Goal: Transaction & Acquisition: Purchase product/service

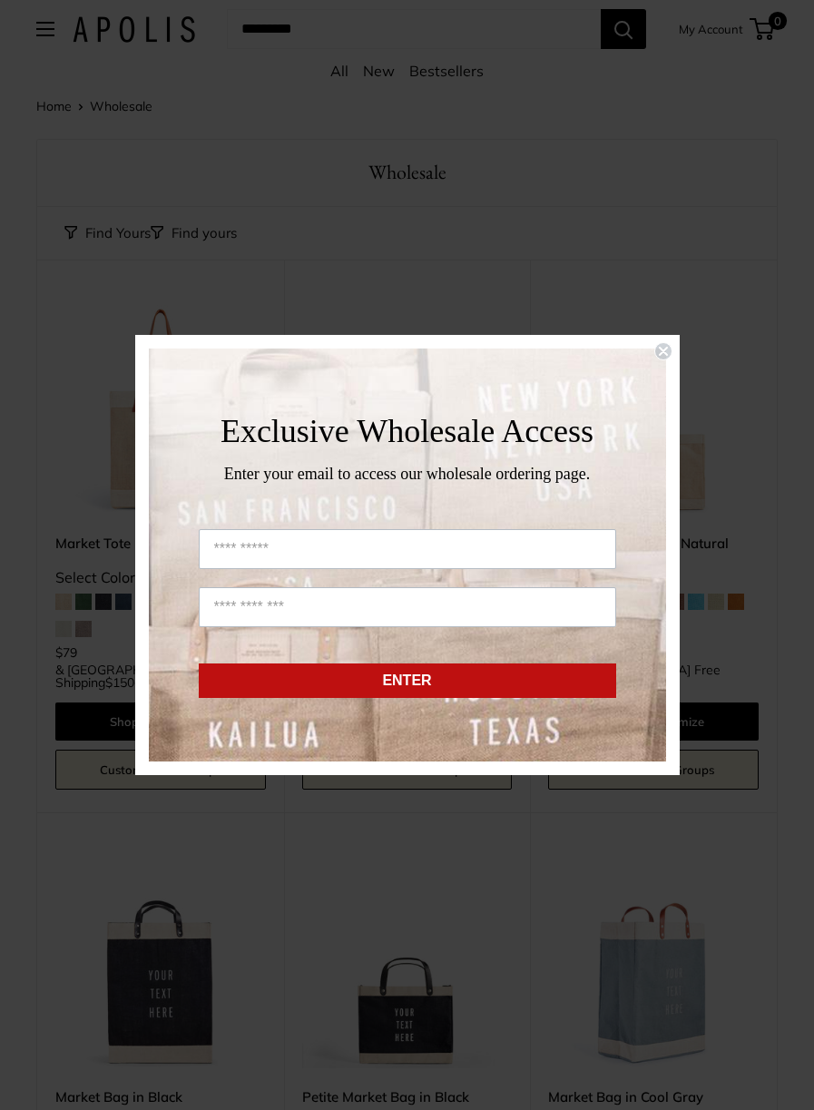
click at [662, 352] on circle "Close dialog" at bounding box center [662, 351] width 17 height 17
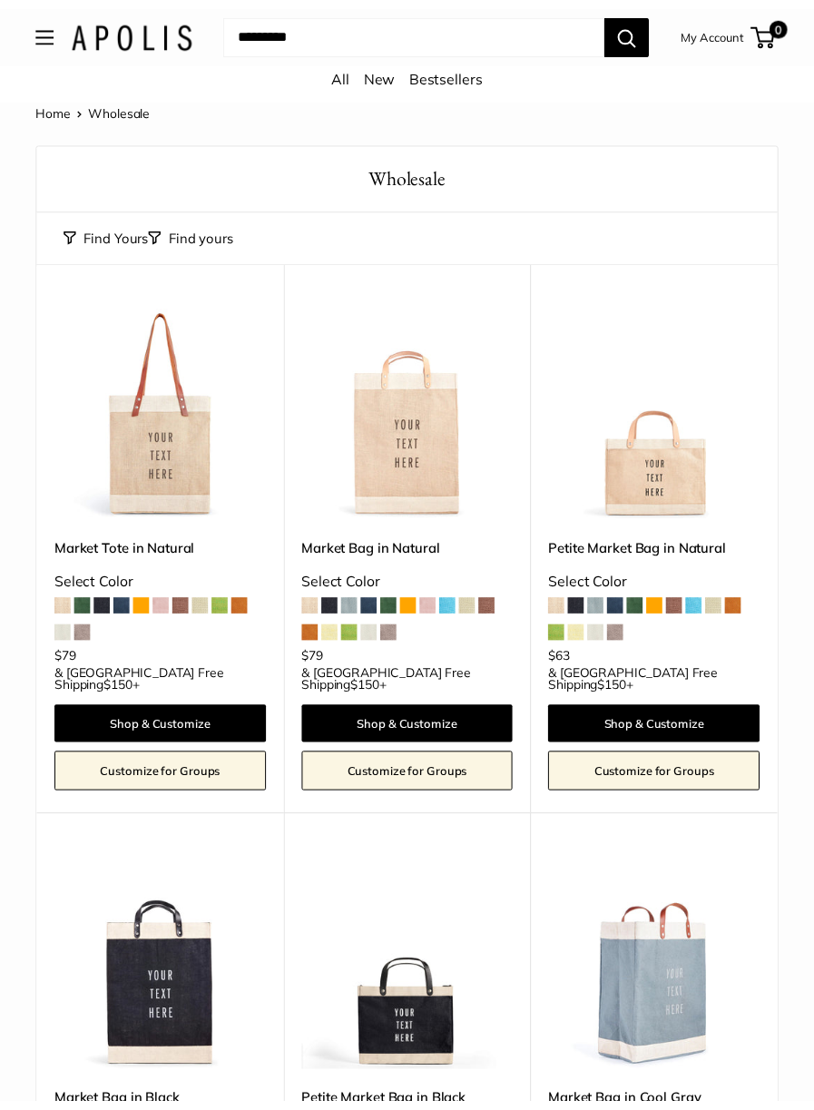
scroll to position [68, 0]
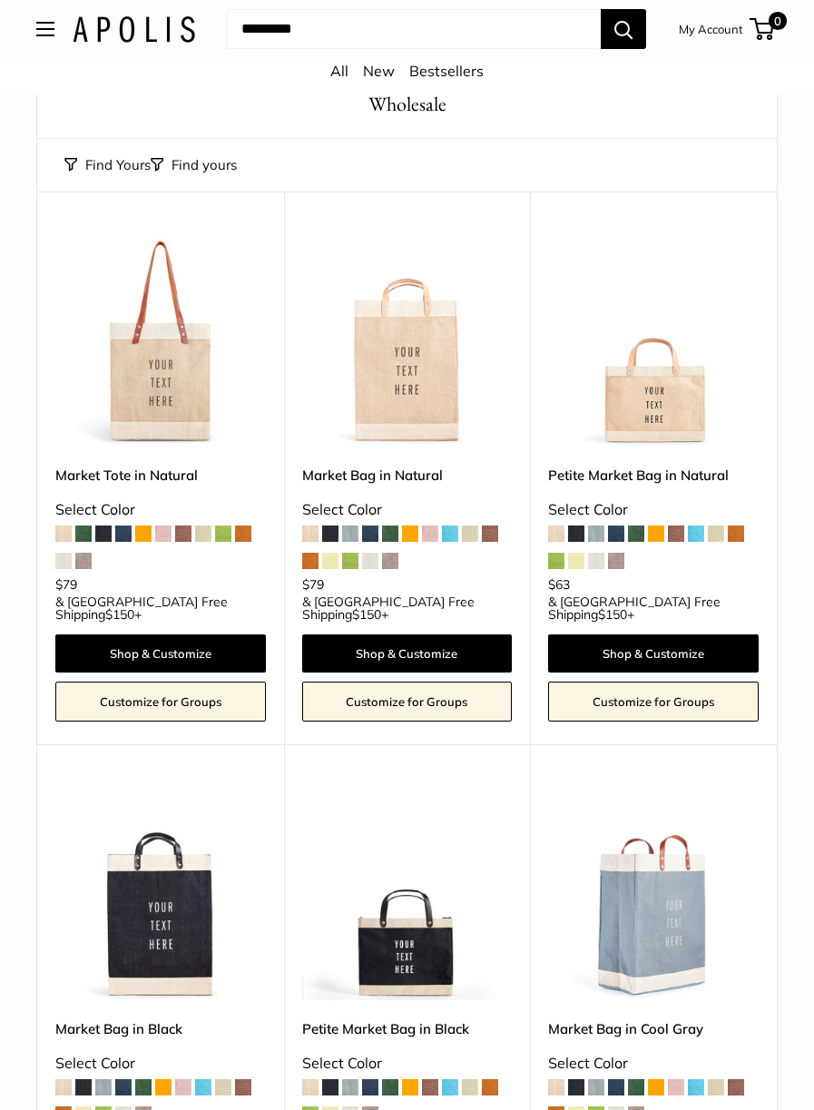
click at [164, 537] on span at bounding box center [163, 533] width 16 height 16
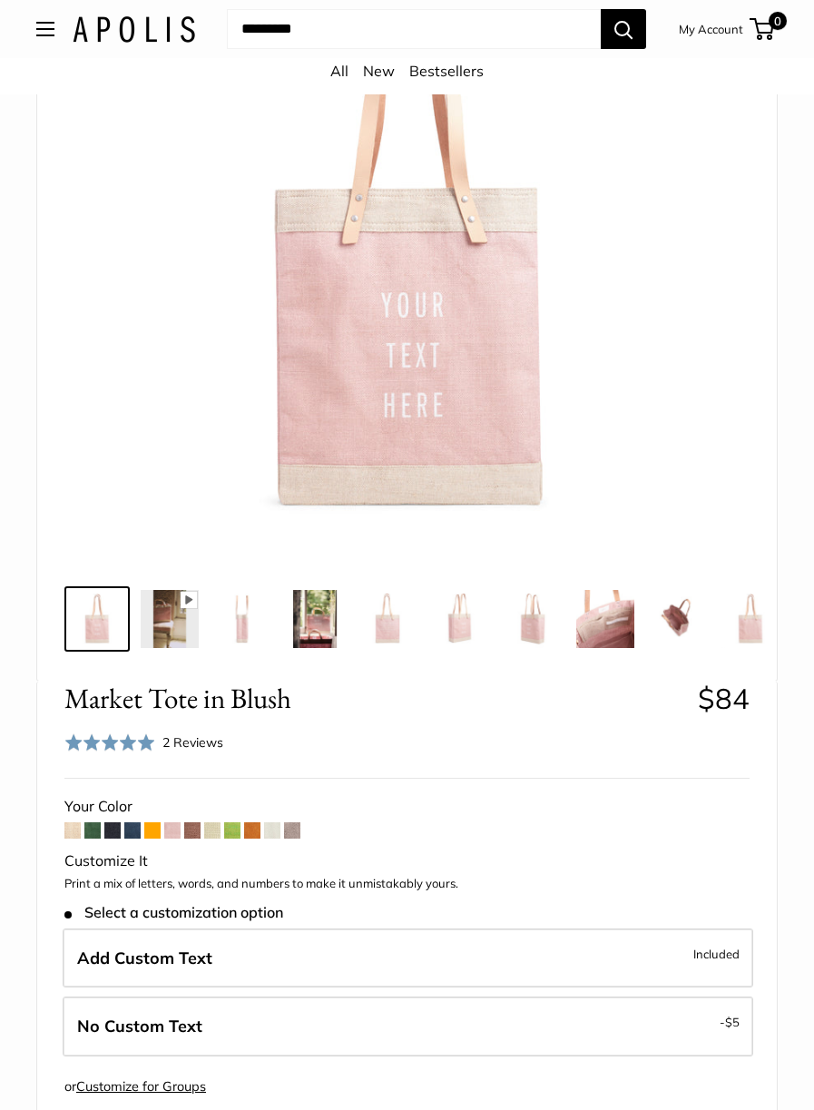
scroll to position [266, 0]
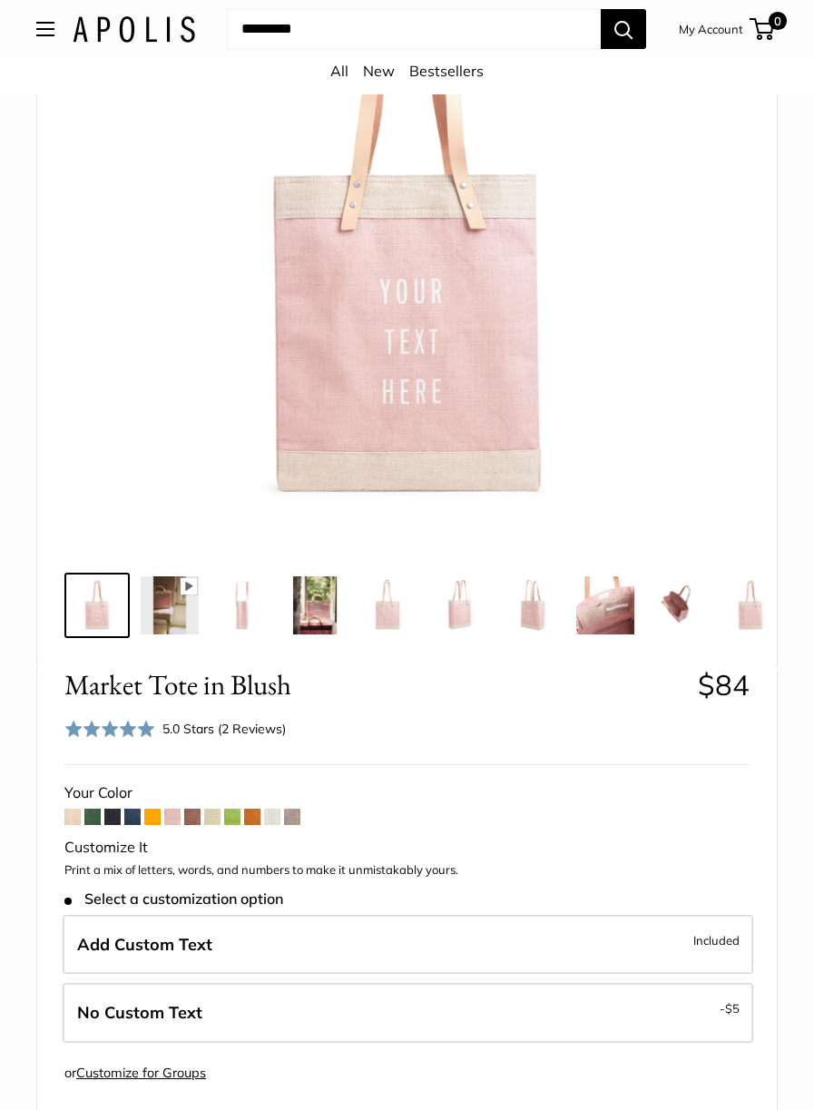
click at [173, 825] on span at bounding box center [172, 817] width 16 height 16
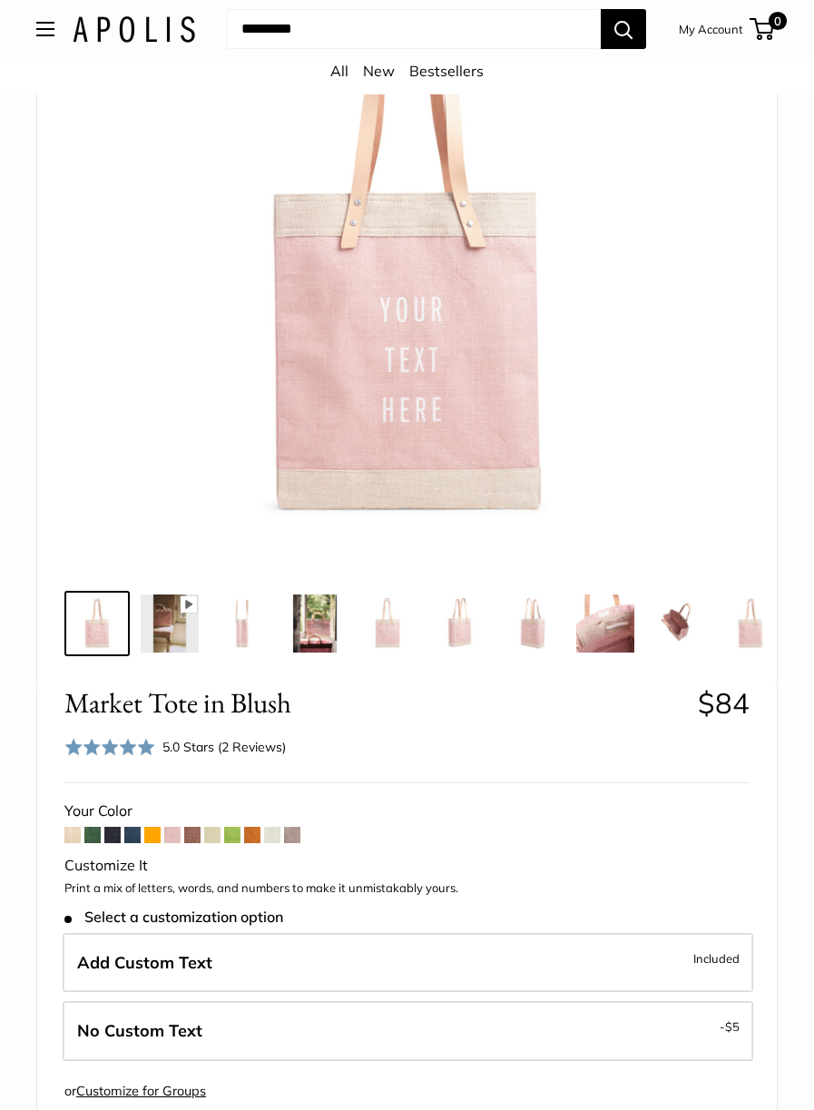
click at [69, 843] on span at bounding box center [72, 835] width 16 height 16
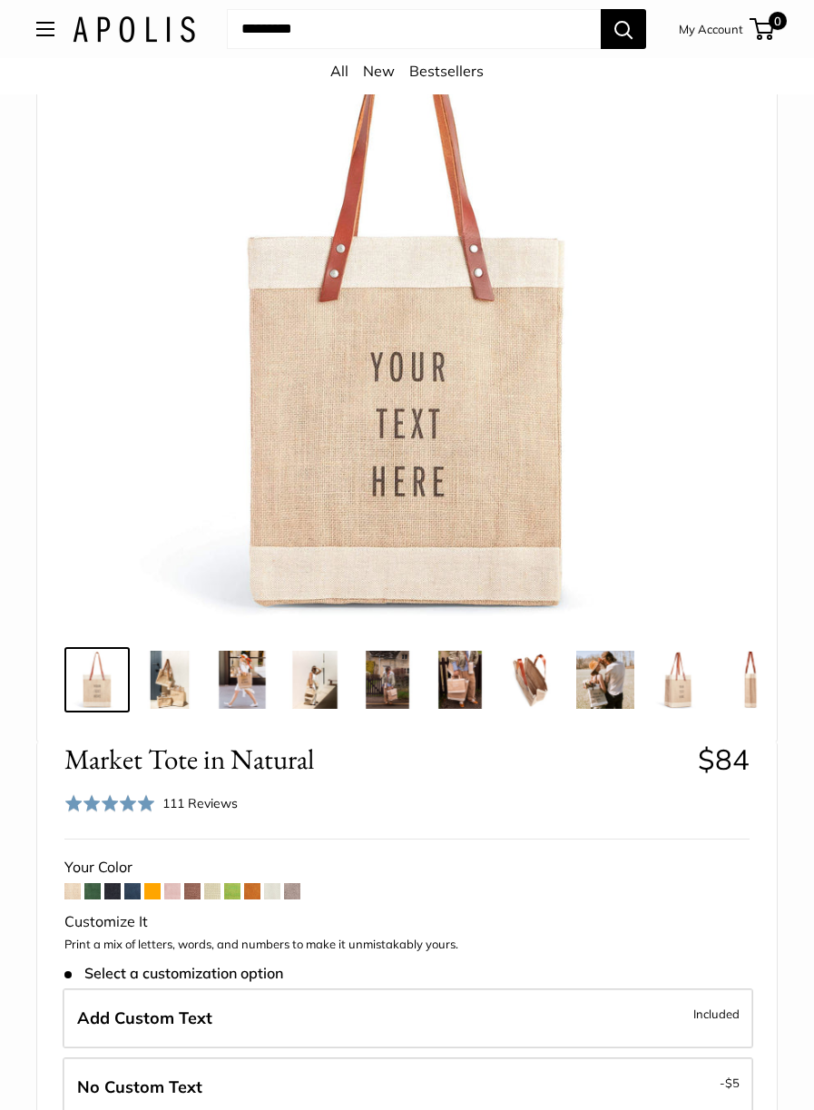
scroll to position [213, 0]
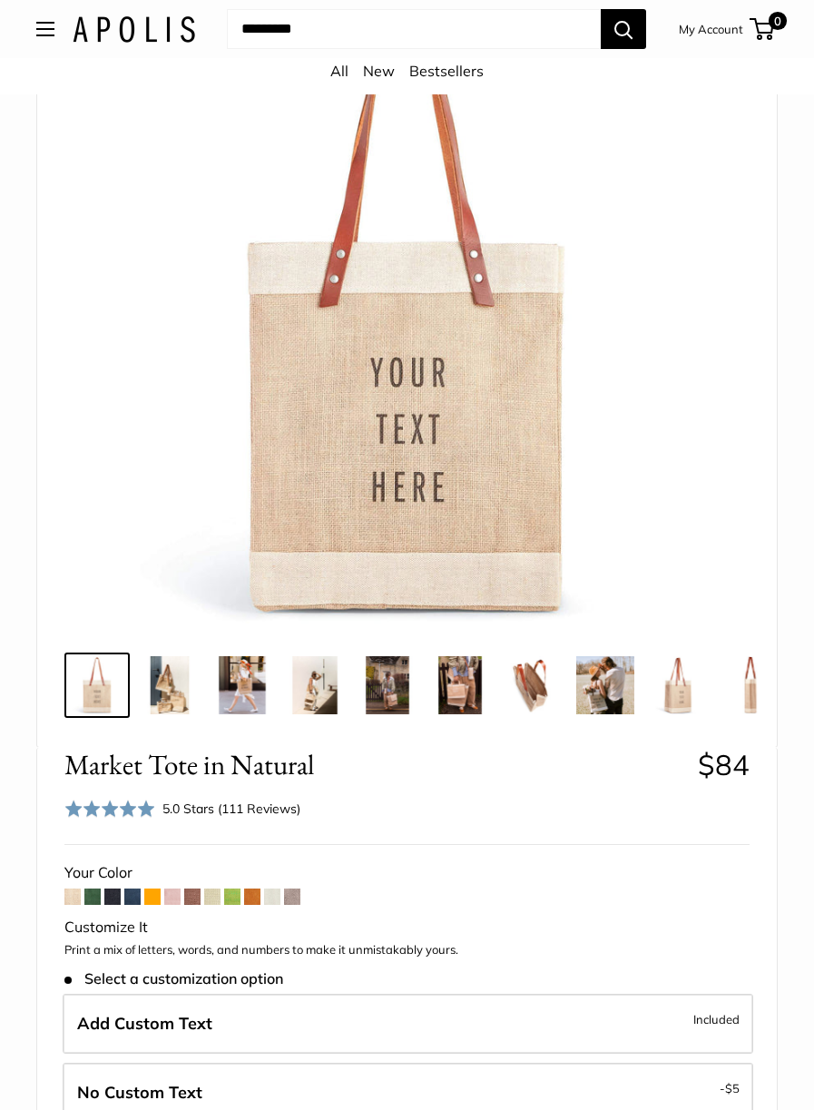
click at [292, 905] on span at bounding box center [292, 896] width 16 height 16
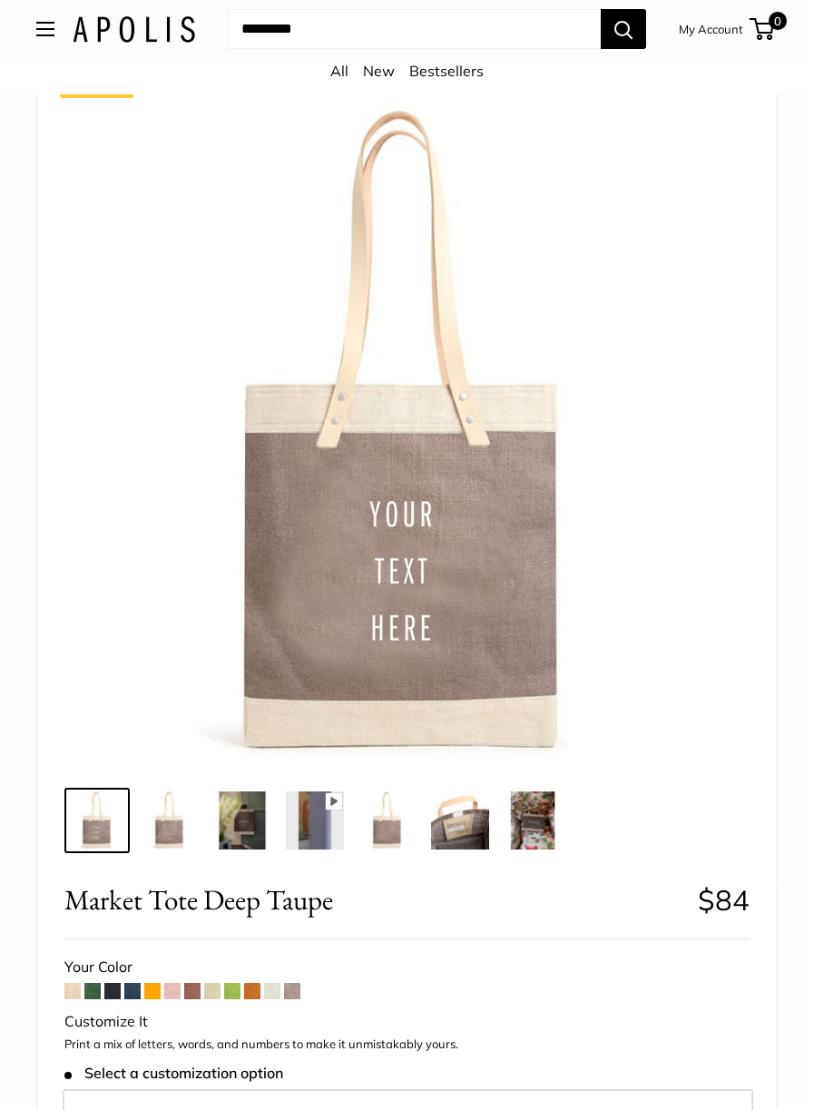
scroll to position [277, 0]
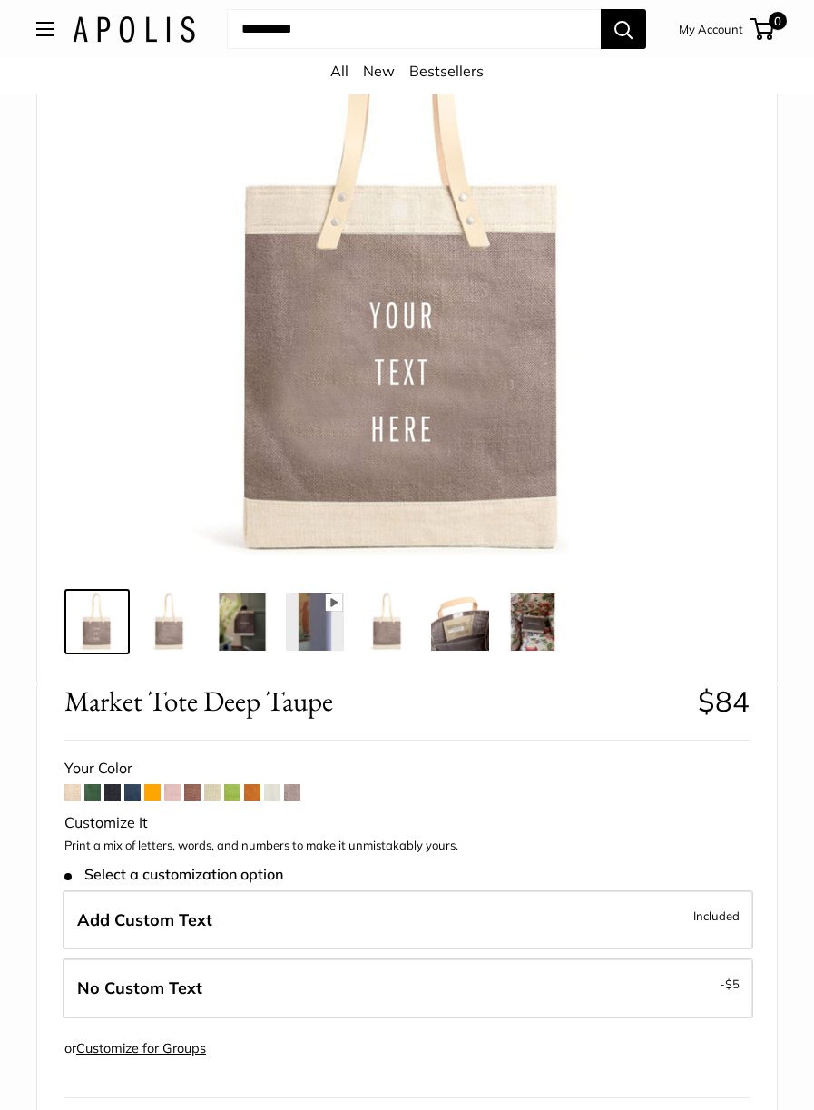
click at [211, 794] on span at bounding box center [212, 792] width 16 height 16
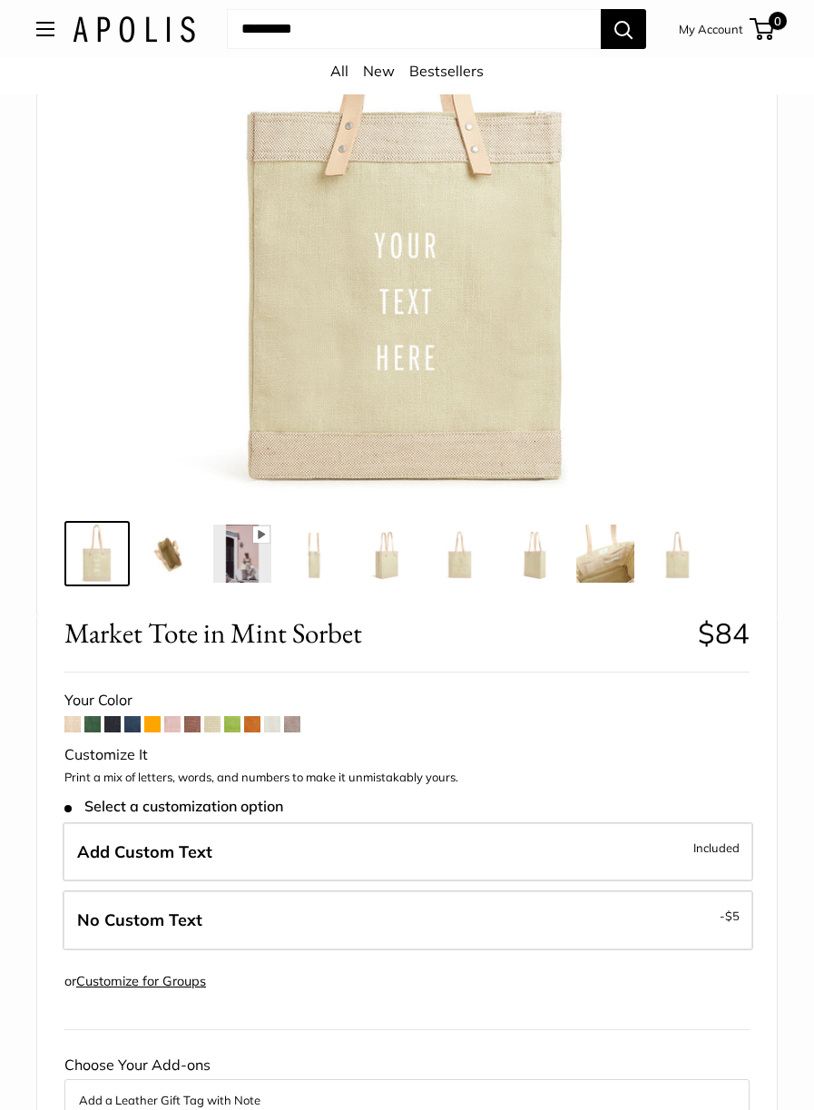
scroll to position [319, 0]
click at [248, 730] on span at bounding box center [252, 723] width 16 height 16
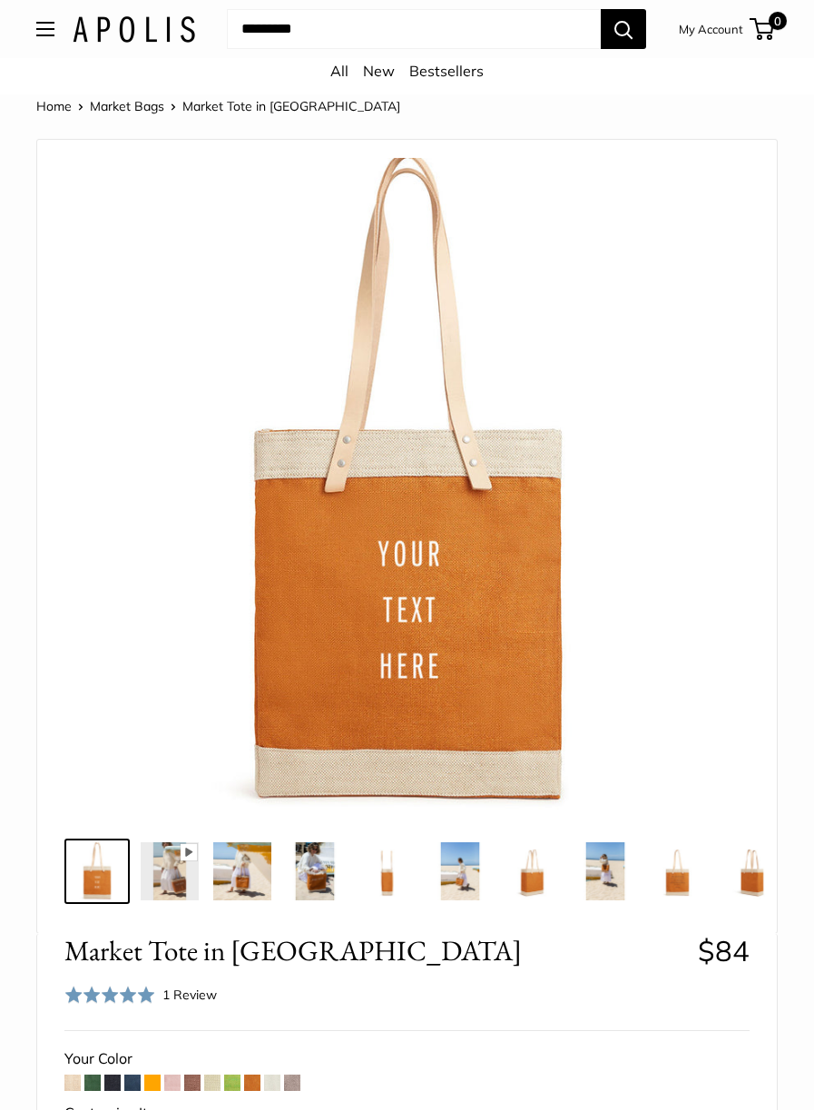
scroll to position [345, 0]
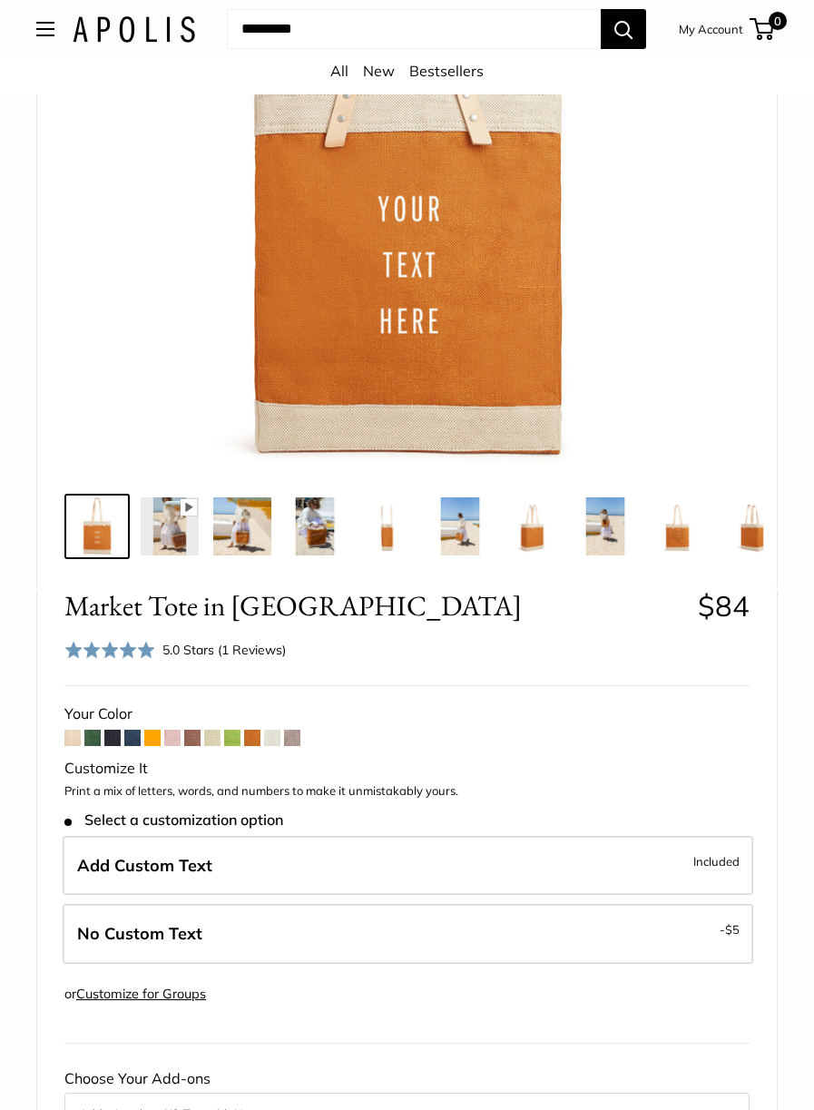
click at [126, 746] on span at bounding box center [132, 738] width 16 height 16
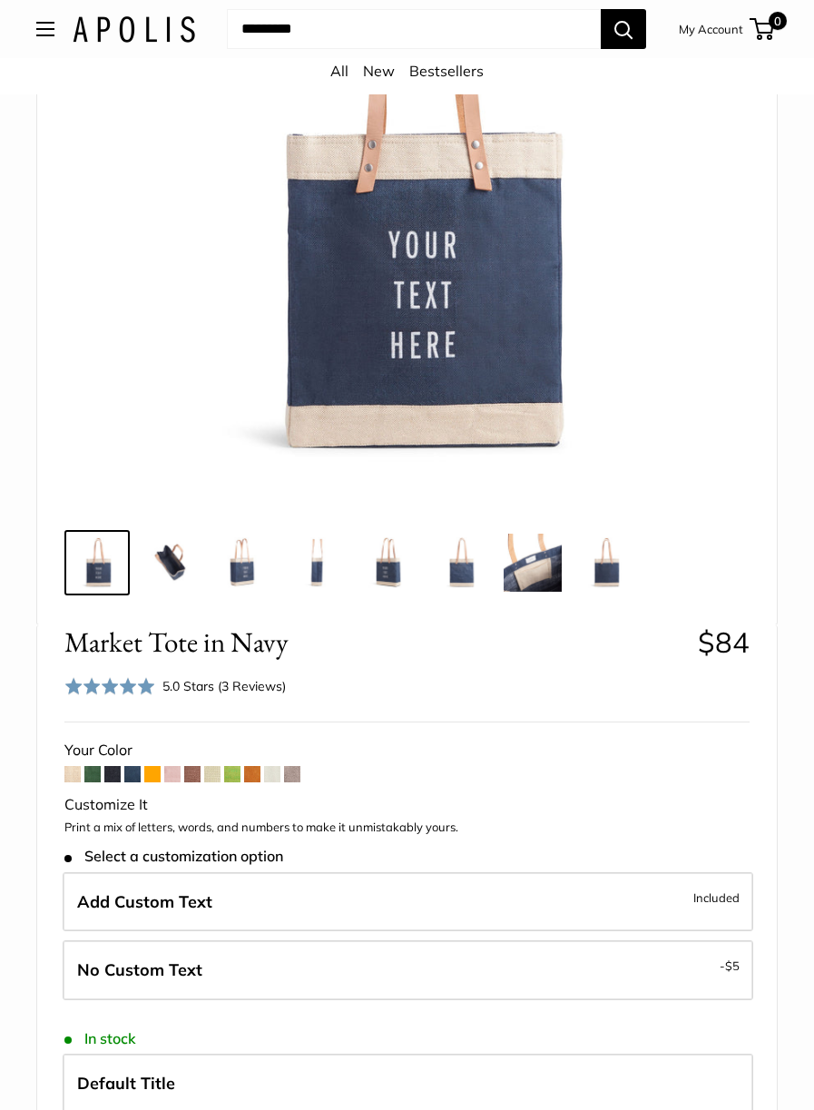
scroll to position [310, 0]
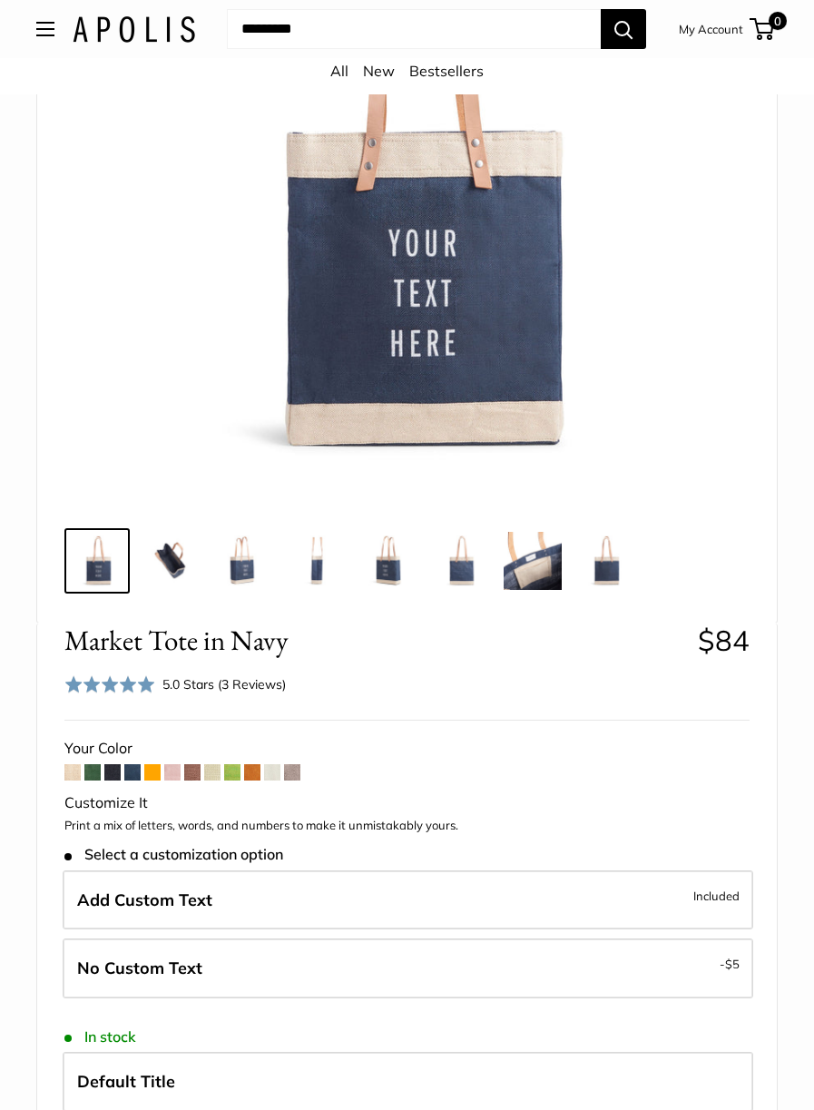
click at [106, 777] on span at bounding box center [112, 772] width 16 height 16
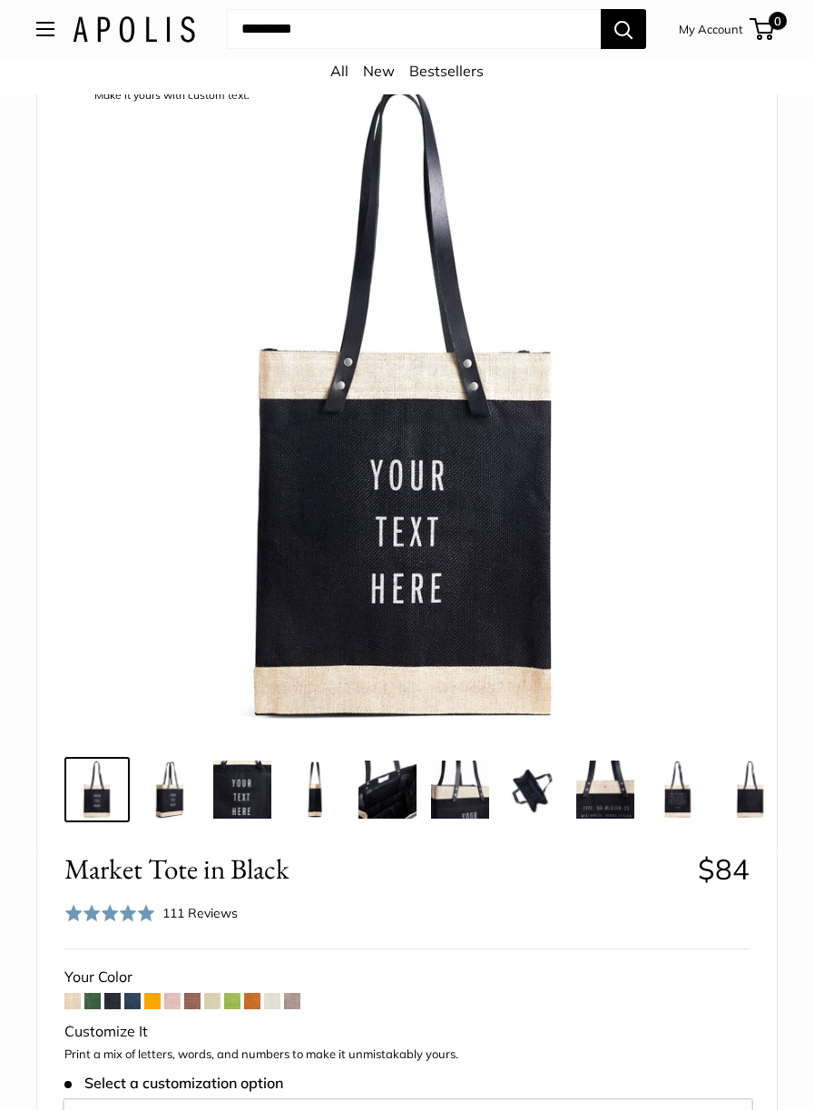
scroll to position [240, 0]
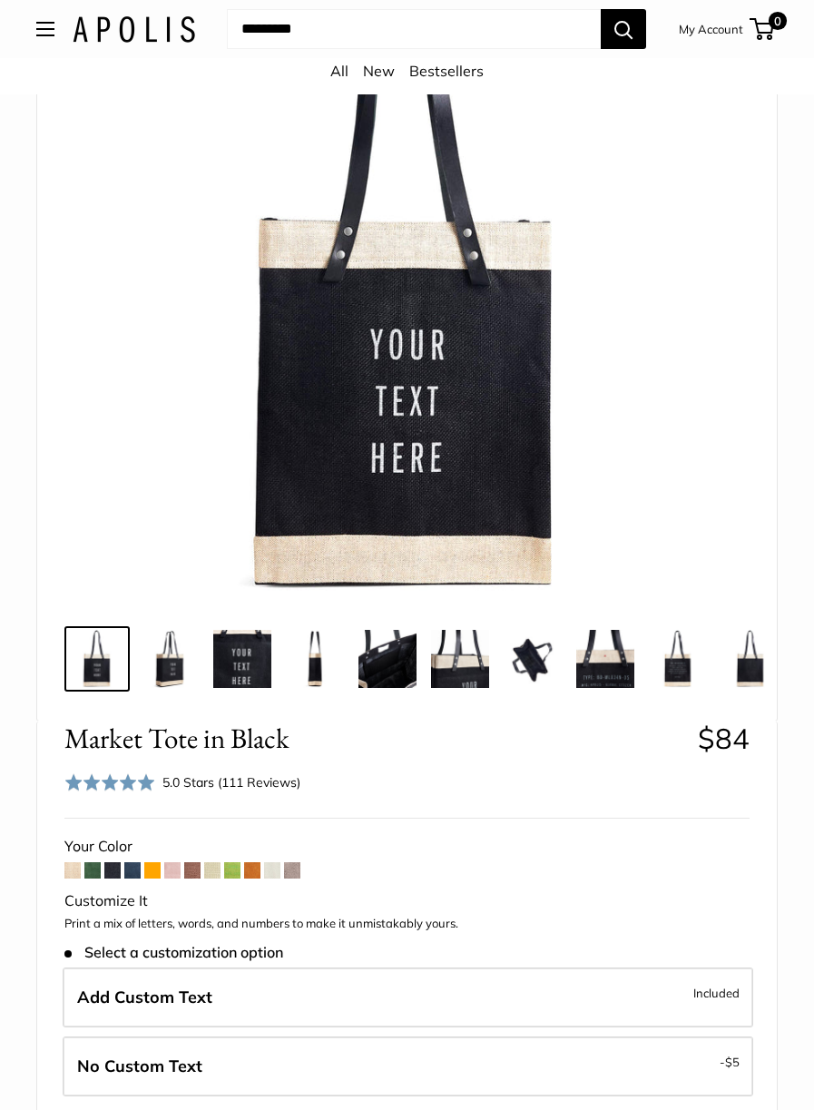
click at [85, 878] on span at bounding box center [92, 870] width 16 height 16
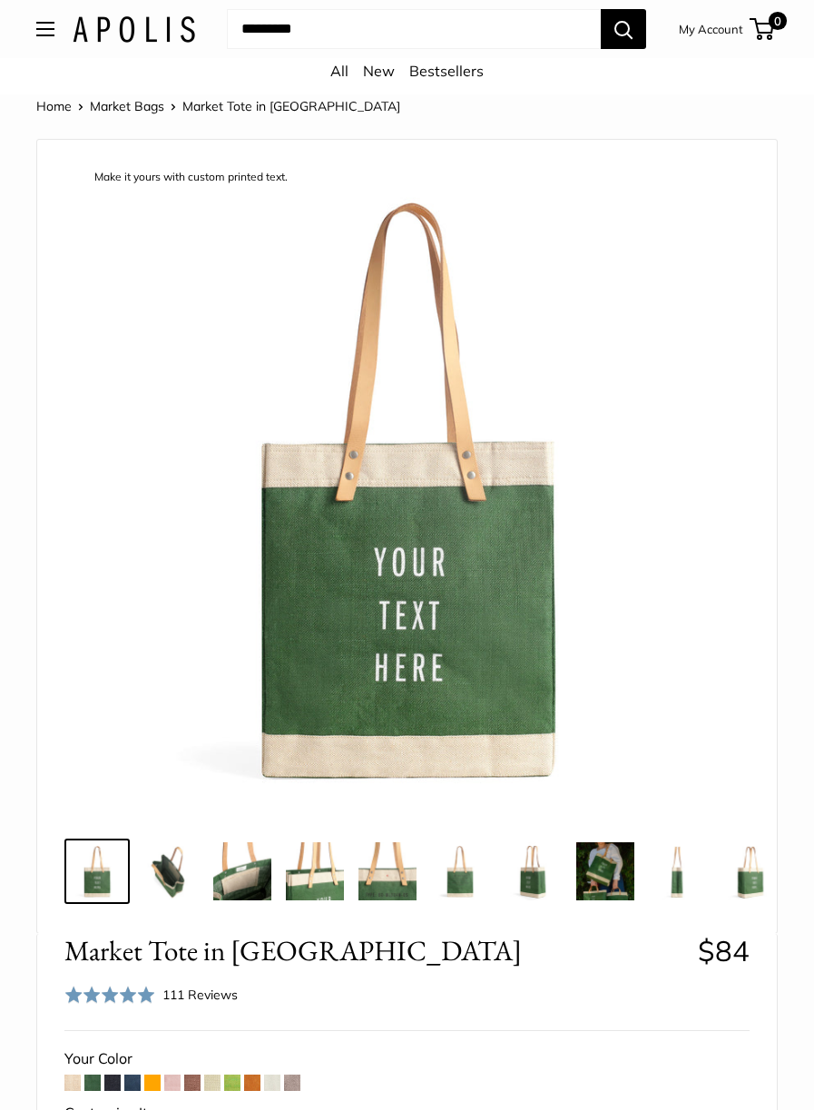
scroll to position [295, 0]
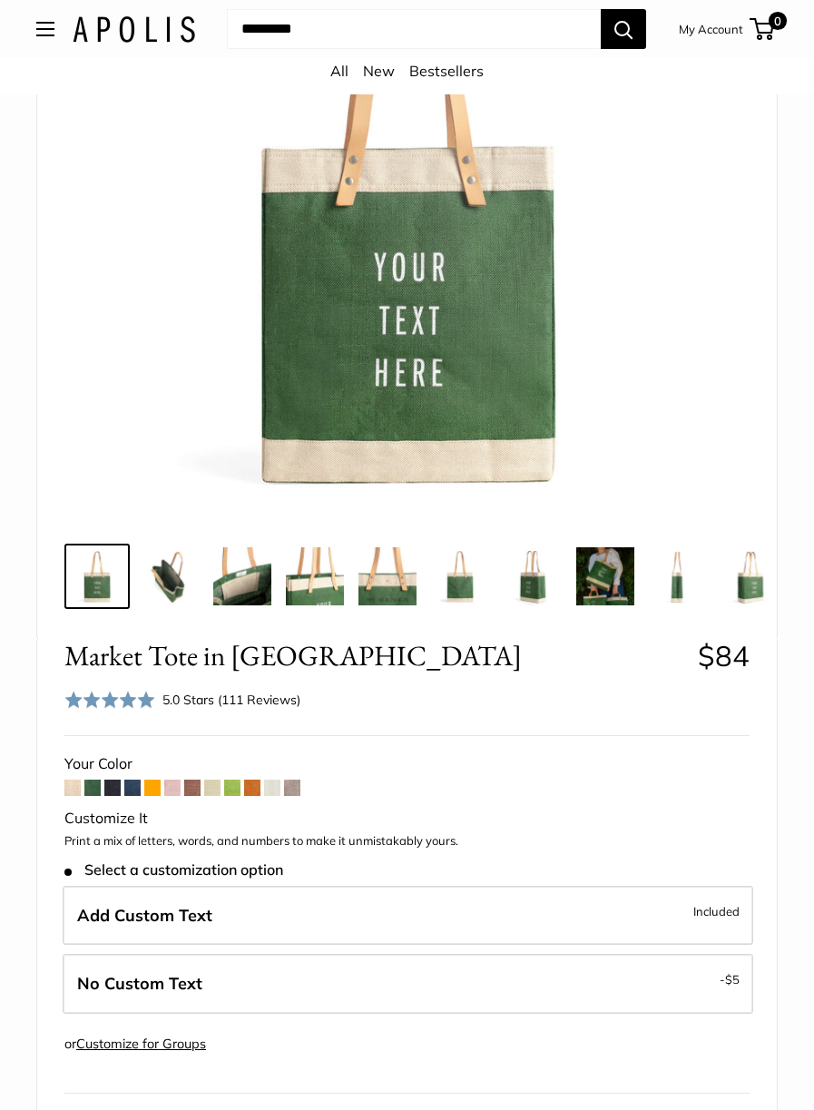
click at [230, 796] on span at bounding box center [232, 788] width 16 height 16
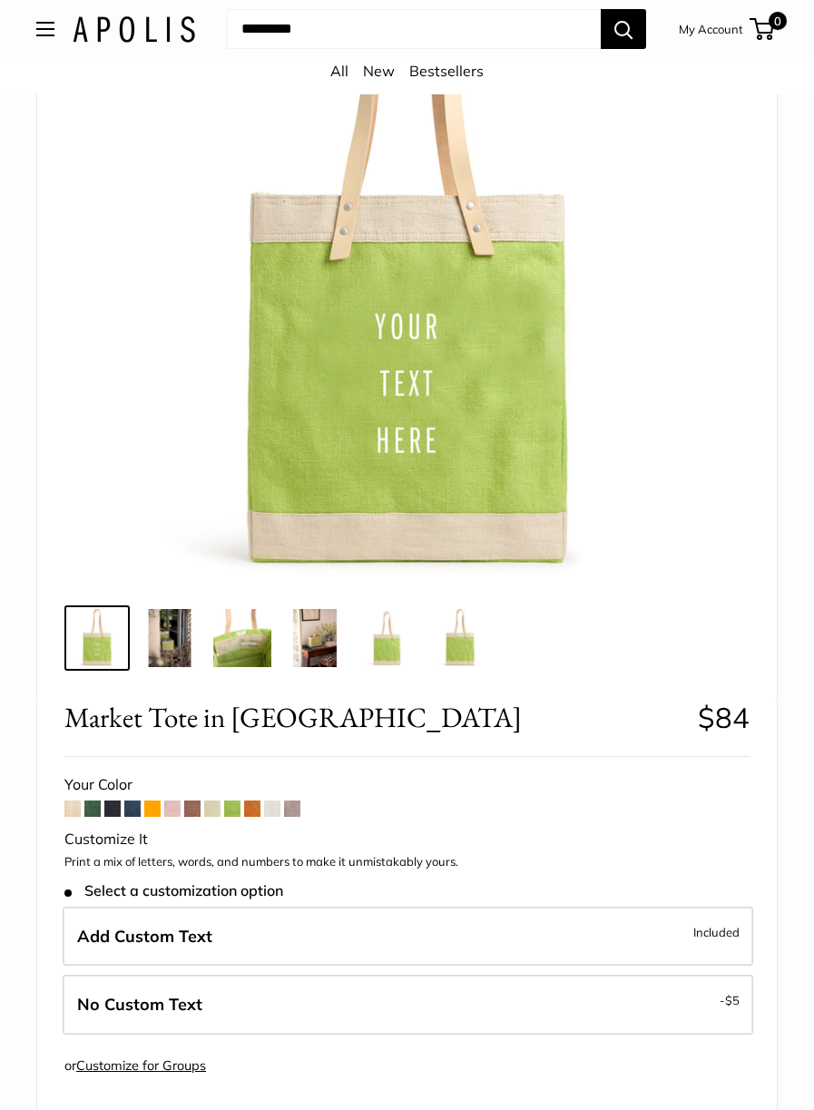
scroll to position [261, 0]
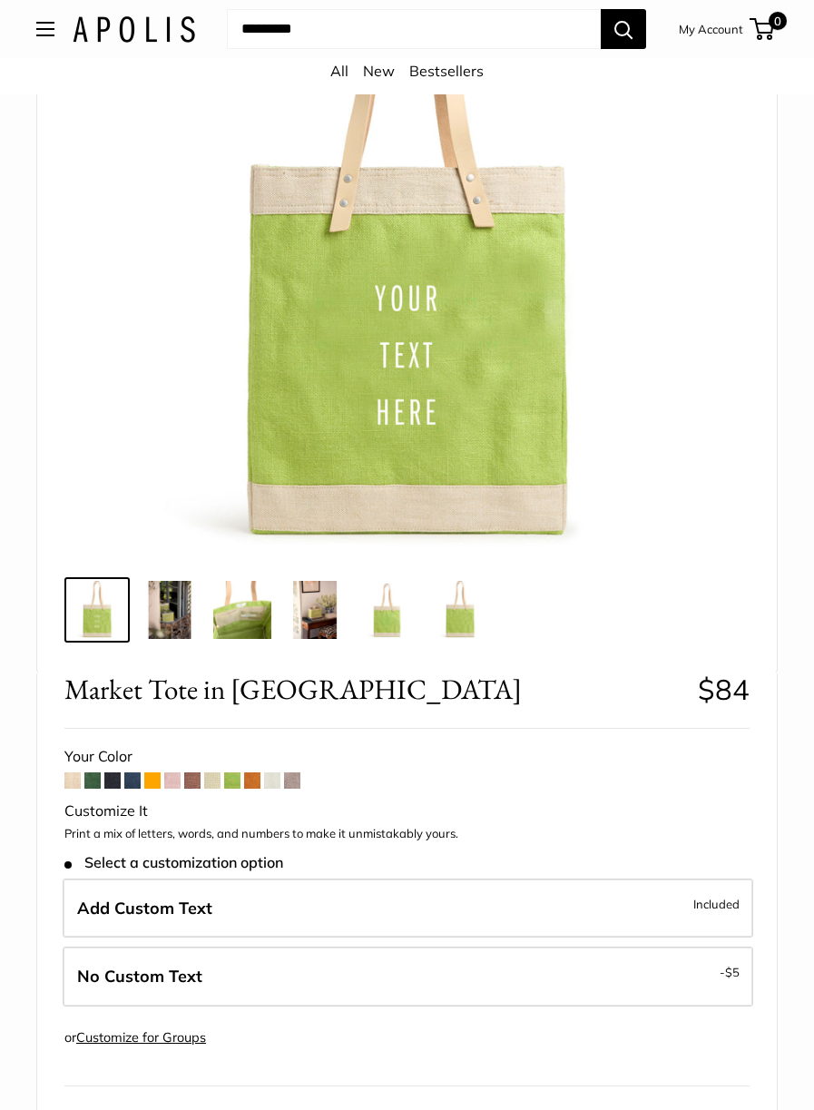
click at [66, 786] on span at bounding box center [72, 780] width 16 height 16
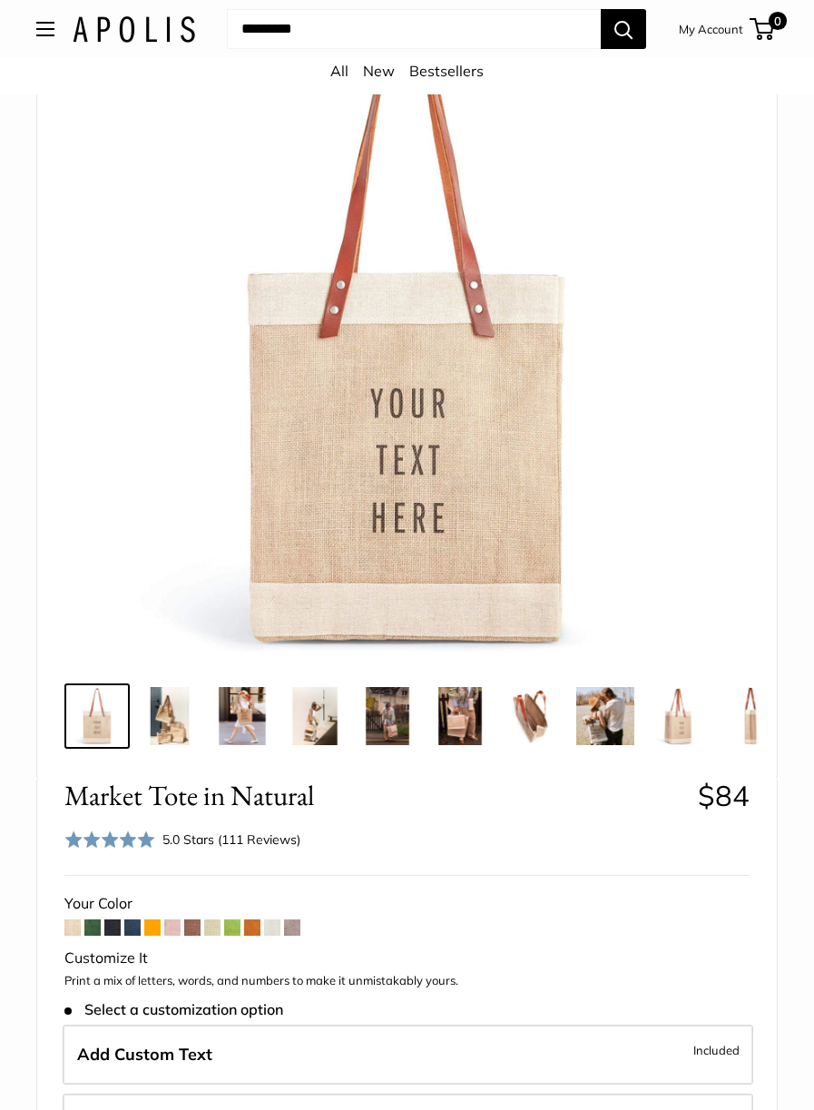
scroll to position [186, 0]
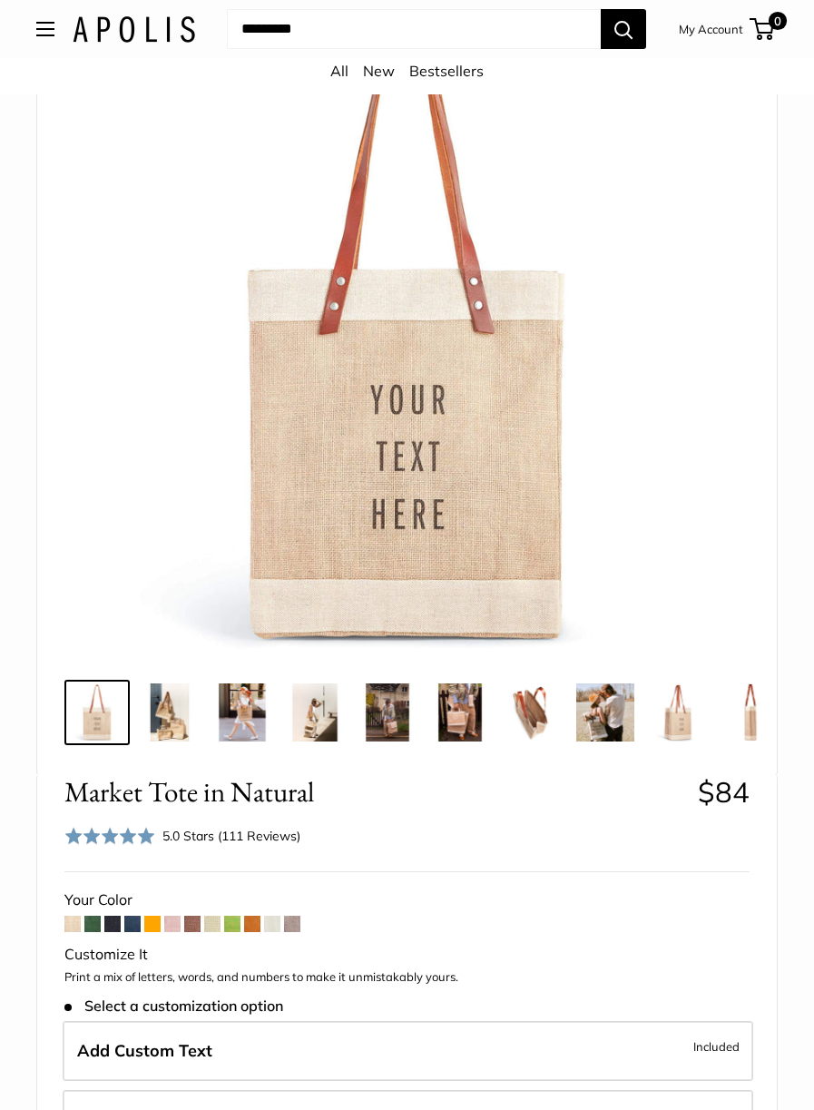
click at [613, 715] on img at bounding box center [605, 712] width 58 height 58
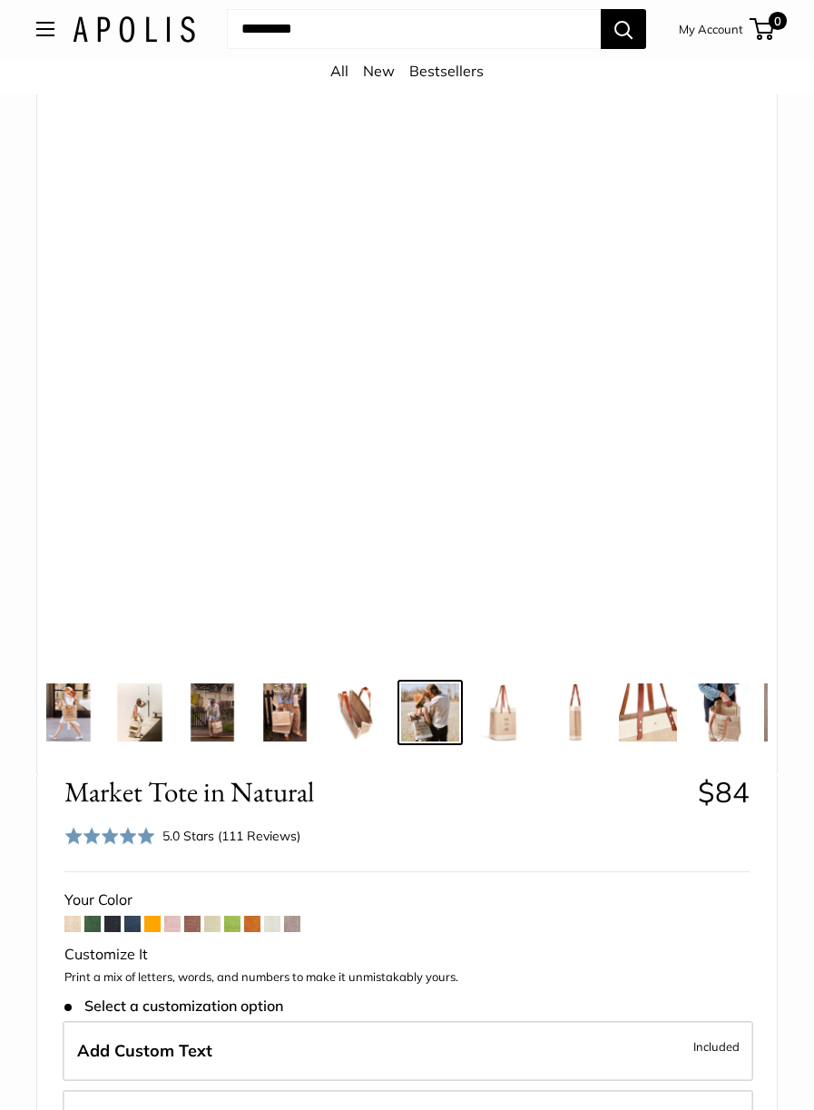
scroll to position [0, 182]
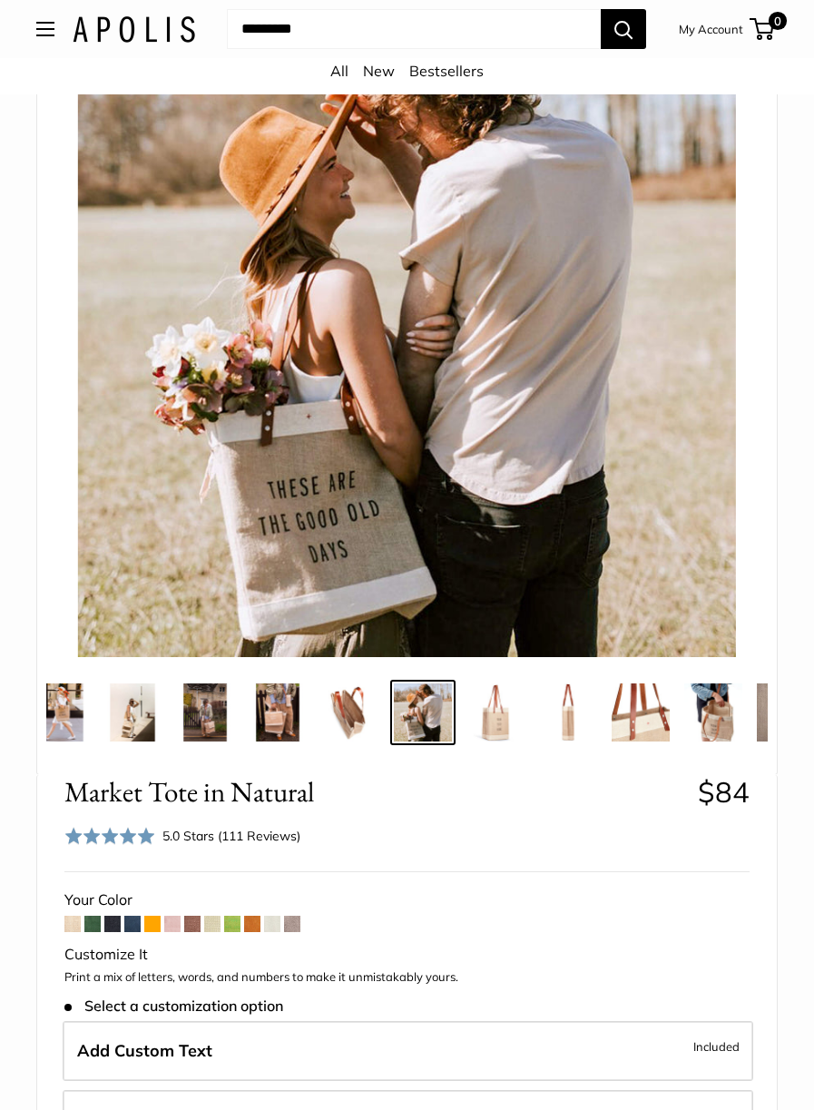
click at [286, 717] on img at bounding box center [278, 712] width 58 height 58
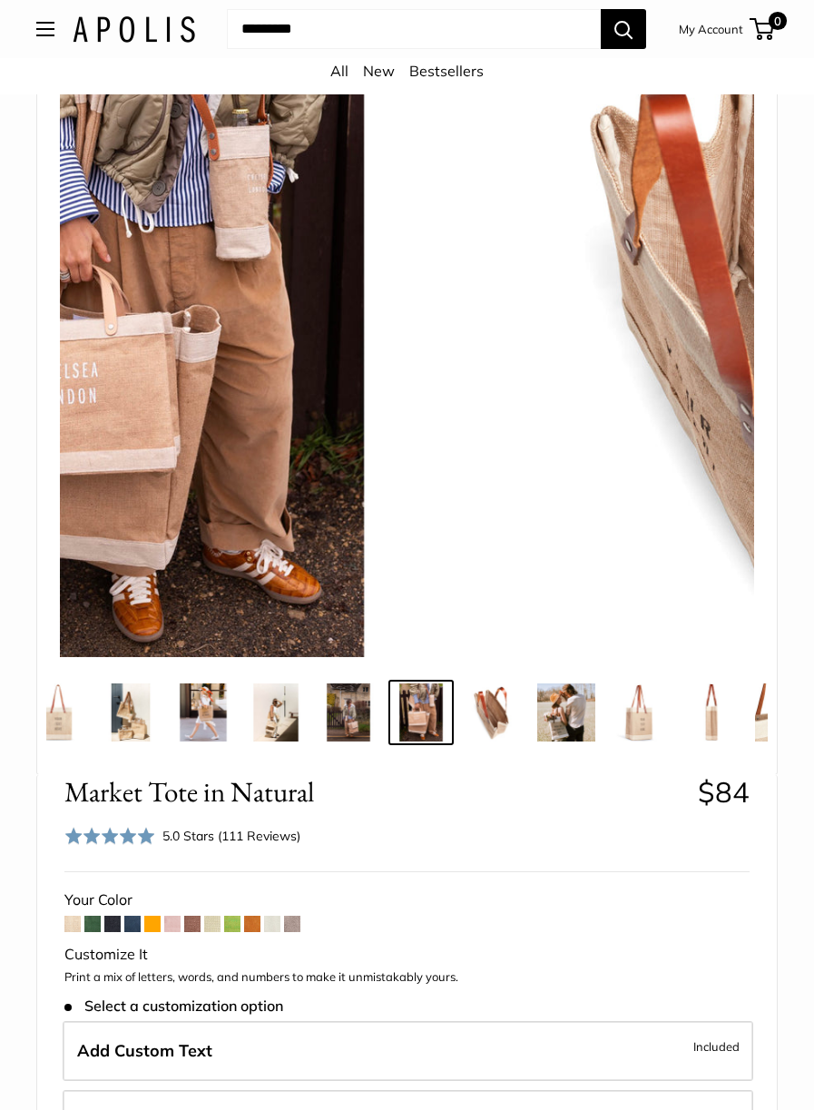
scroll to position [0, 37]
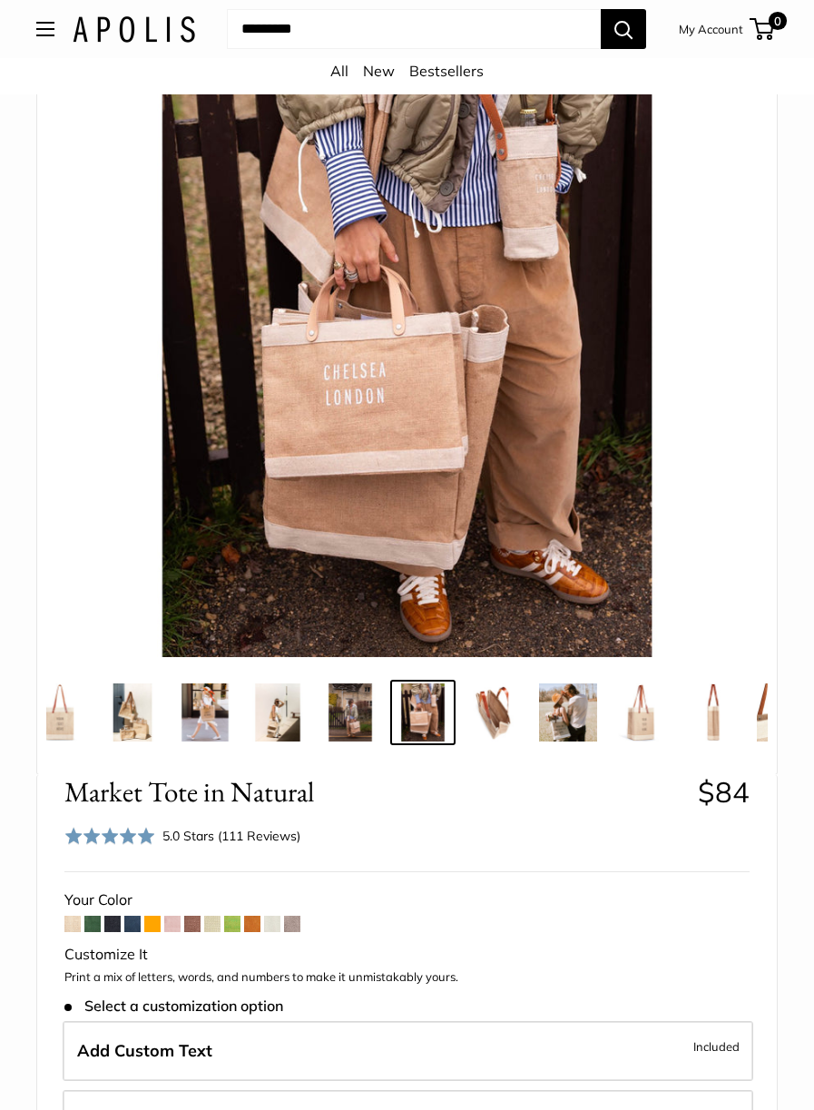
click at [360, 722] on img at bounding box center [350, 712] width 58 height 58
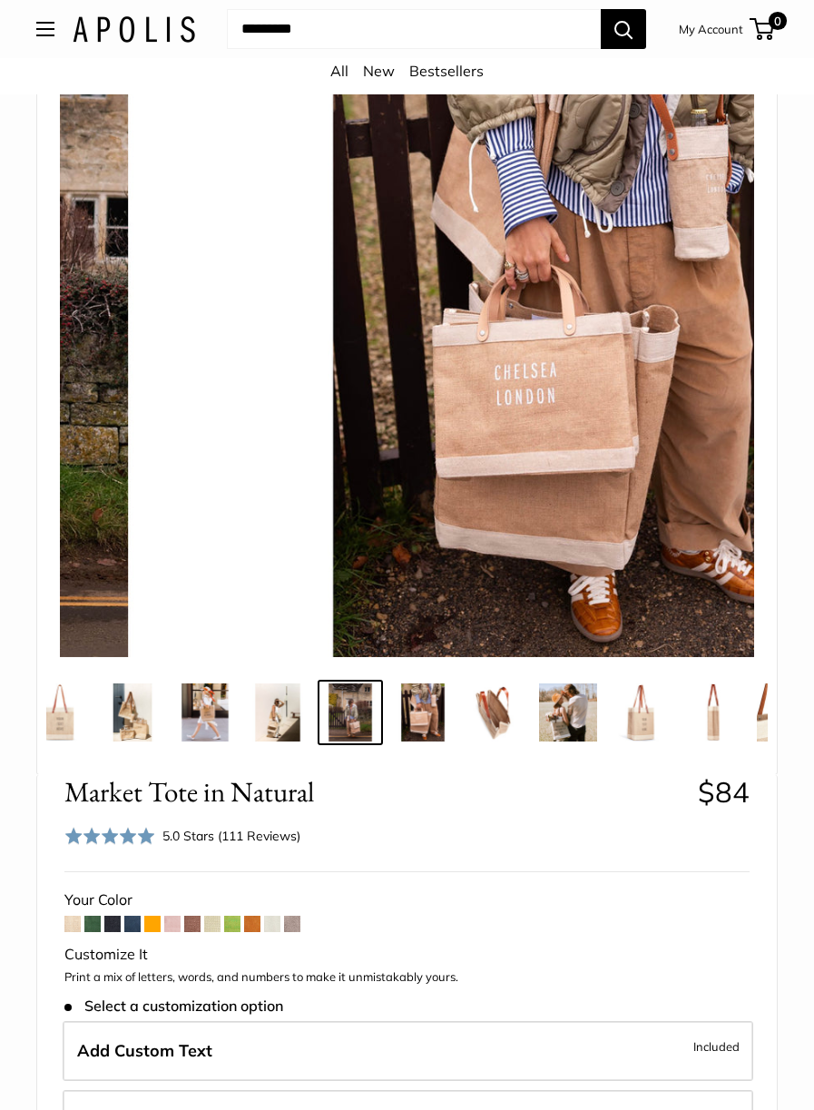
scroll to position [0, 0]
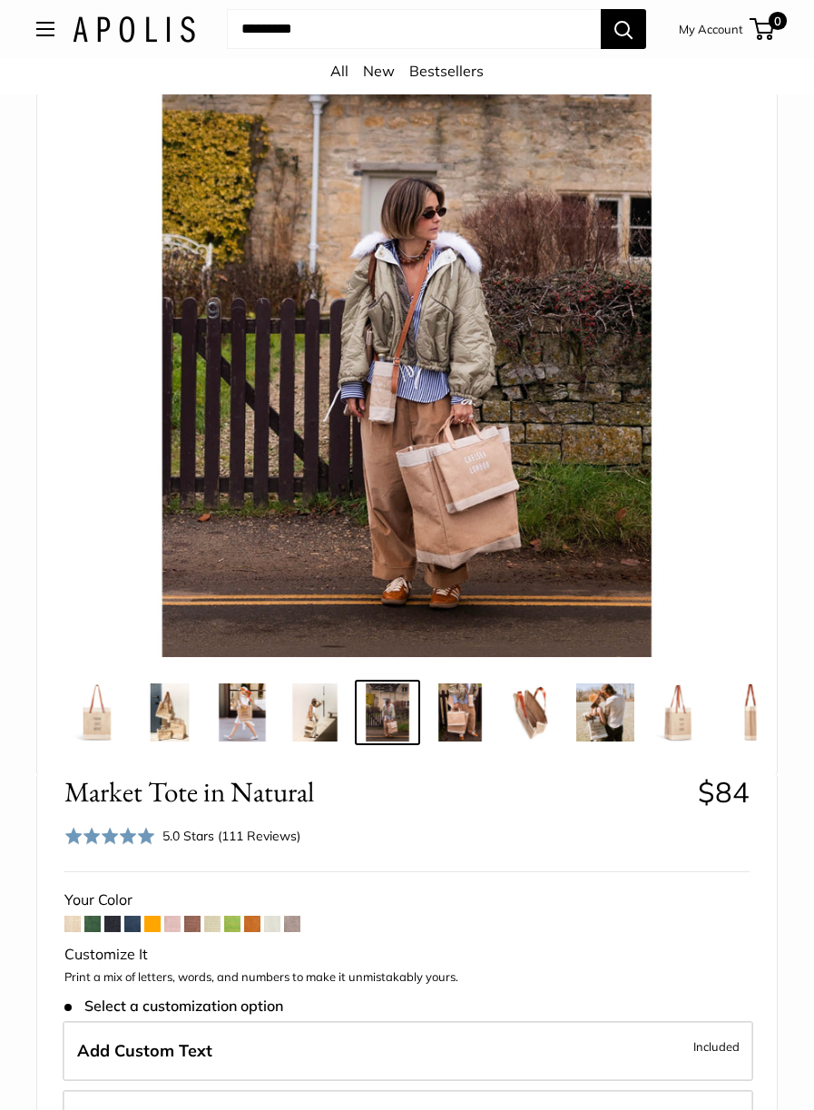
click at [243, 721] on img at bounding box center [242, 712] width 58 height 58
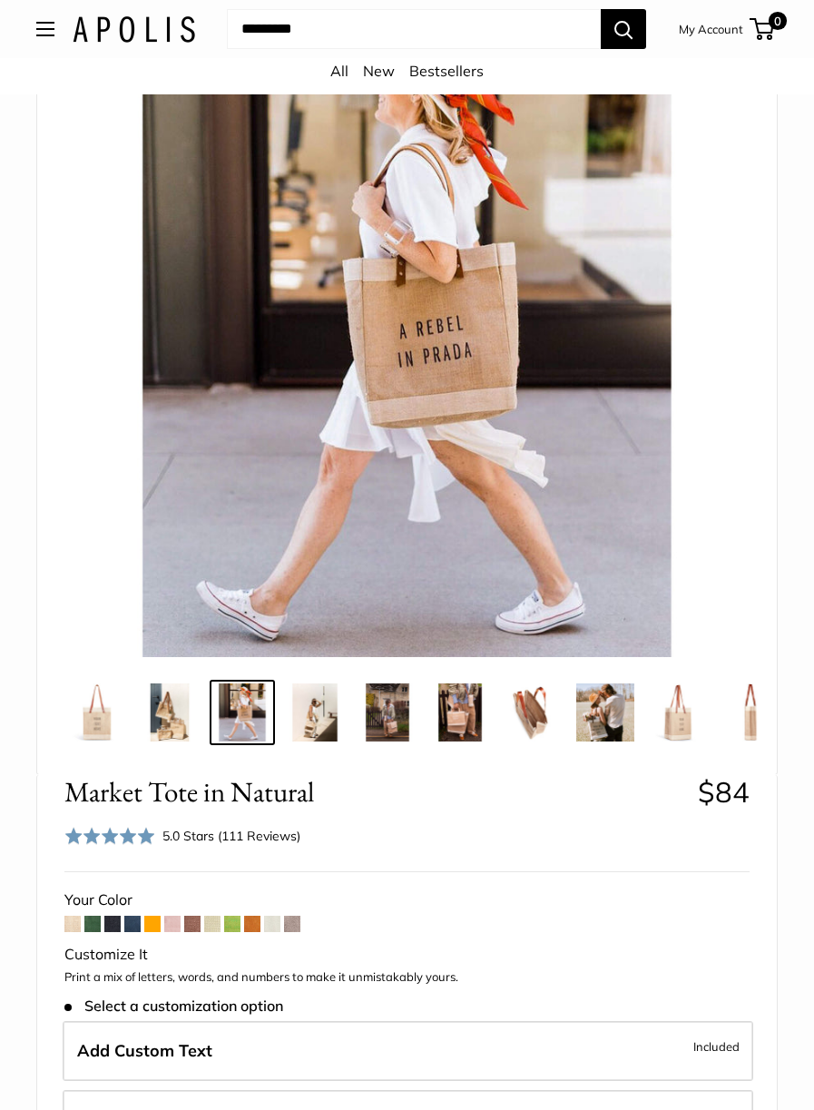
click at [529, 704] on img at bounding box center [533, 712] width 58 height 58
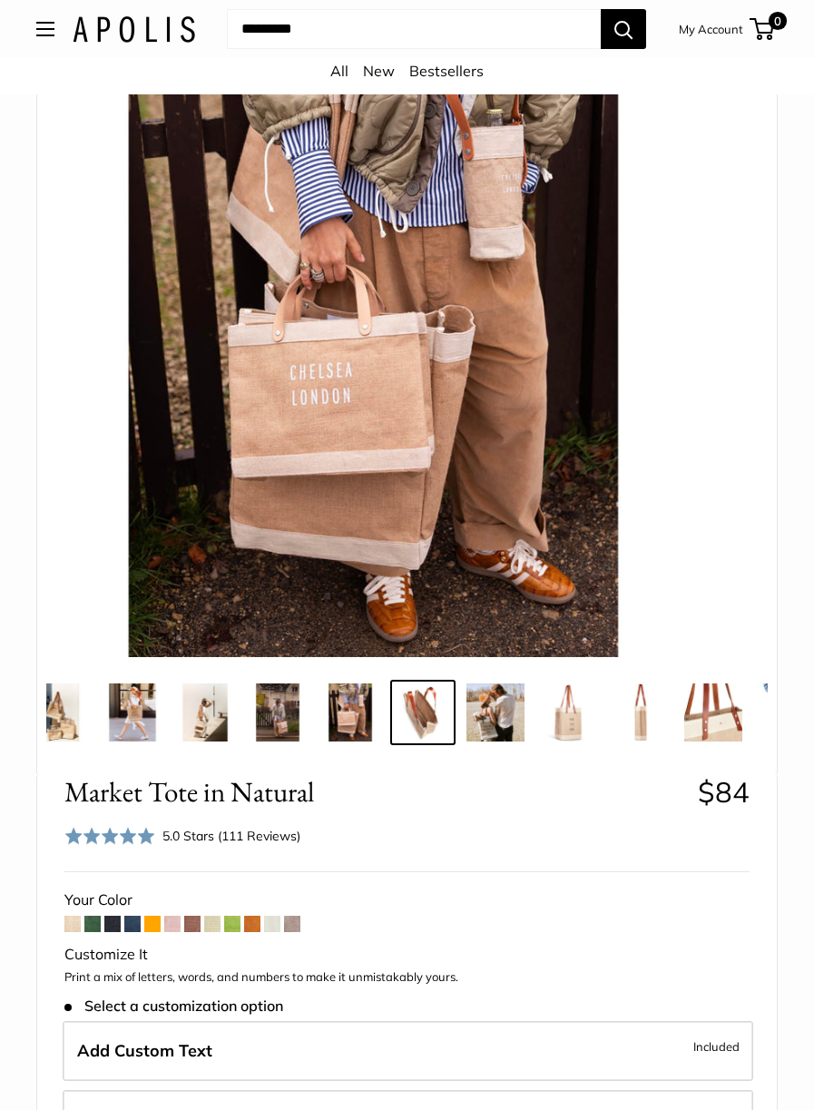
scroll to position [0, 110]
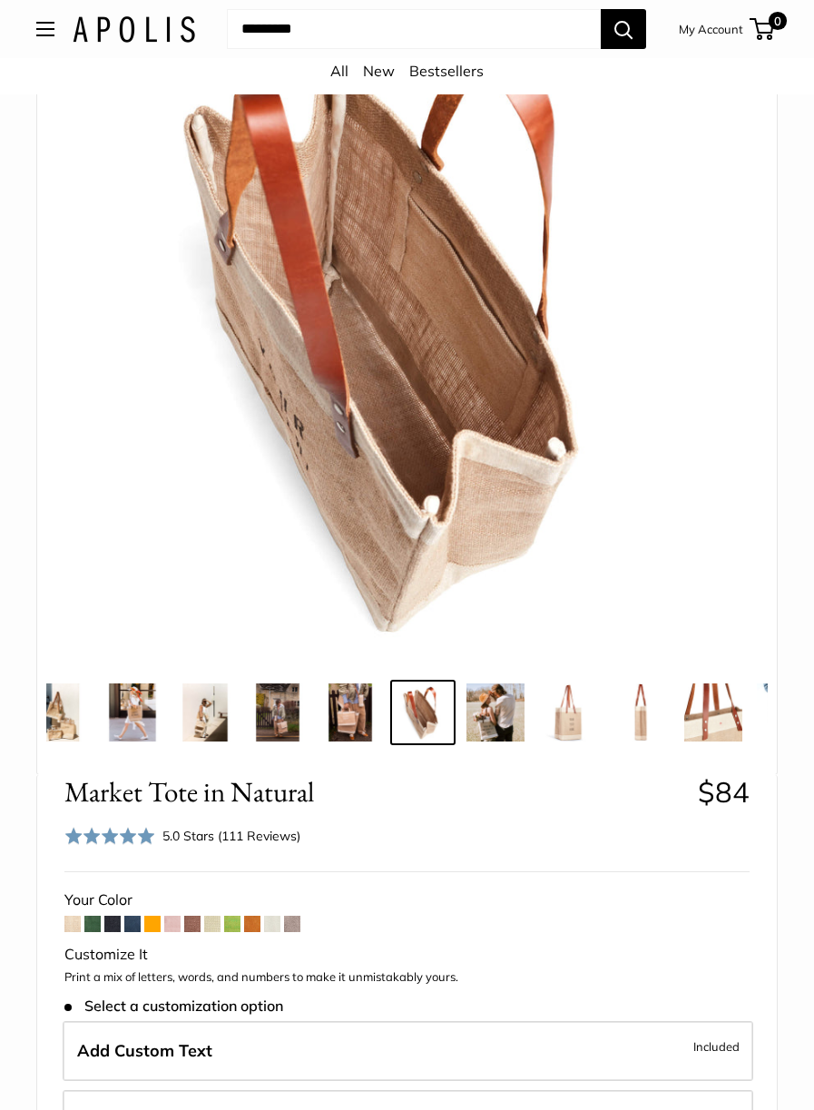
click at [703, 699] on img at bounding box center [713, 712] width 58 height 58
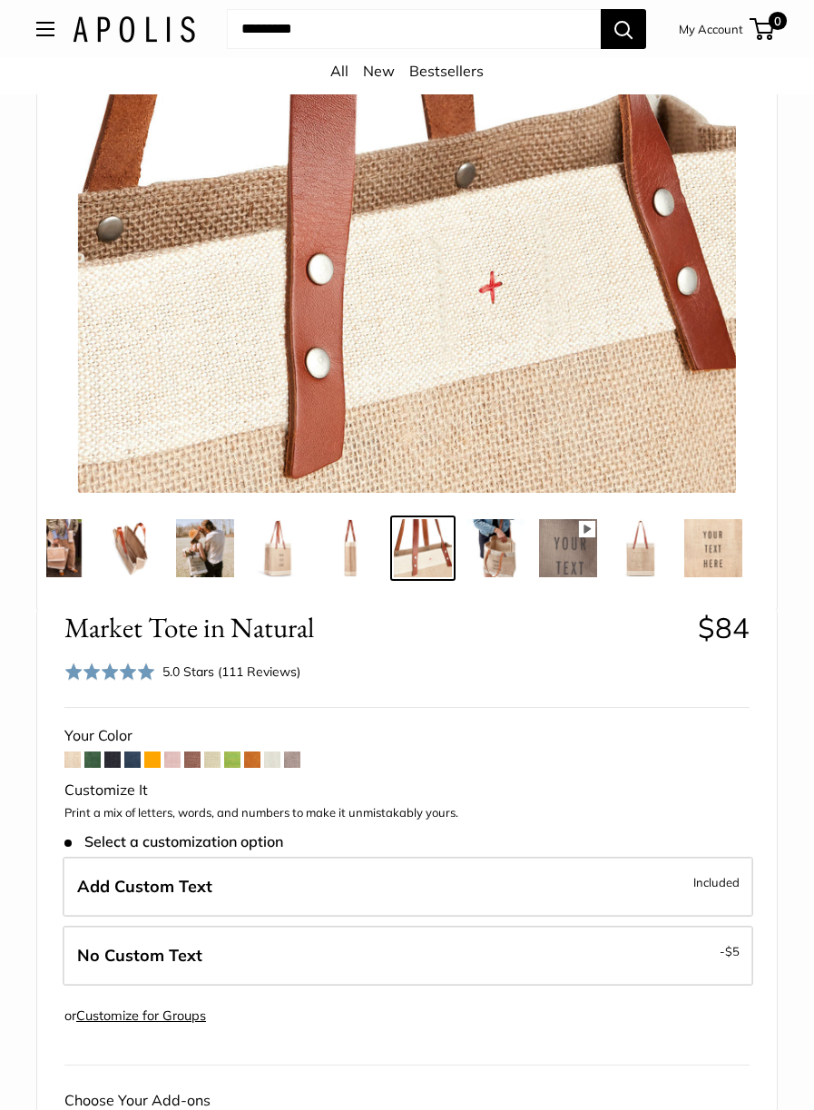
scroll to position [348, 0]
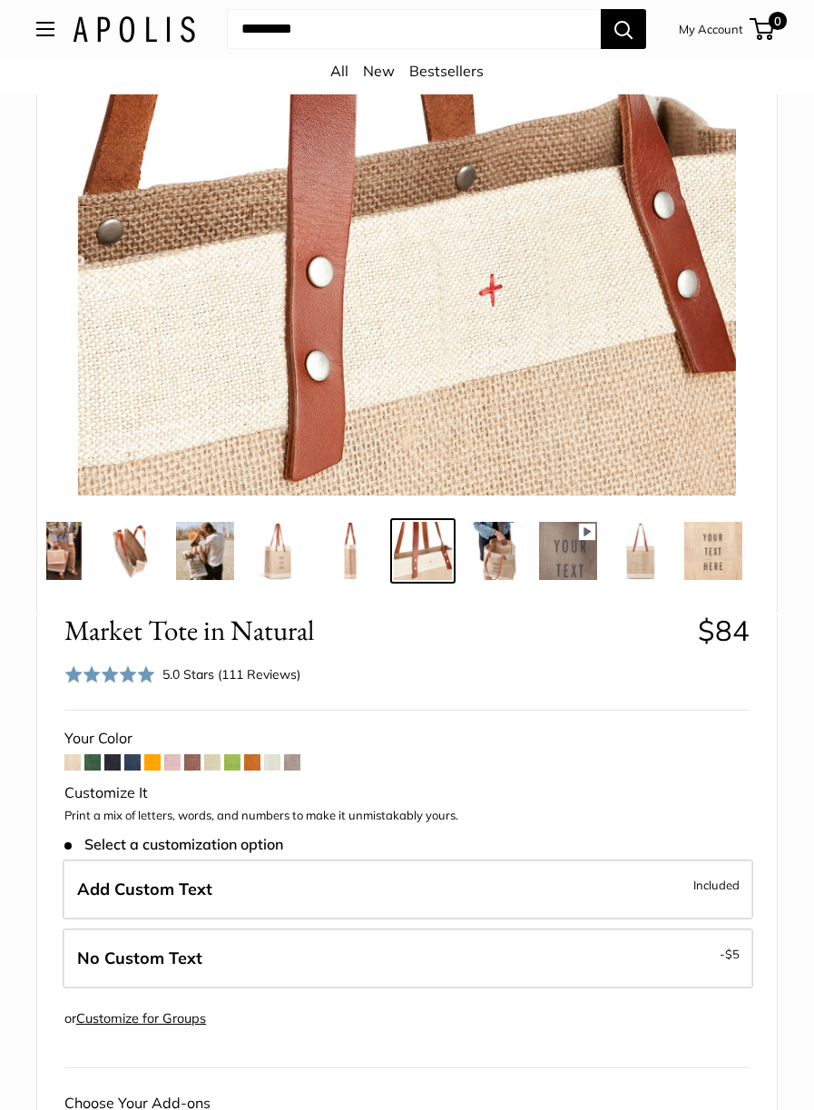
click at [63, 546] on img at bounding box center [60, 551] width 58 height 58
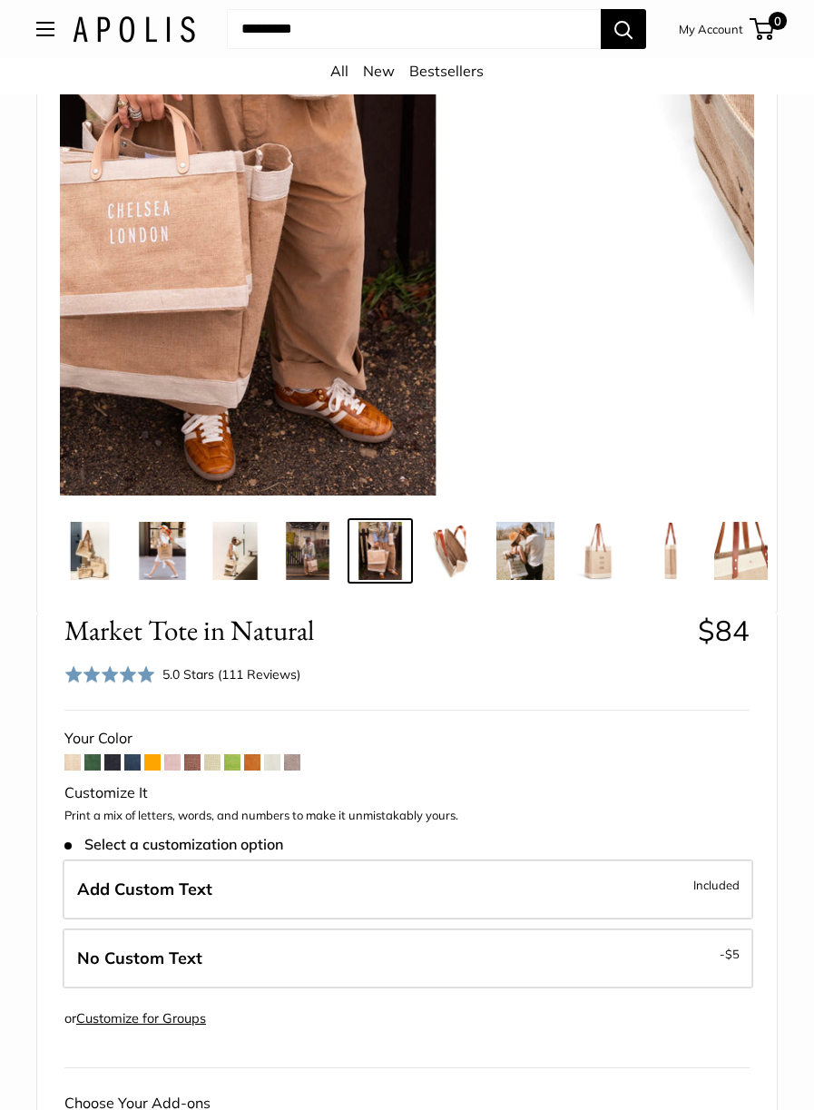
scroll to position [0, 37]
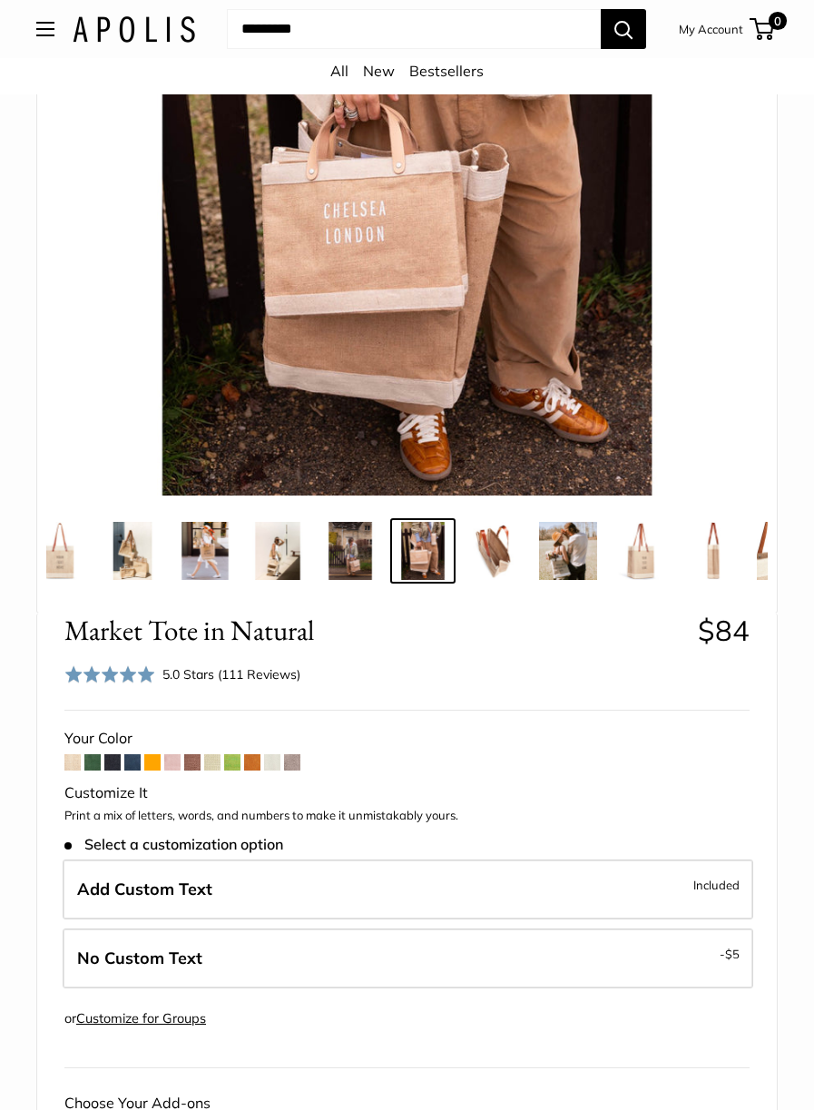
click at [201, 549] on img at bounding box center [205, 551] width 58 height 58
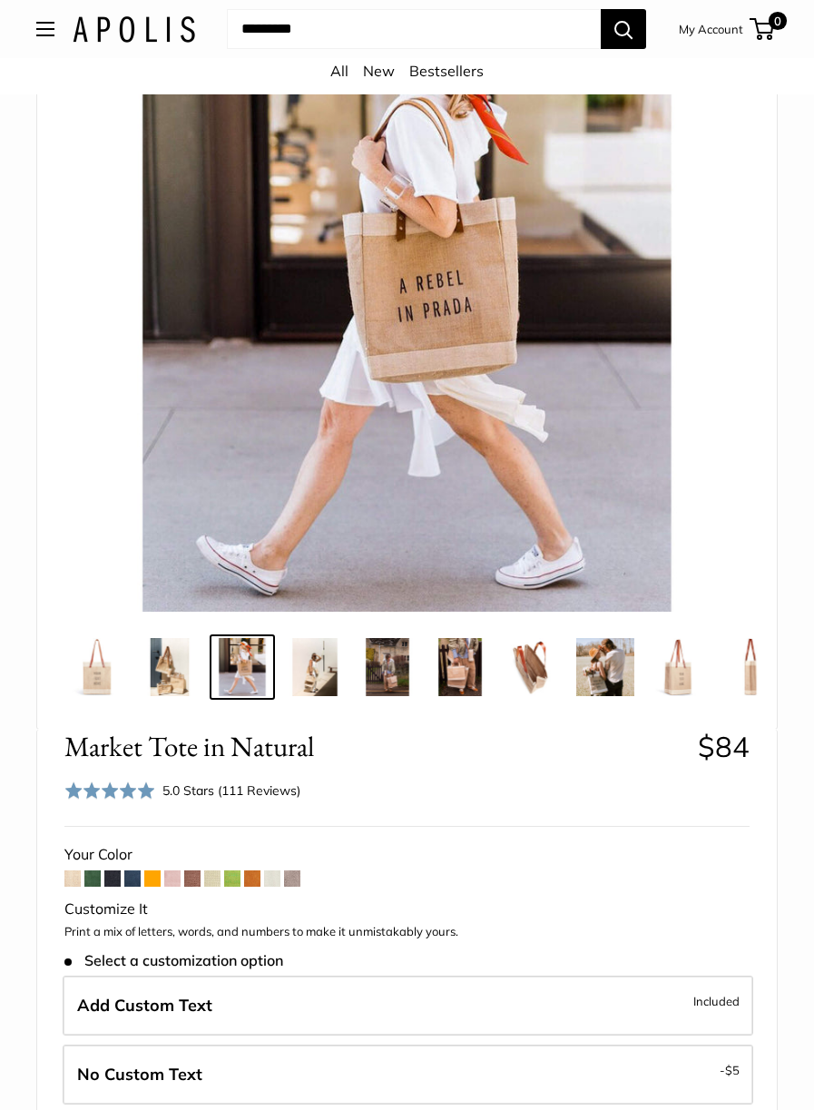
scroll to position [227, 0]
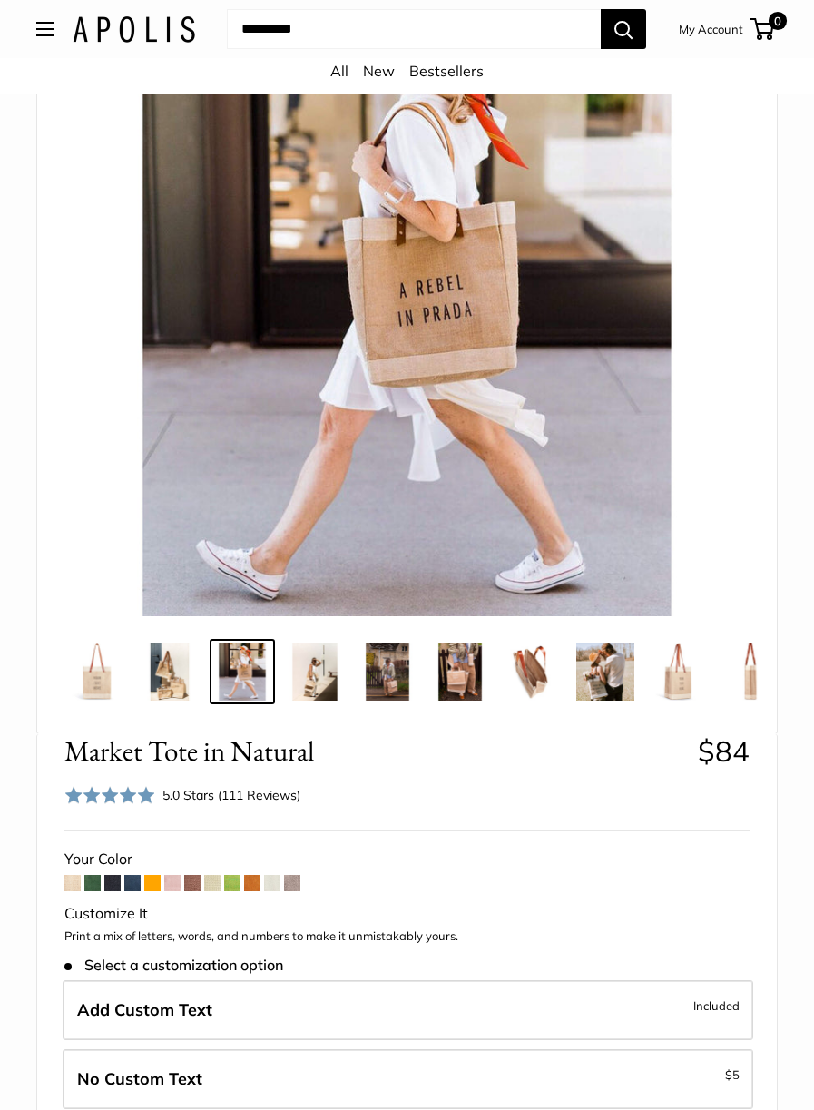
click at [99, 669] on img at bounding box center [97, 672] width 58 height 58
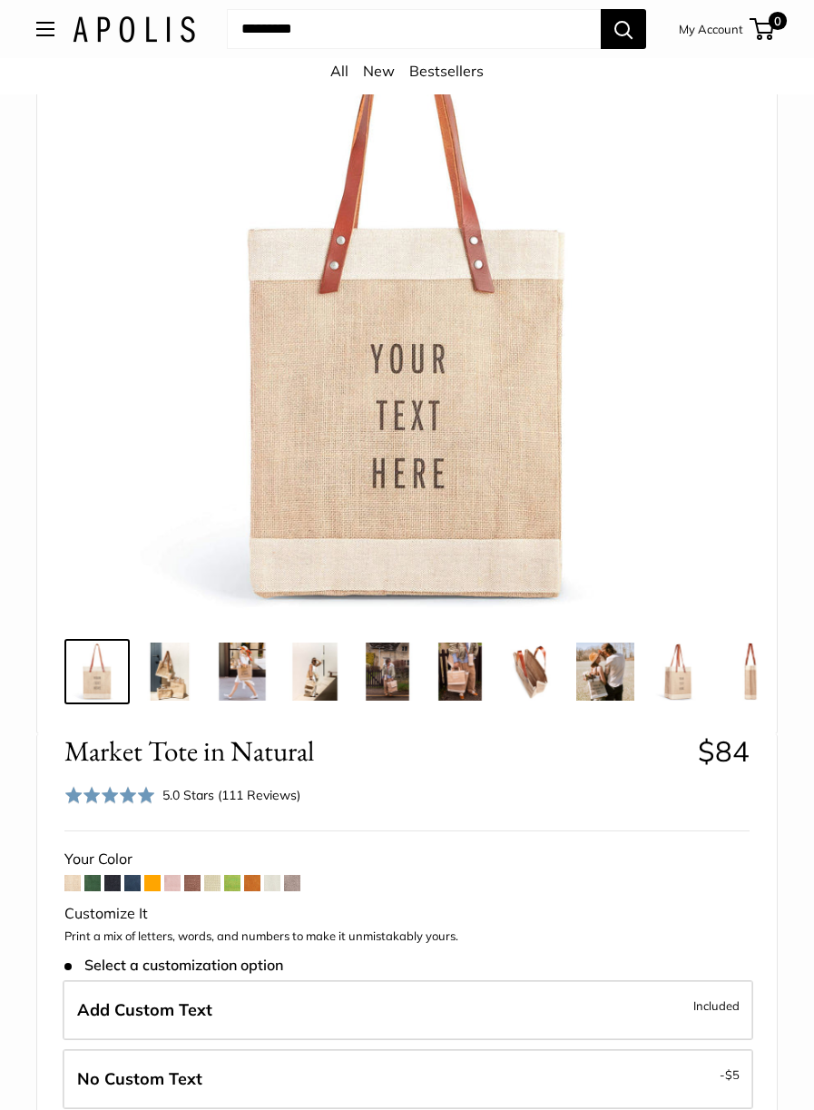
click at [231, 660] on img at bounding box center [242, 672] width 58 height 58
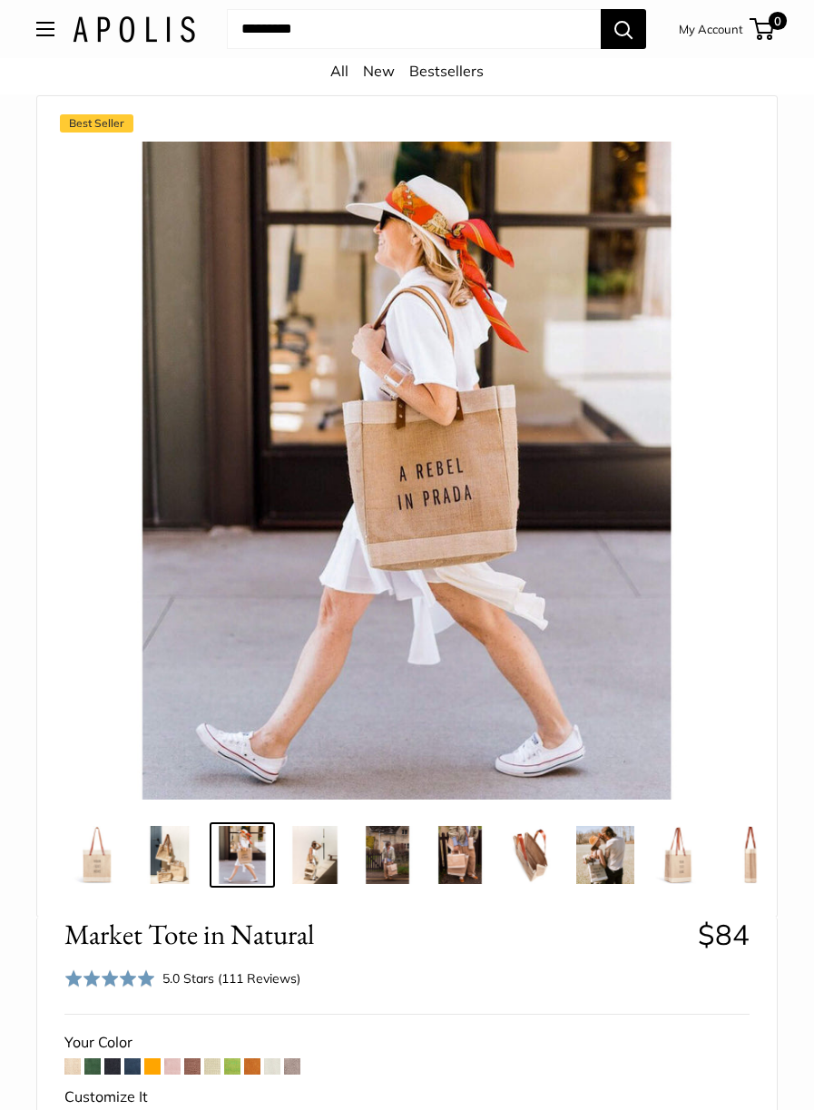
scroll to position [0, 0]
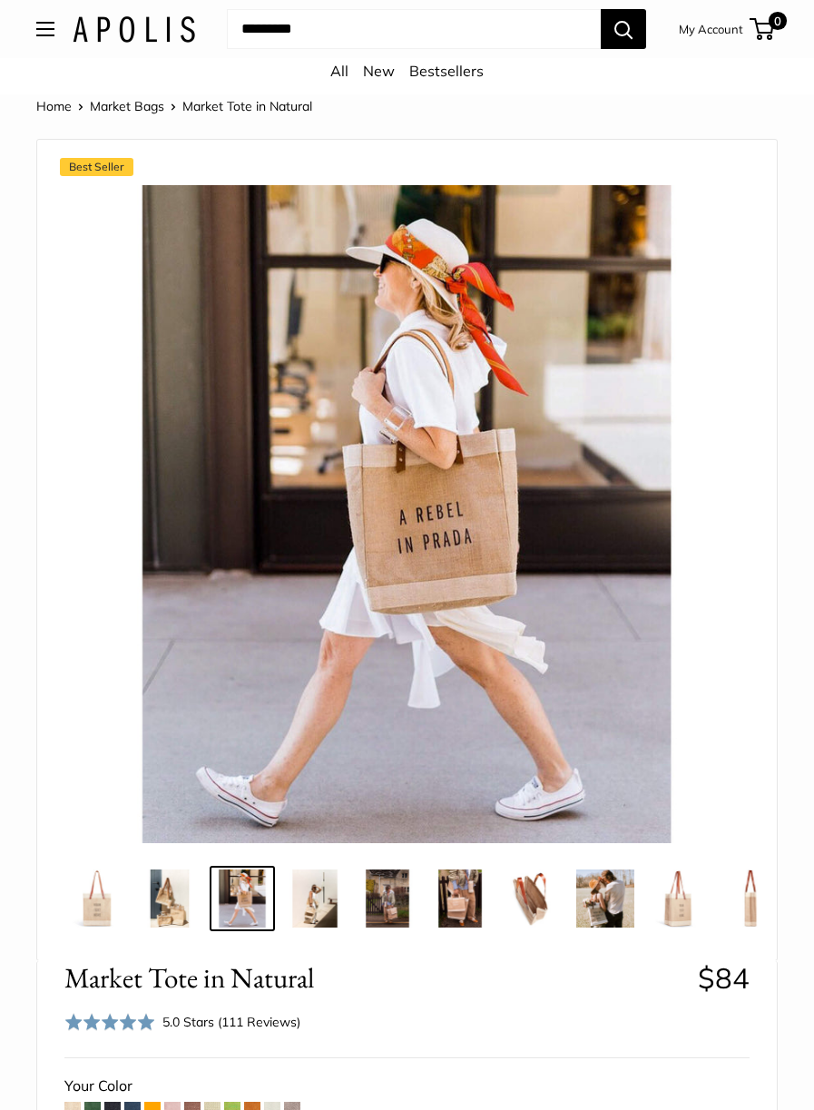
click at [43, 31] on span "Open menu" at bounding box center [45, 28] width 5 height 5
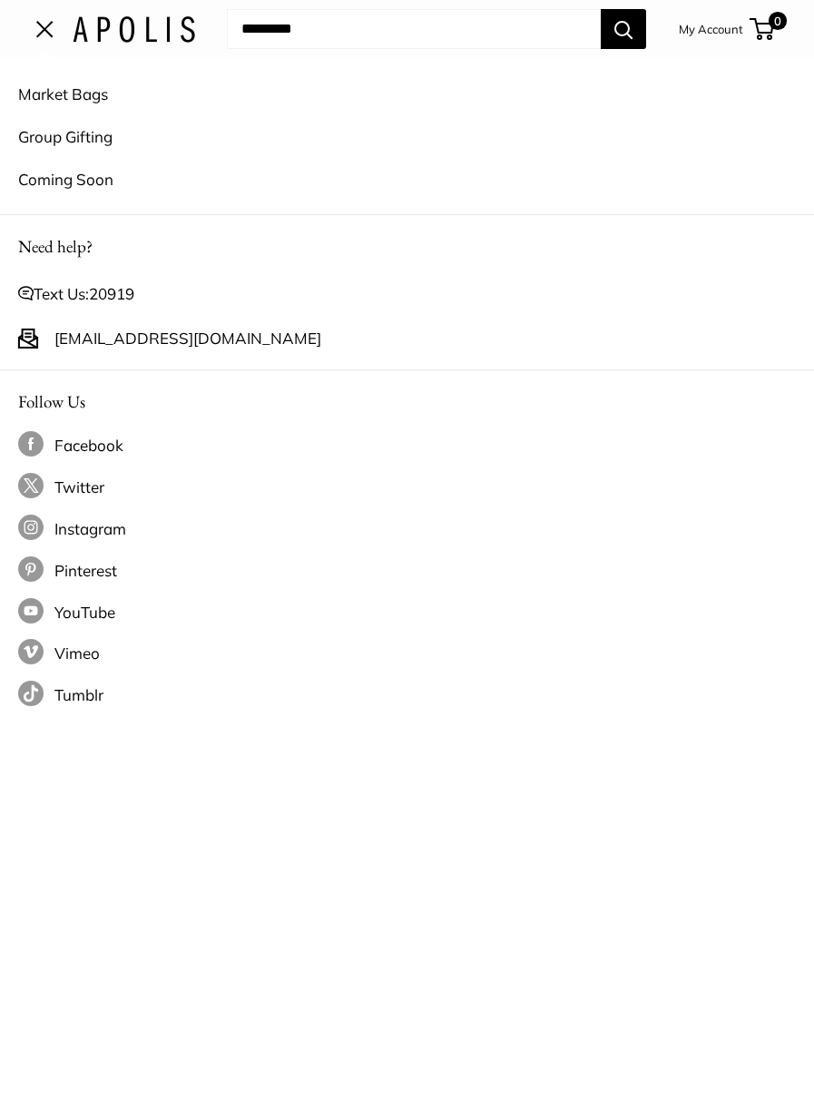
click at [82, 96] on link "Market Bags" at bounding box center [407, 94] width 778 height 43
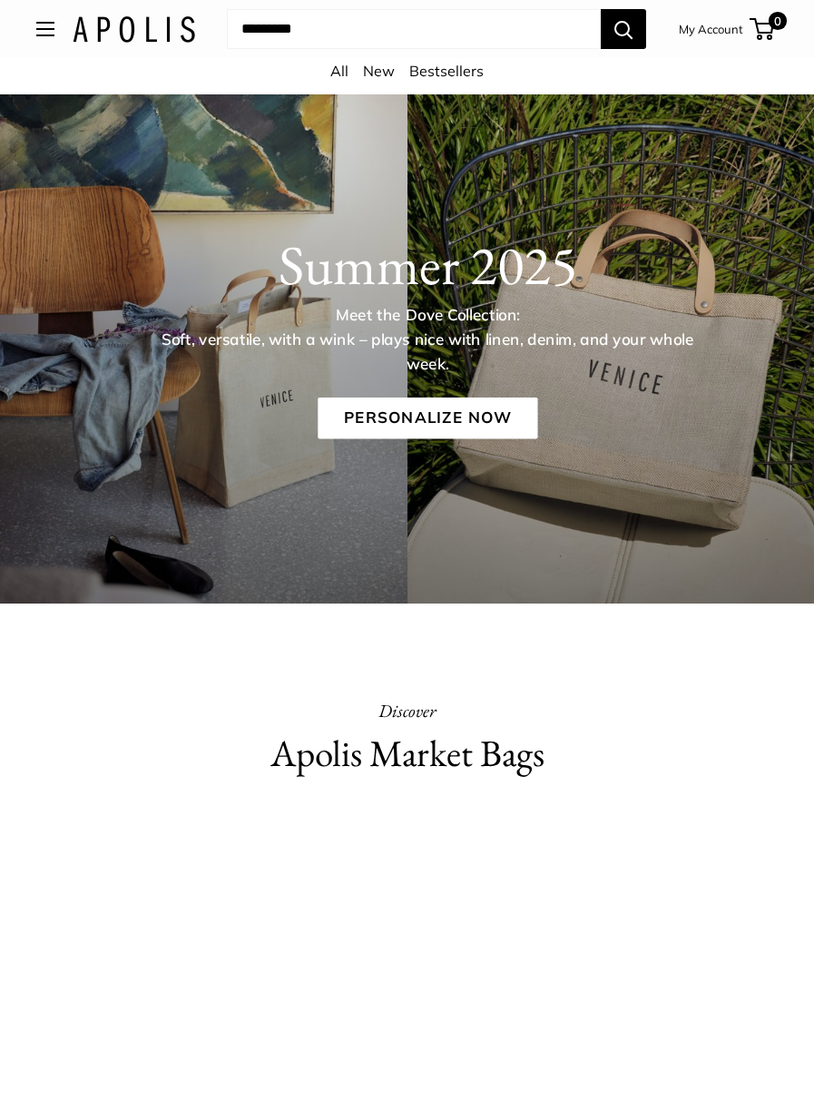
click at [687, 417] on div "Summer 2025 Meet the Dove Collection: Soft, versatile, with a wink – plays nice…" at bounding box center [427, 335] width 773 height 207
click at [644, 435] on div "Summer 2025 Meet the Dove Collection: Soft, versatile, with a wink – plays nice…" at bounding box center [427, 335] width 773 height 207
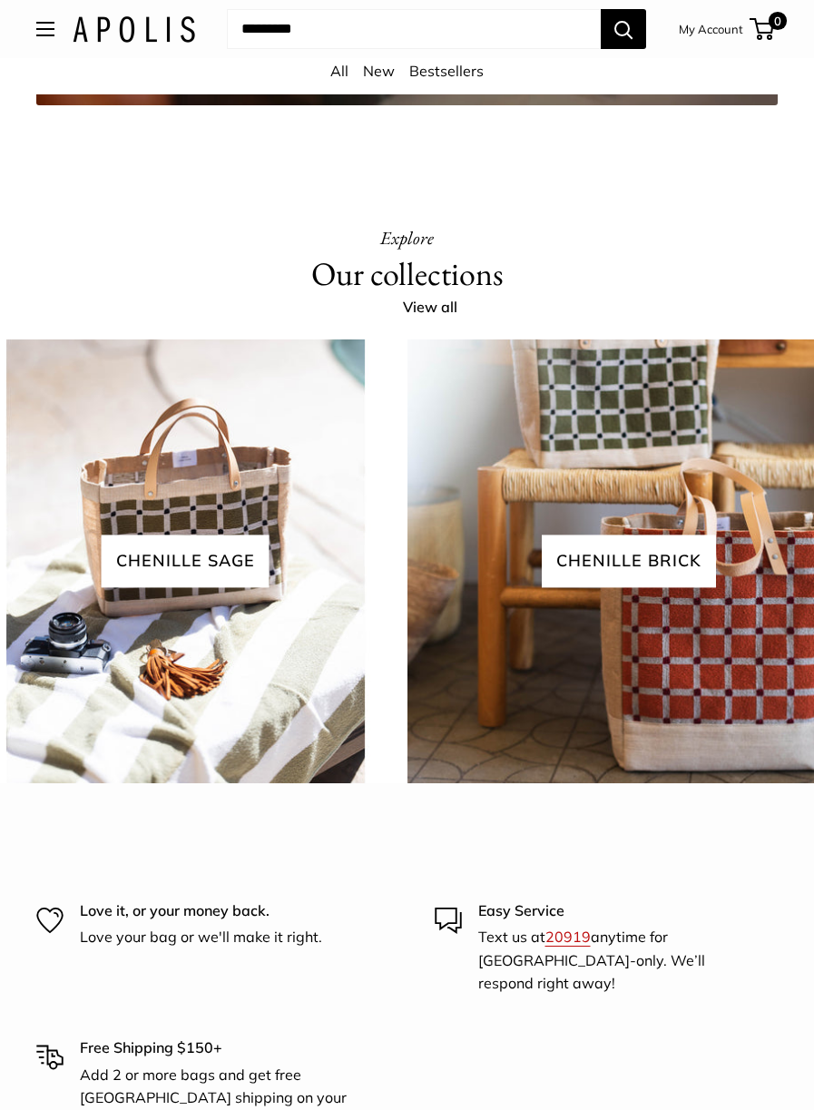
scroll to position [3166, 0]
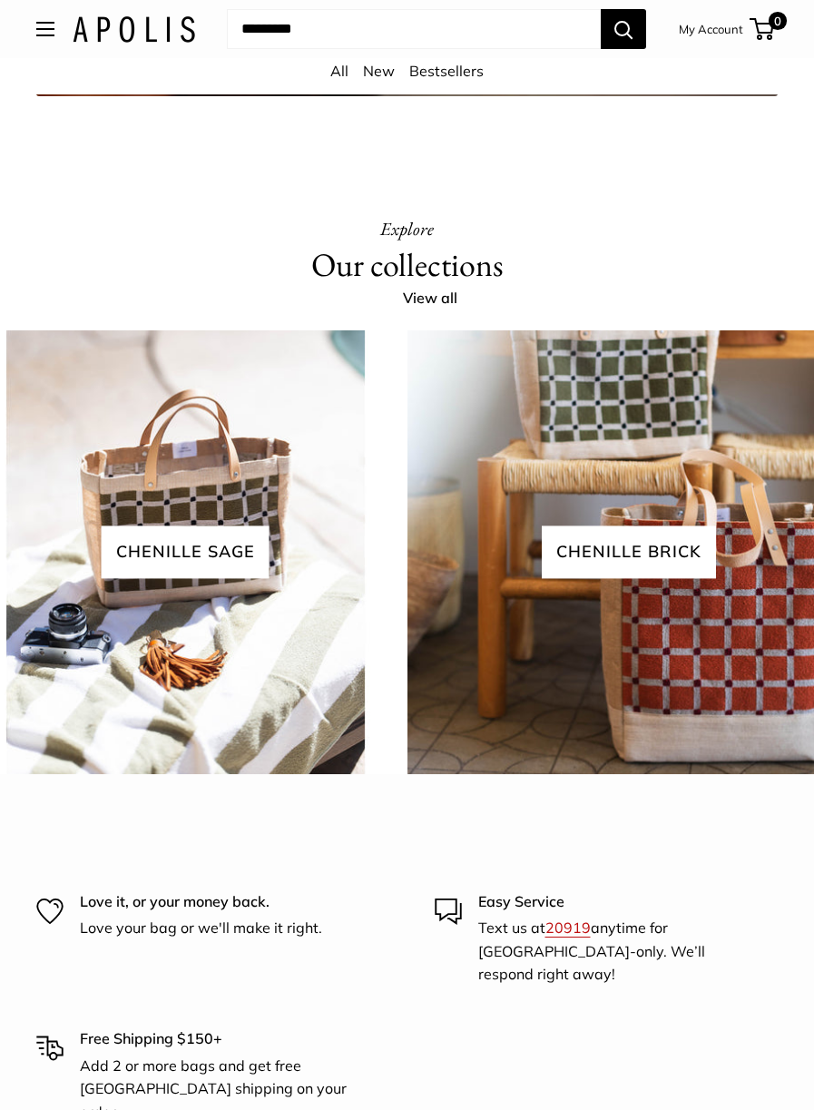
click at [764, 690] on img at bounding box center [628, 552] width 447 height 447
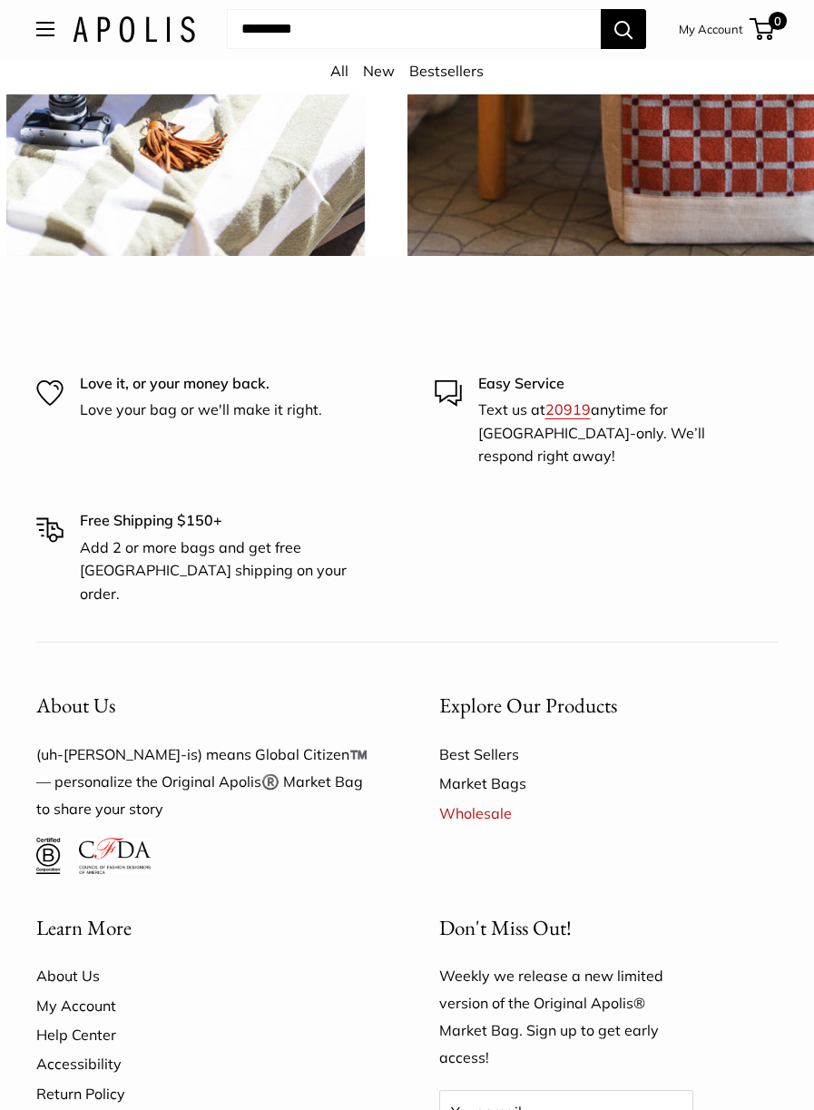
scroll to position [3685, 0]
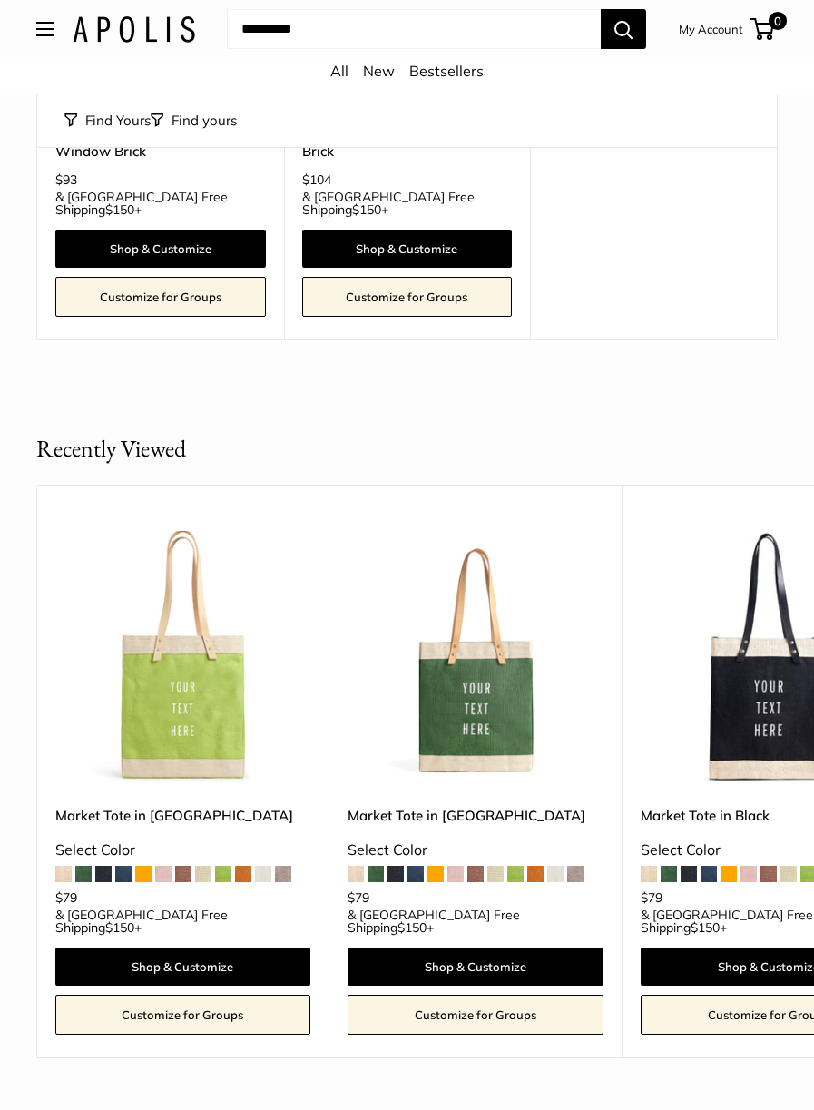
scroll to position [413, 0]
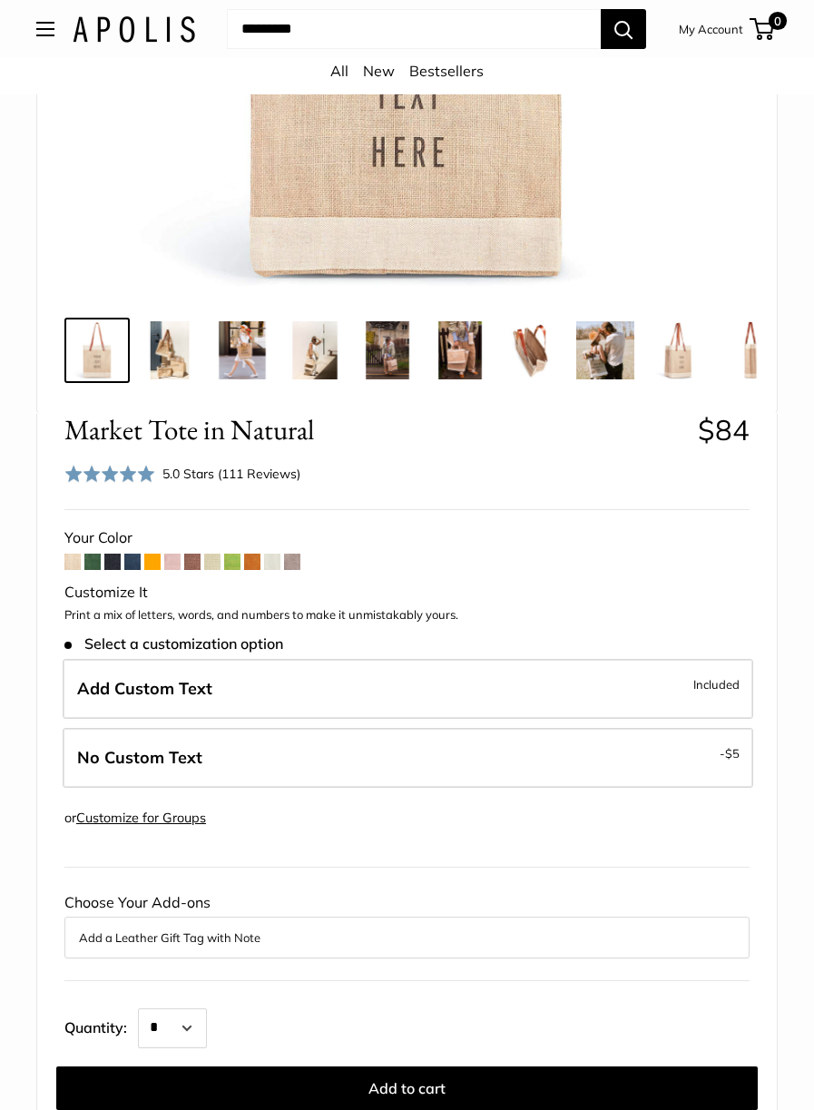
scroll to position [550, 0]
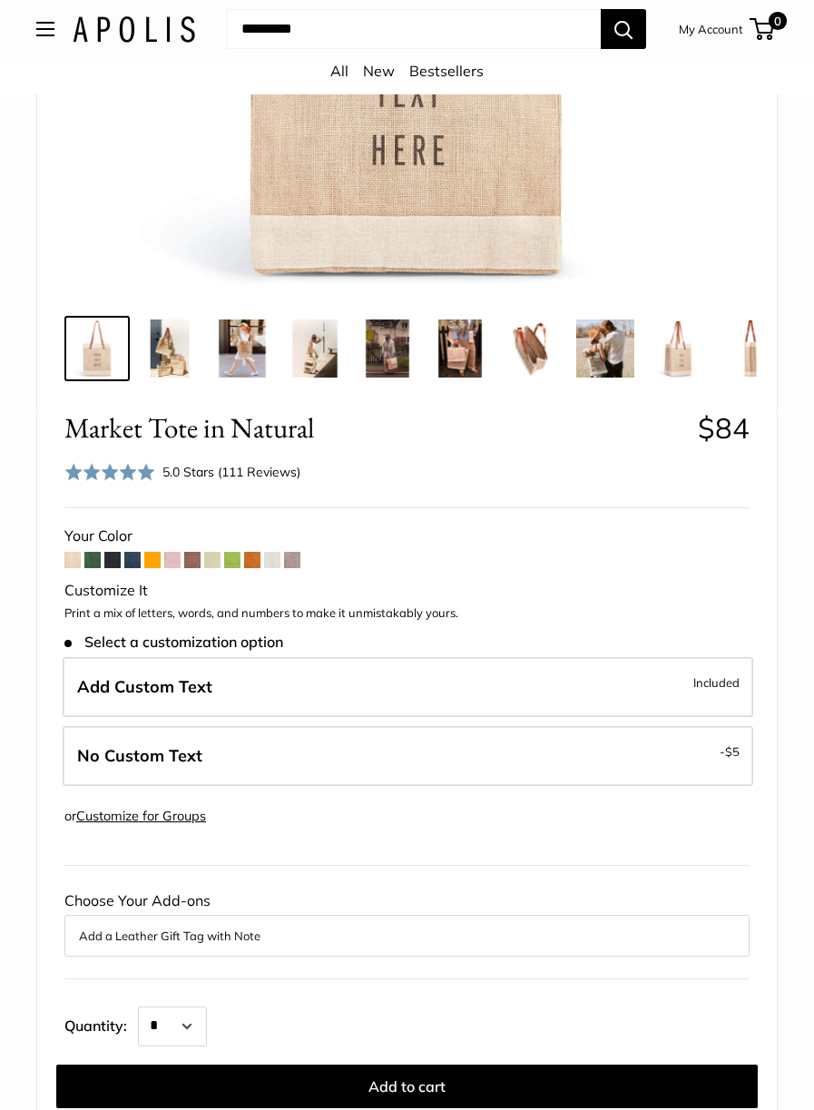
click at [704, 693] on span "Included" at bounding box center [716, 683] width 46 height 22
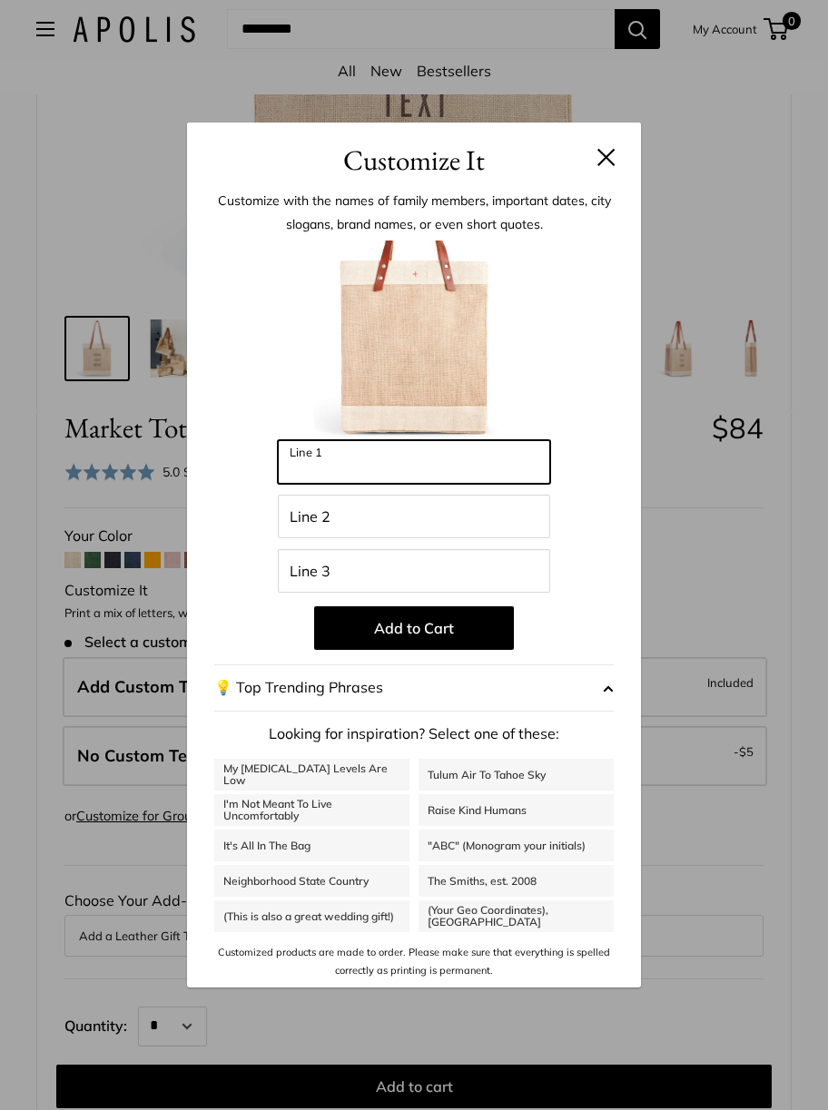
click at [317, 467] on input "Line 1" at bounding box center [414, 462] width 272 height 44
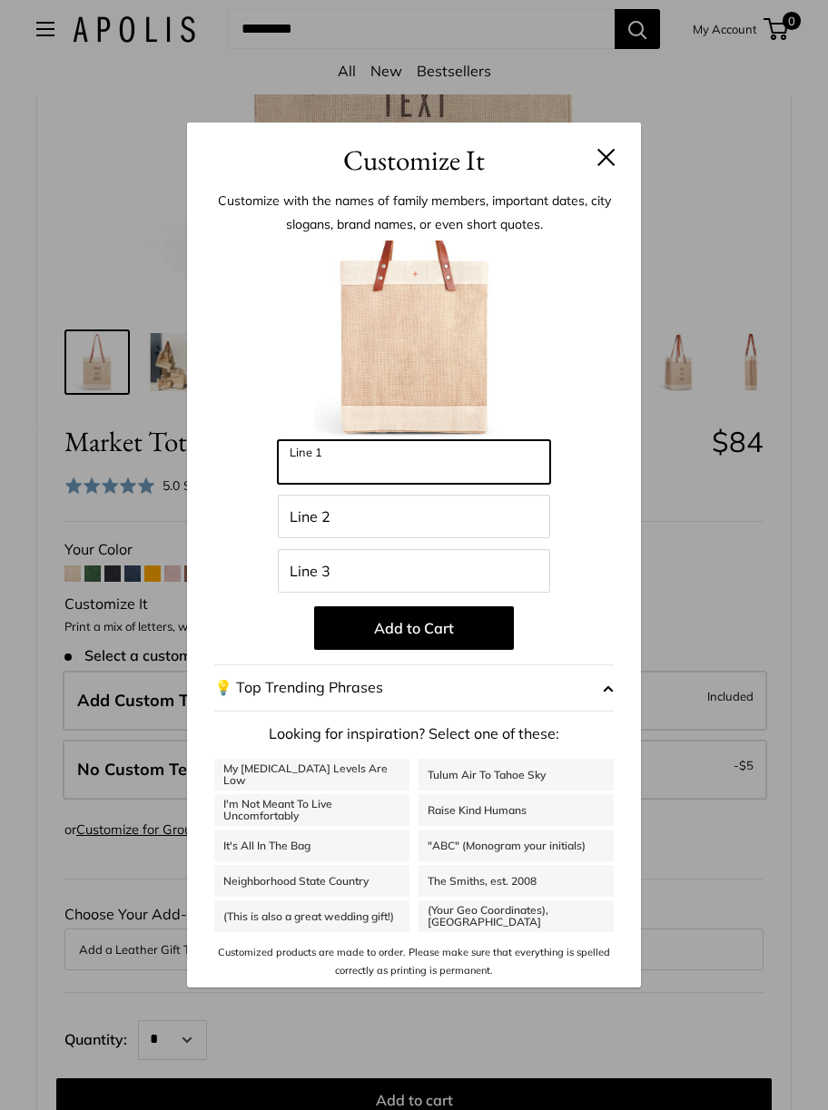
click at [390, 464] on input "Line 1" at bounding box center [414, 462] width 272 height 44
type input "***"
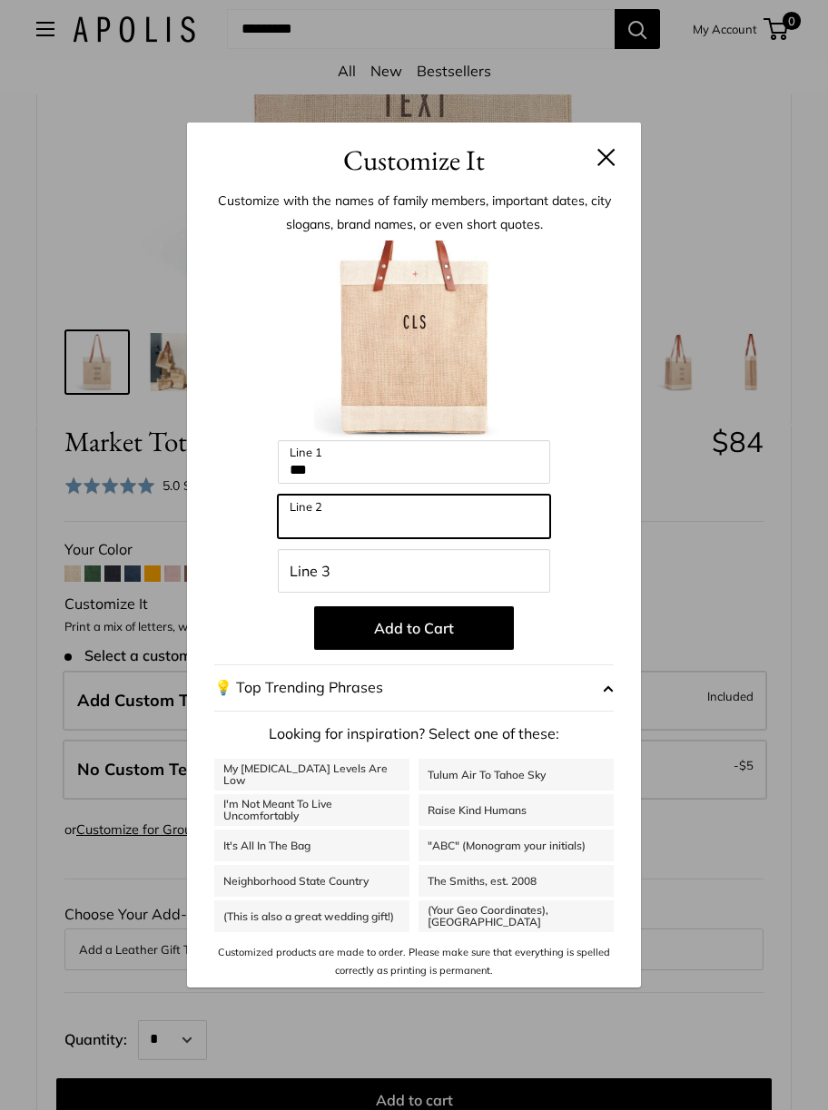
click at [406, 517] on input "Line 2" at bounding box center [414, 517] width 272 height 44
type input "**********"
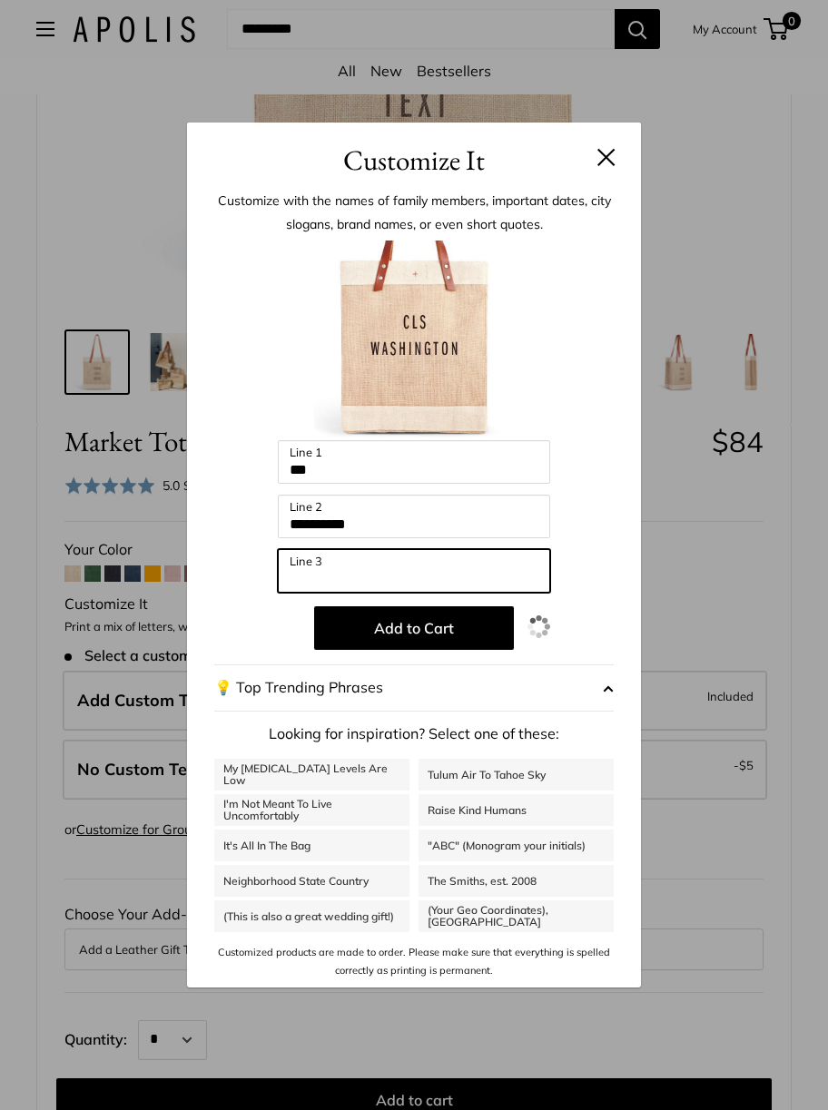
click at [428, 571] on input "Line 3" at bounding box center [414, 571] width 272 height 44
click at [389, 571] on input "Line 3" at bounding box center [414, 571] width 272 height 44
type input "****"
click at [444, 632] on button "Add to Cart" at bounding box center [414, 628] width 200 height 44
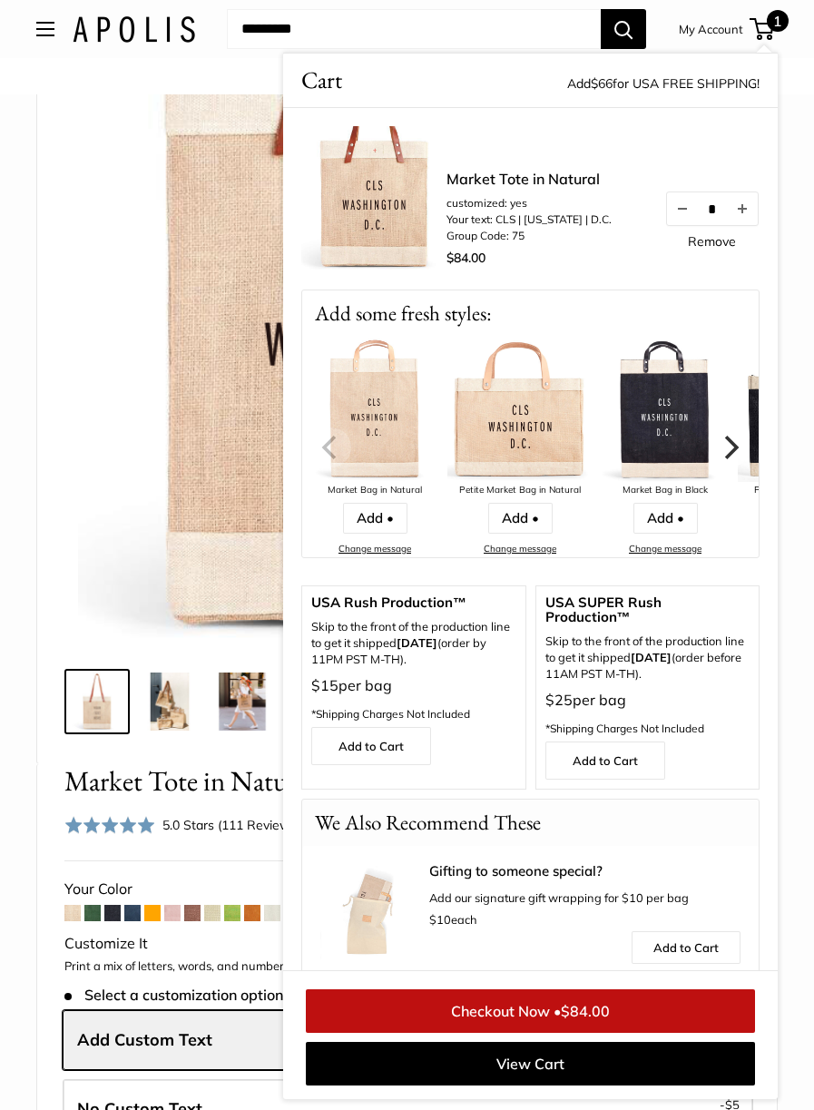
scroll to position [139, 0]
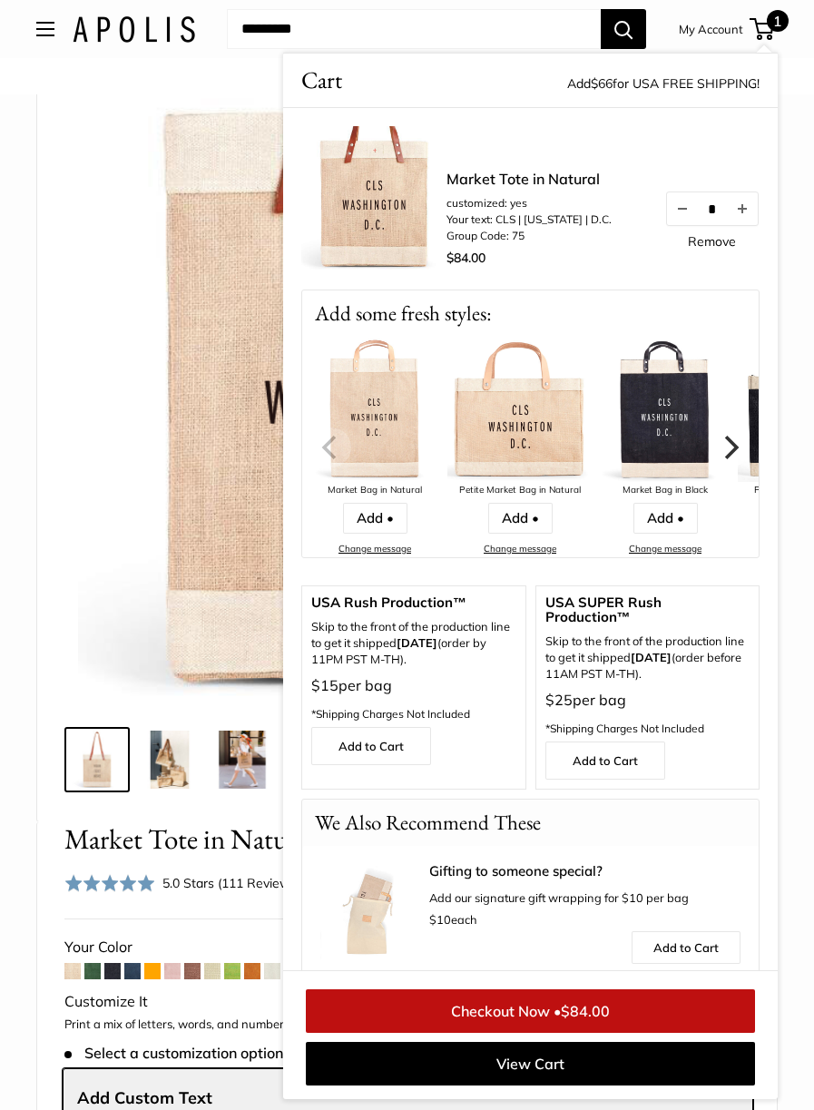
click at [100, 525] on img at bounding box center [407, 375] width 658 height 658
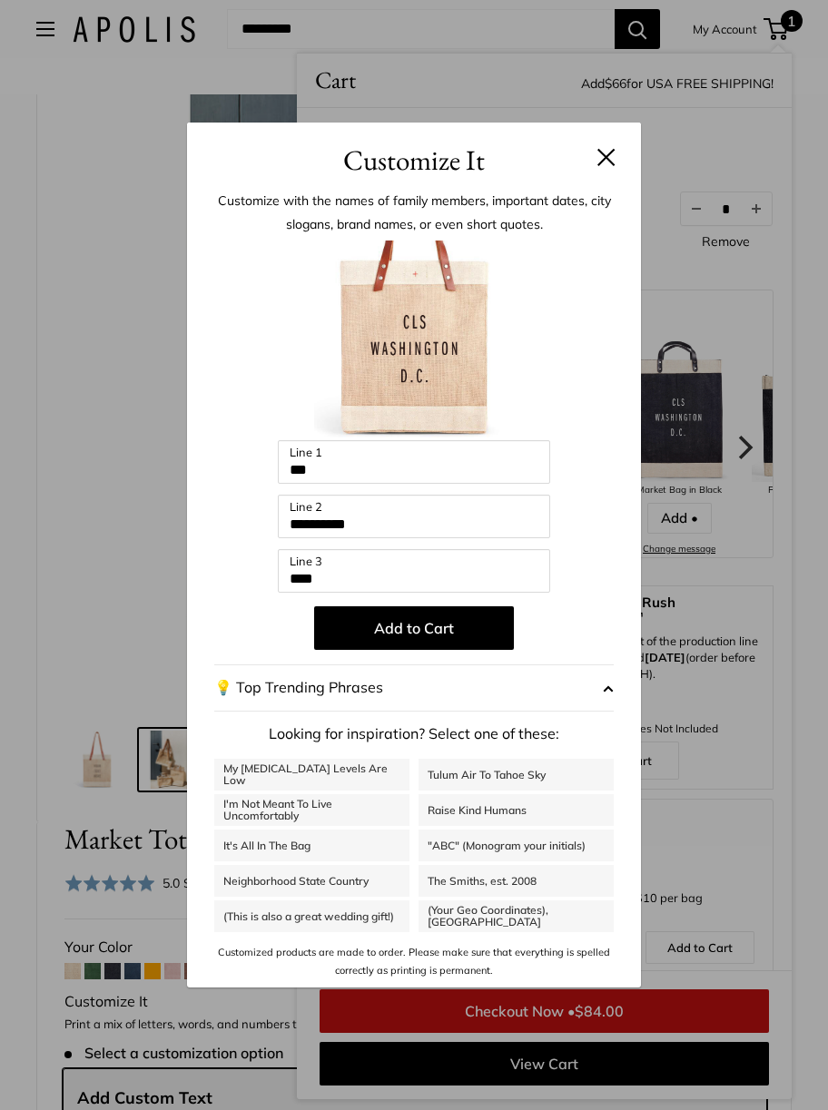
click at [613, 156] on button at bounding box center [606, 157] width 18 height 18
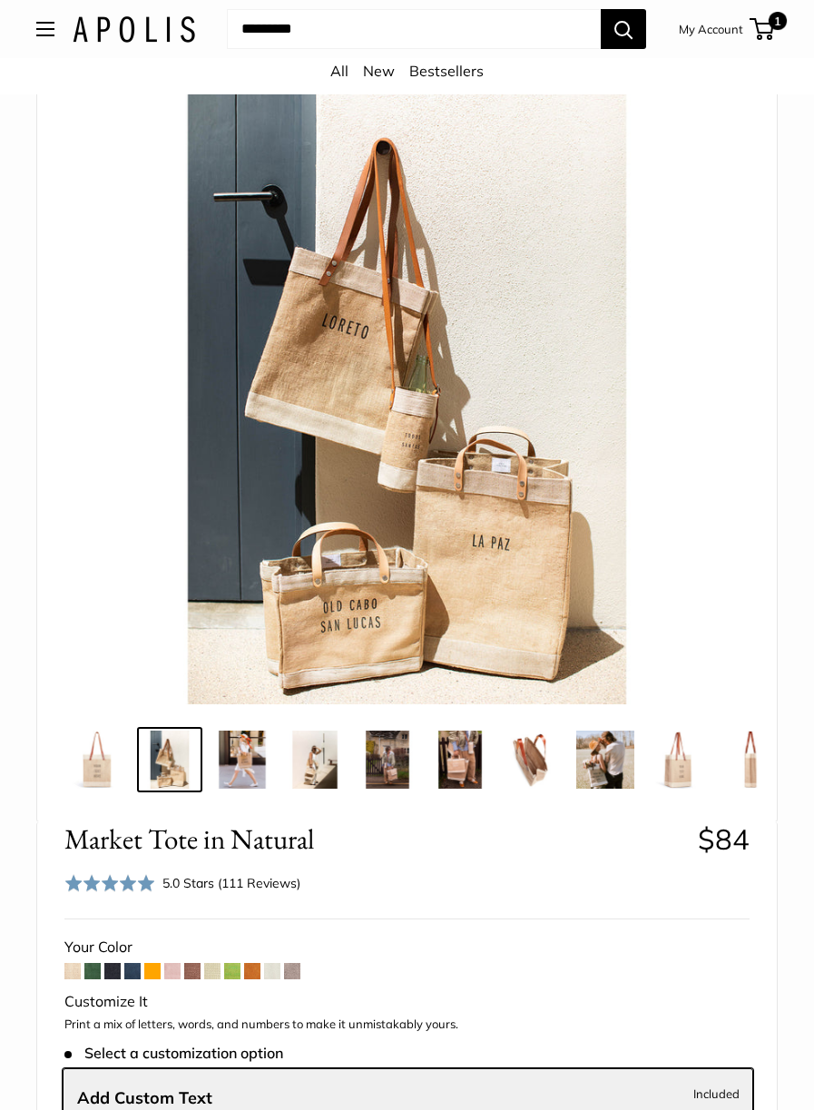
click at [778, 23] on span "1" at bounding box center [778, 21] width 18 height 18
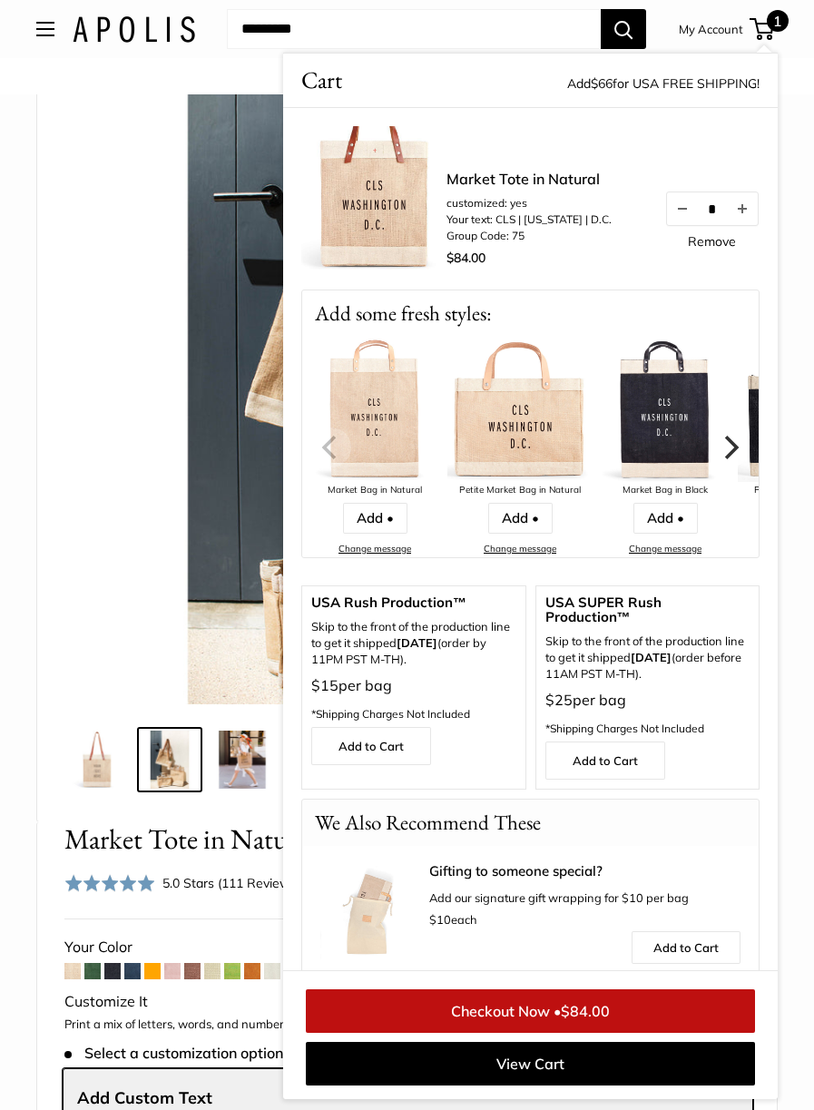
scroll to position [4, 0]
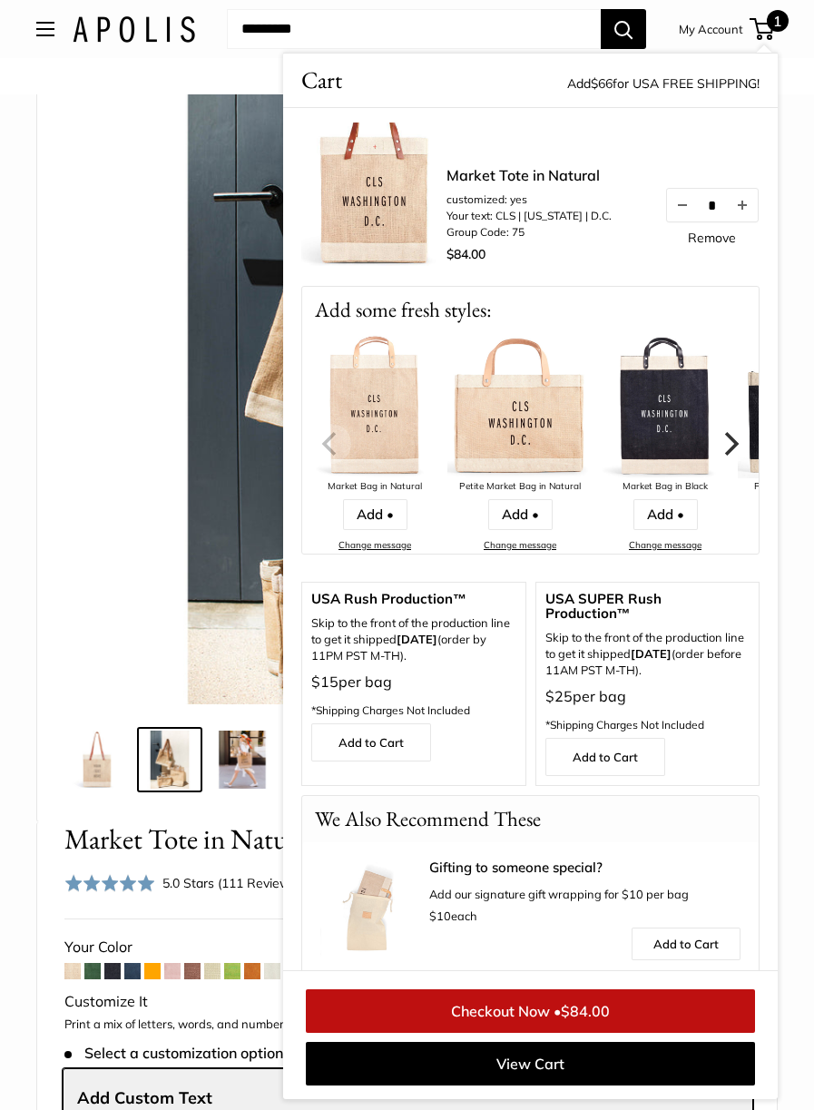
click at [110, 551] on img at bounding box center [407, 375] width 658 height 658
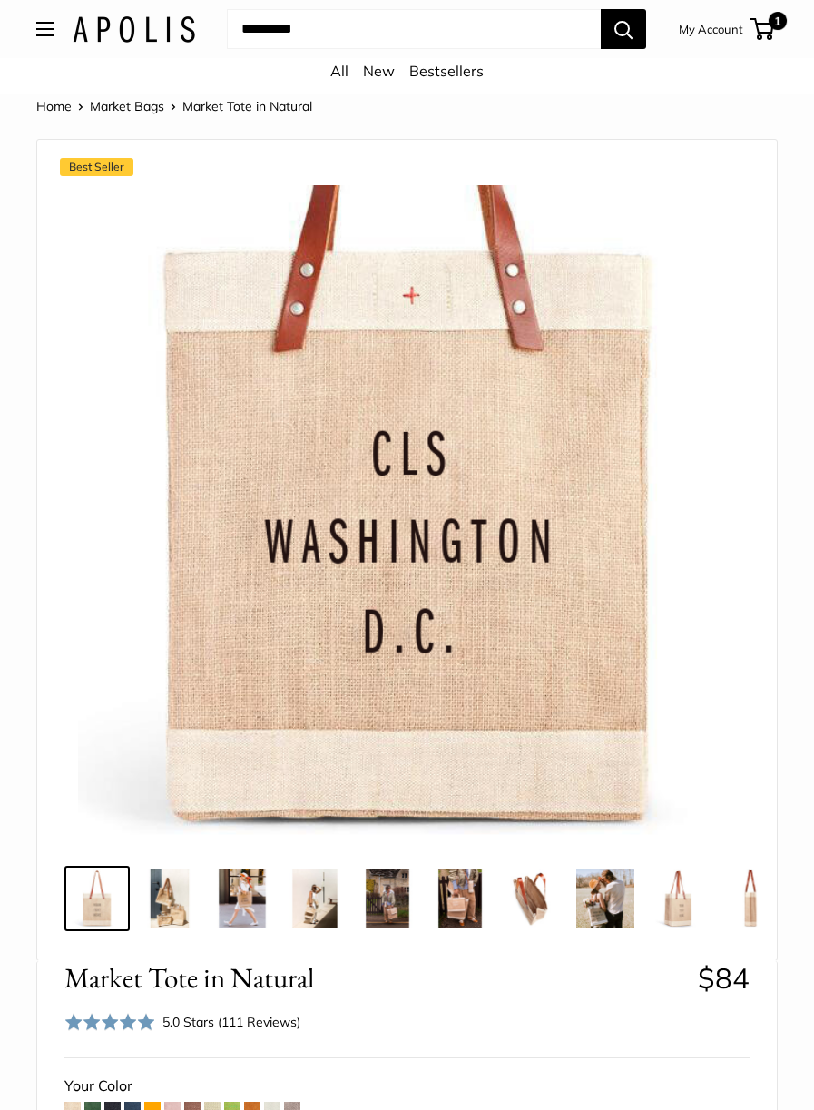
click at [386, 73] on link "New" at bounding box center [379, 71] width 32 height 18
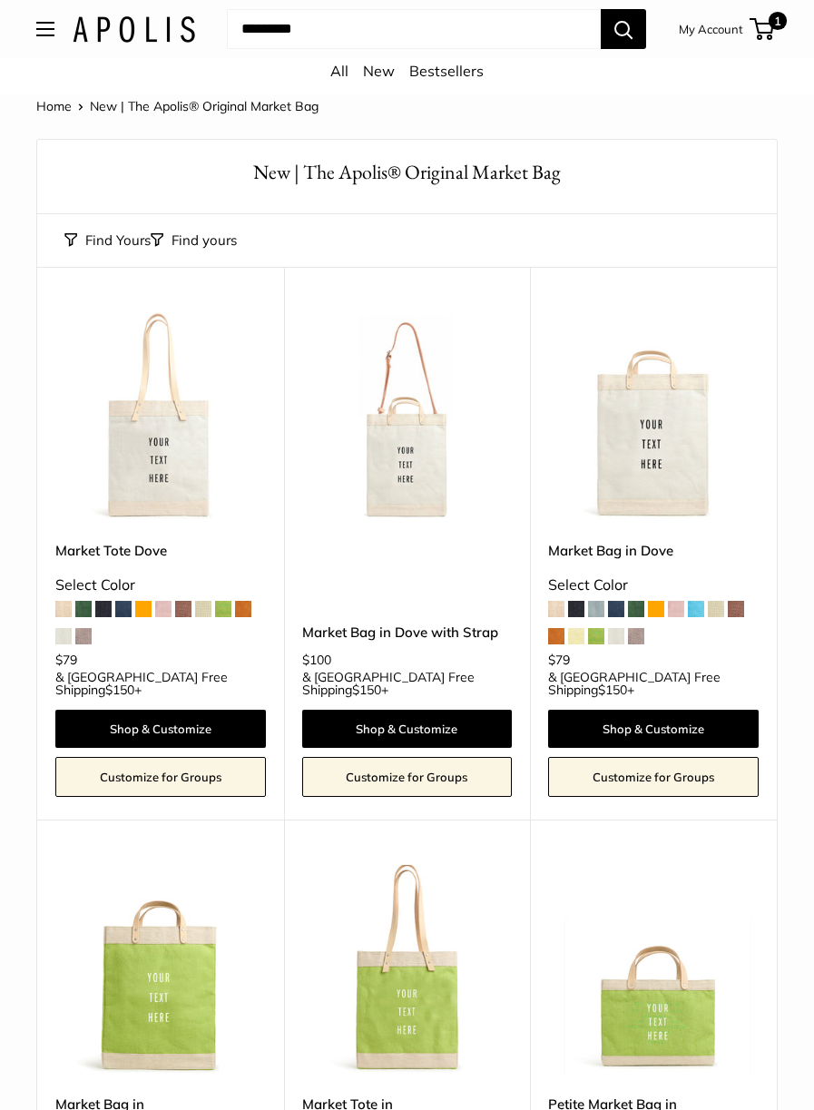
click at [422, 482] on img at bounding box center [407, 417] width 211 height 211
click at [625, 32] on button "Search" at bounding box center [623, 29] width 45 height 40
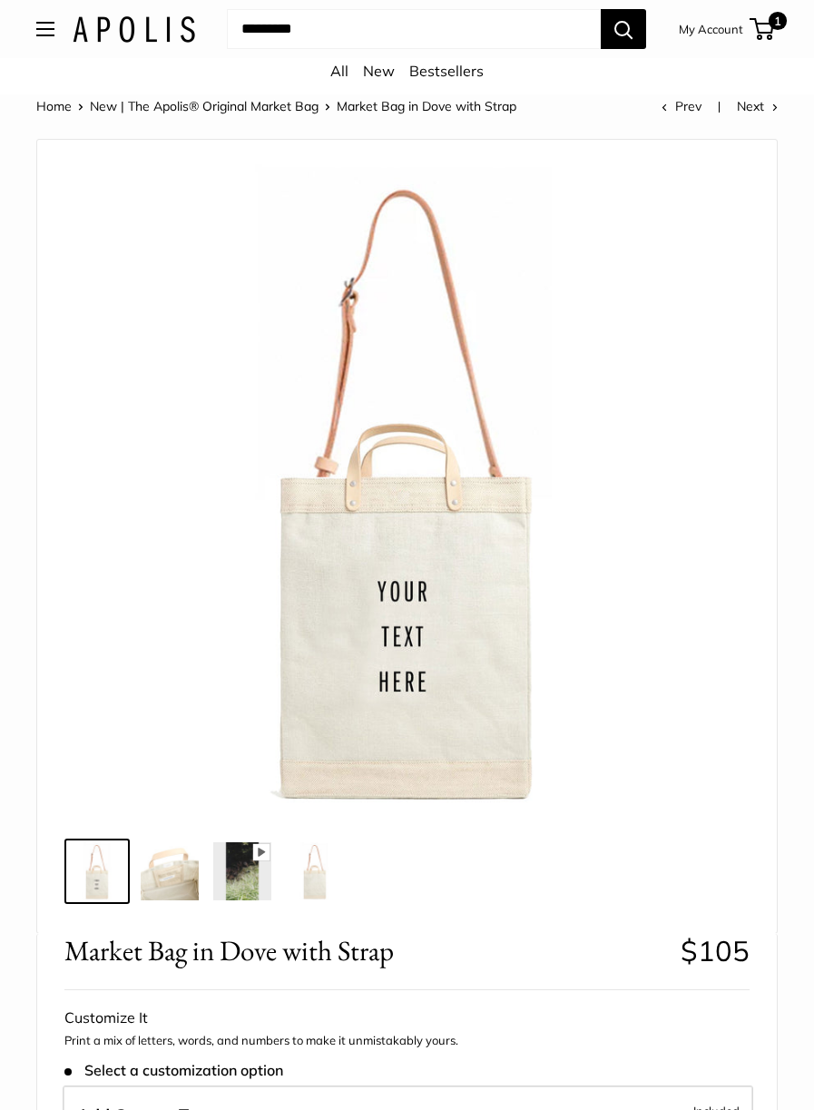
click at [308, 885] on img at bounding box center [315, 871] width 58 height 58
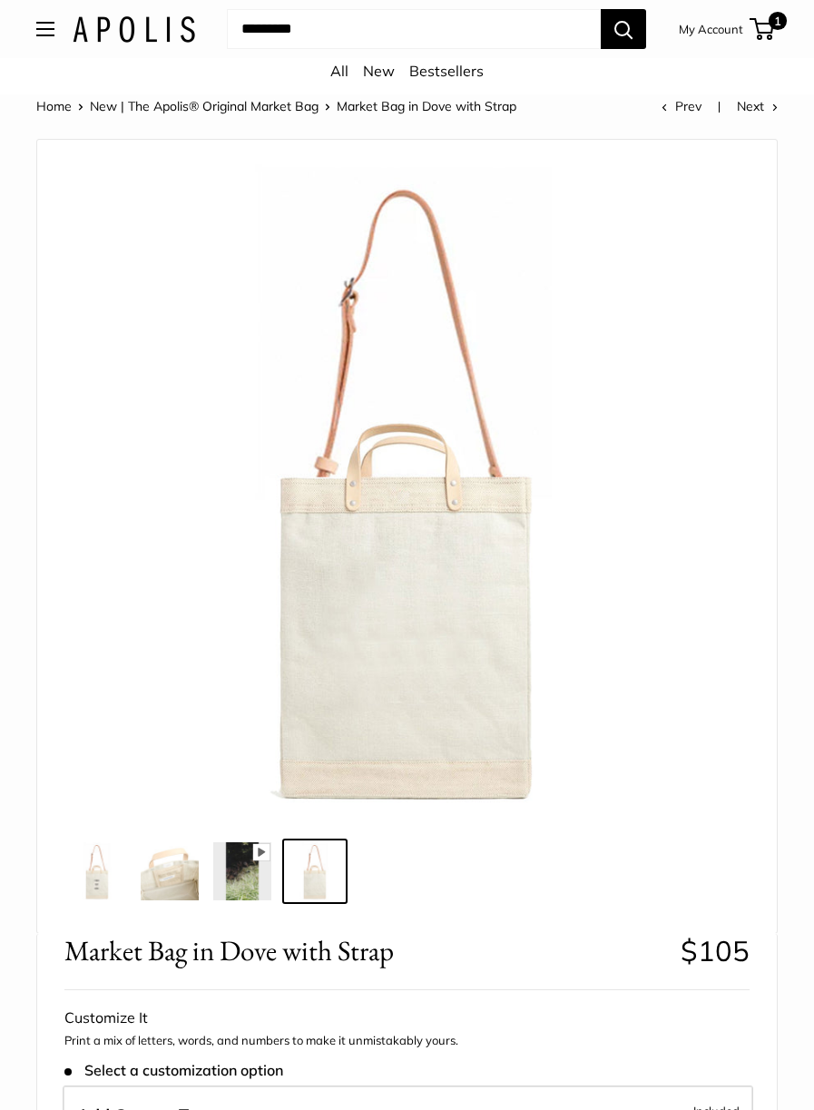
click at [180, 886] on img at bounding box center [170, 871] width 58 height 58
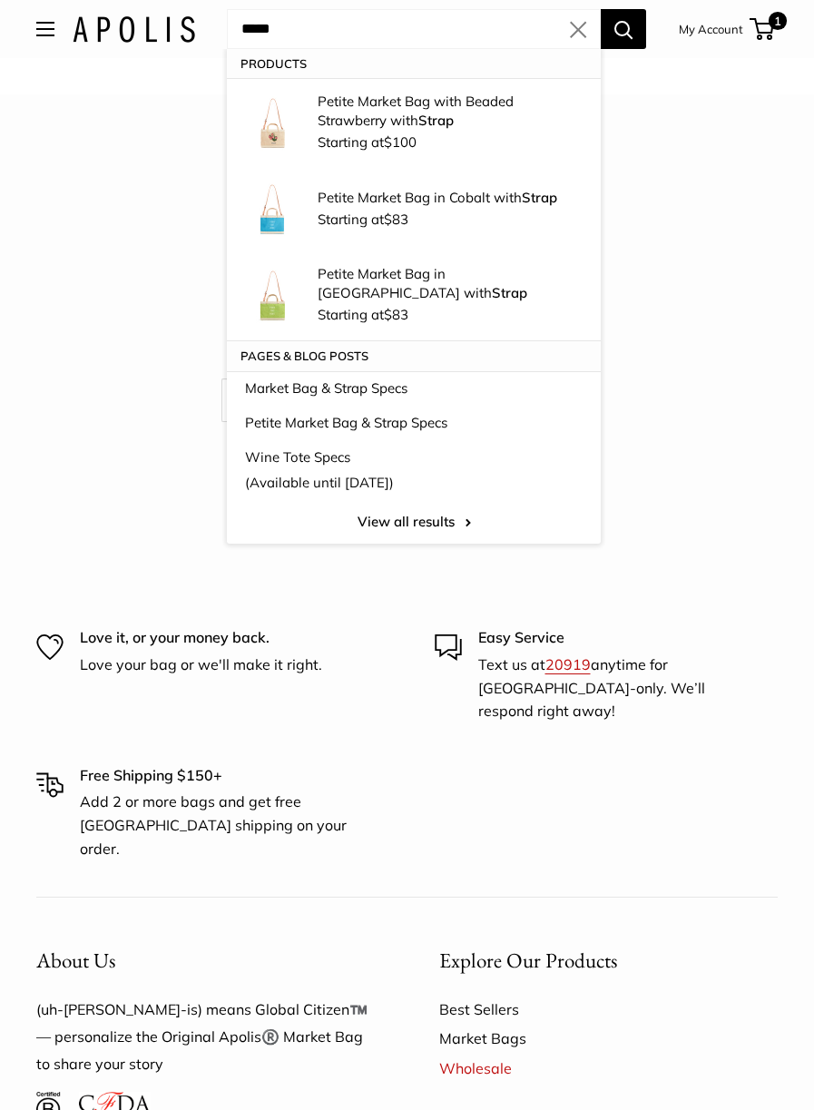
type input "*****"
click at [601, 9] on button "Search" at bounding box center [623, 29] width 45 height 40
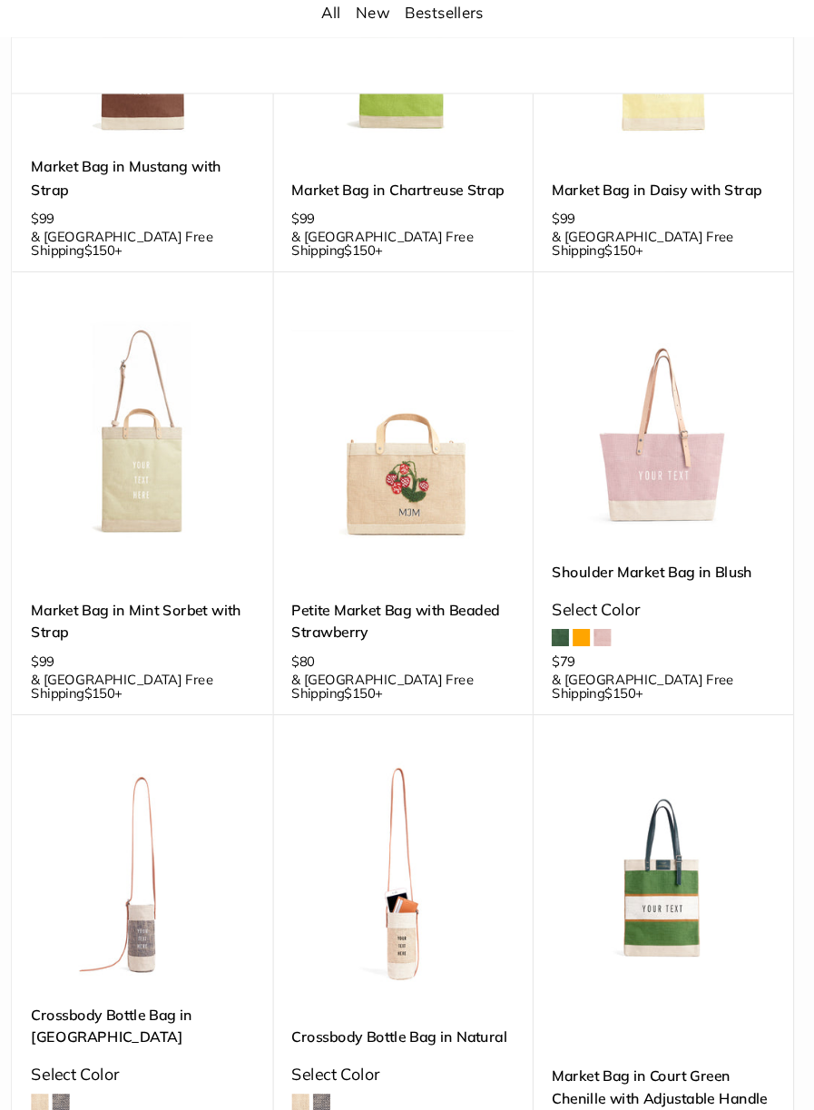
scroll to position [1935, 0]
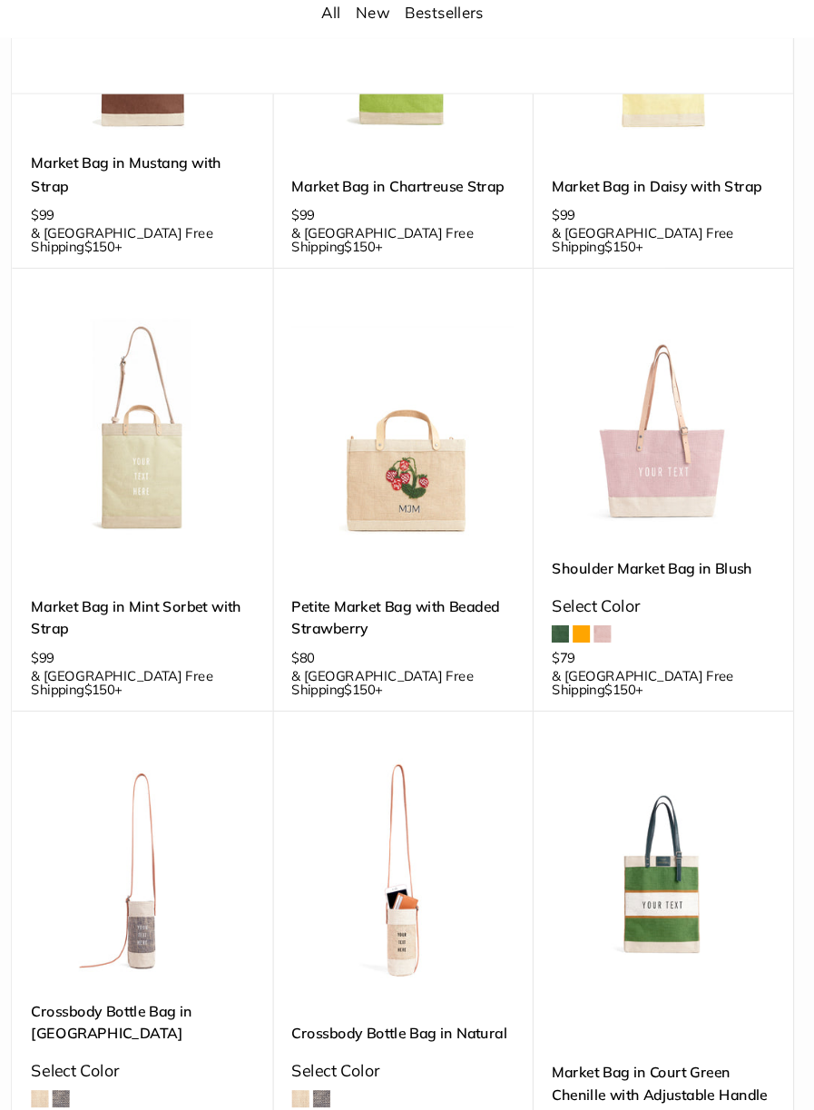
click at [659, 358] on img at bounding box center [653, 463] width 211 height 211
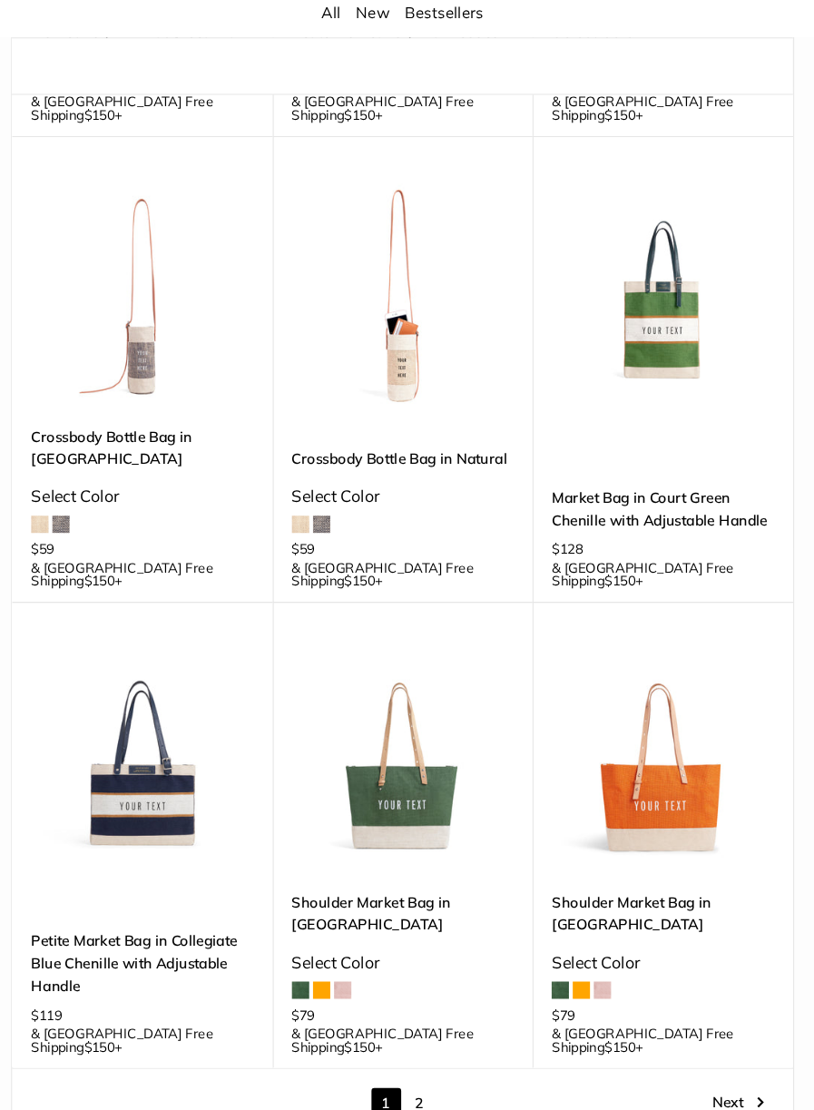
scroll to position [2485, 0]
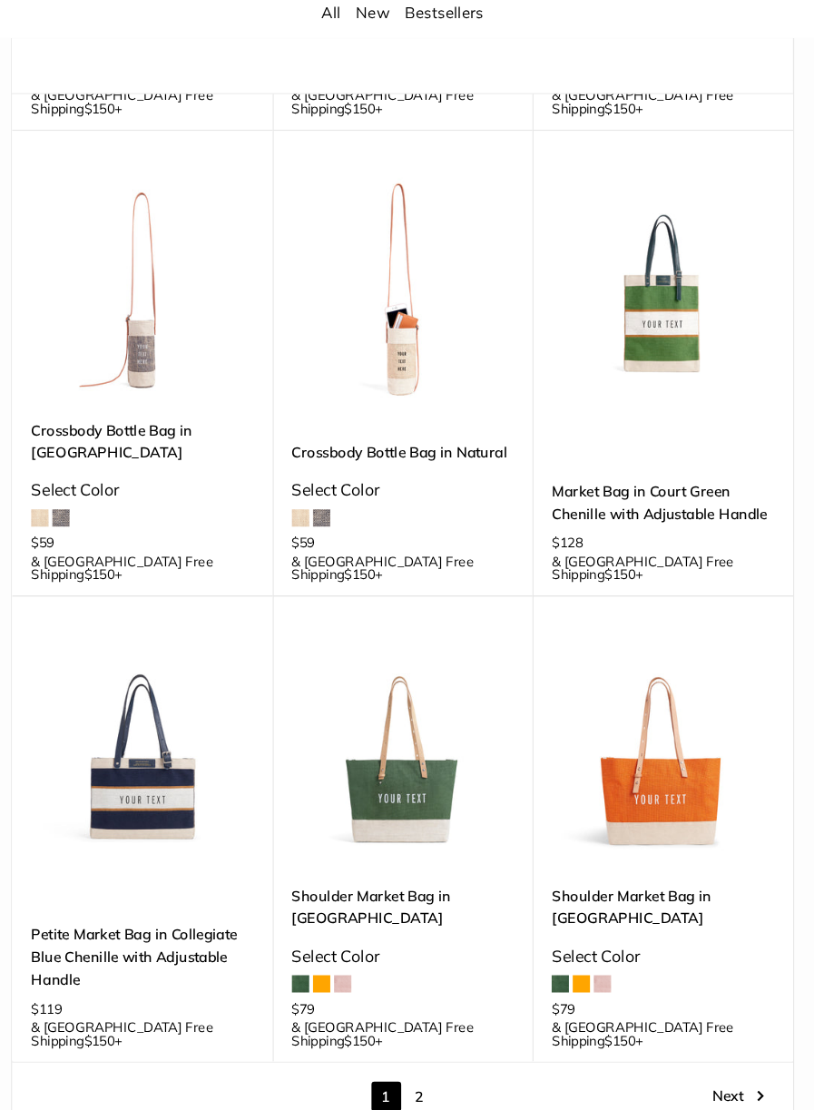
click at [415, 1083] on link "2" at bounding box center [423, 1097] width 28 height 28
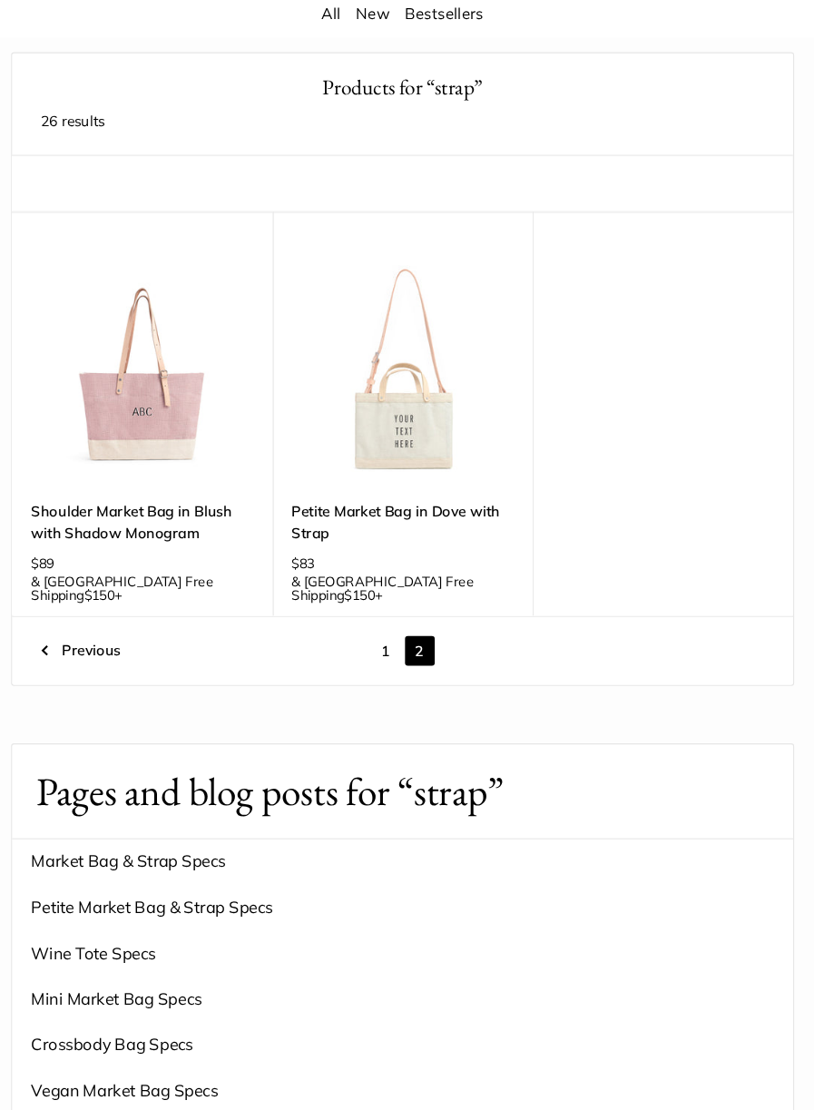
scroll to position [22, 0]
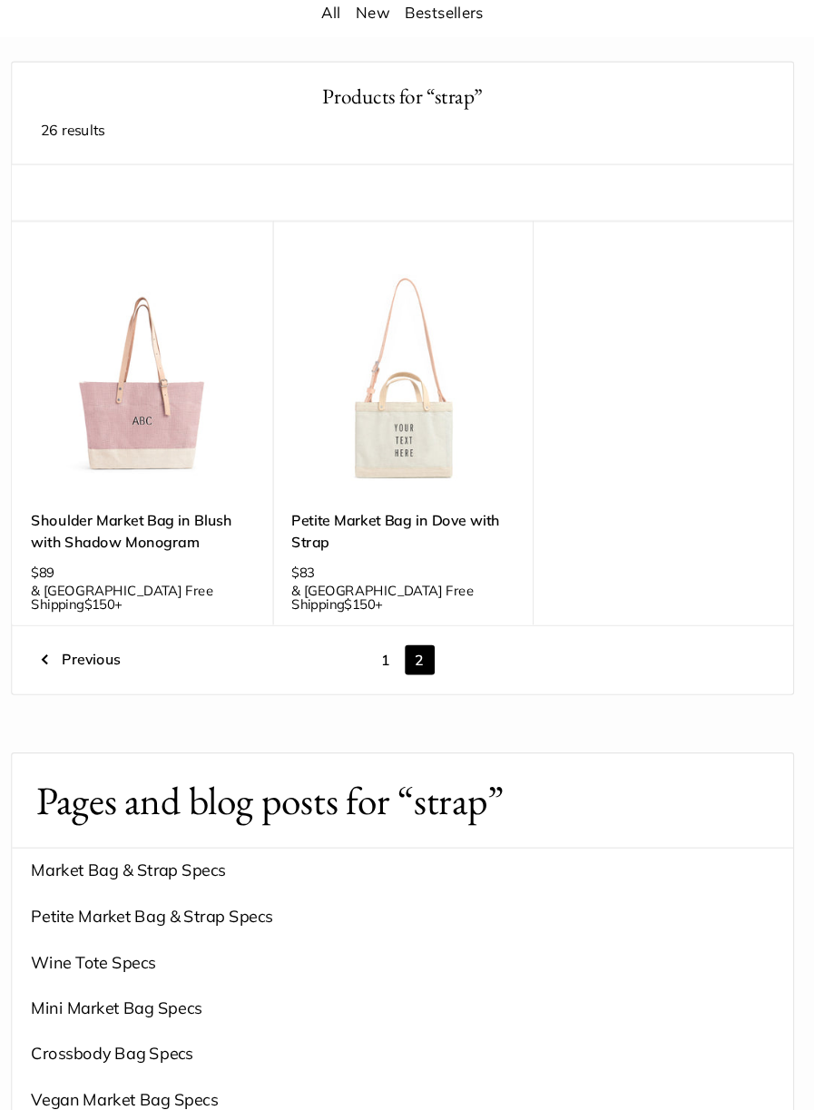
click at [178, 468] on img at bounding box center [160, 418] width 211 height 211
click at [173, 508] on img at bounding box center [160, 418] width 211 height 211
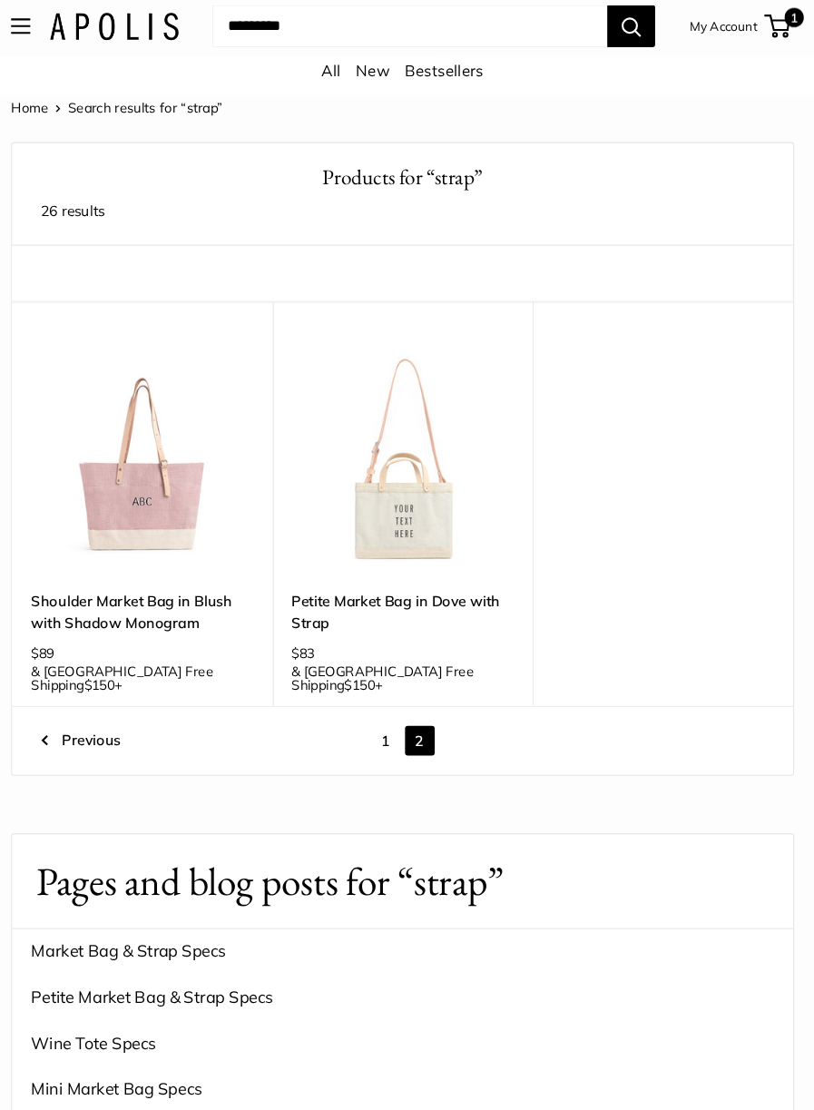
click at [388, 69] on link "New" at bounding box center [379, 71] width 32 height 18
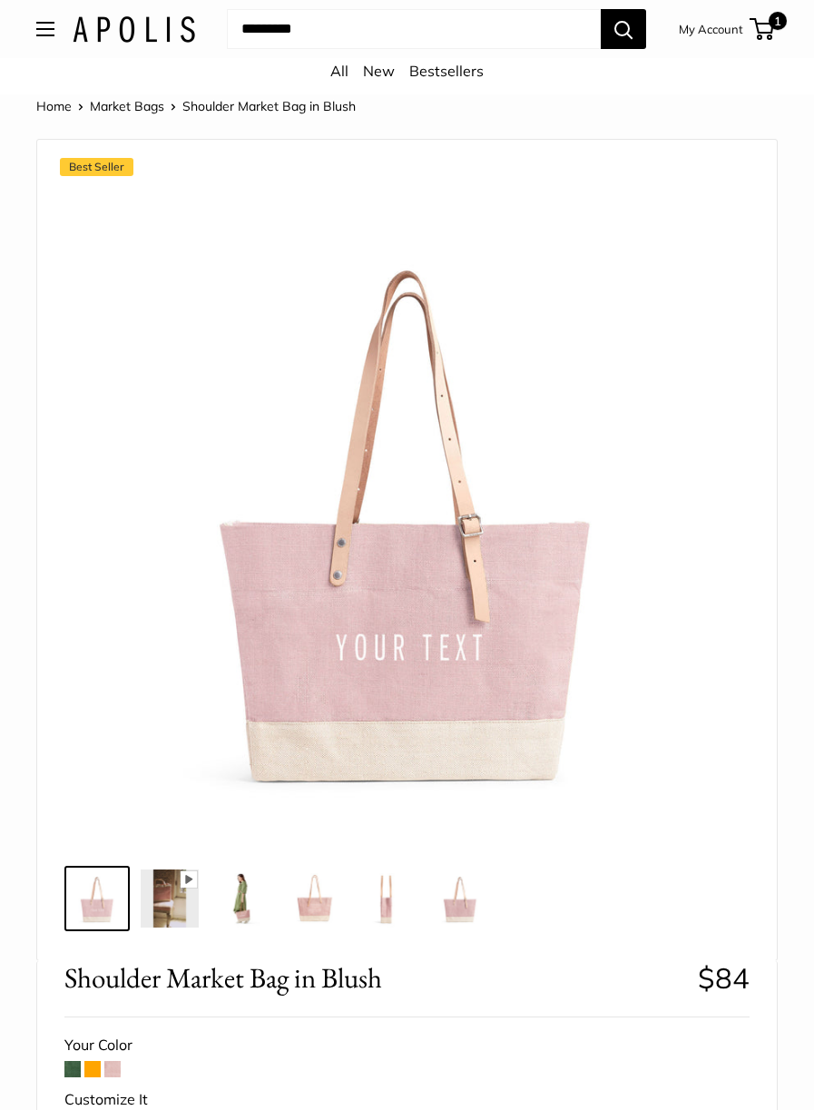
click at [234, 922] on img at bounding box center [242, 898] width 58 height 58
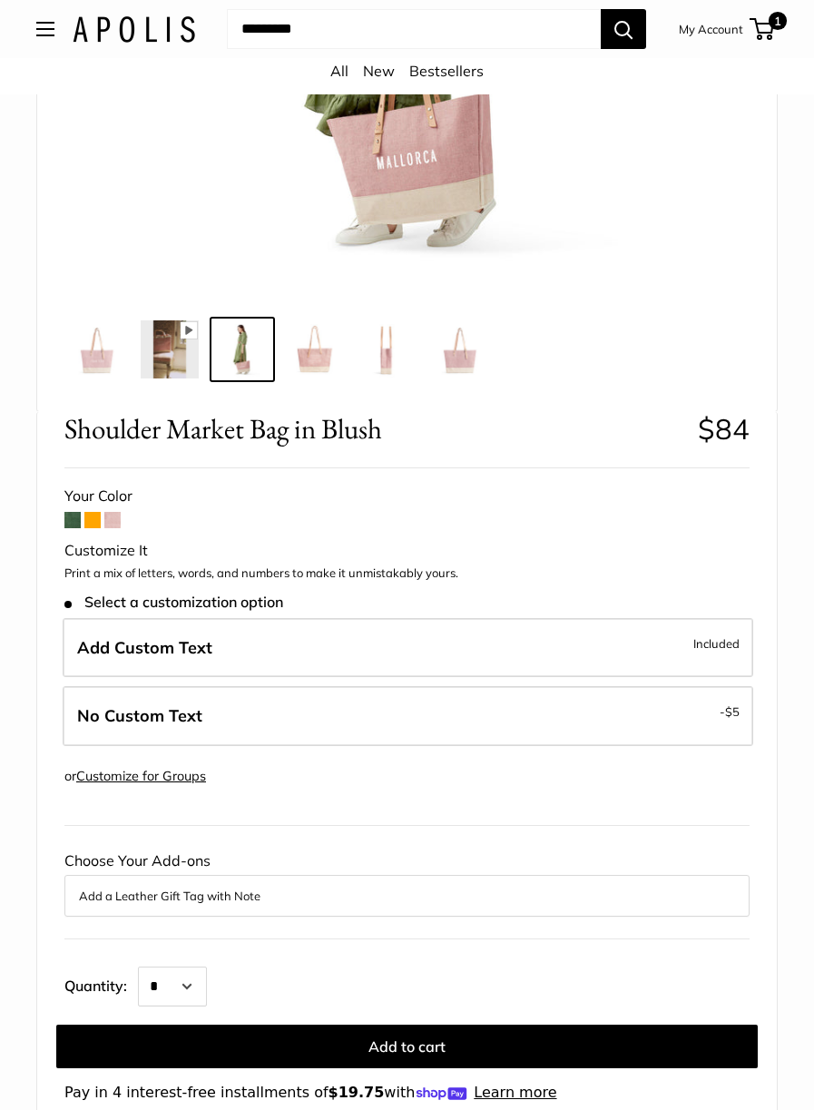
scroll to position [550, 0]
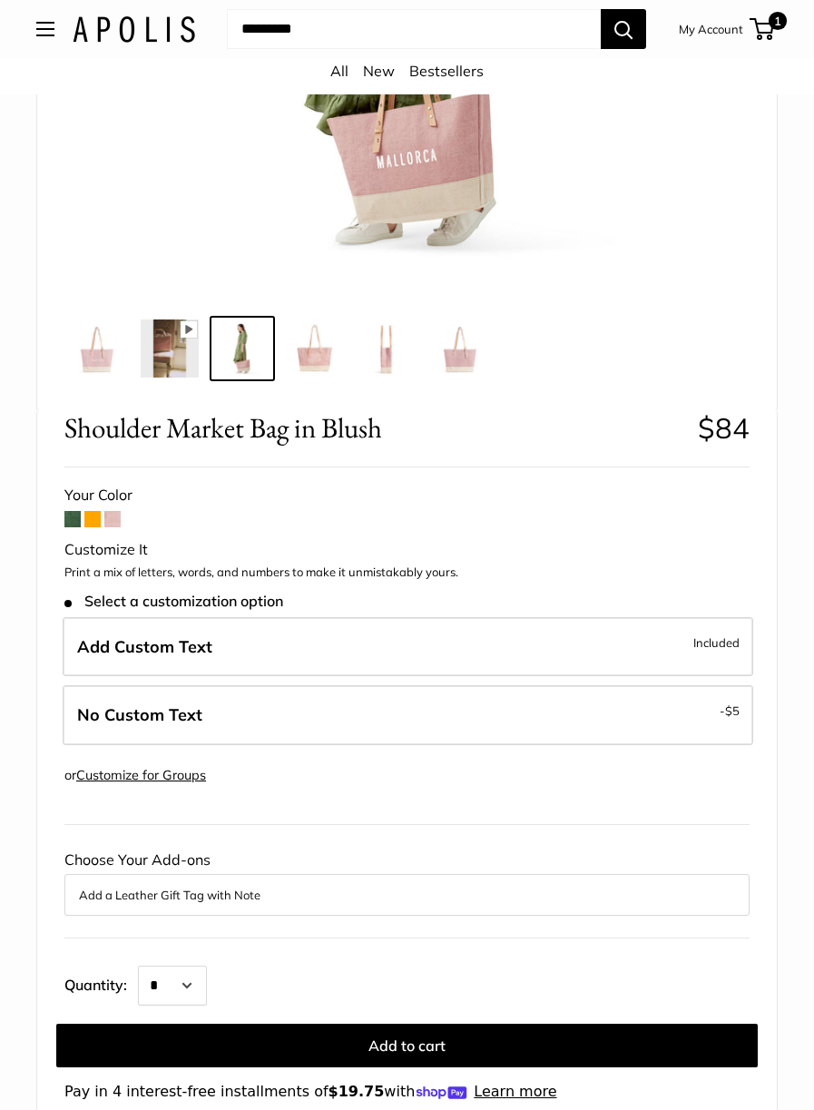
click at [718, 641] on span "Included" at bounding box center [716, 643] width 46 height 22
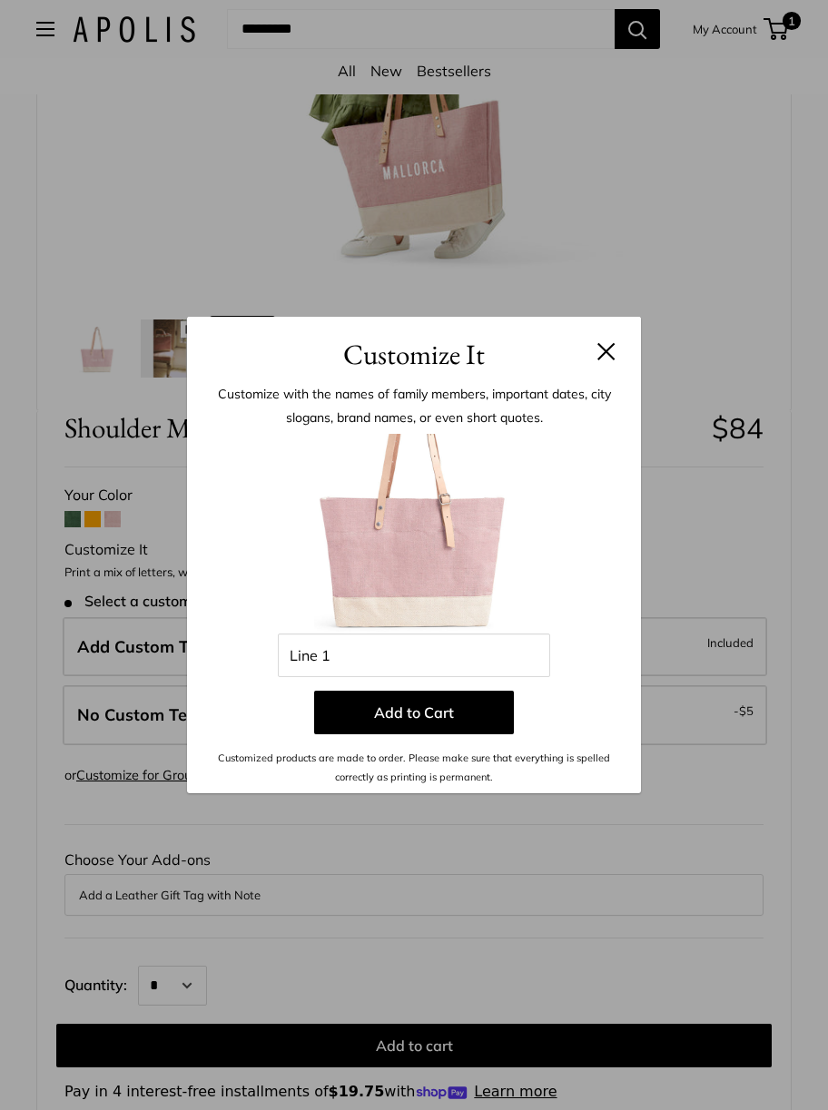
click at [613, 352] on button at bounding box center [606, 351] width 18 height 18
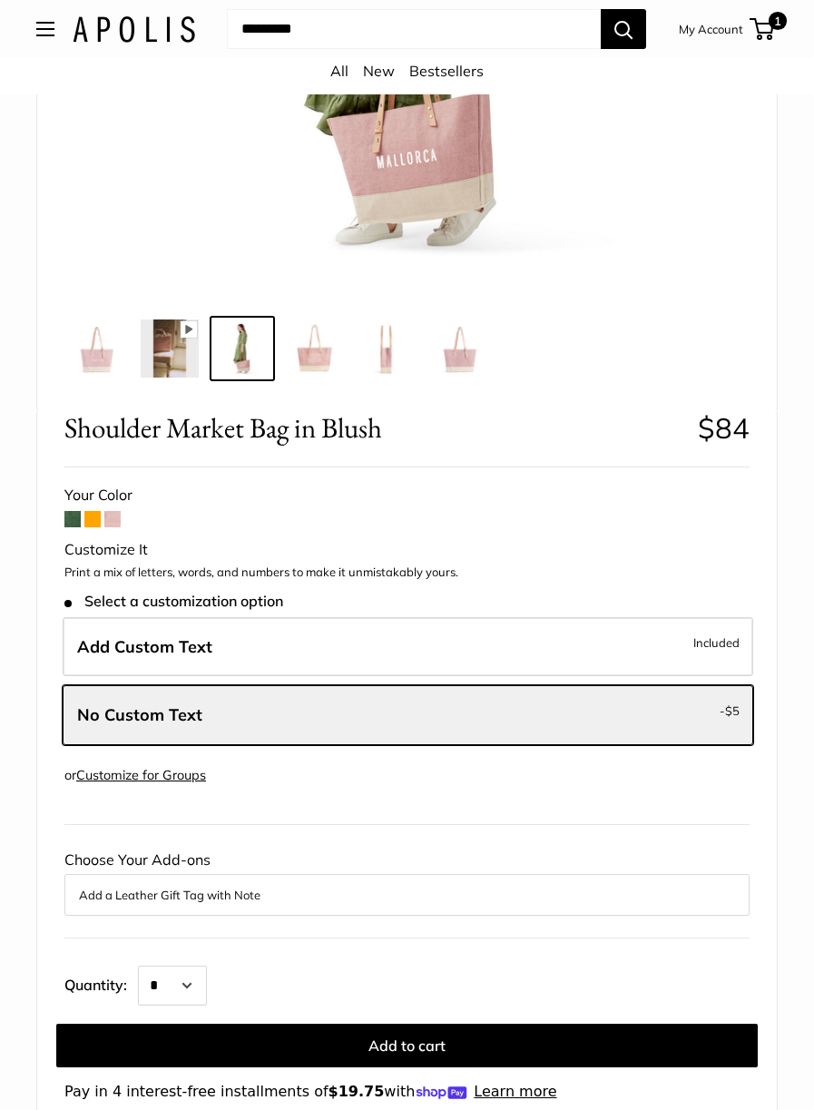
click at [715, 641] on span "Included" at bounding box center [716, 643] width 46 height 22
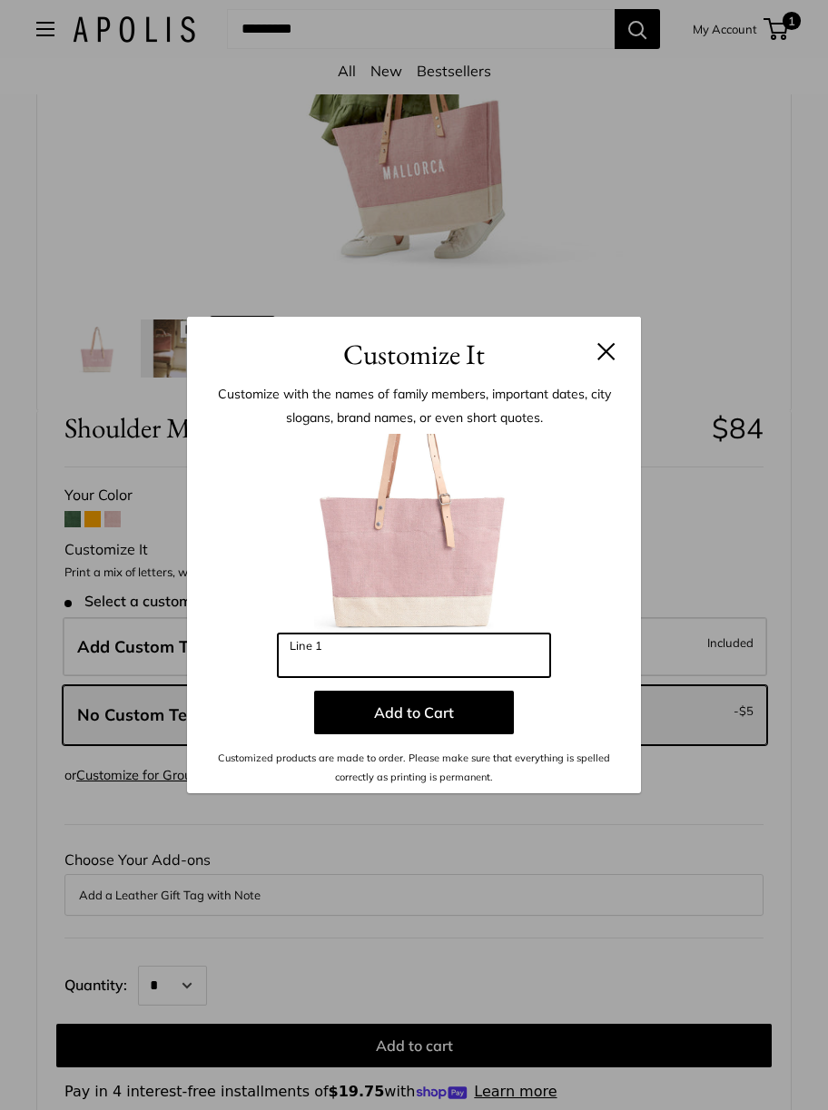
click at [301, 658] on input "Line 1" at bounding box center [414, 655] width 272 height 44
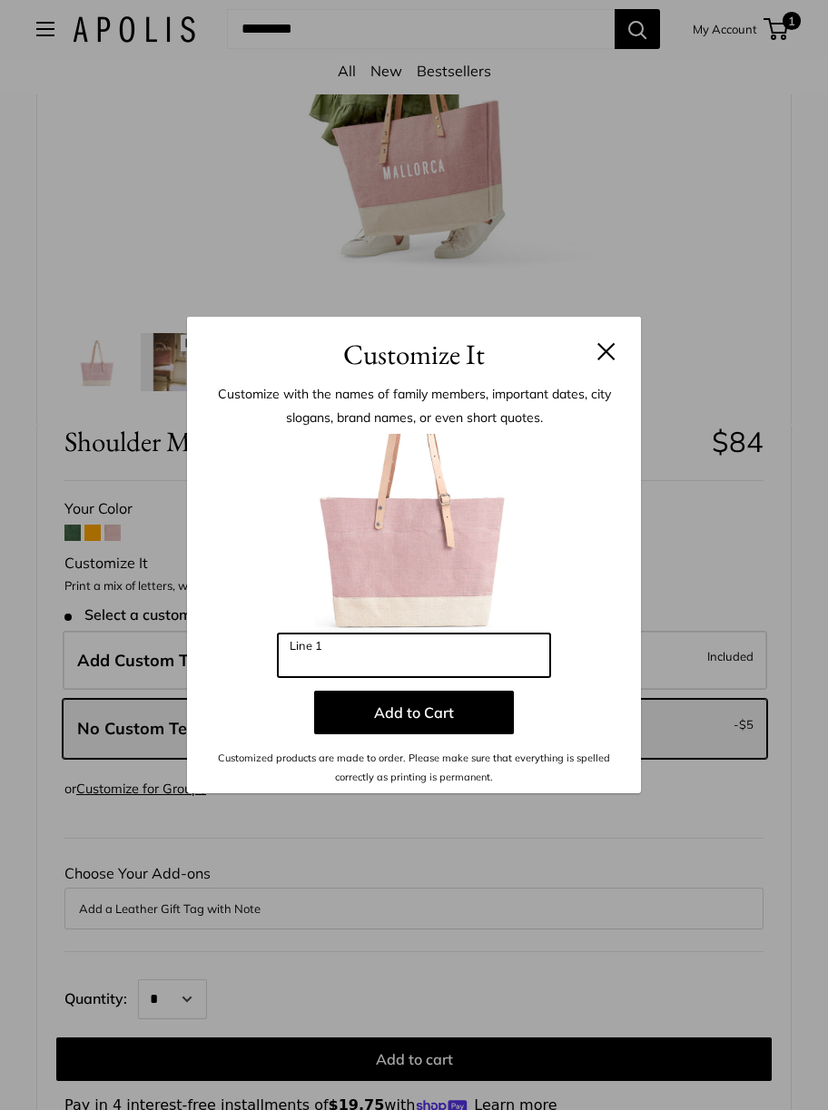
click at [394, 661] on input "Line 1" at bounding box center [414, 655] width 272 height 44
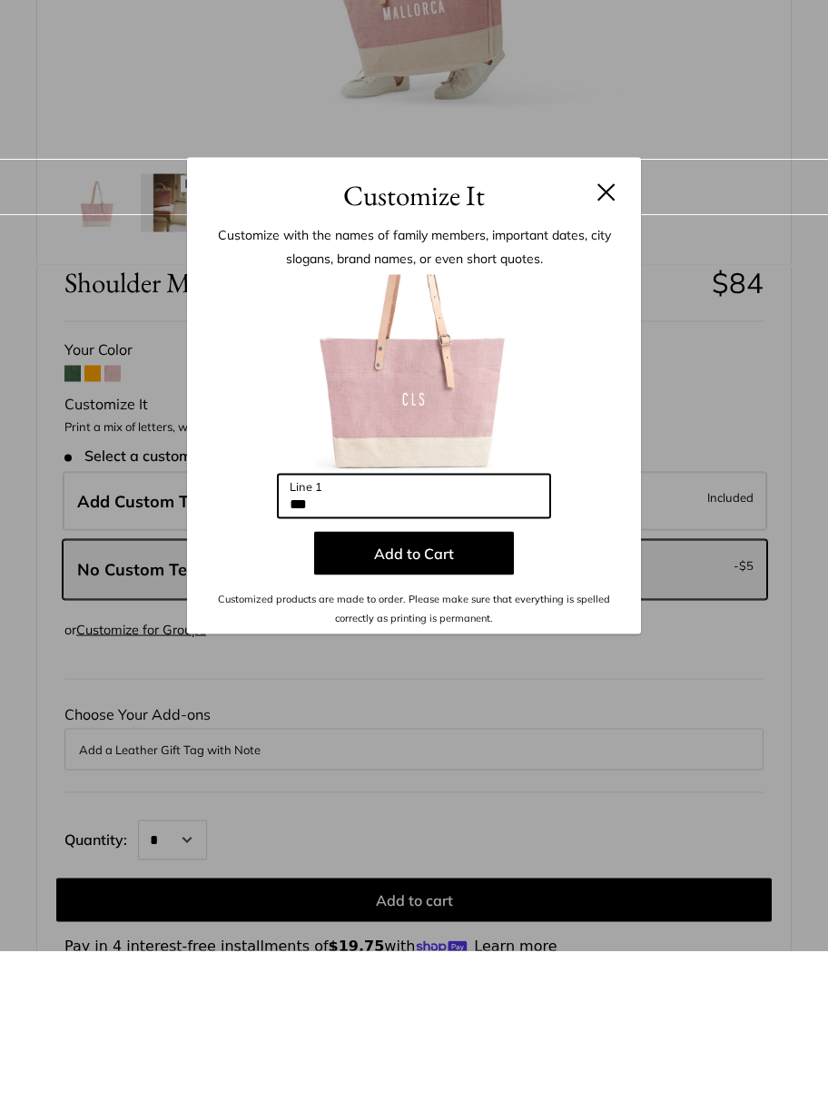
click at [378, 660] on input "***" at bounding box center [414, 655] width 272 height 44
type input "*"
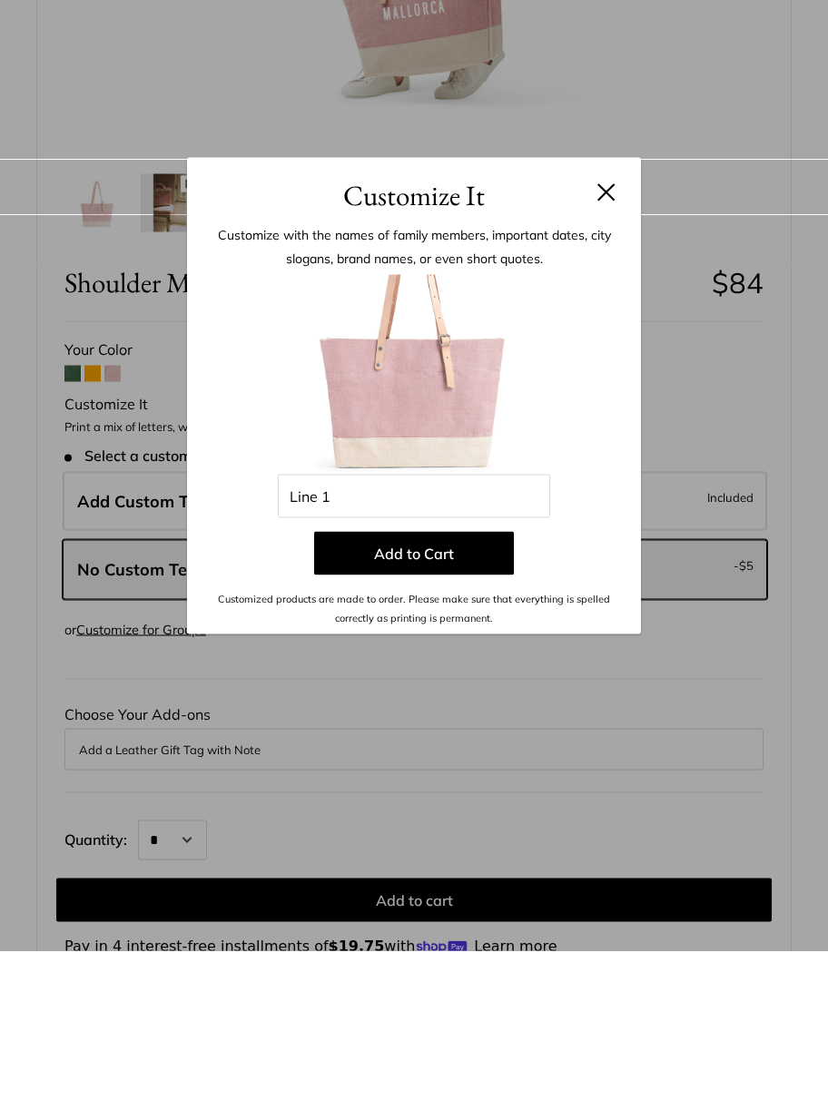
click at [610, 354] on button at bounding box center [606, 351] width 18 height 18
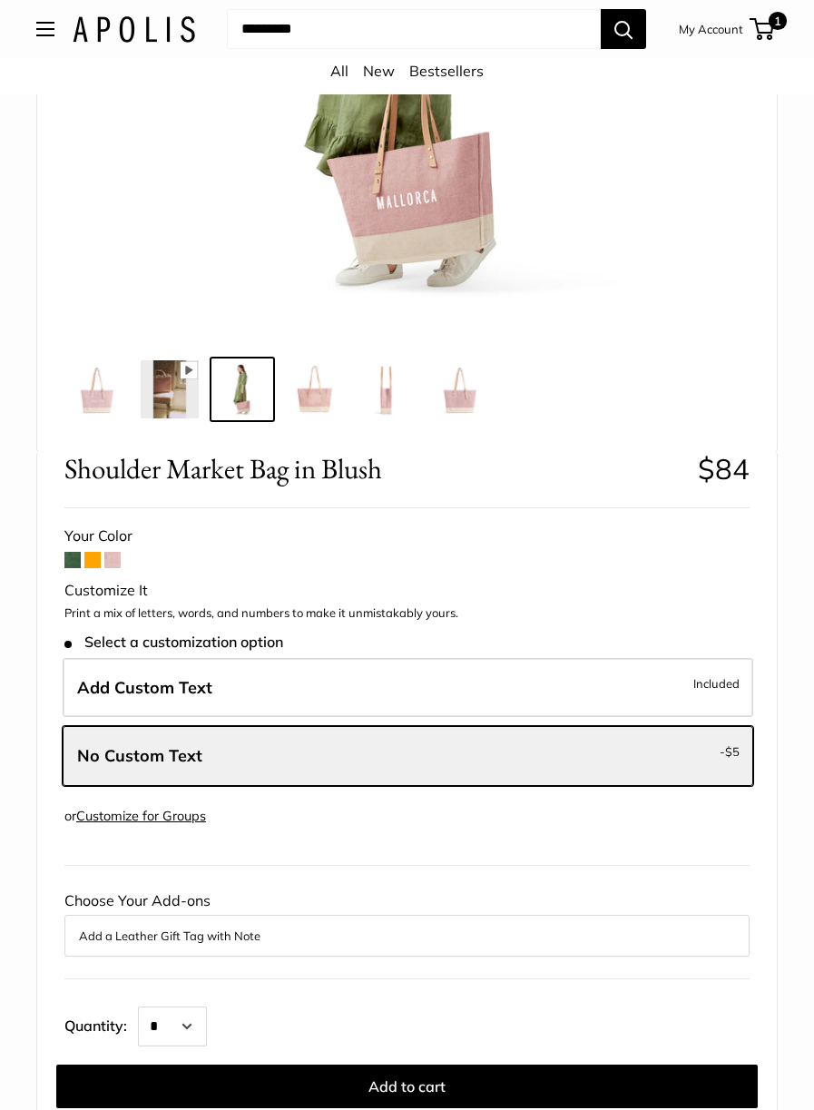
scroll to position [509, 0]
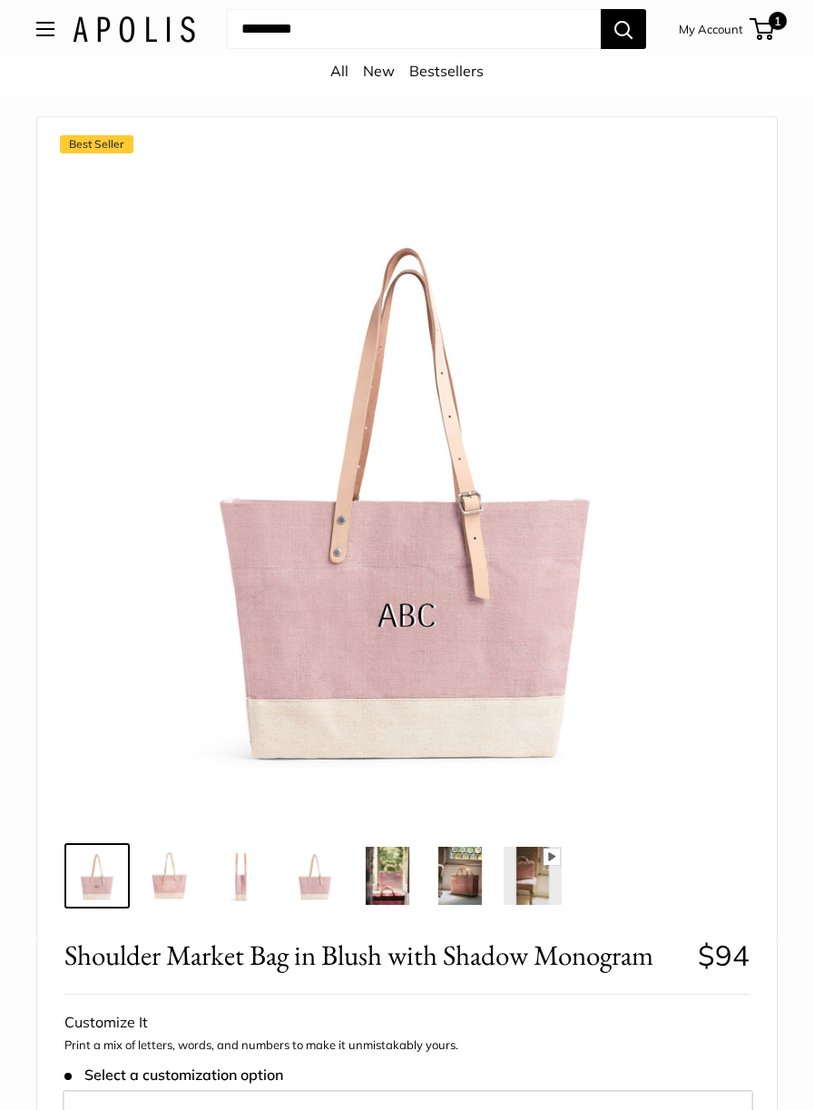
scroll to position [251, 0]
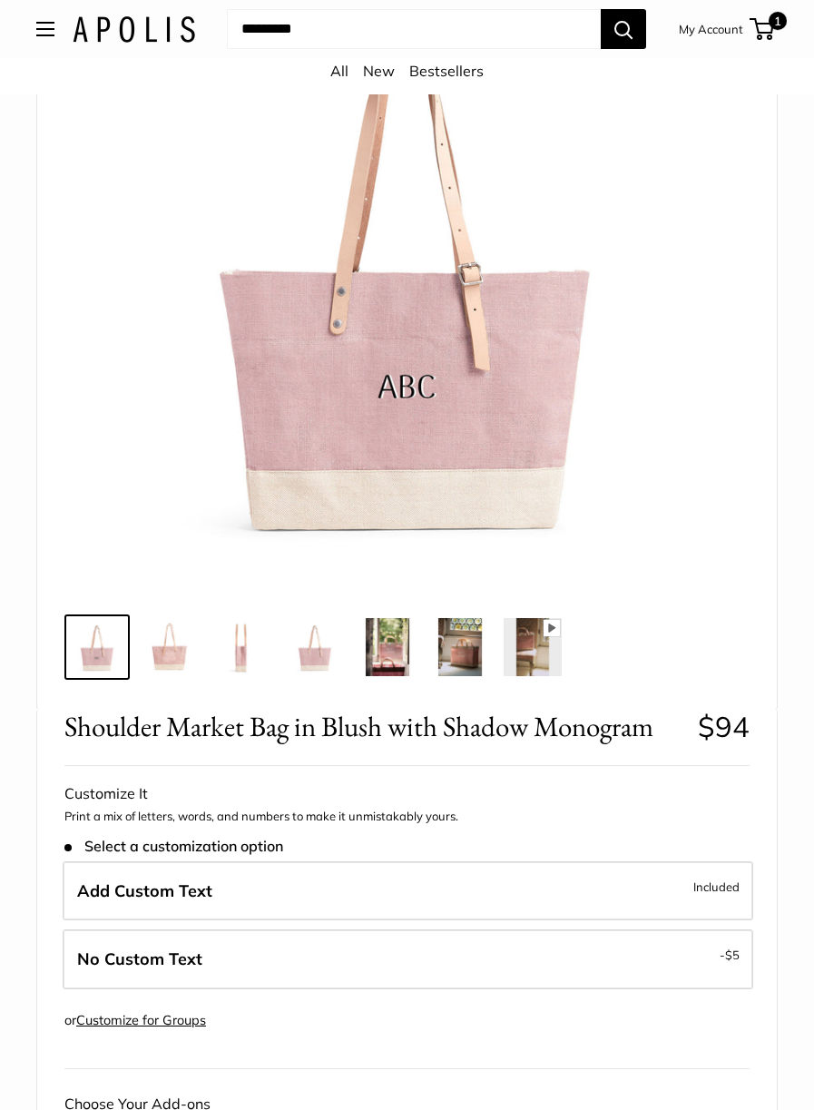
click at [464, 650] on img at bounding box center [460, 647] width 58 height 58
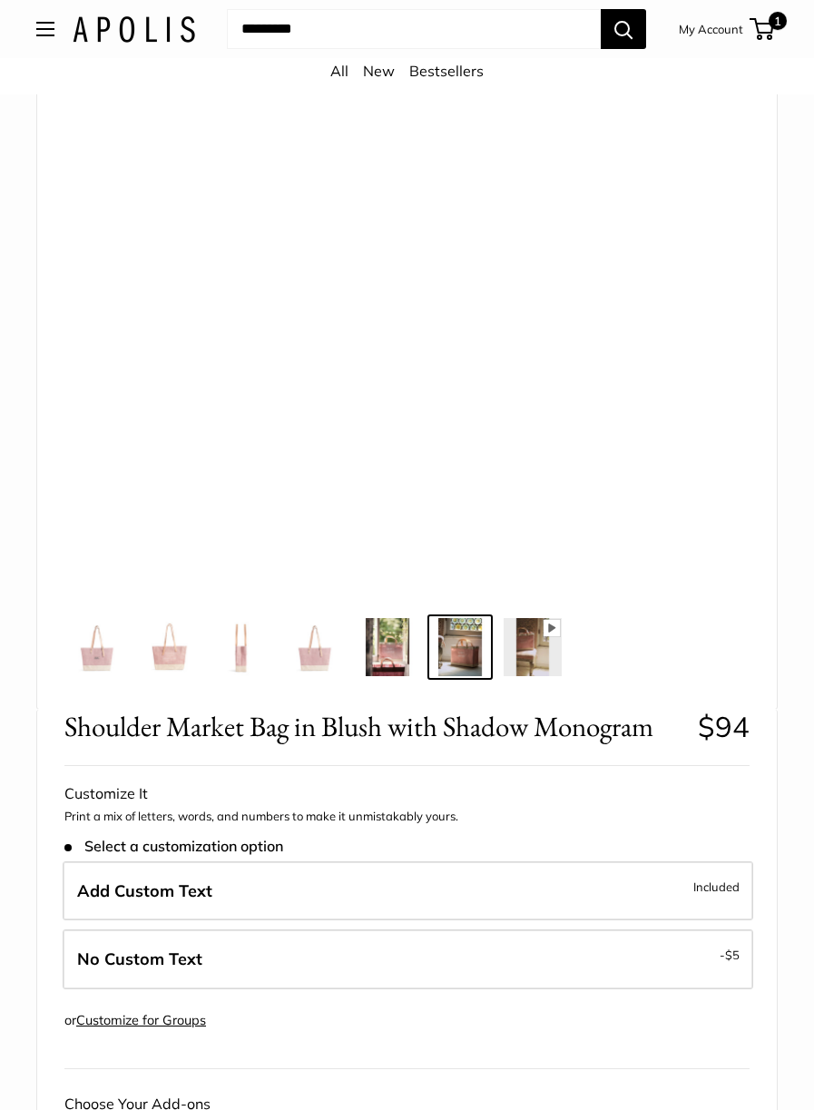
click at [383, 645] on img at bounding box center [387, 647] width 58 height 58
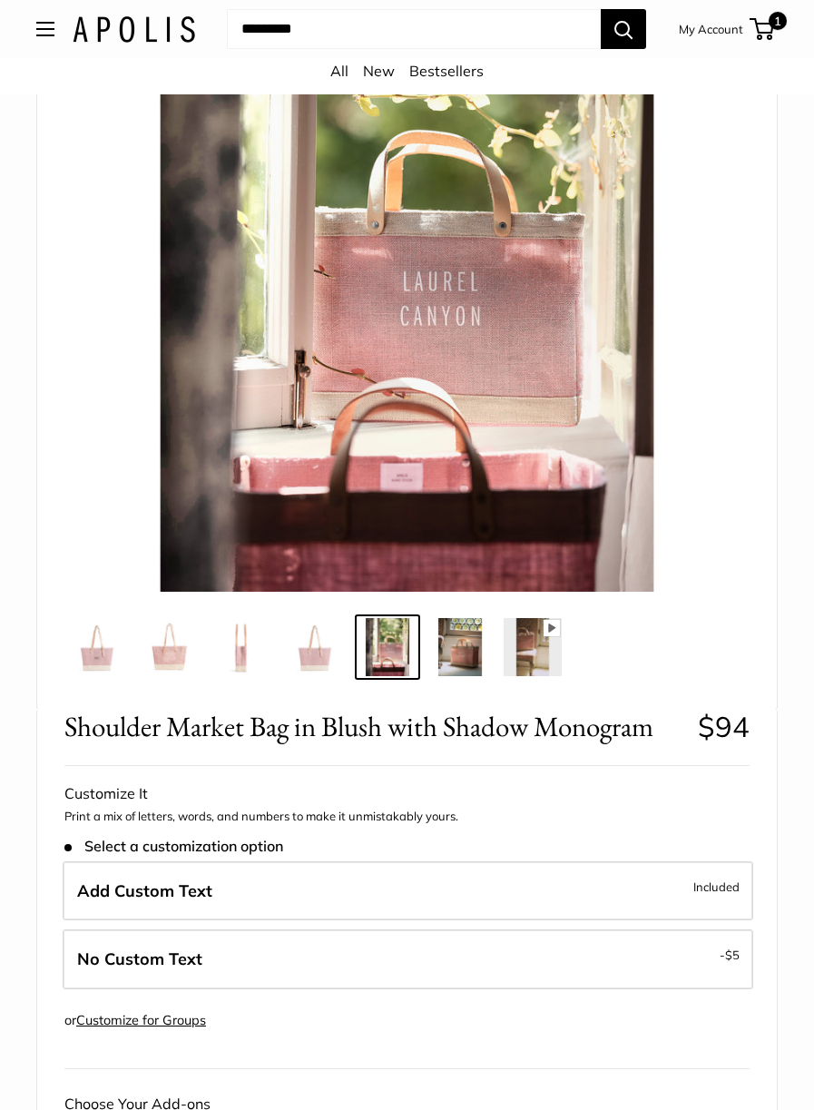
click at [469, 663] on img at bounding box center [460, 647] width 58 height 58
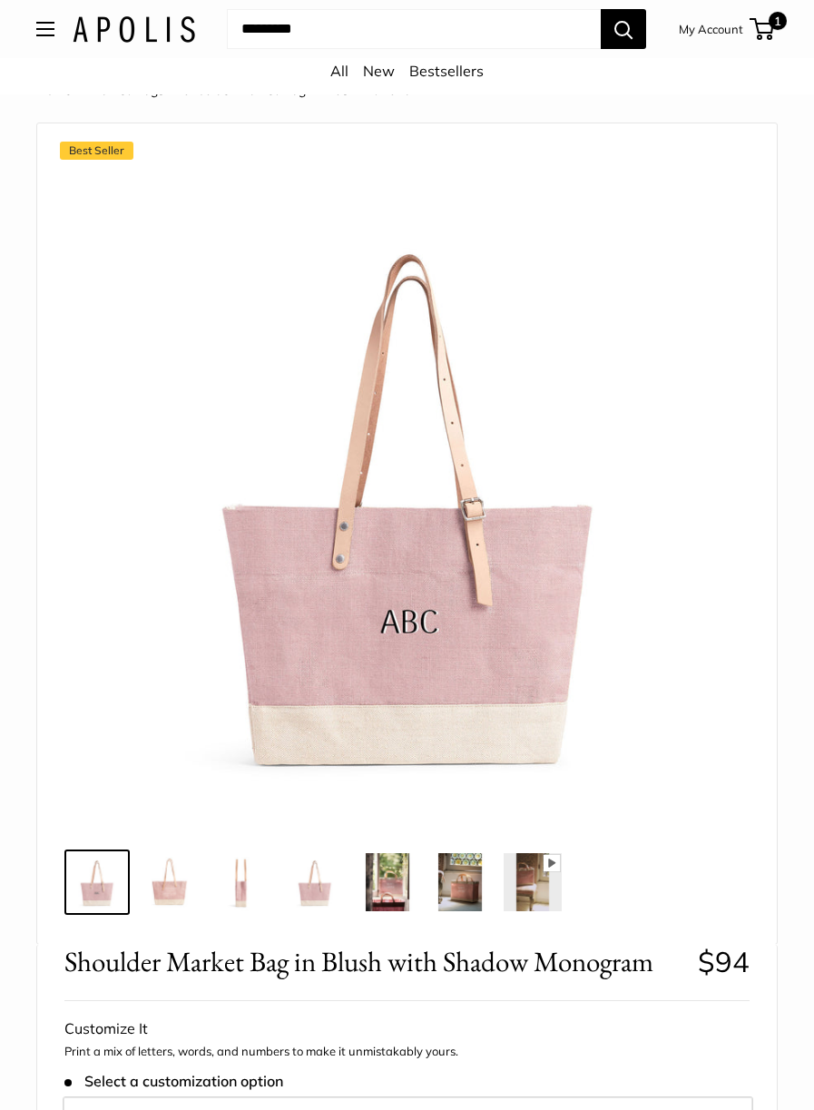
scroll to position [174, 0]
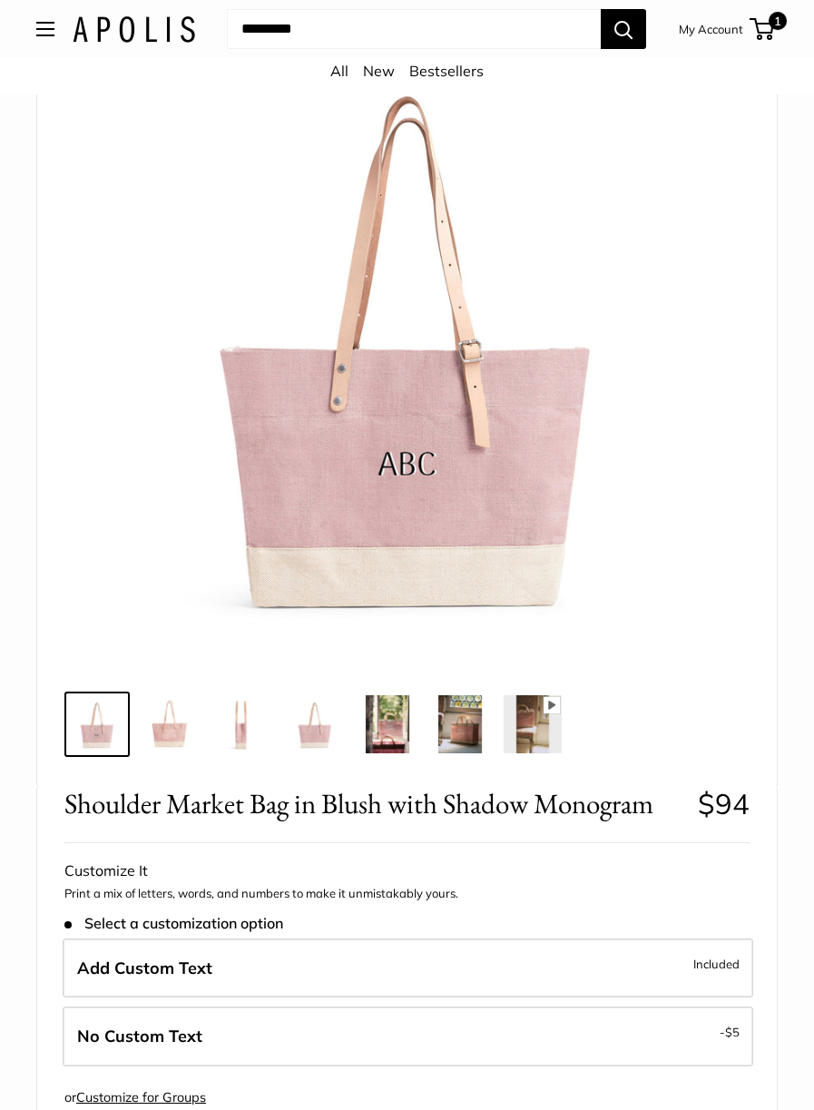
click at [302, 743] on img at bounding box center [315, 724] width 58 height 58
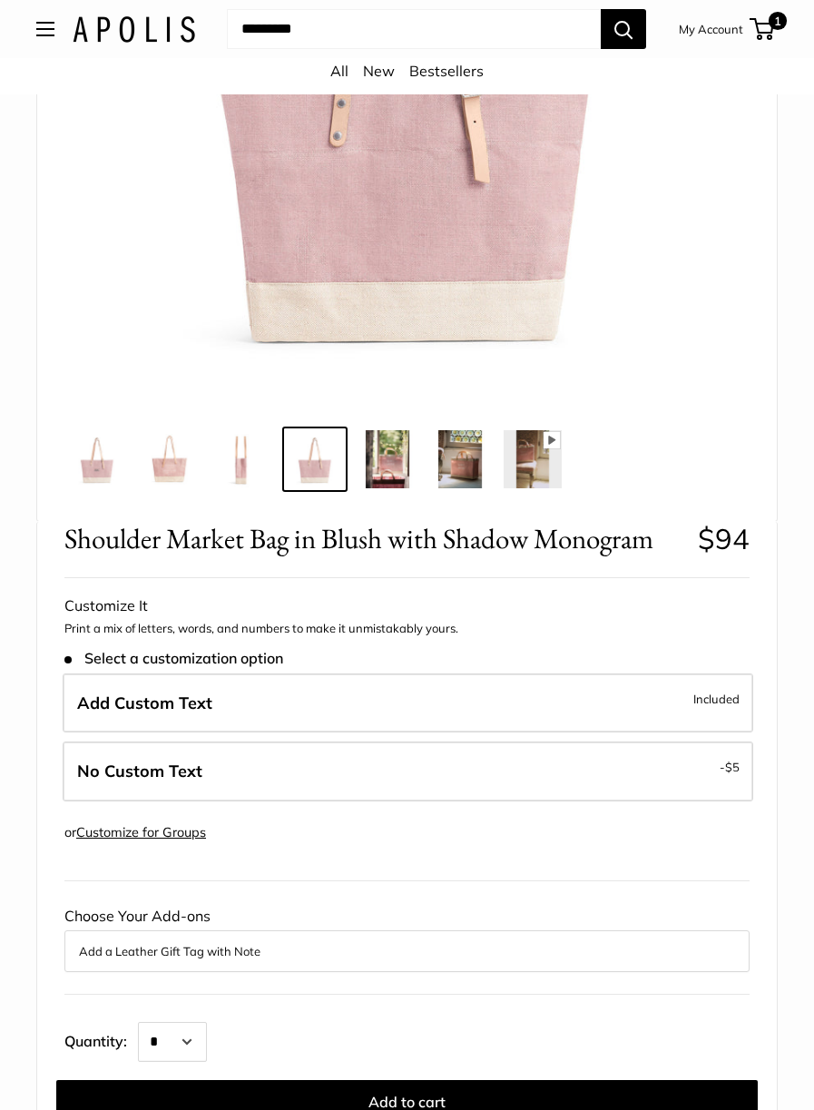
scroll to position [444, 0]
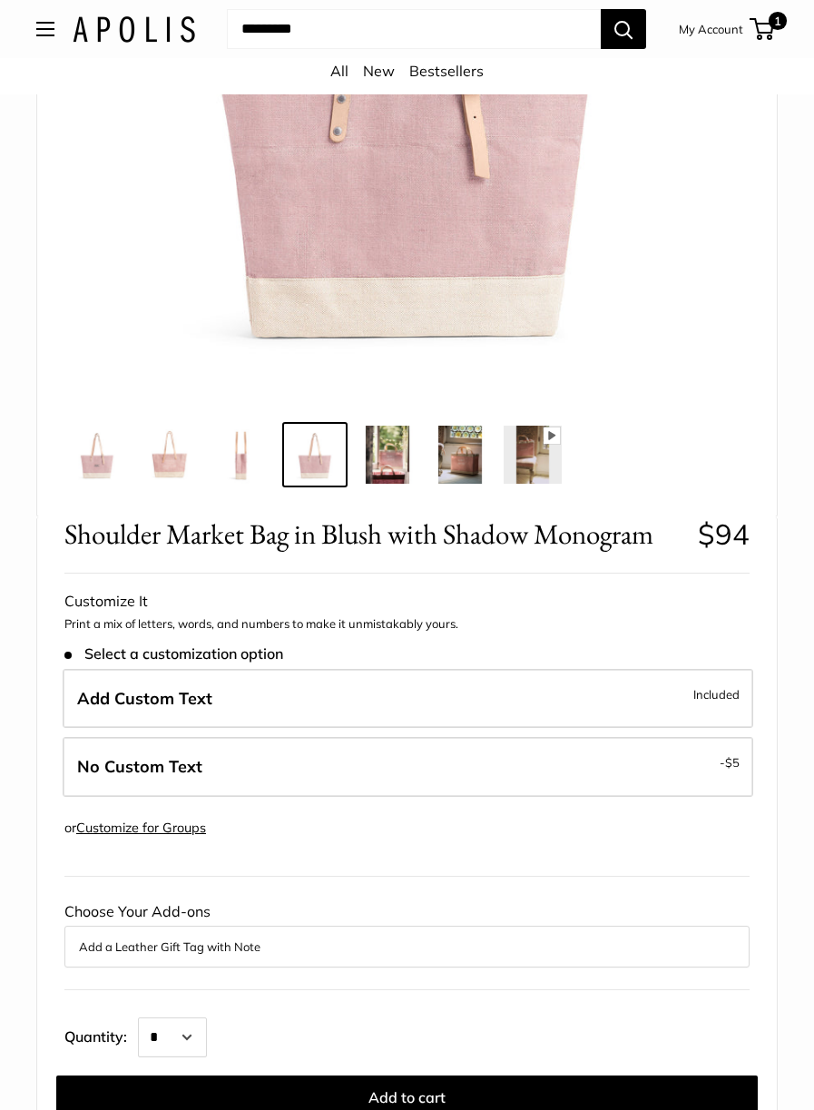
click at [715, 698] on span "Included" at bounding box center [716, 694] width 46 height 22
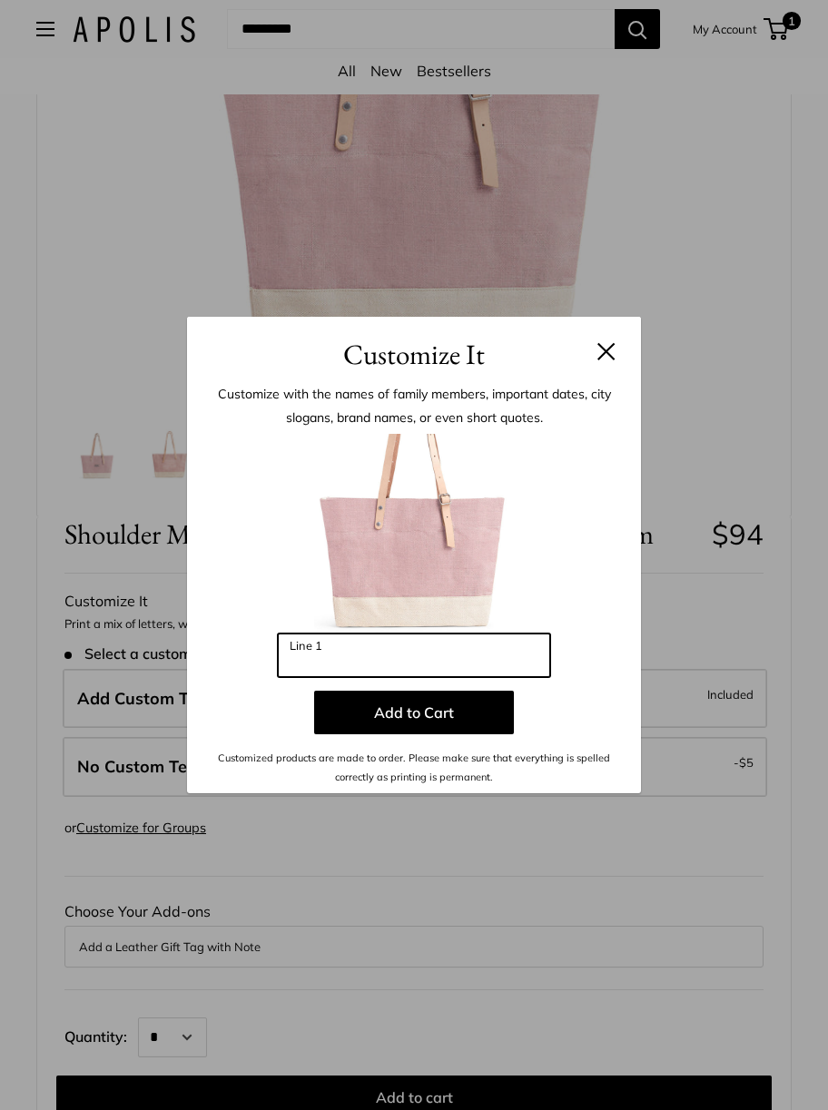
click at [306, 658] on input "Line 1" at bounding box center [414, 655] width 272 height 44
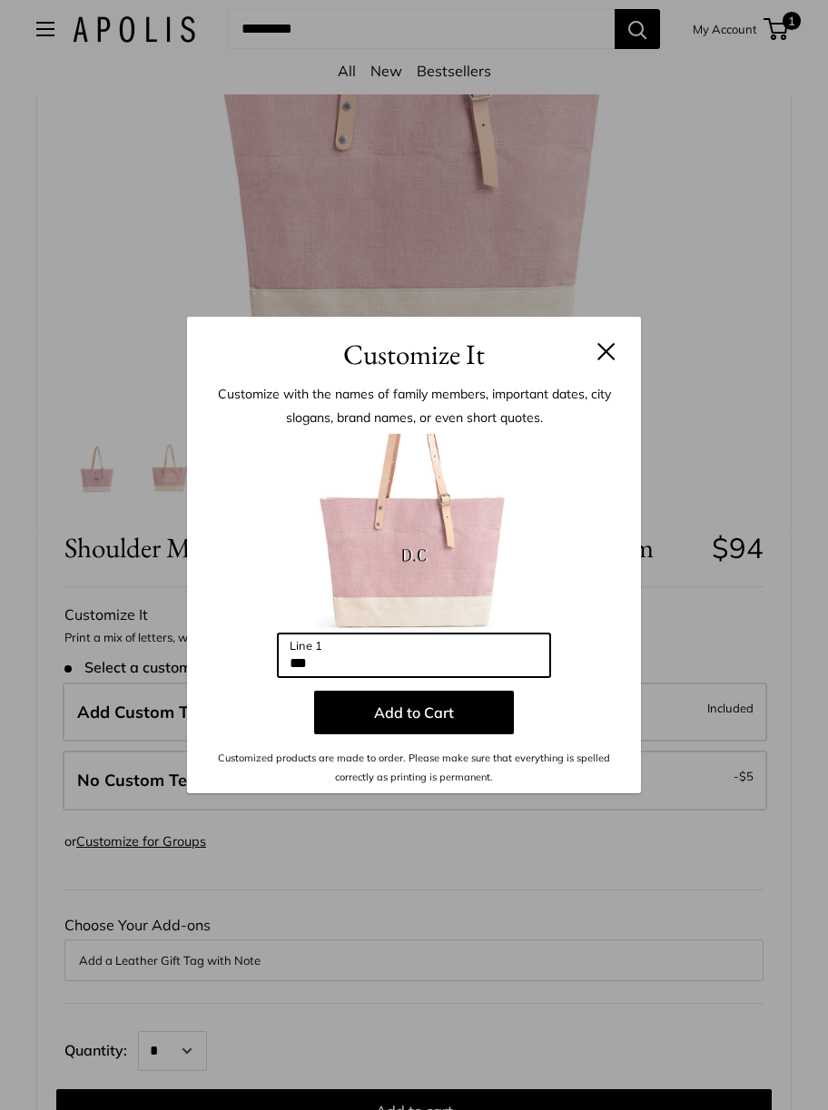
click at [350, 656] on input "***" at bounding box center [414, 655] width 272 height 44
click at [375, 664] on input "***" at bounding box center [414, 655] width 272 height 44
type input "*"
click at [608, 350] on button at bounding box center [606, 351] width 18 height 18
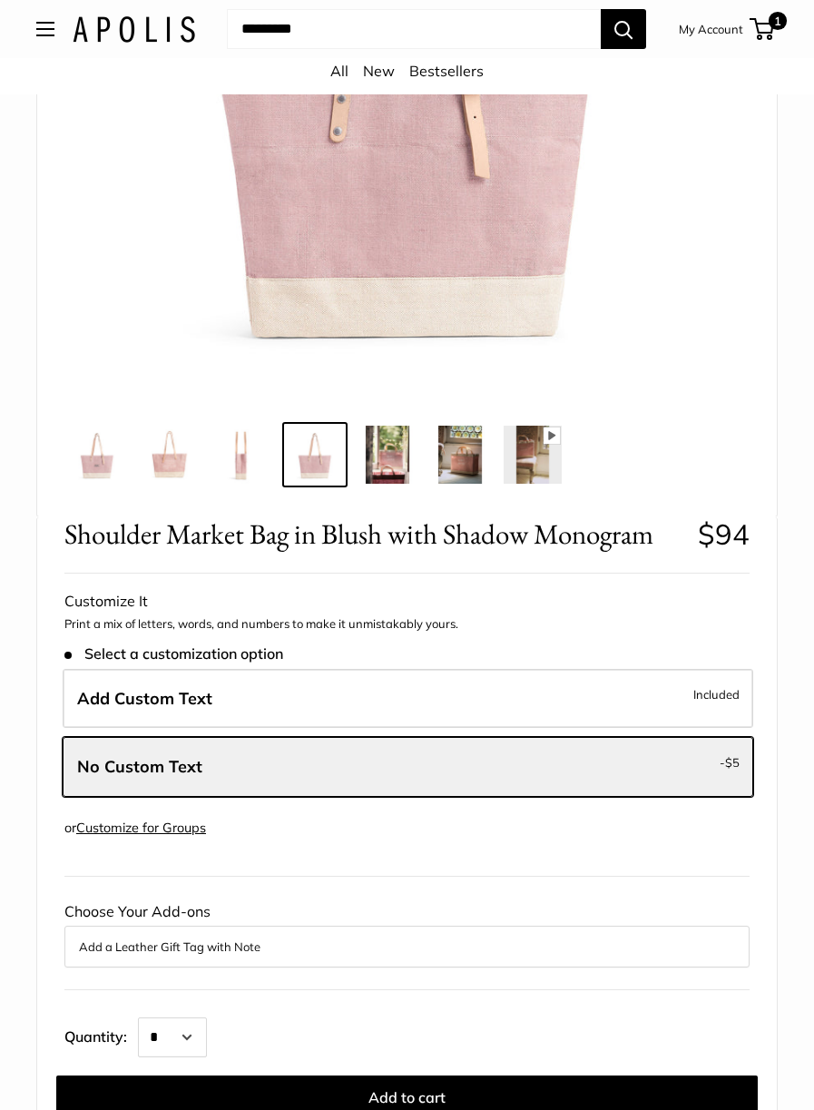
click at [442, 235] on img at bounding box center [407, 70] width 658 height 658
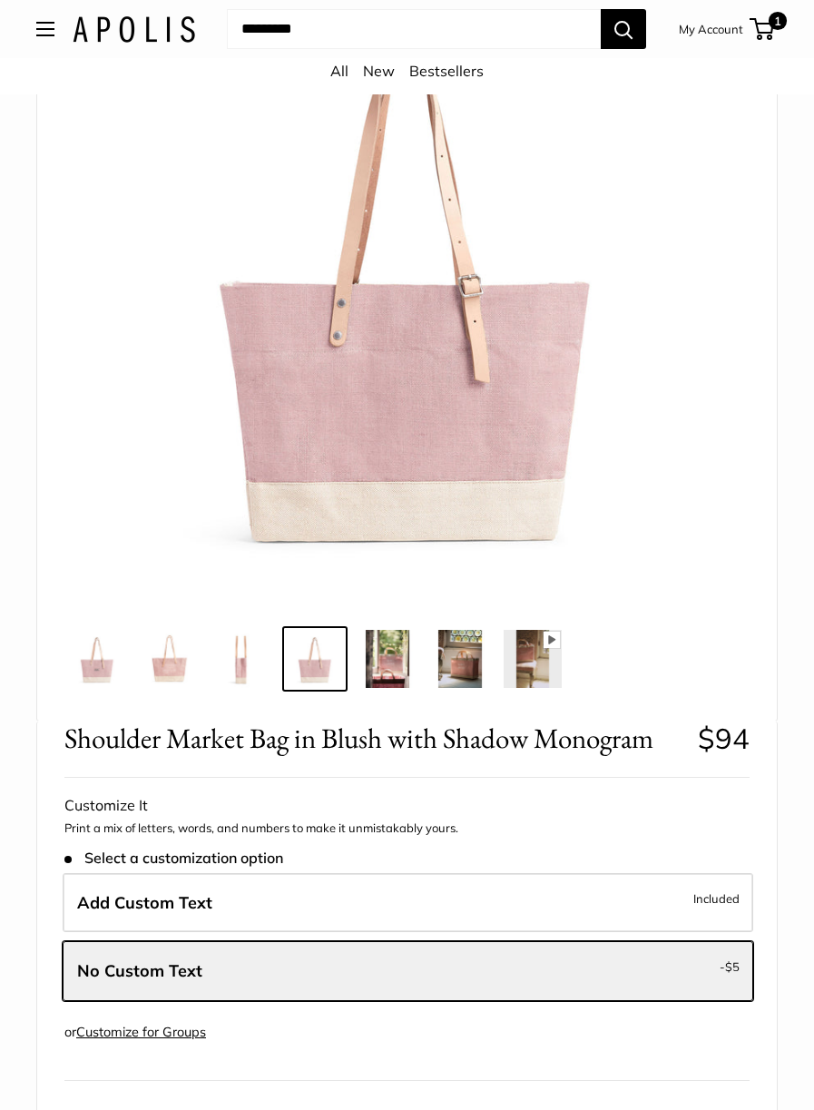
scroll to position [232, 0]
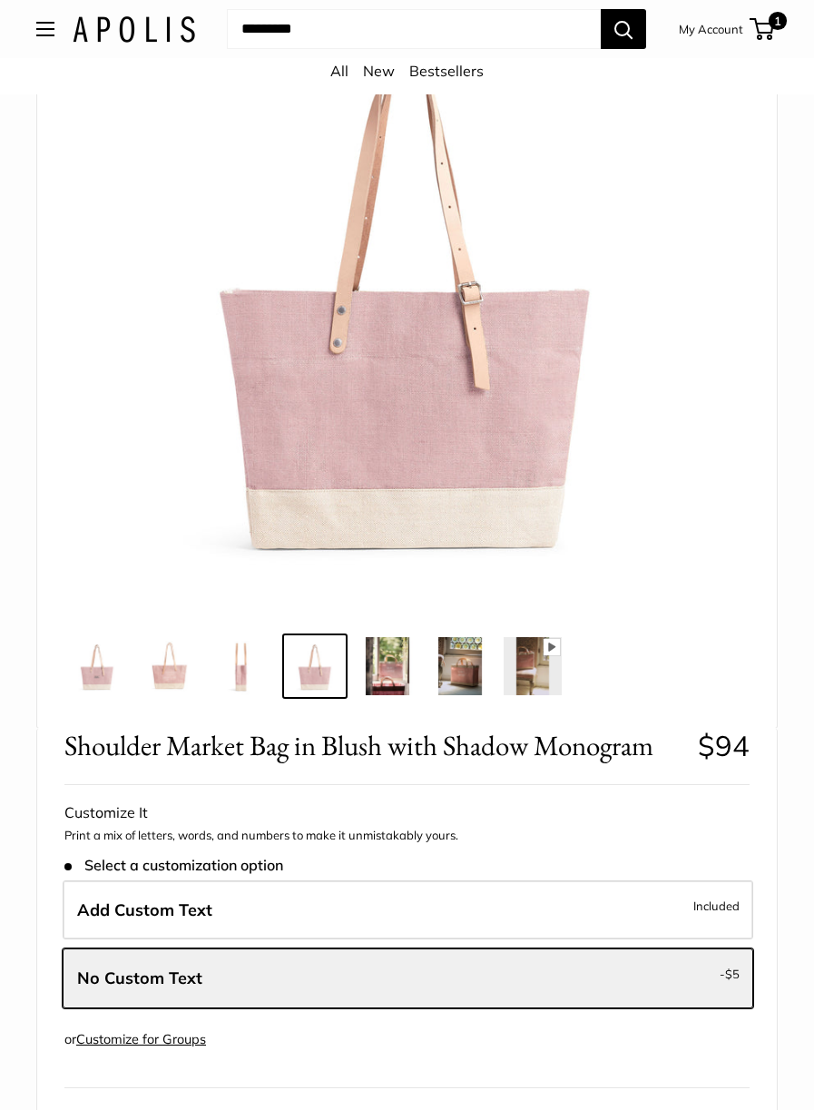
click at [172, 679] on img at bounding box center [170, 666] width 58 height 58
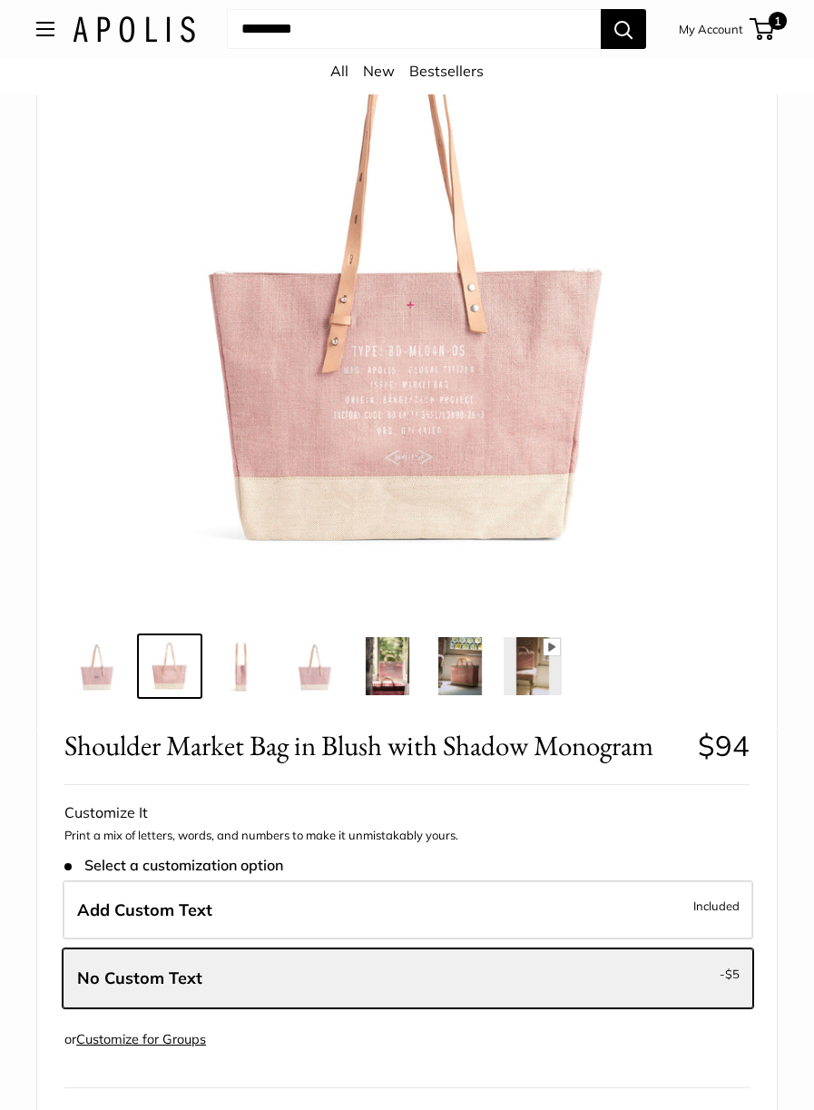
click at [100, 672] on img at bounding box center [97, 666] width 58 height 58
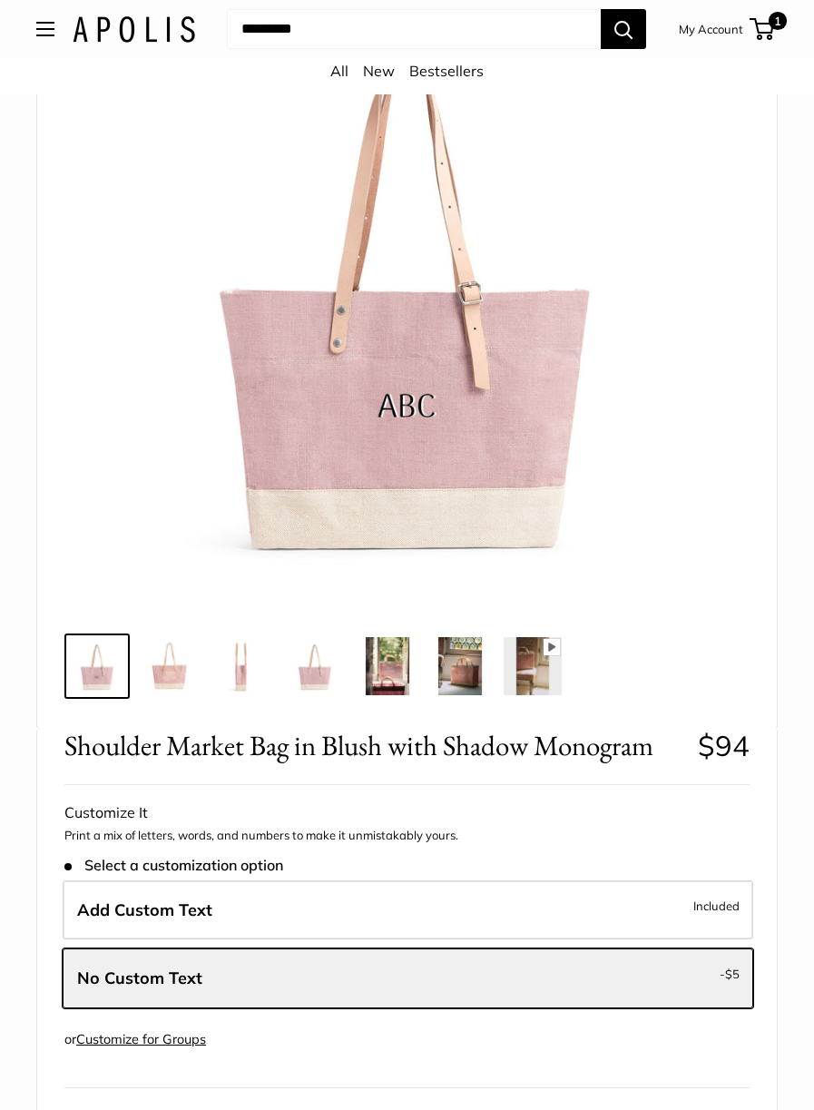
click at [320, 678] on img at bounding box center [315, 666] width 58 height 58
click at [388, 663] on img at bounding box center [387, 666] width 58 height 58
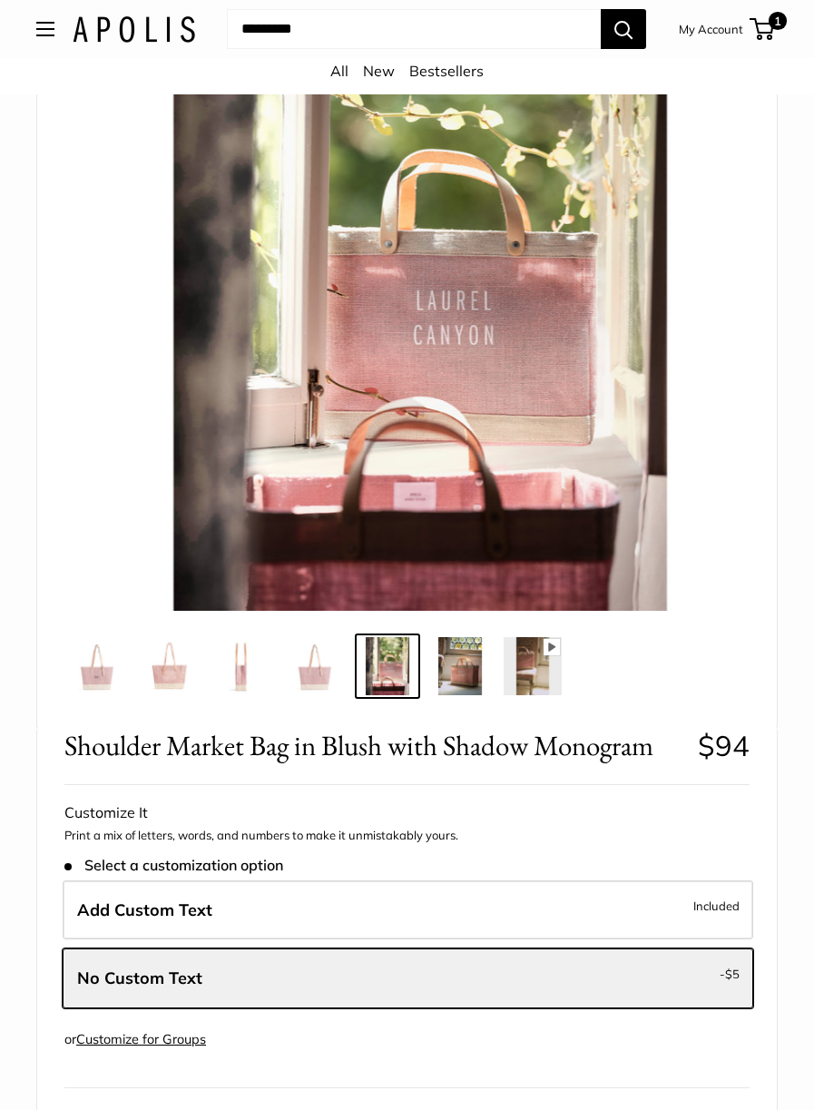
click at [444, 676] on img at bounding box center [460, 666] width 58 height 58
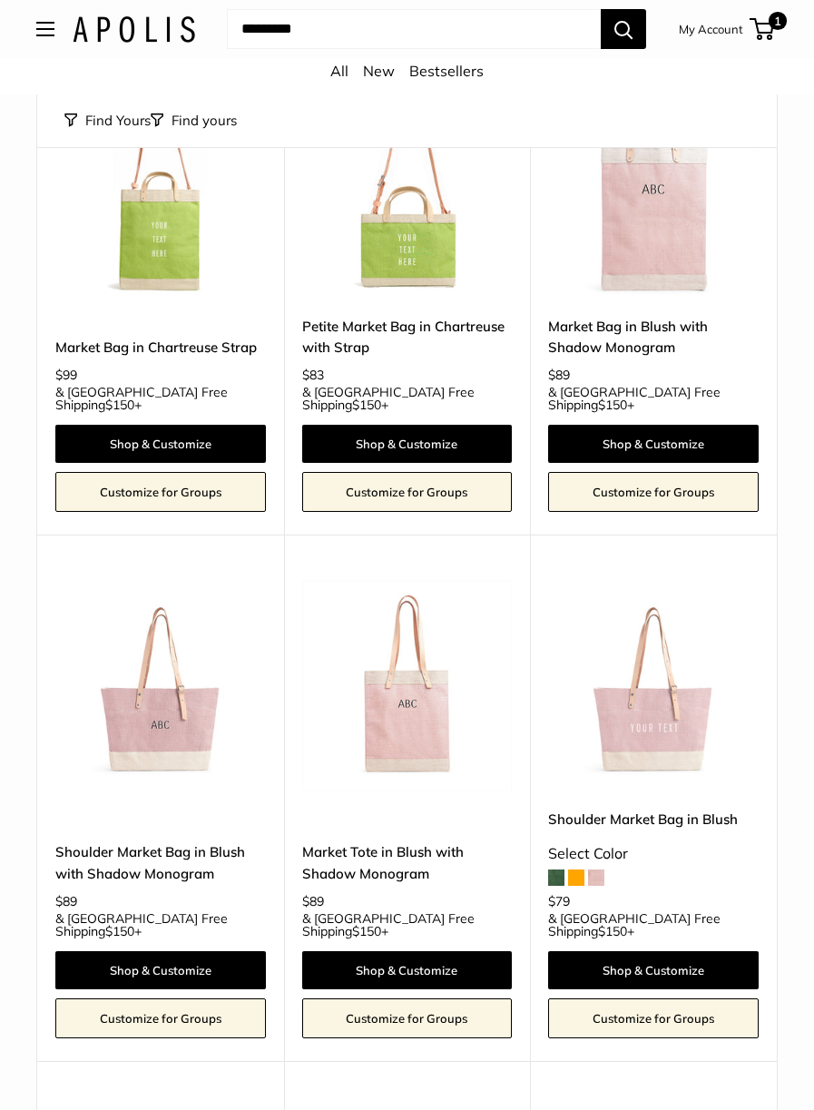
scroll to position [1358, 0]
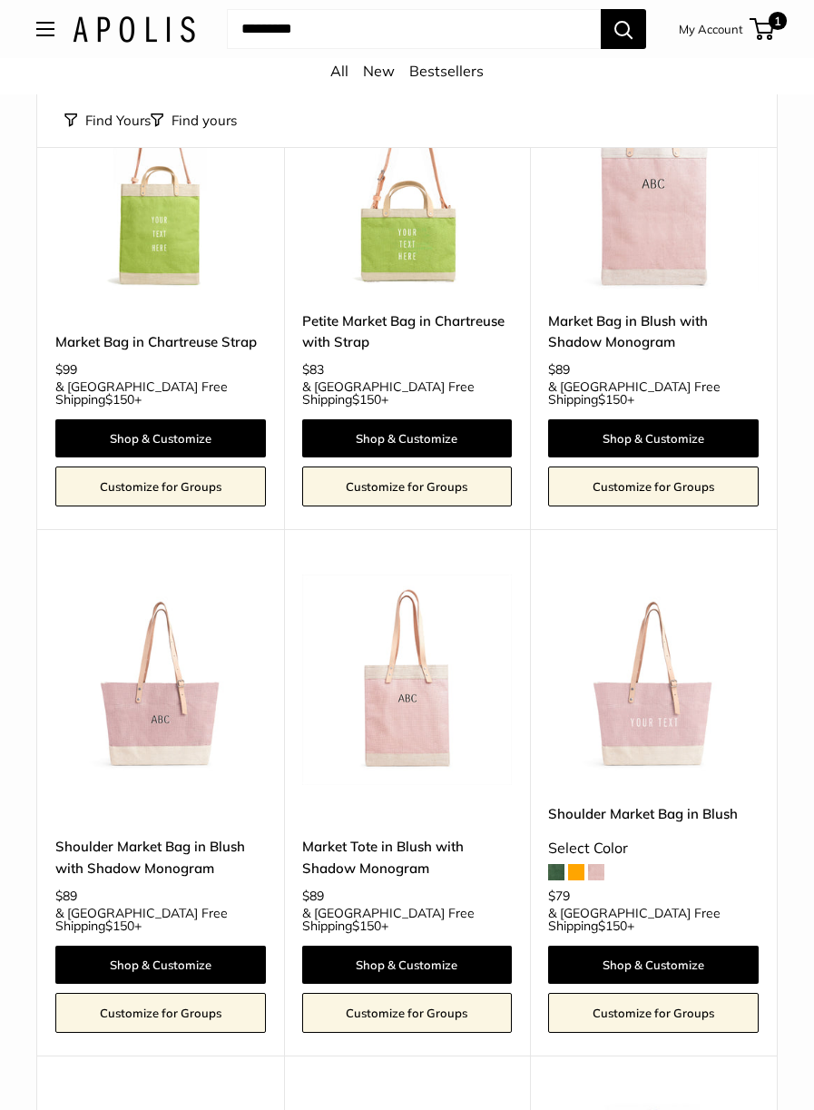
click at [682, 618] on img at bounding box center [653, 679] width 211 height 211
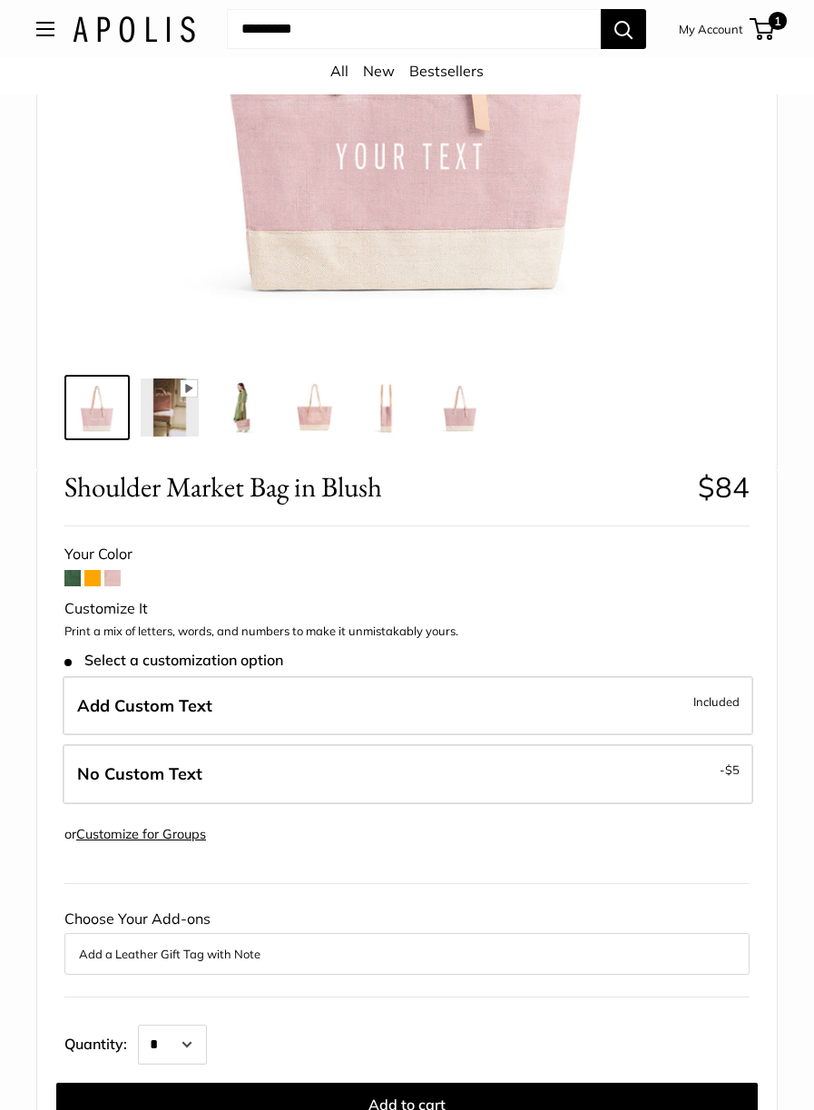
scroll to position [511, 0]
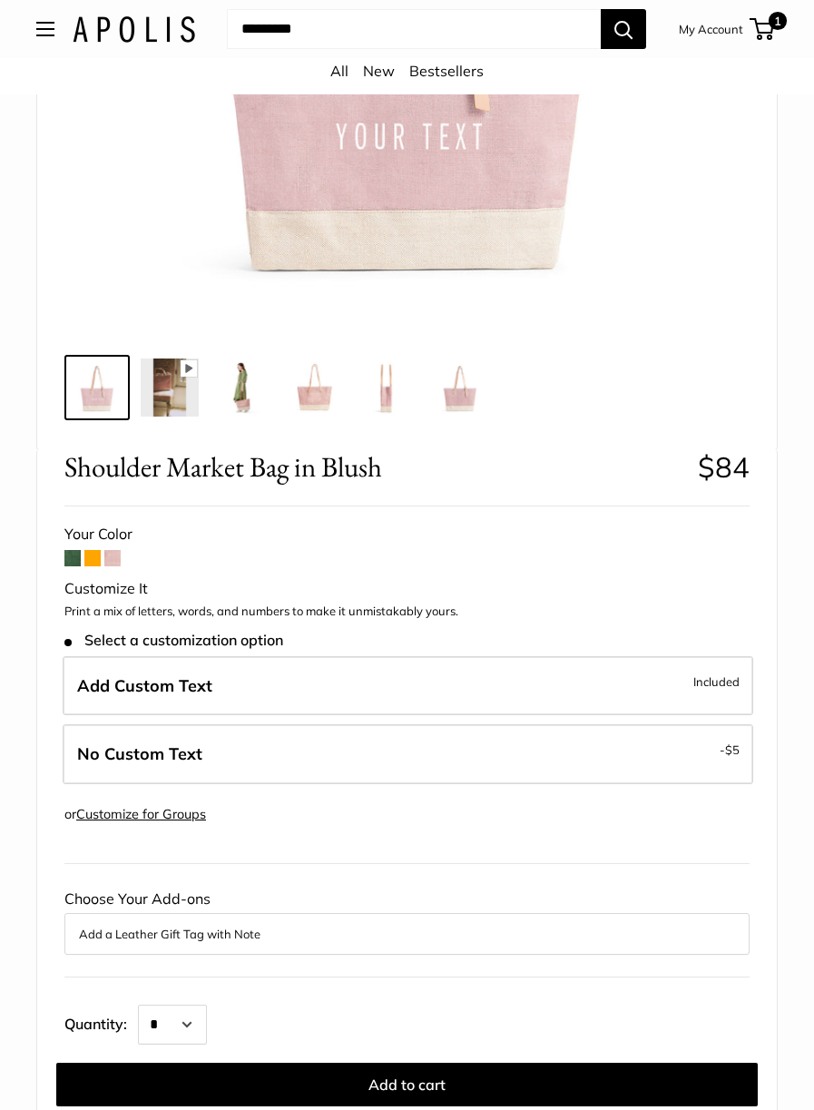
click at [727, 685] on span "Included" at bounding box center [716, 682] width 46 height 22
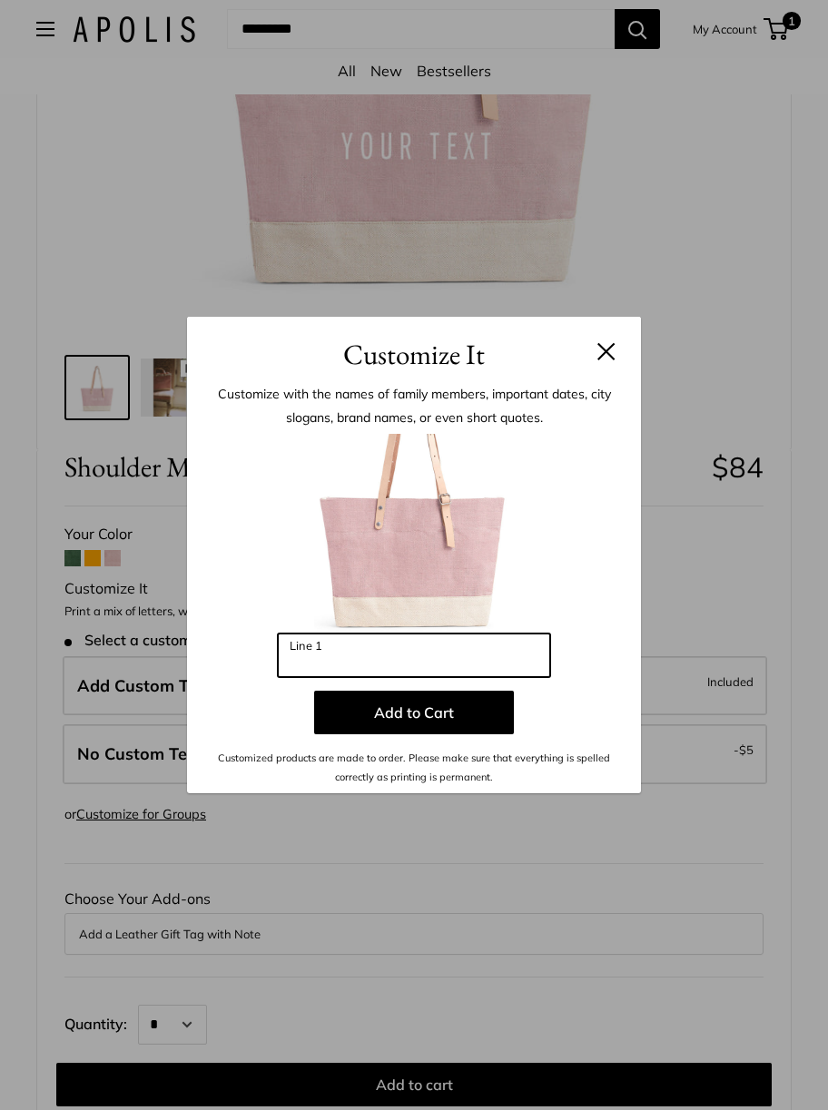
click at [303, 660] on input "Line 1" at bounding box center [414, 655] width 272 height 44
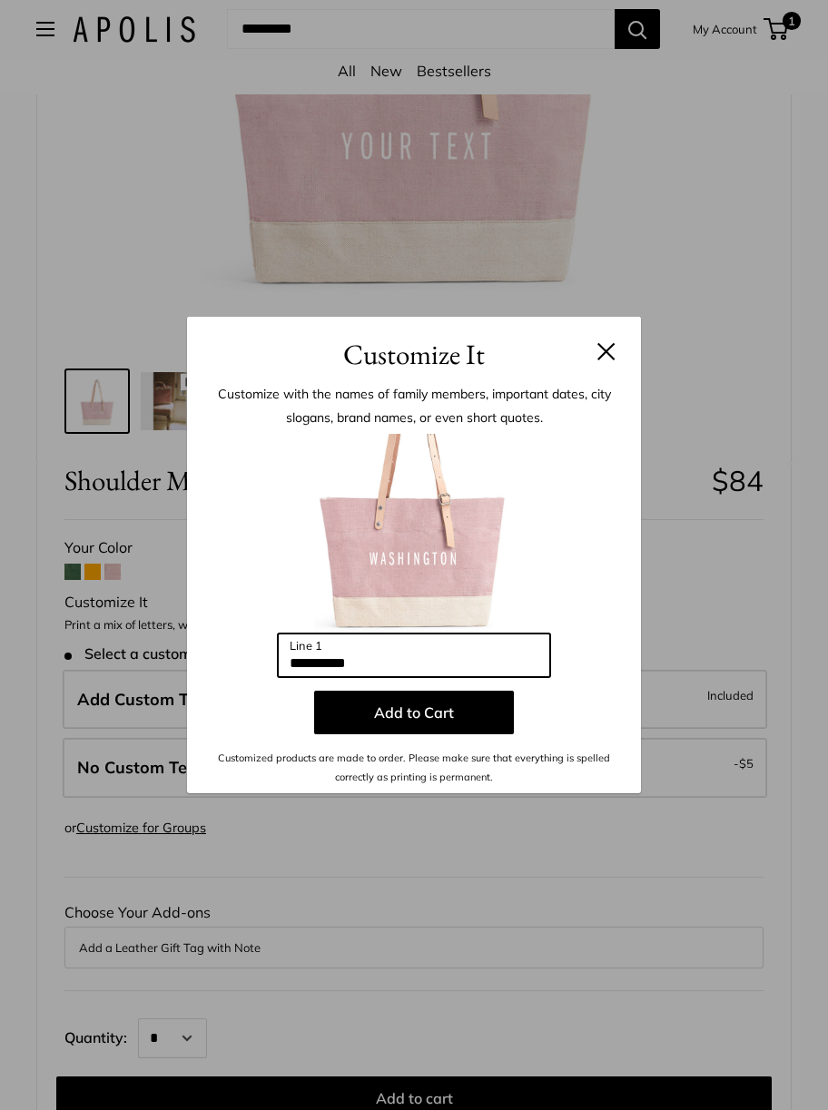
type input "**********"
click at [436, 719] on button "Add to Cart" at bounding box center [414, 713] width 200 height 44
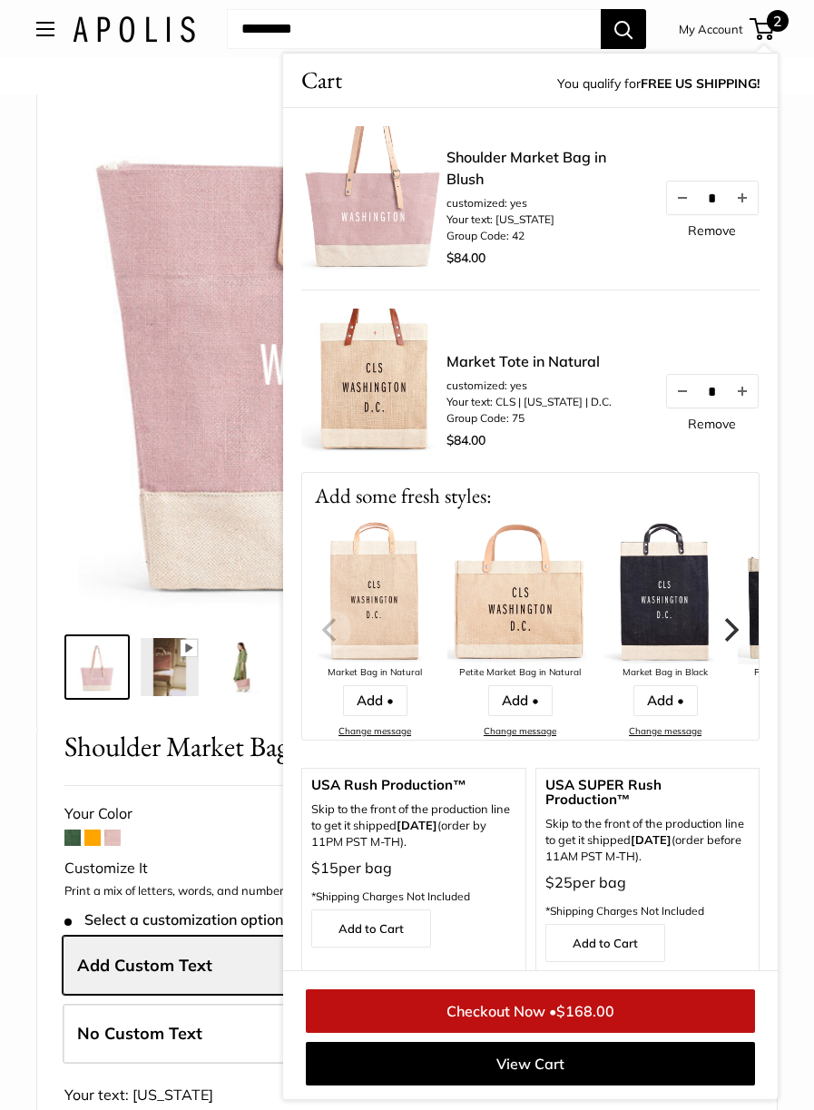
scroll to position [234, 0]
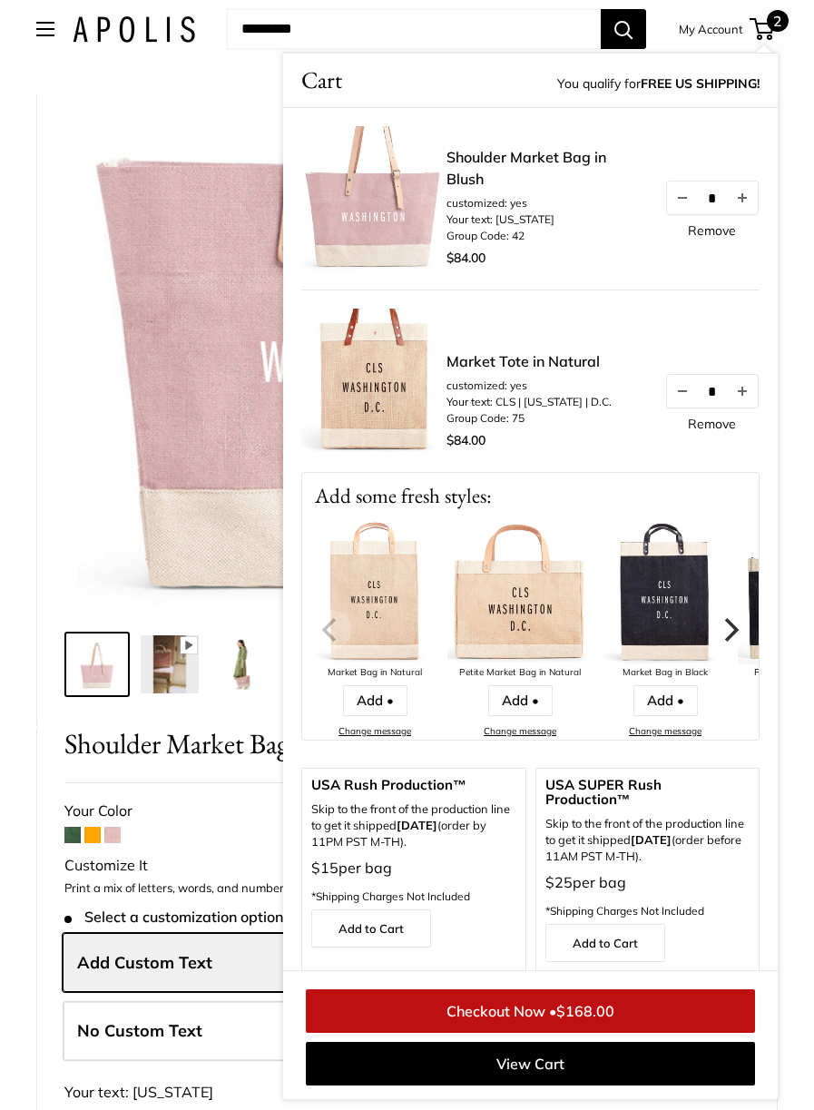
click at [81, 497] on img at bounding box center [407, 280] width 658 height 658
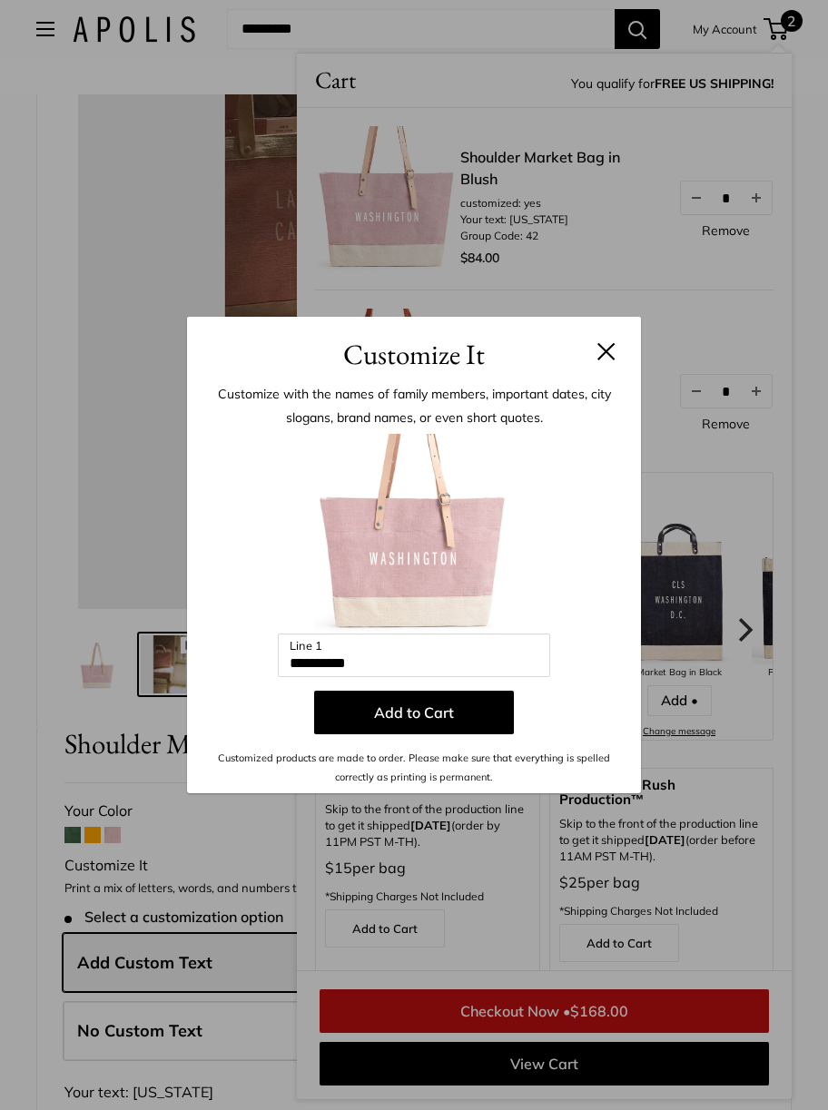
click at [598, 360] on h3 "Customize It" at bounding box center [413, 354] width 399 height 43
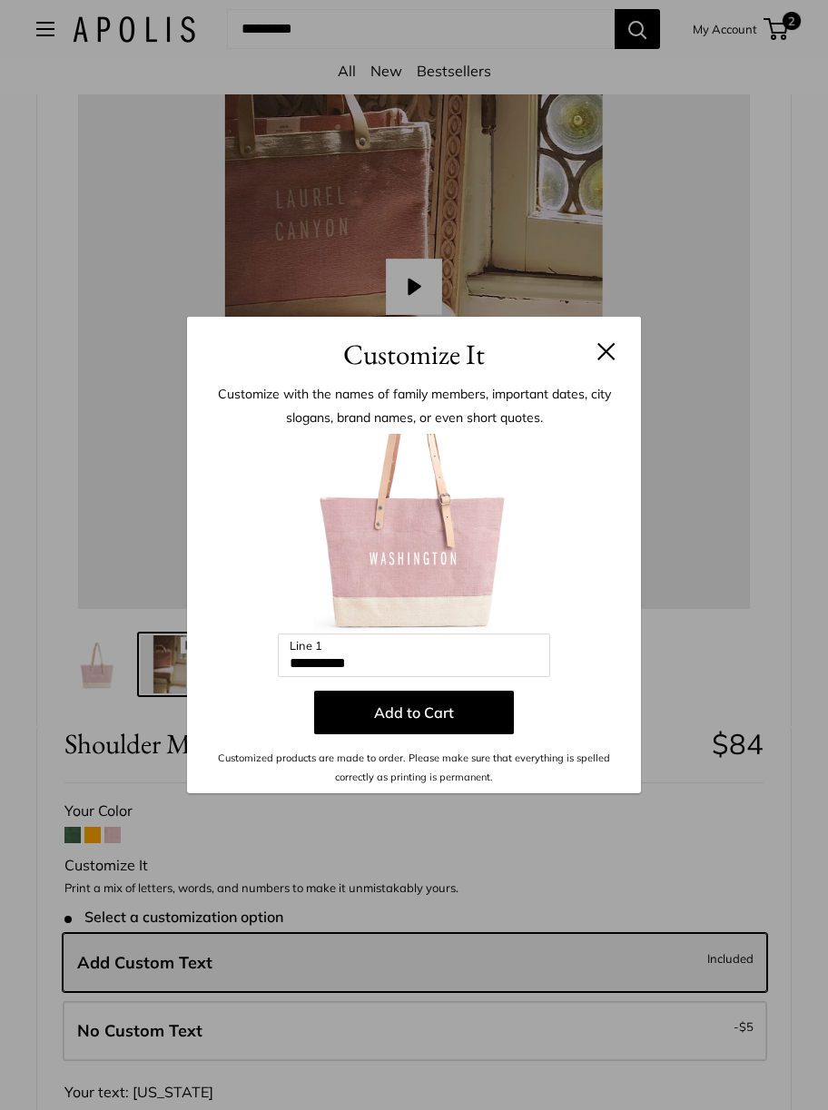
click at [601, 366] on h3 "Customize It" at bounding box center [413, 354] width 399 height 43
click at [610, 349] on button at bounding box center [606, 351] width 18 height 18
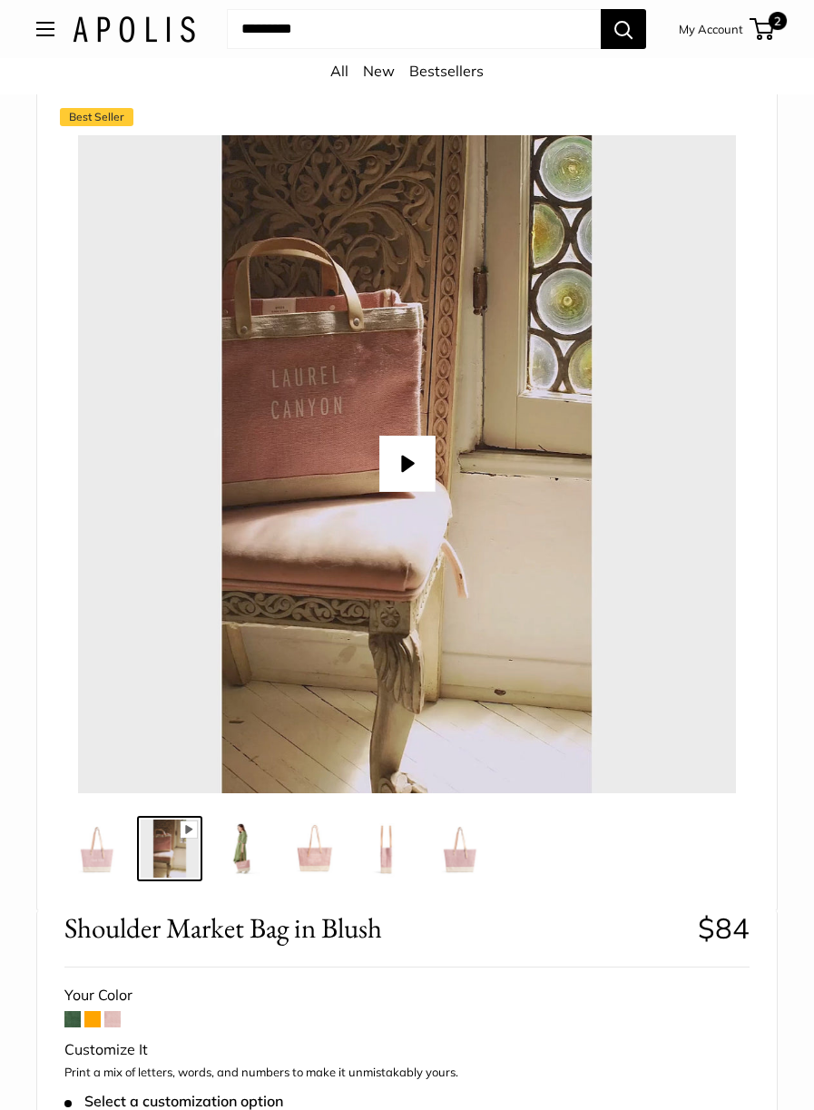
scroll to position [0, 0]
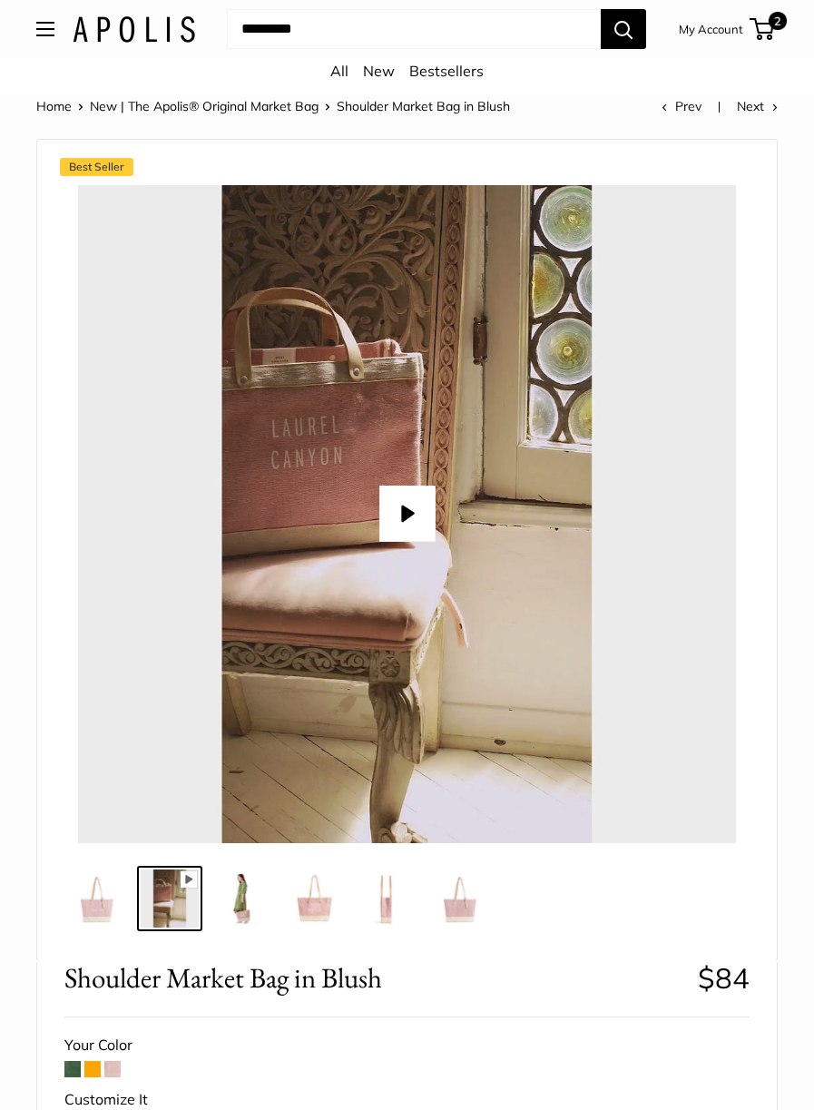
click at [442, 74] on link "Bestsellers" at bounding box center [446, 71] width 74 height 18
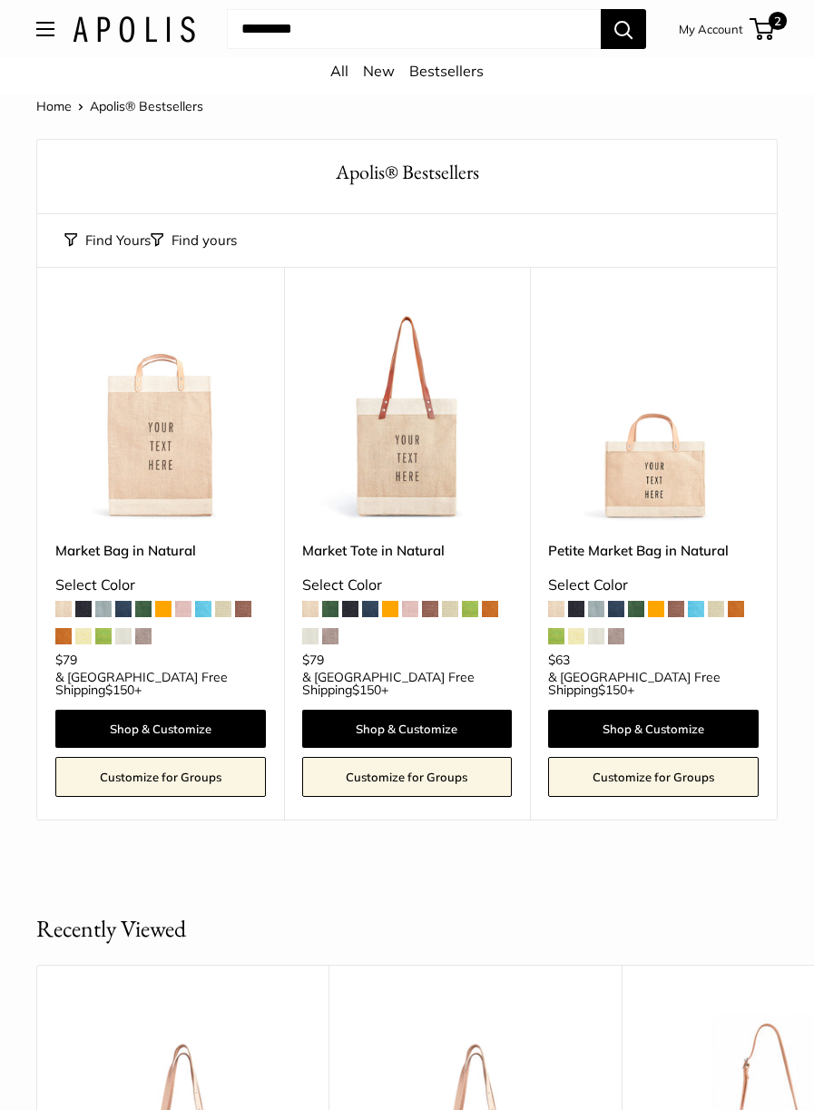
click at [407, 459] on img at bounding box center [407, 417] width 211 height 211
click at [415, 609] on span at bounding box center [410, 609] width 16 height 16
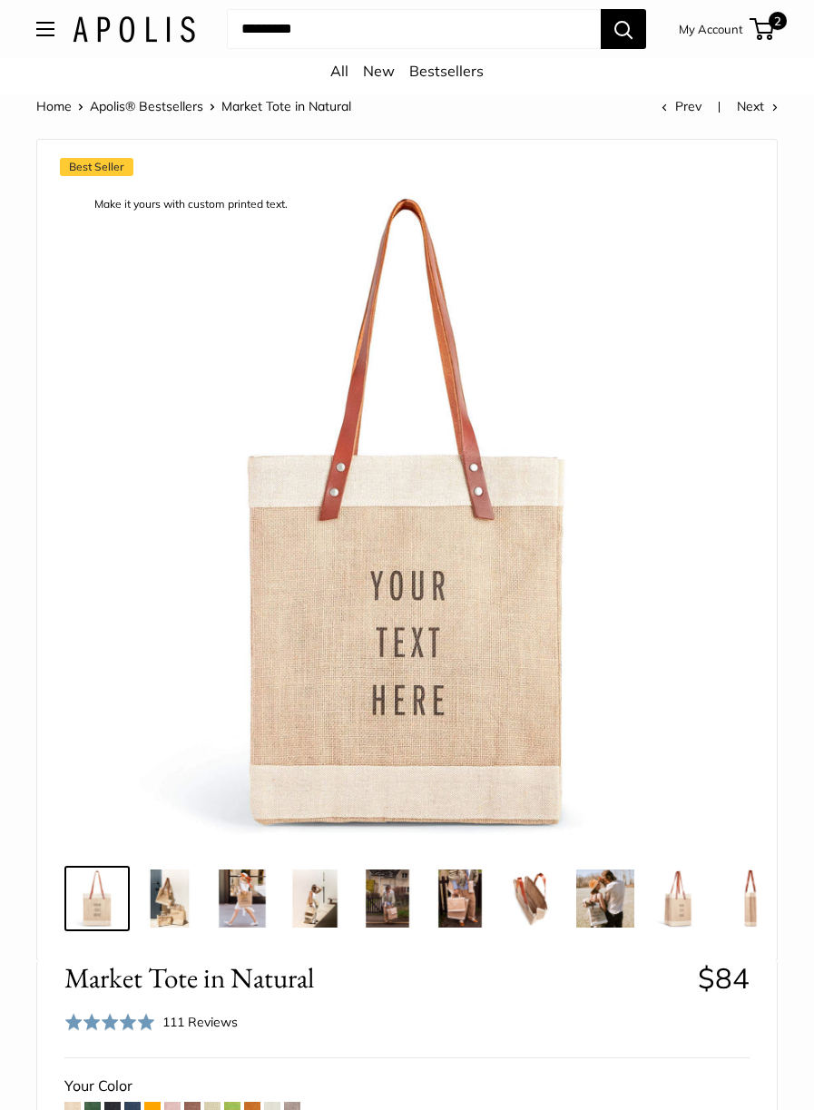
click at [241, 891] on img at bounding box center [242, 898] width 58 height 58
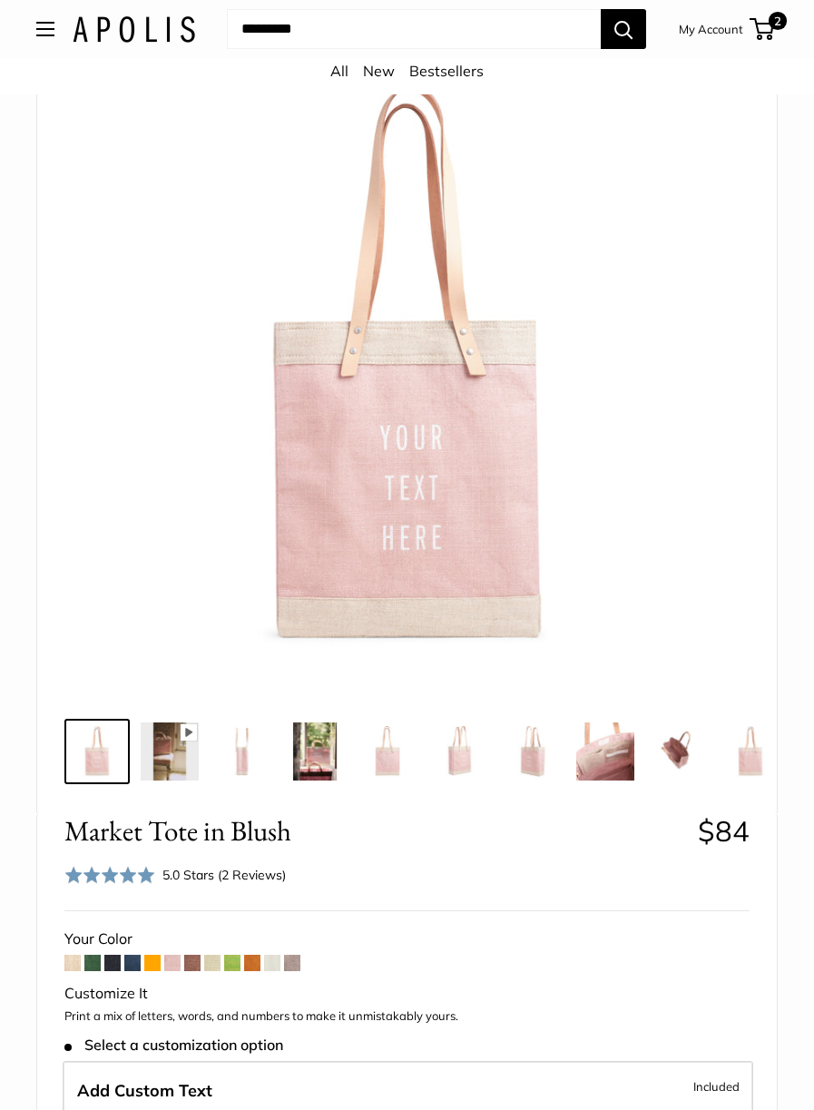
scroll to position [120, 0]
click at [68, 971] on span at bounding box center [72, 963] width 16 height 16
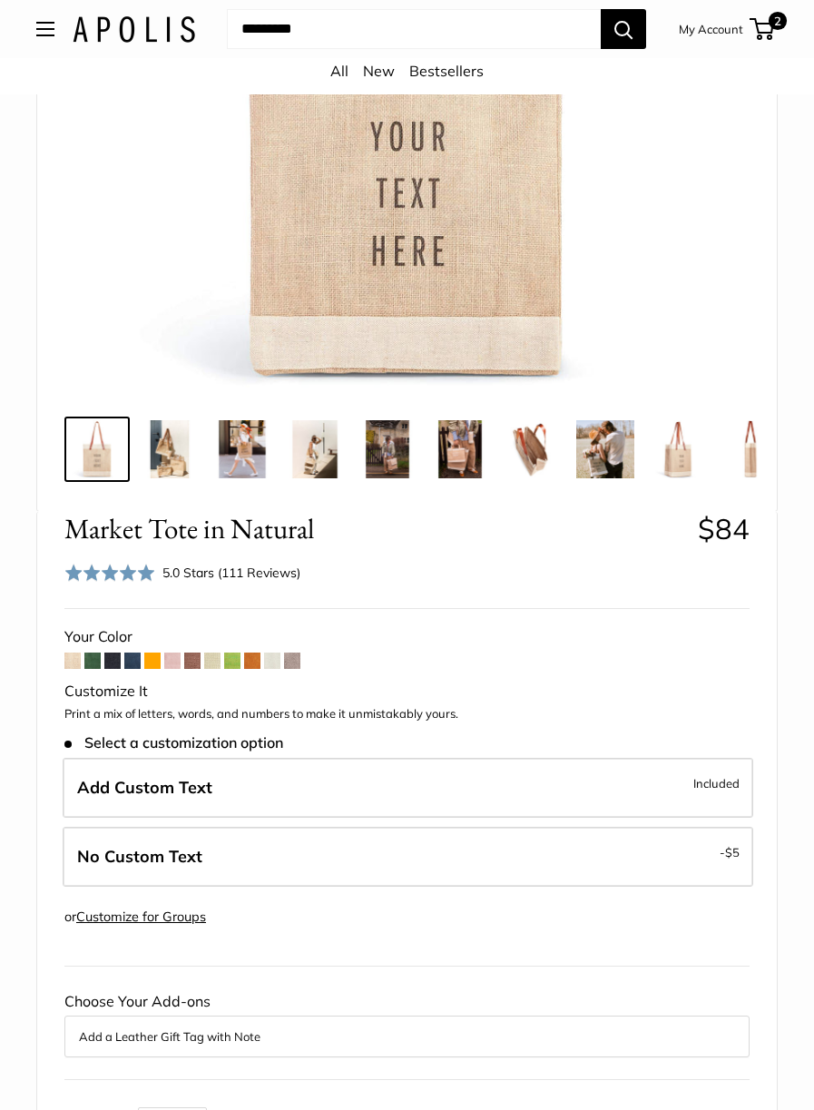
scroll to position [449, 0]
click at [711, 793] on span "Included" at bounding box center [716, 783] width 46 height 22
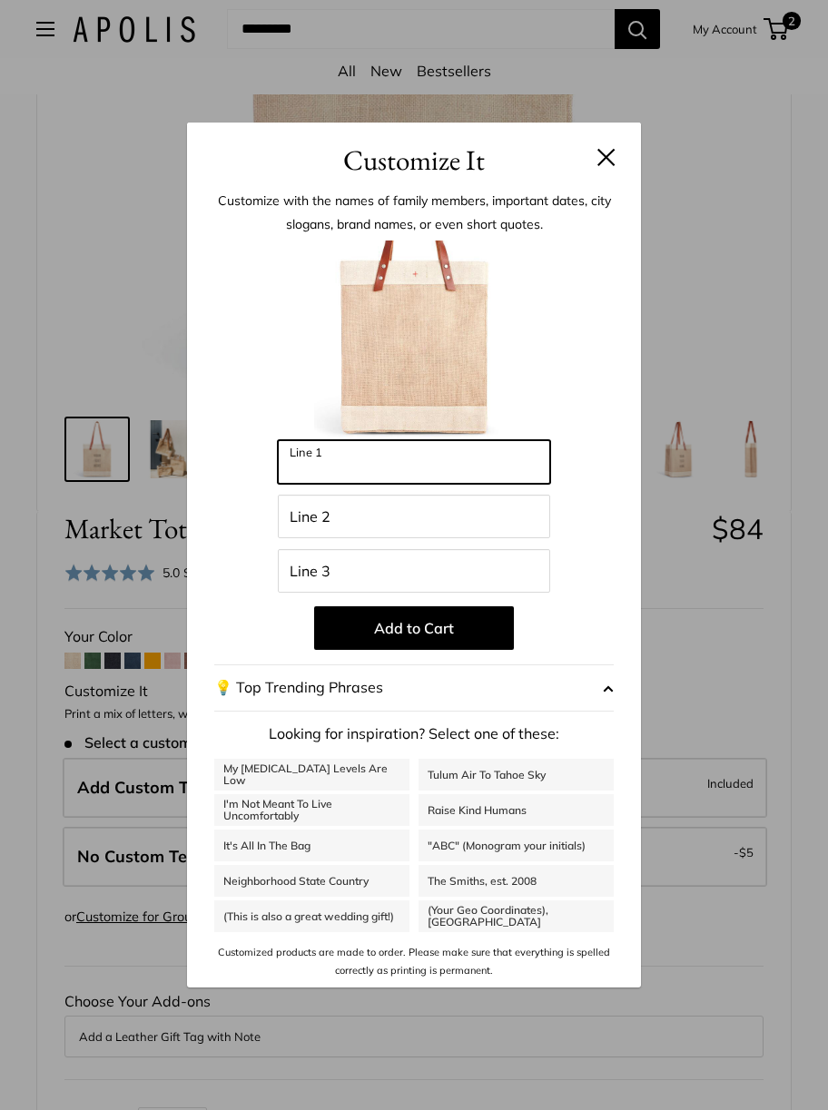
click at [382, 466] on input "Line 1" at bounding box center [414, 462] width 272 height 44
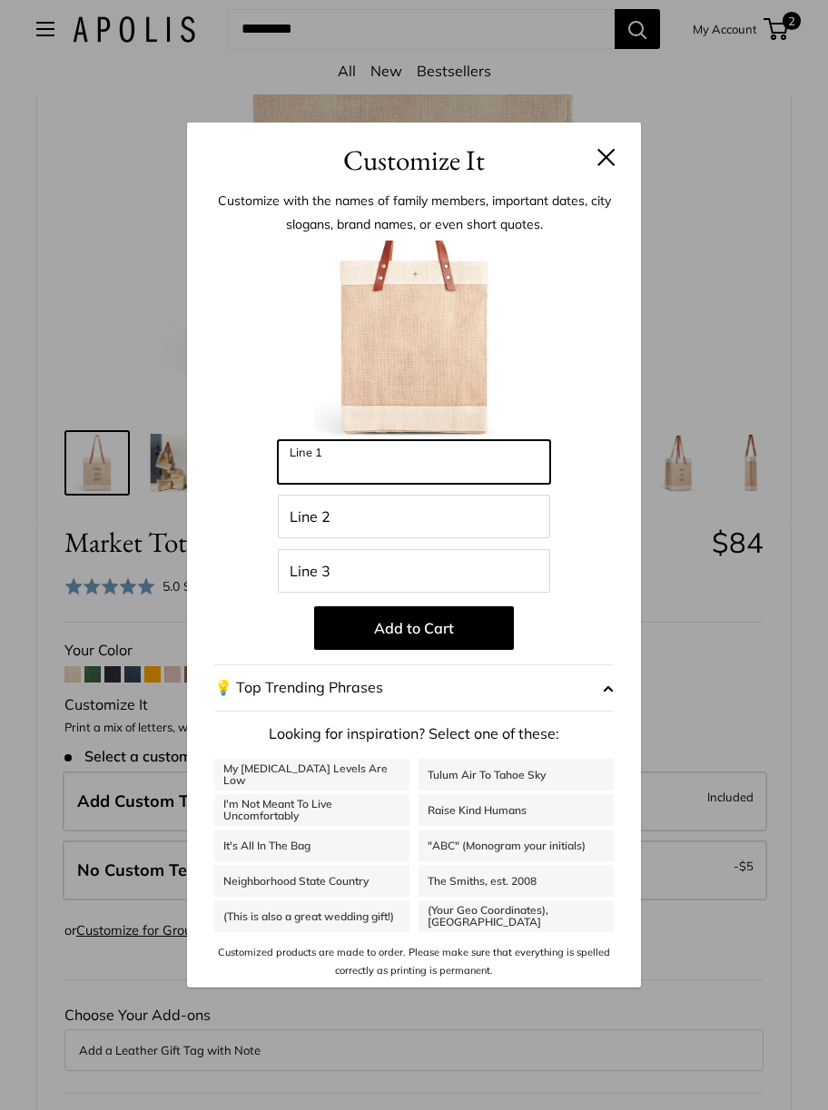
click at [445, 462] on input "Line 1" at bounding box center [414, 462] width 272 height 44
type input "***"
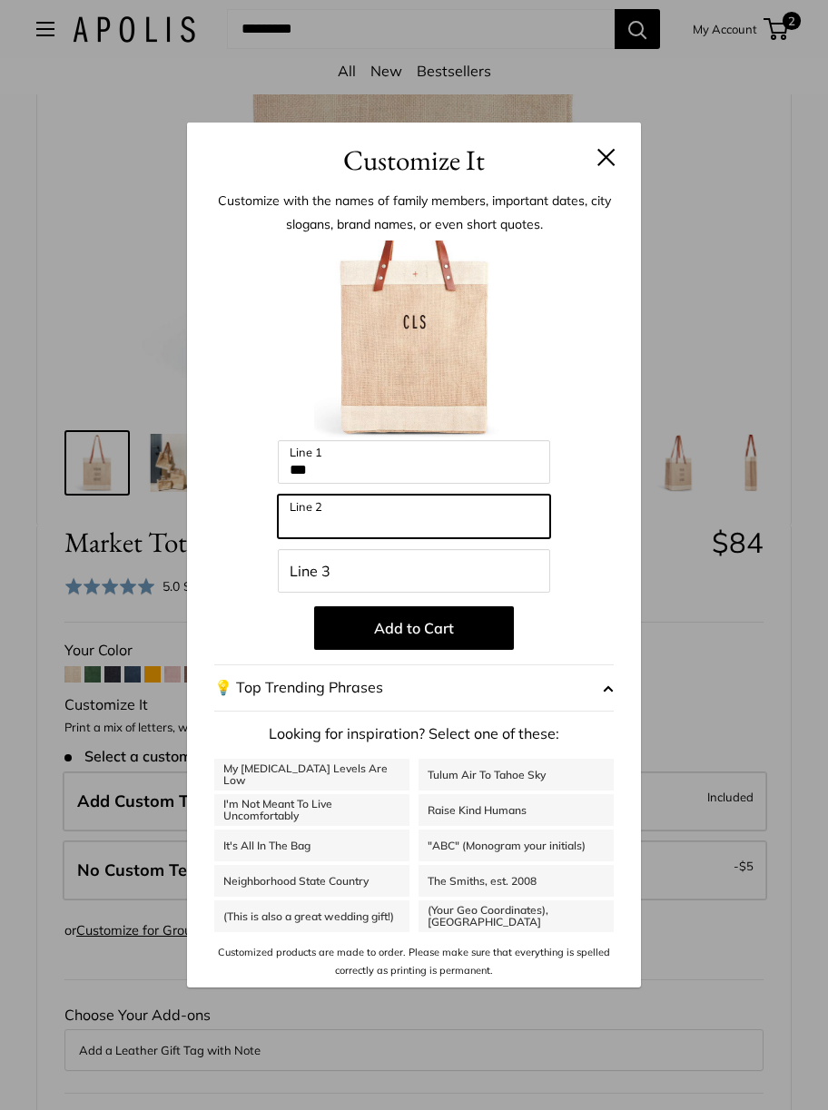
click at [414, 523] on input "Line 2" at bounding box center [414, 517] width 272 height 44
type input "**********"
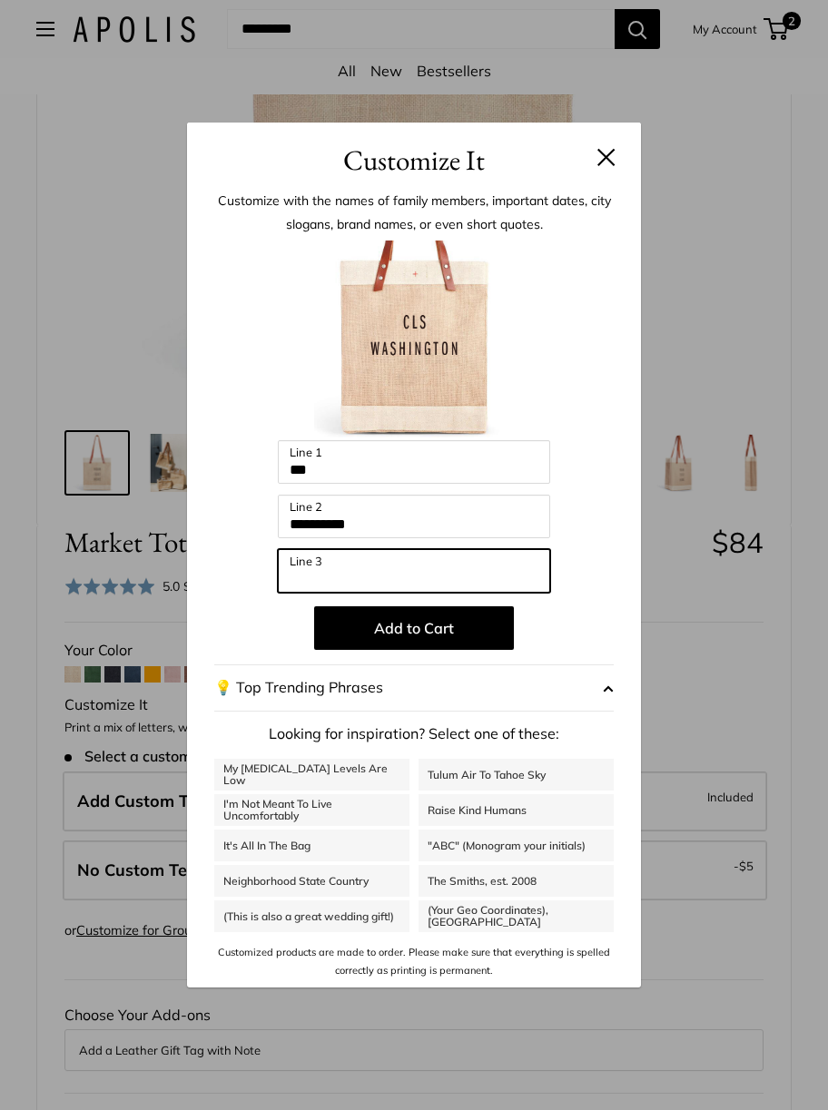
click at [413, 575] on input "Line 3" at bounding box center [414, 571] width 272 height 44
type input "****"
click at [446, 627] on button "Add to Cart" at bounding box center [414, 628] width 200 height 44
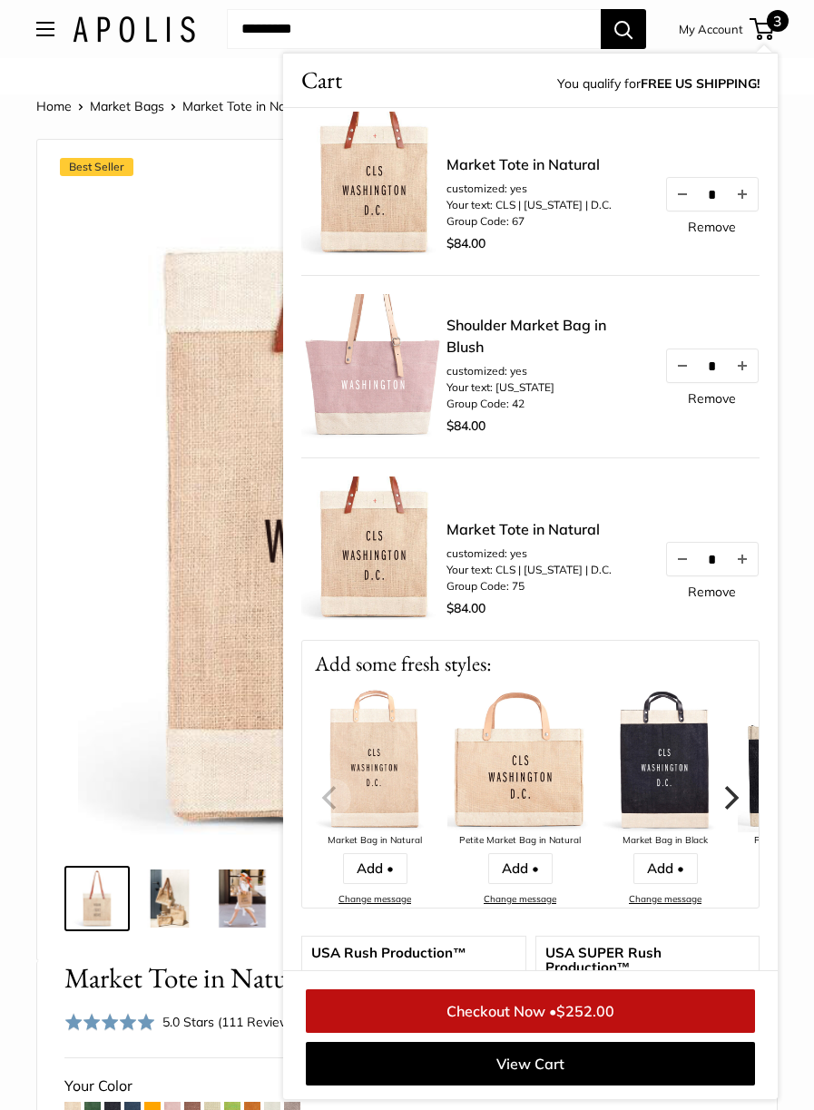
scroll to position [17, 0]
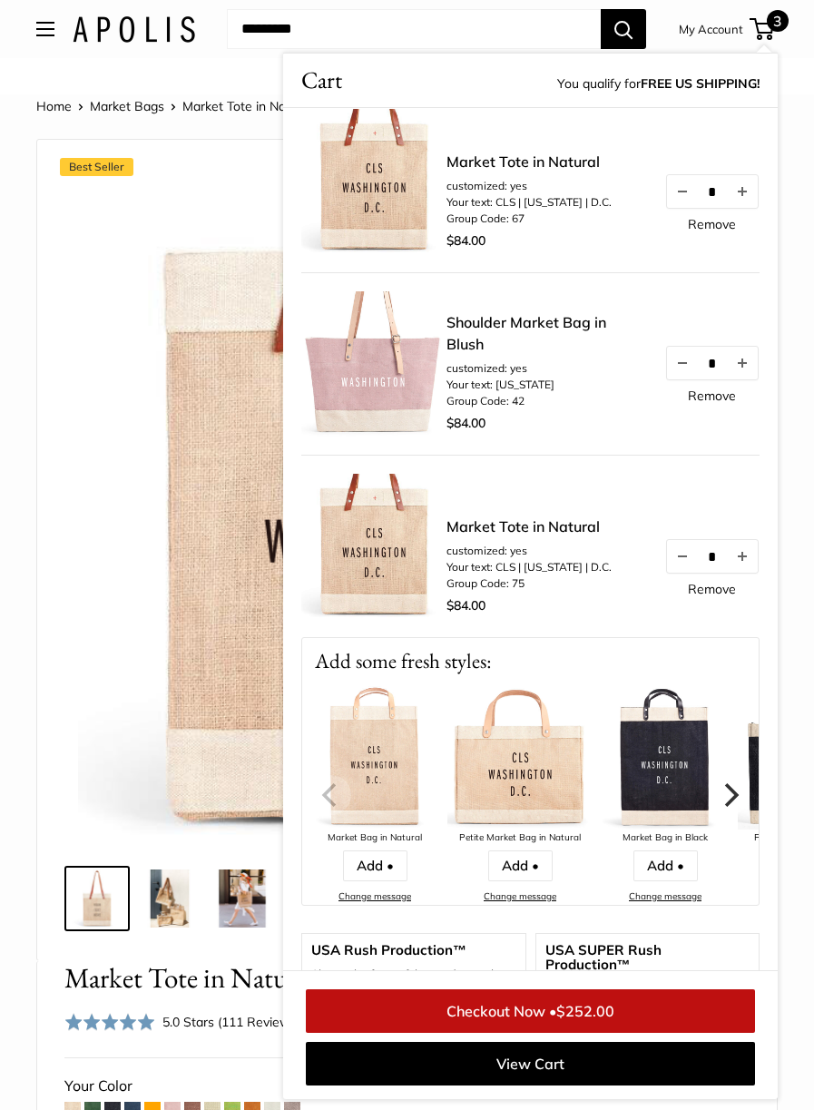
click at [700, 218] on link "Remove" at bounding box center [712, 224] width 48 height 13
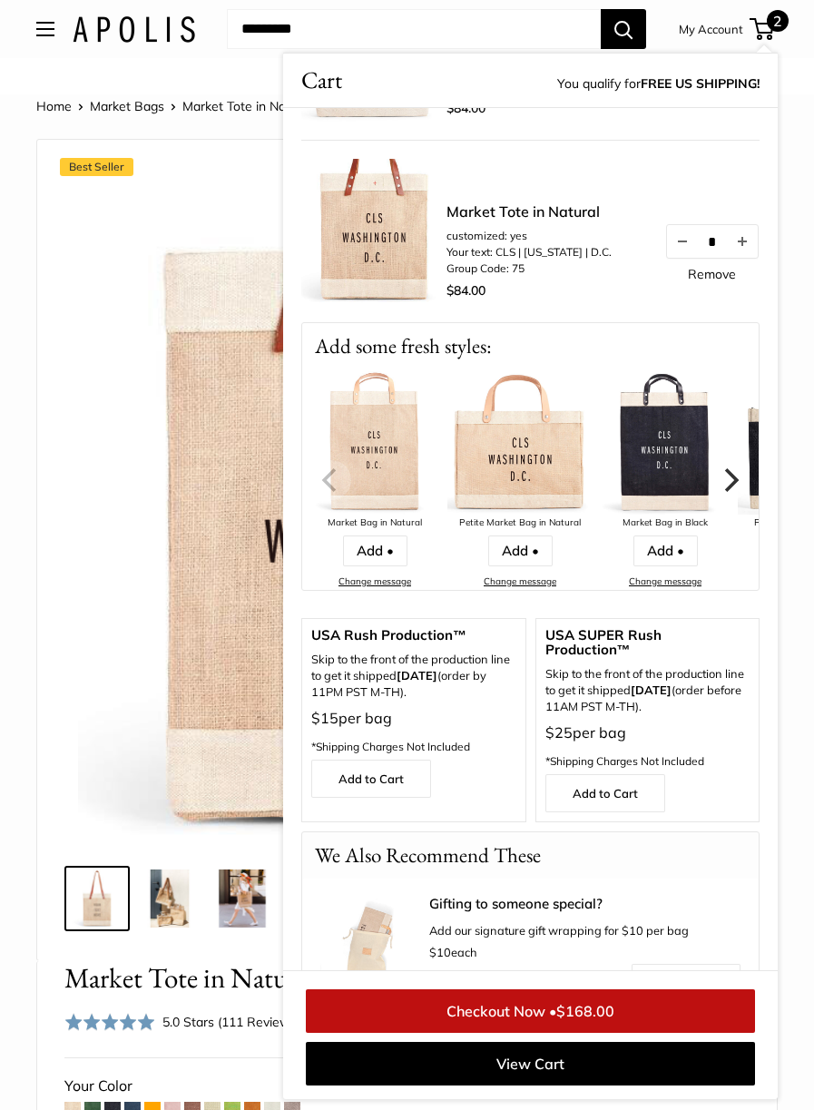
scroll to position [152, 0]
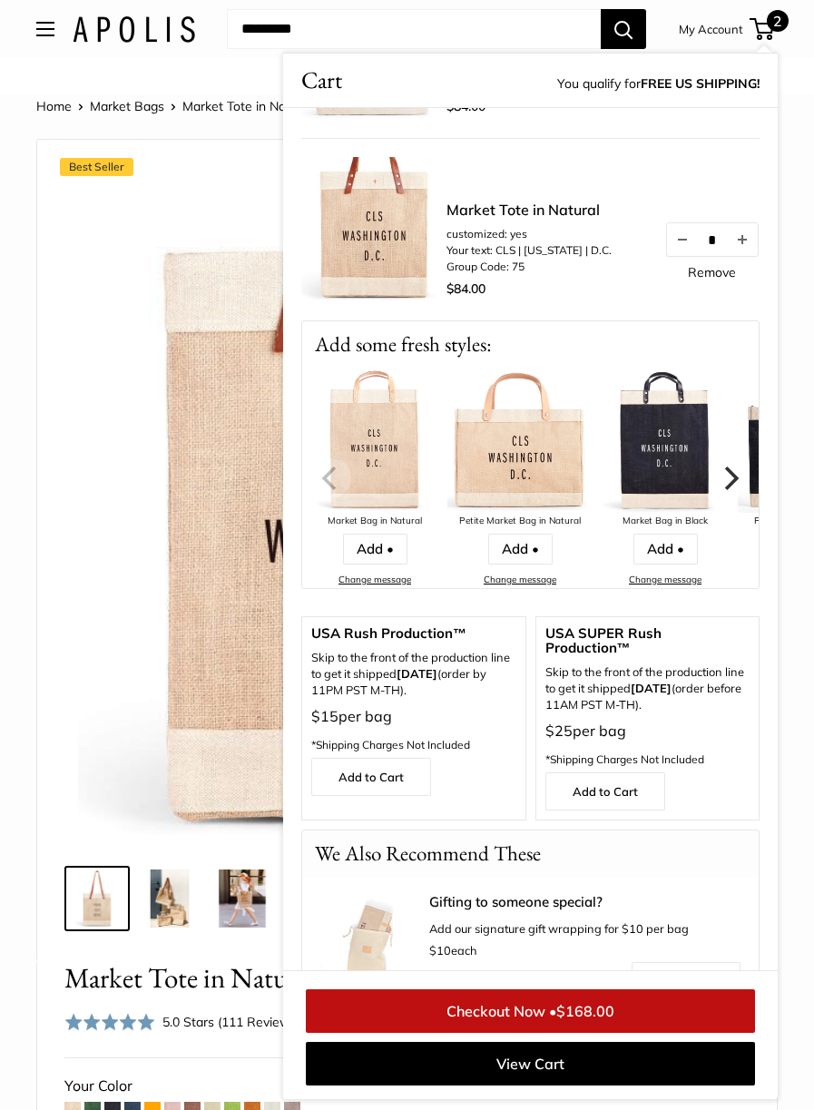
click at [84, 372] on img at bounding box center [407, 514] width 658 height 658
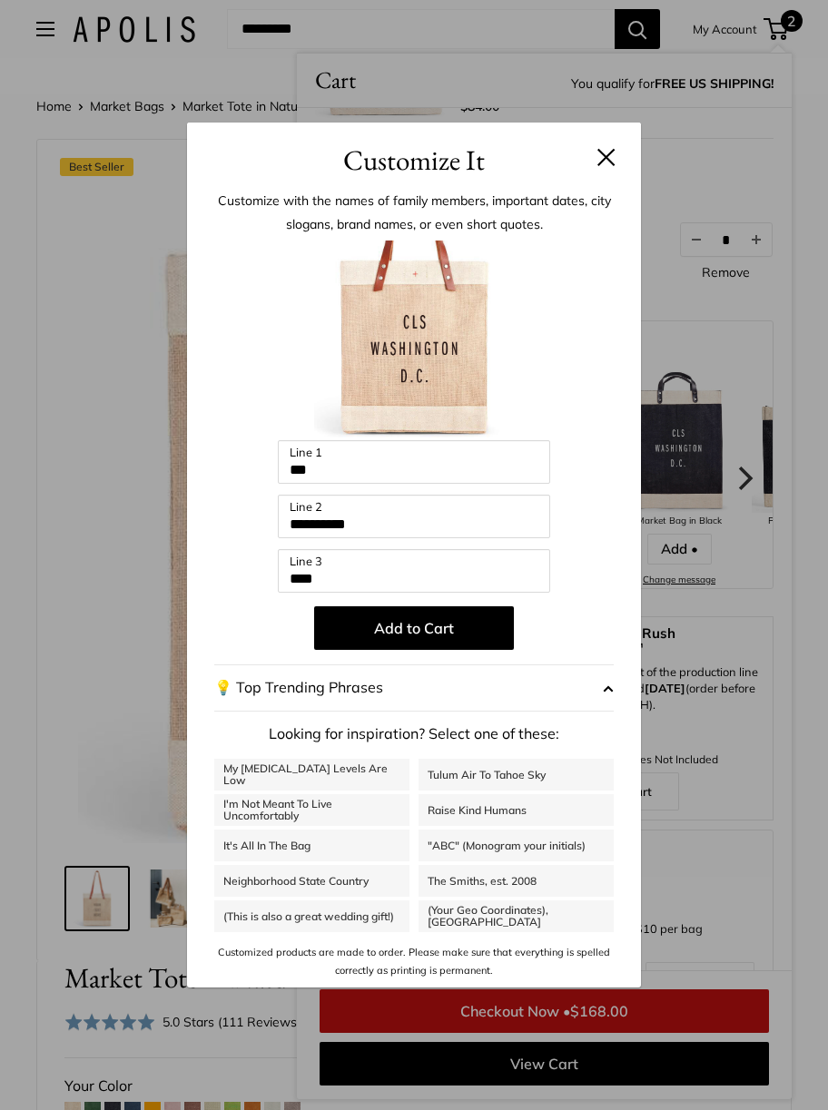
click at [609, 161] on button at bounding box center [606, 157] width 18 height 18
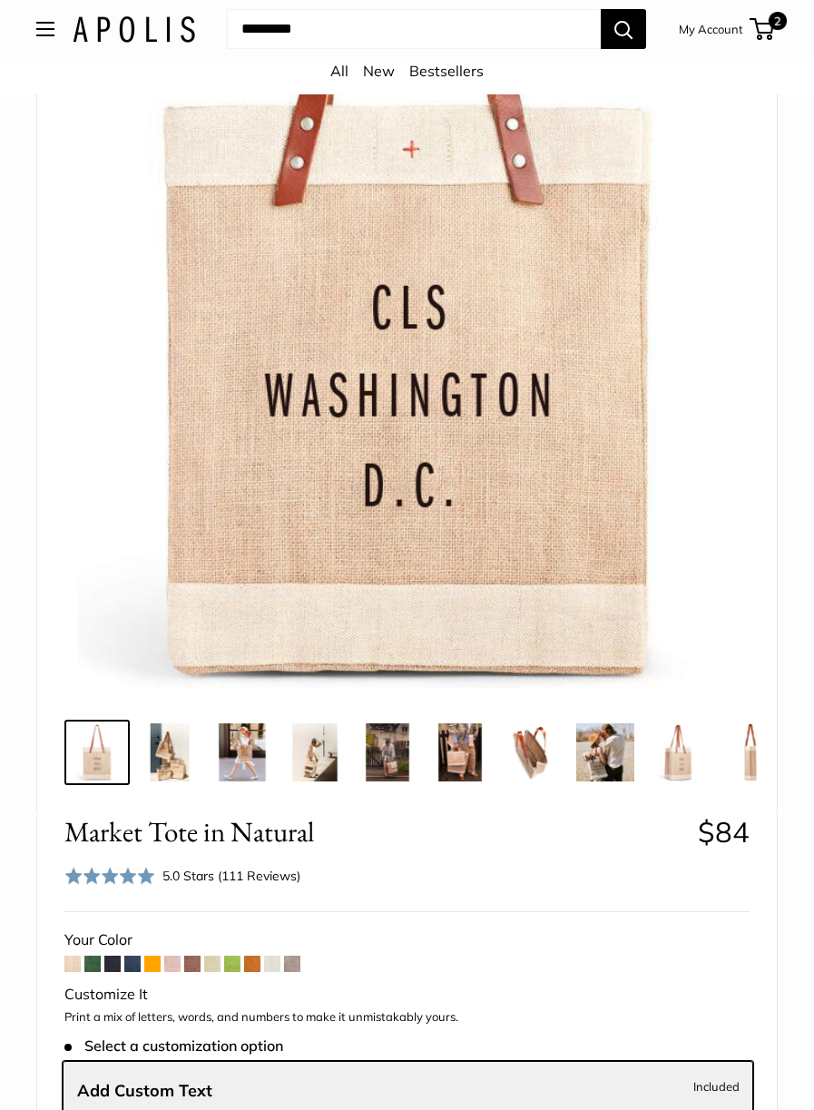
scroll to position [0, 0]
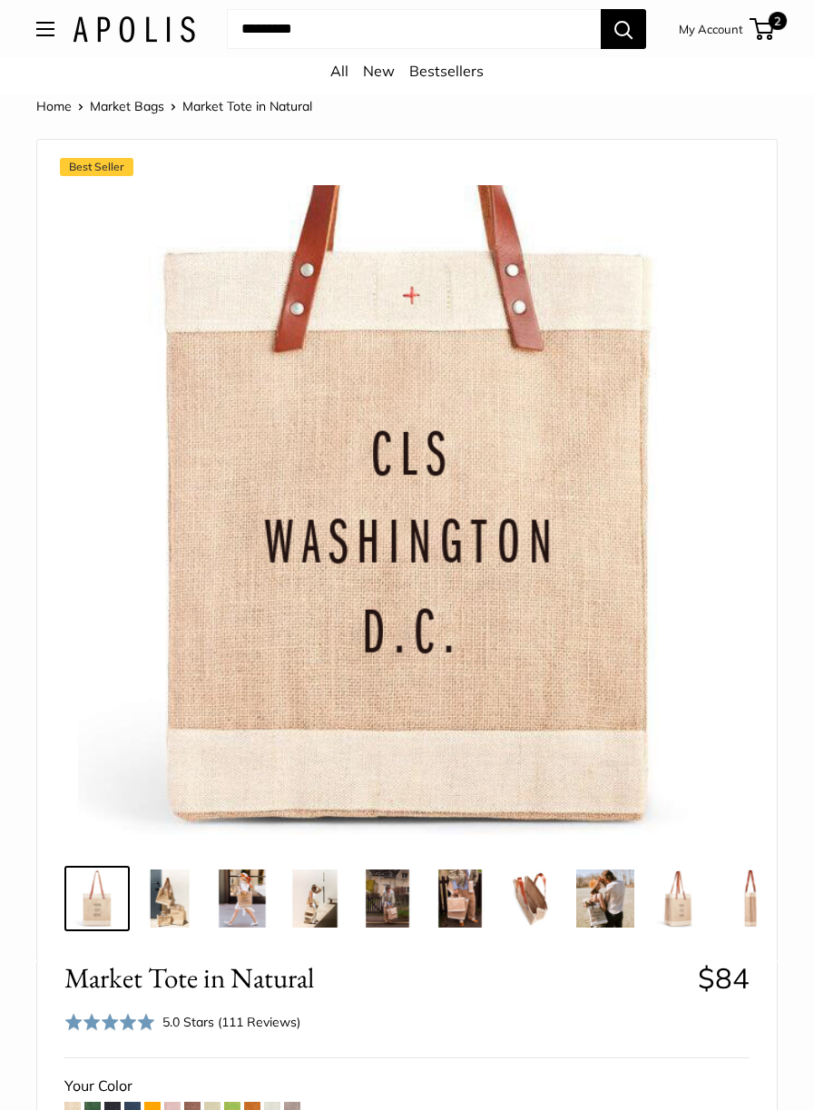
click at [383, 76] on link "New" at bounding box center [379, 71] width 32 height 18
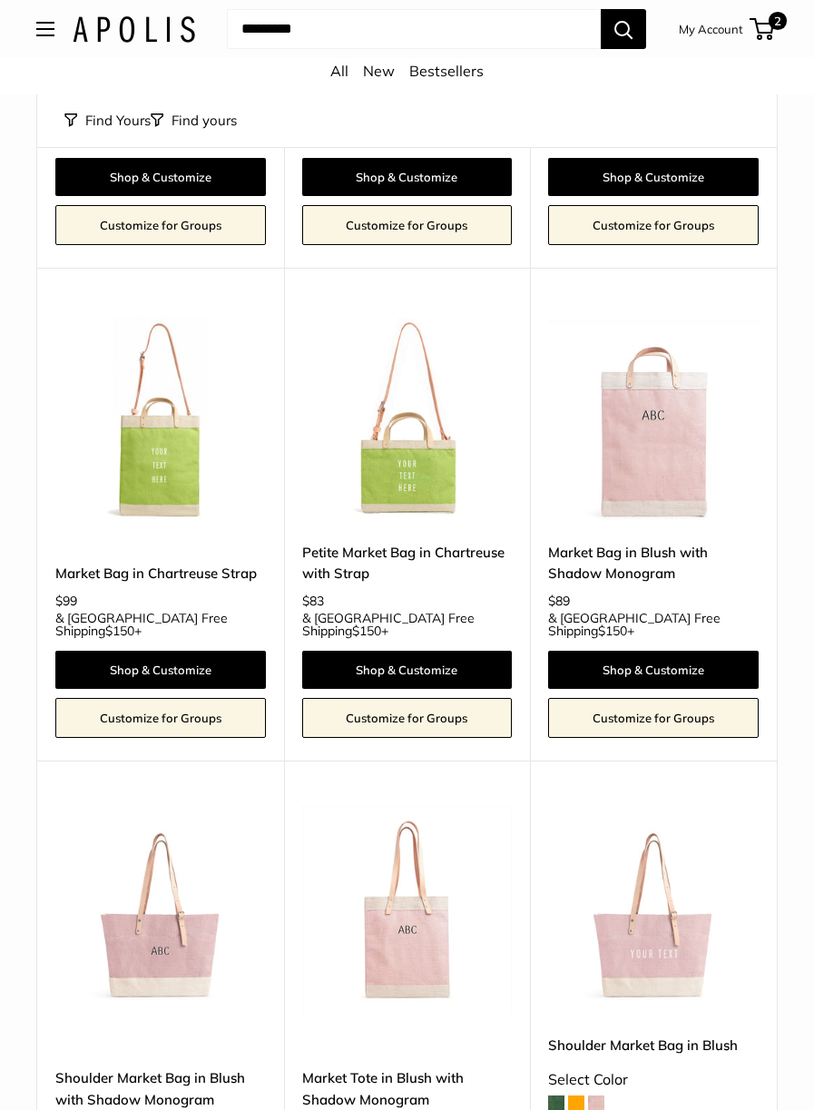
scroll to position [1133, 0]
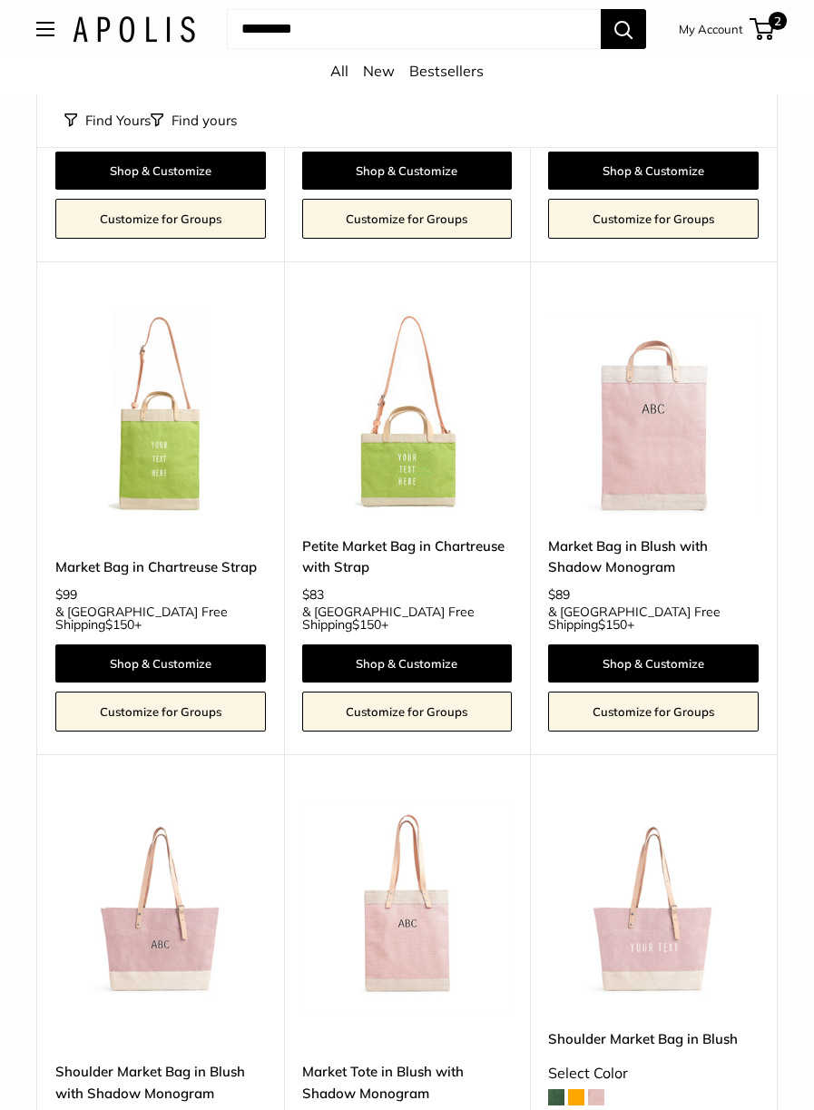
click at [165, 392] on img at bounding box center [160, 412] width 211 height 211
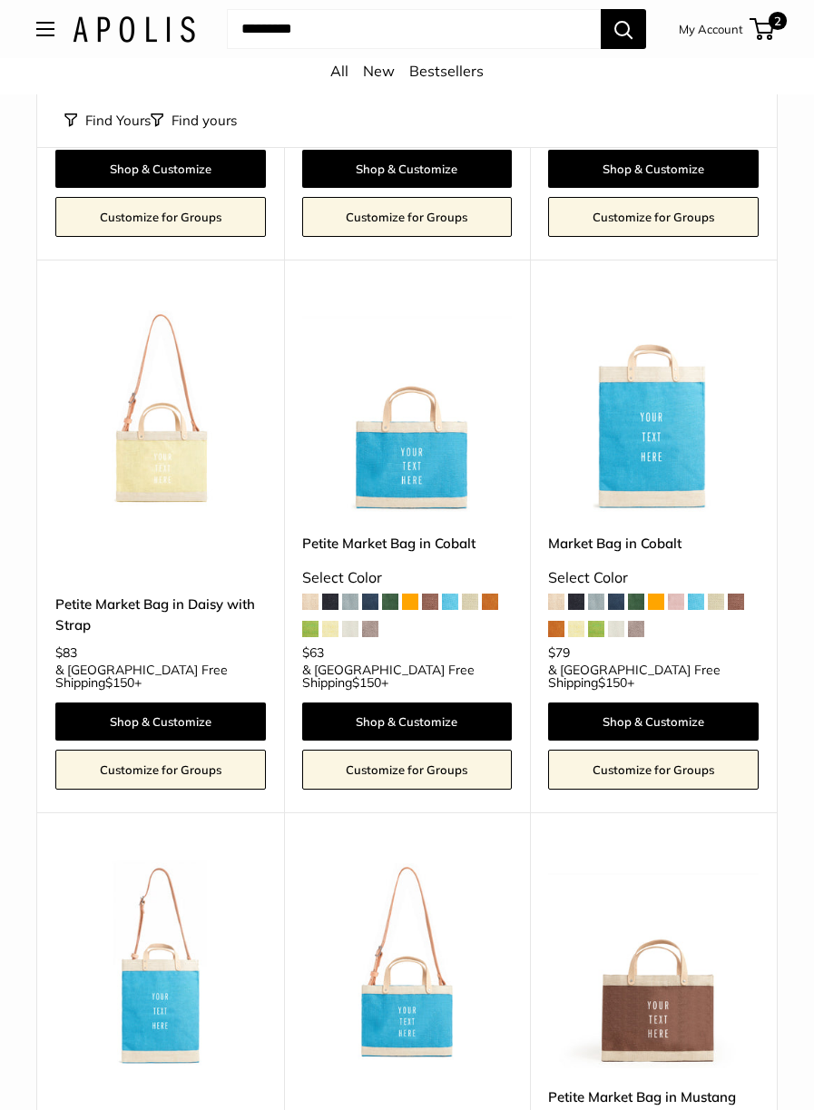
scroll to position [2557, 0]
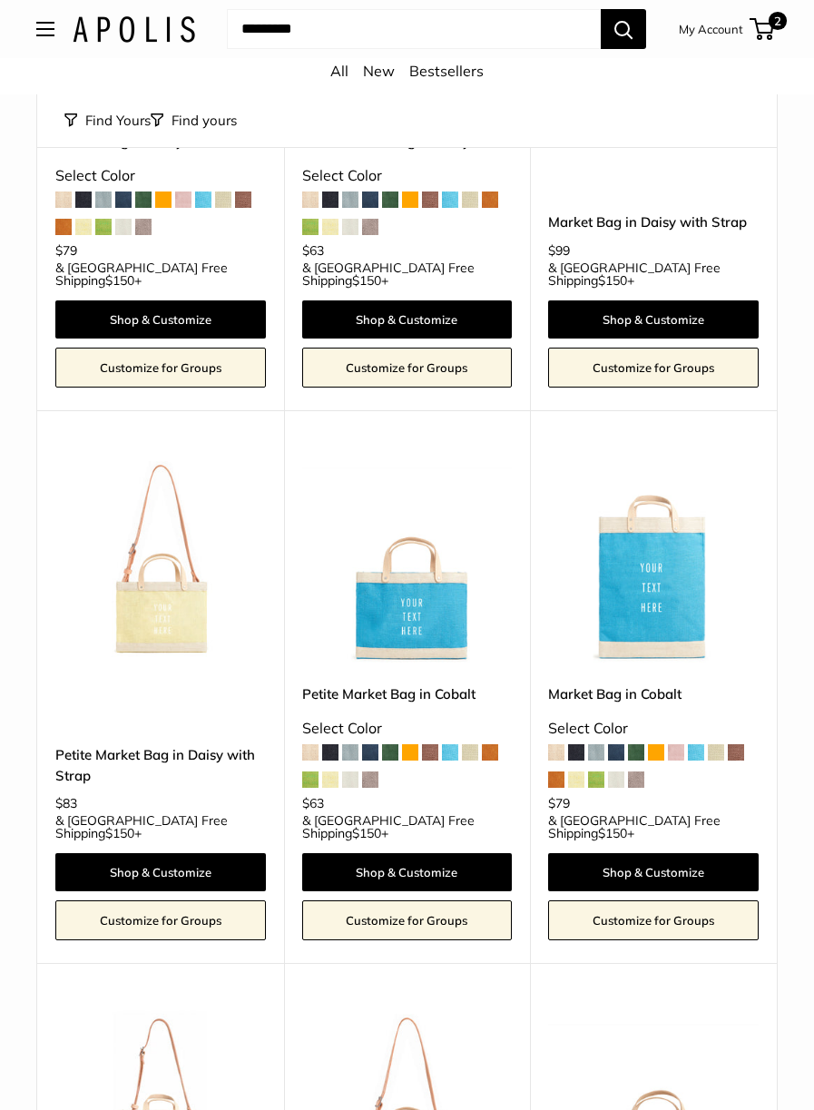
click at [774, 20] on span "2" at bounding box center [778, 21] width 18 height 18
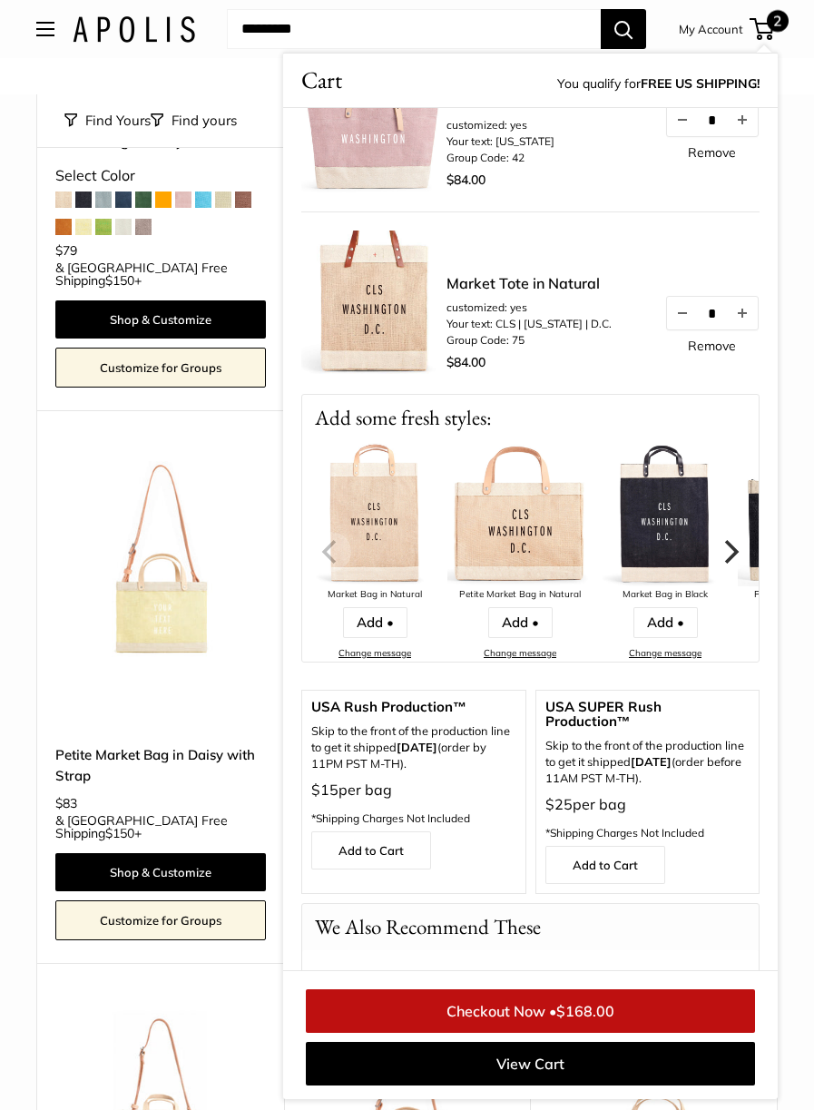
scroll to position [0, 0]
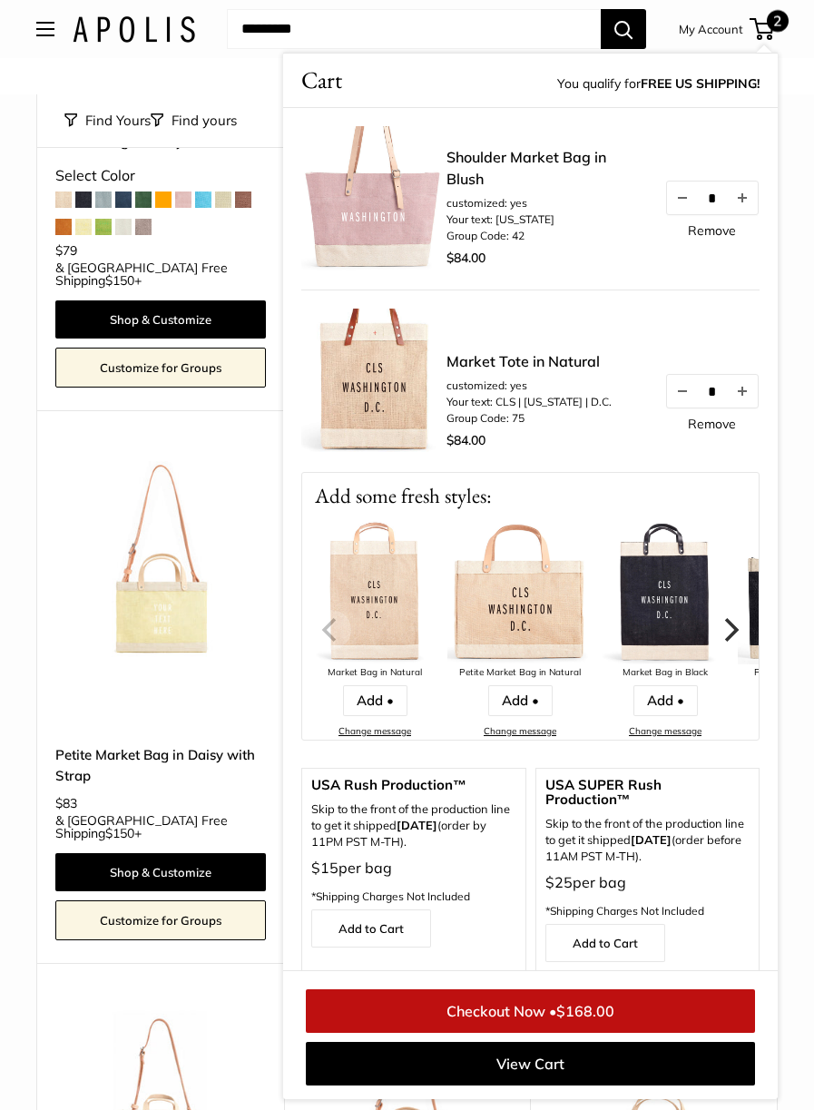
click at [224, 456] on img at bounding box center [160, 561] width 211 height 211
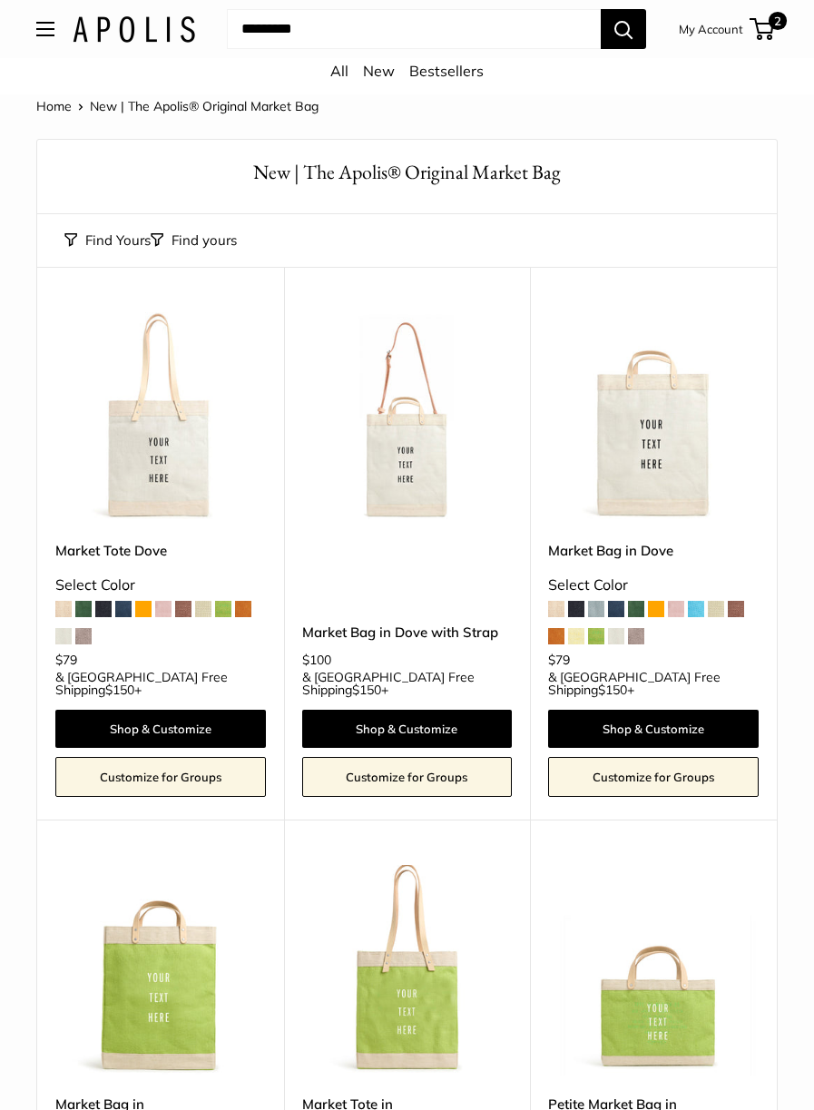
click at [417, 462] on img at bounding box center [407, 417] width 211 height 211
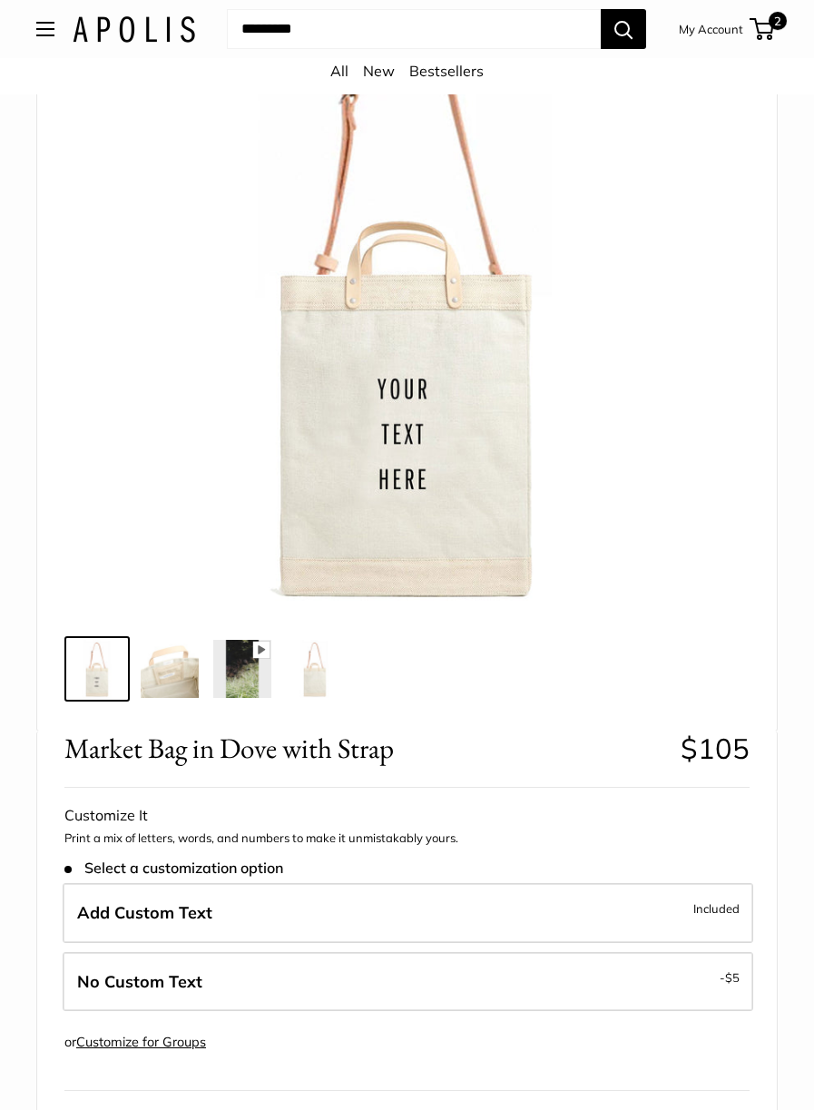
scroll to position [204, 0]
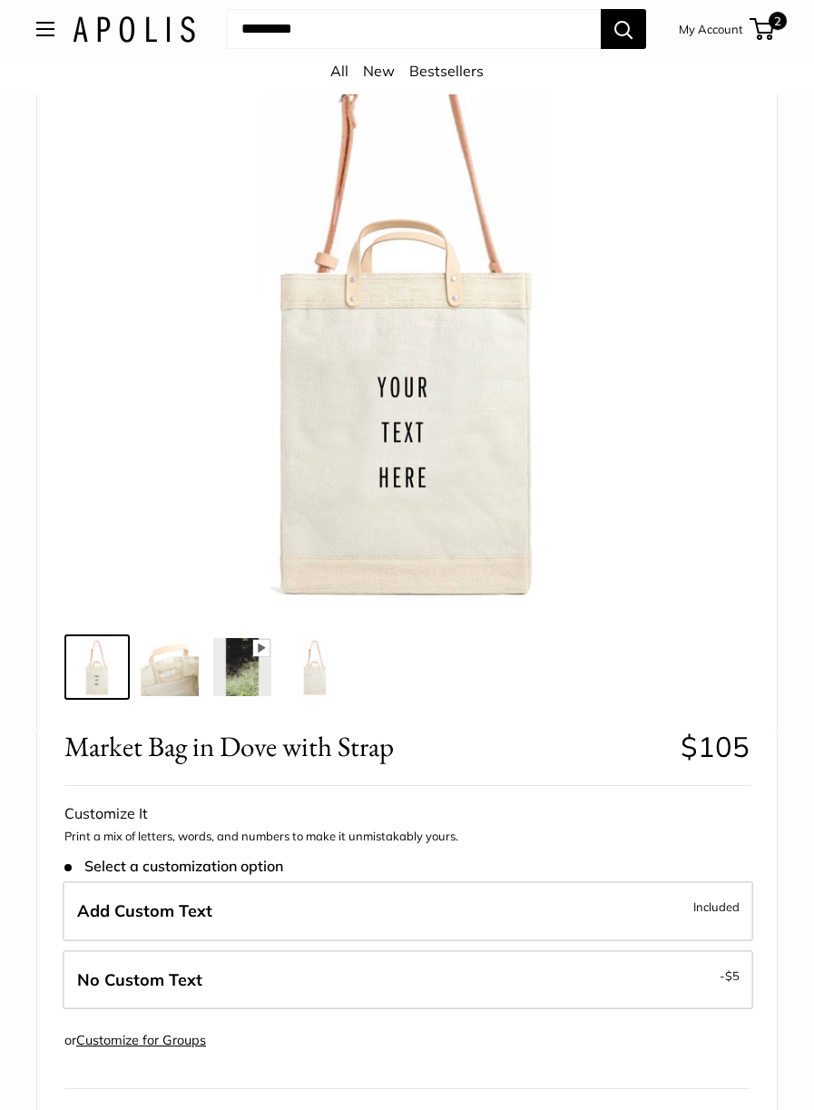
click at [260, 648] on icon at bounding box center [261, 647] width 7 height 9
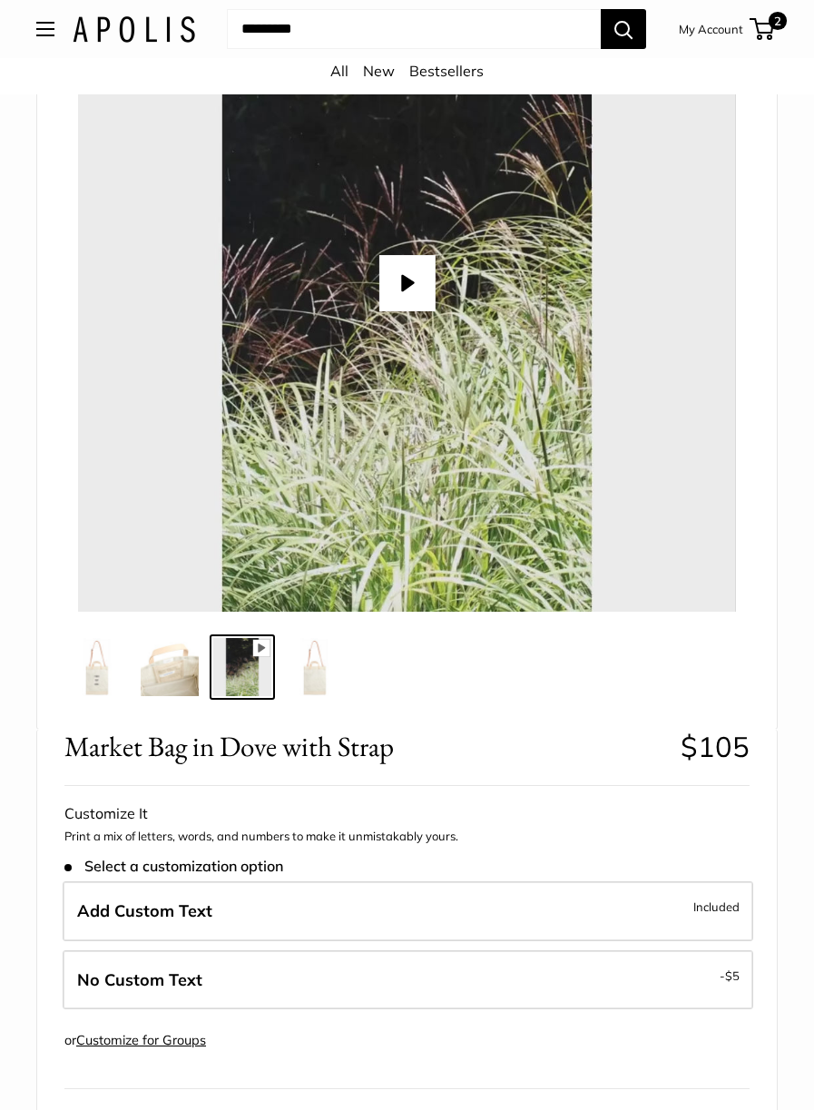
click at [409, 272] on button "Play" at bounding box center [406, 283] width 56 height 56
click at [431, 333] on div at bounding box center [407, 283] width 658 height 658
type input "*"
click at [40, 29] on button "Open menu" at bounding box center [45, 29] width 18 height 15
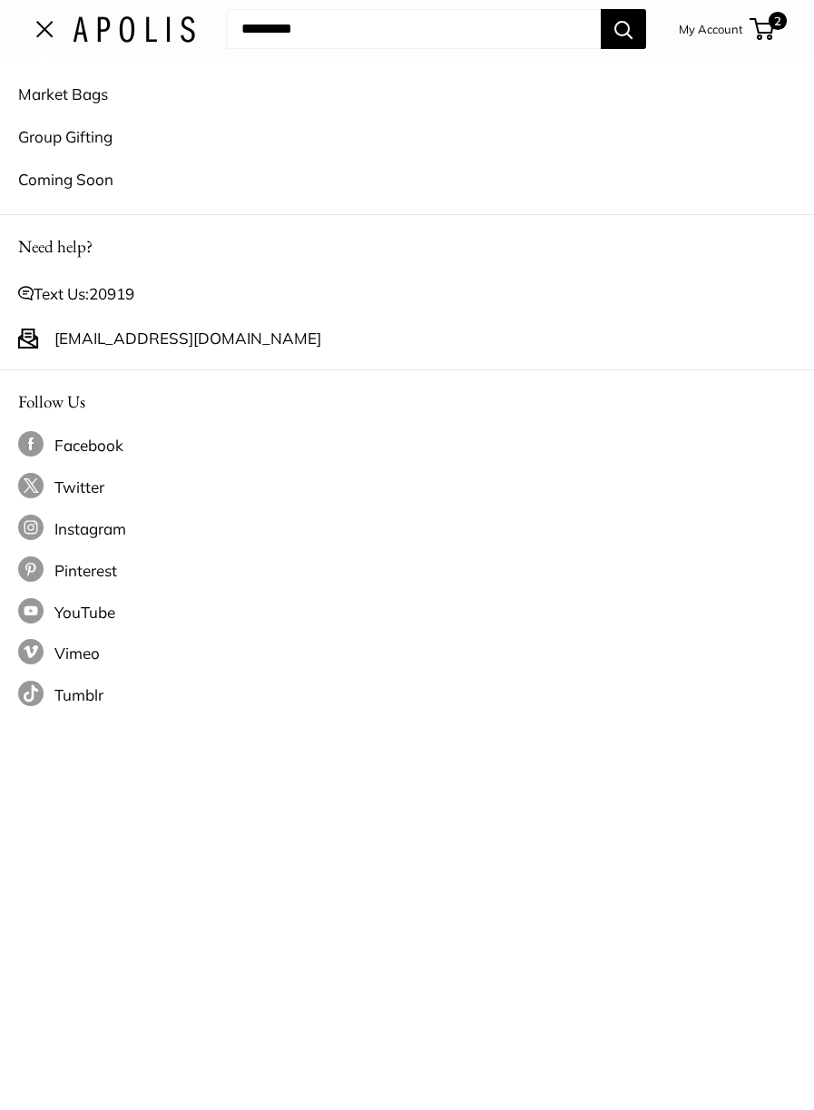
click at [84, 178] on link "Coming Soon" at bounding box center [407, 179] width 778 height 43
click at [83, 88] on link "Market Bags" at bounding box center [407, 94] width 778 height 43
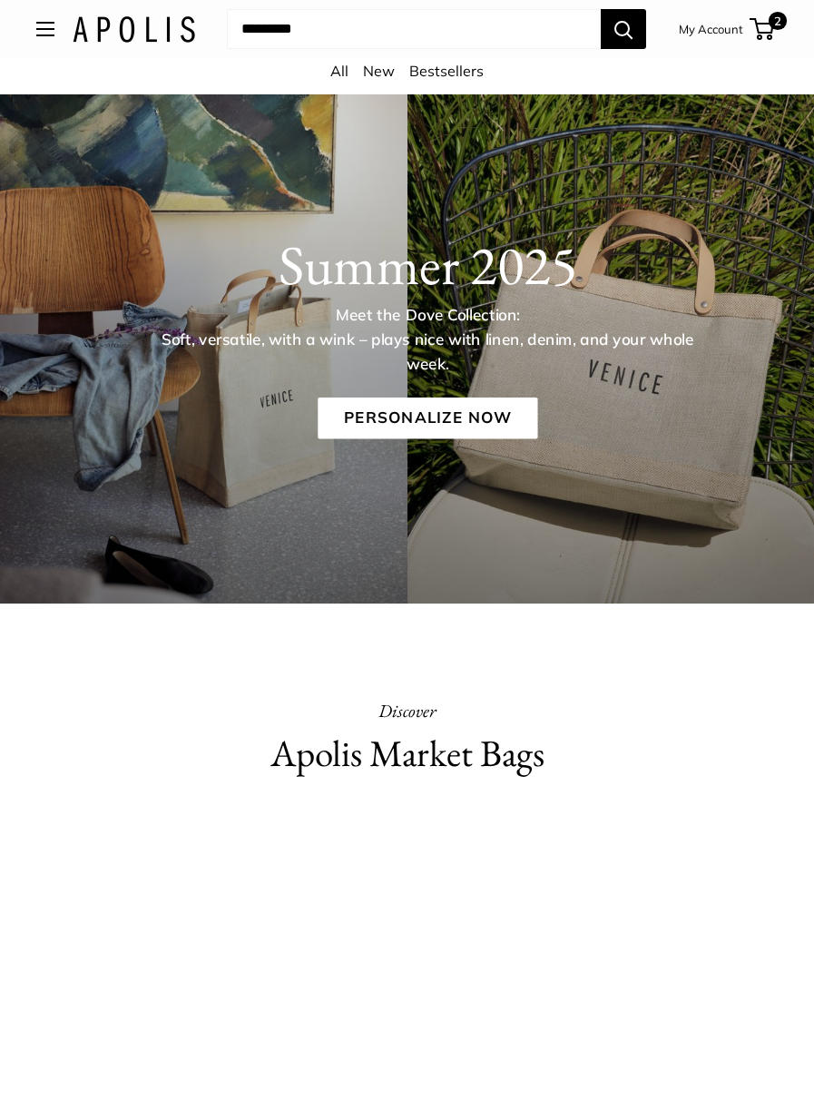
click at [337, 74] on link "All" at bounding box center [339, 71] width 18 height 18
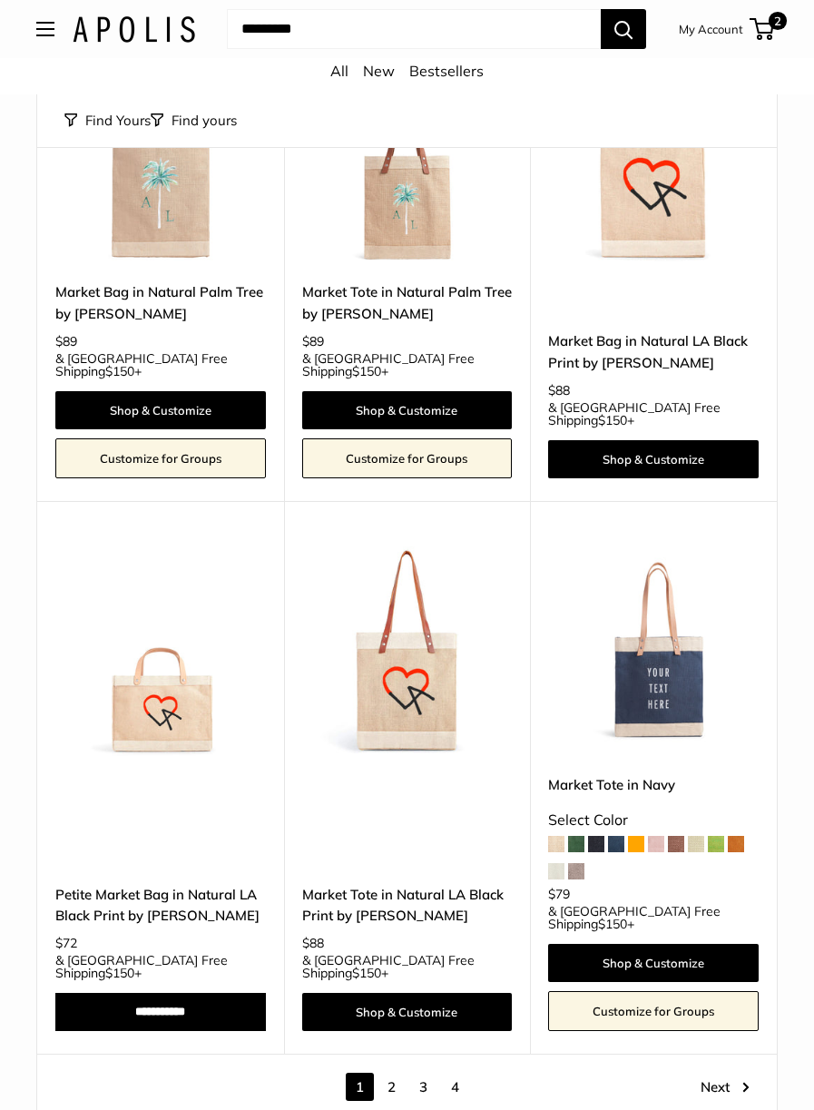
scroll to position [7868, 0]
click at [391, 1073] on link "2" at bounding box center [392, 1087] width 28 height 28
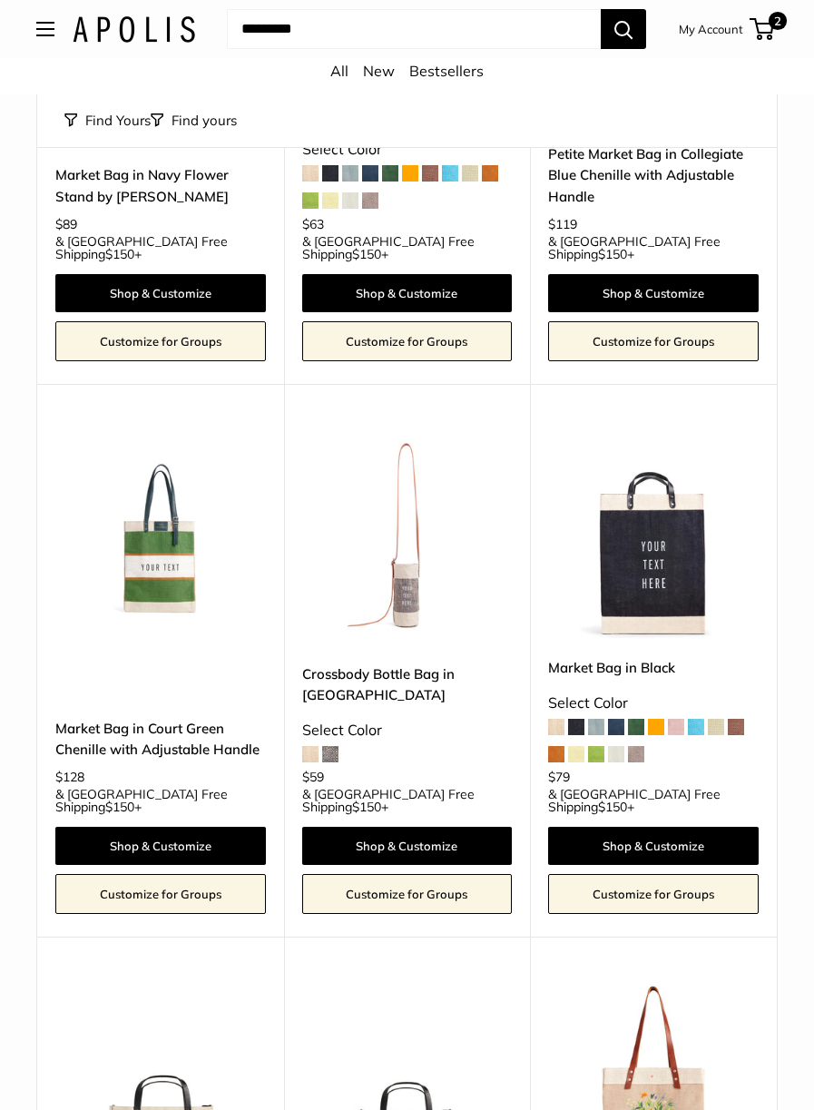
scroll to position [986, 0]
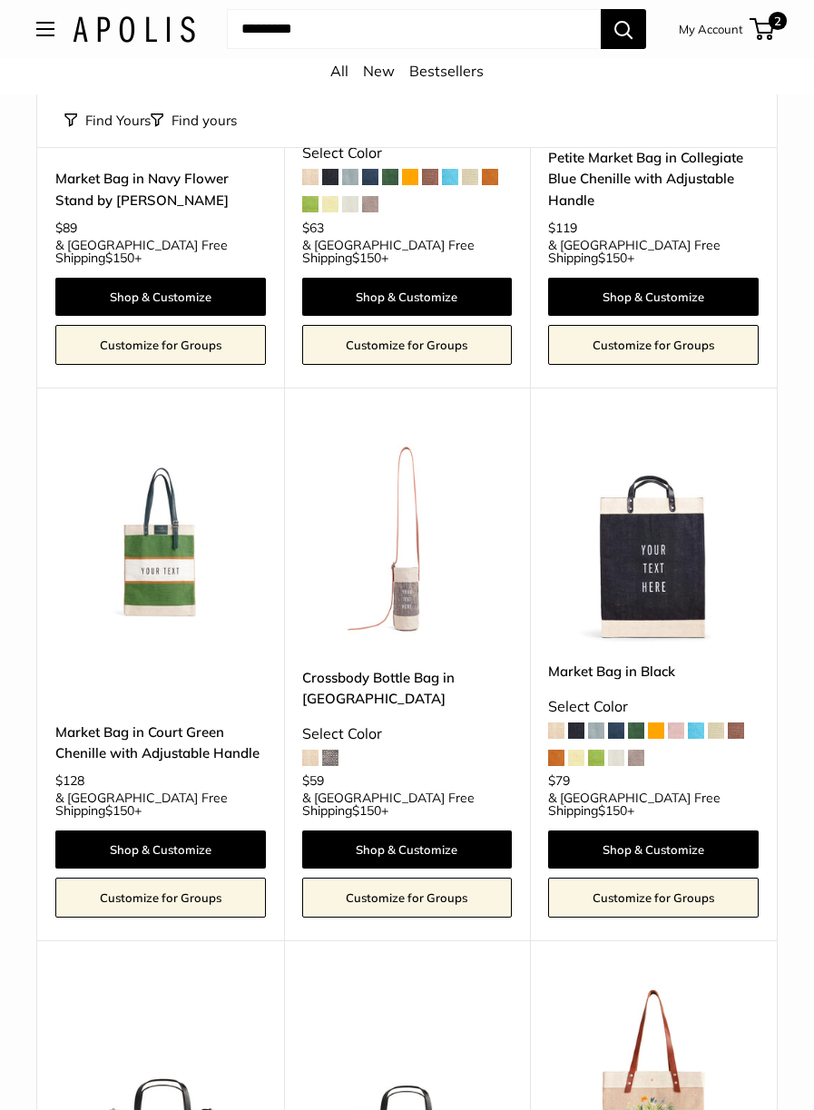
click at [398, 479] on img at bounding box center [407, 538] width 211 height 211
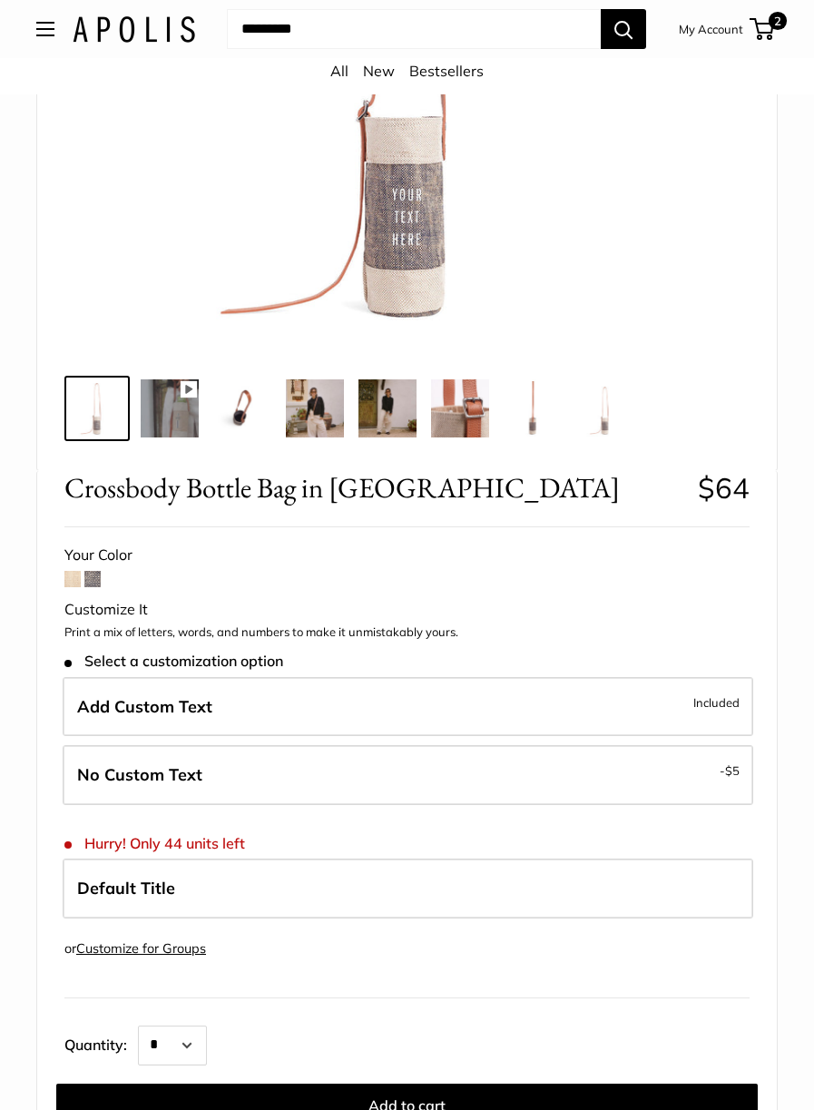
scroll to position [467, 0]
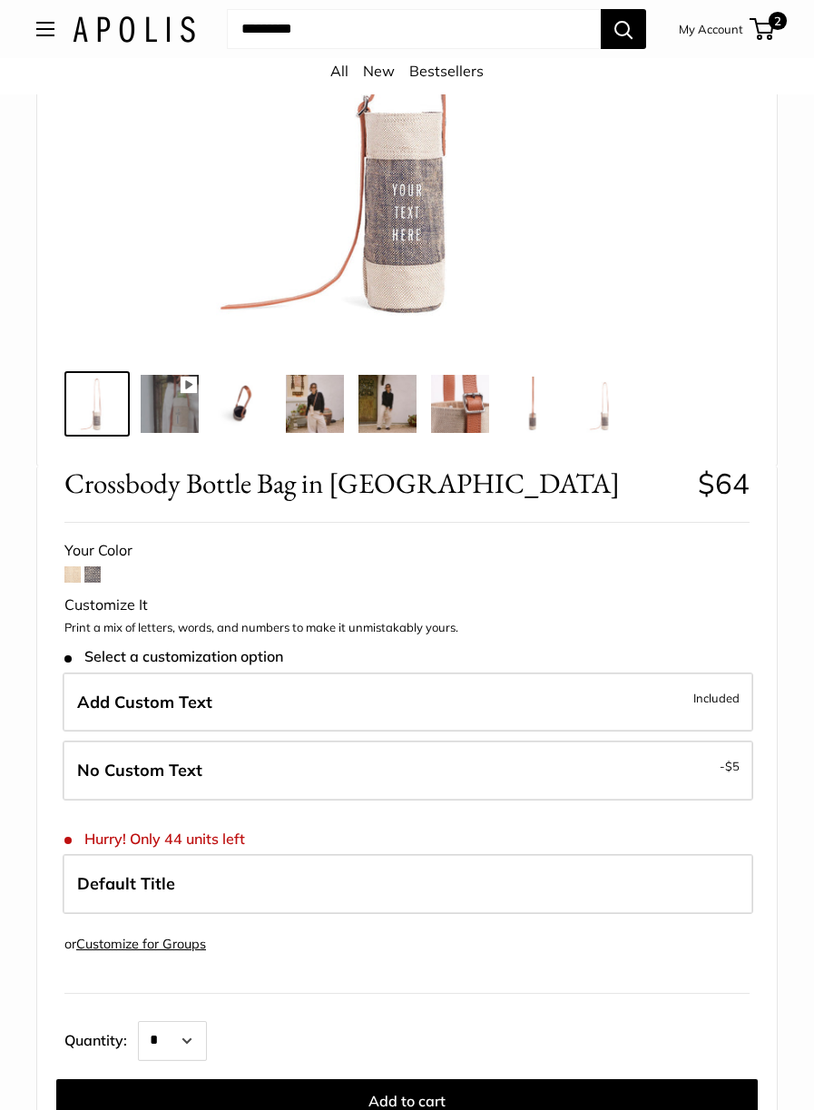
click at [715, 695] on span "Included" at bounding box center [716, 698] width 46 height 22
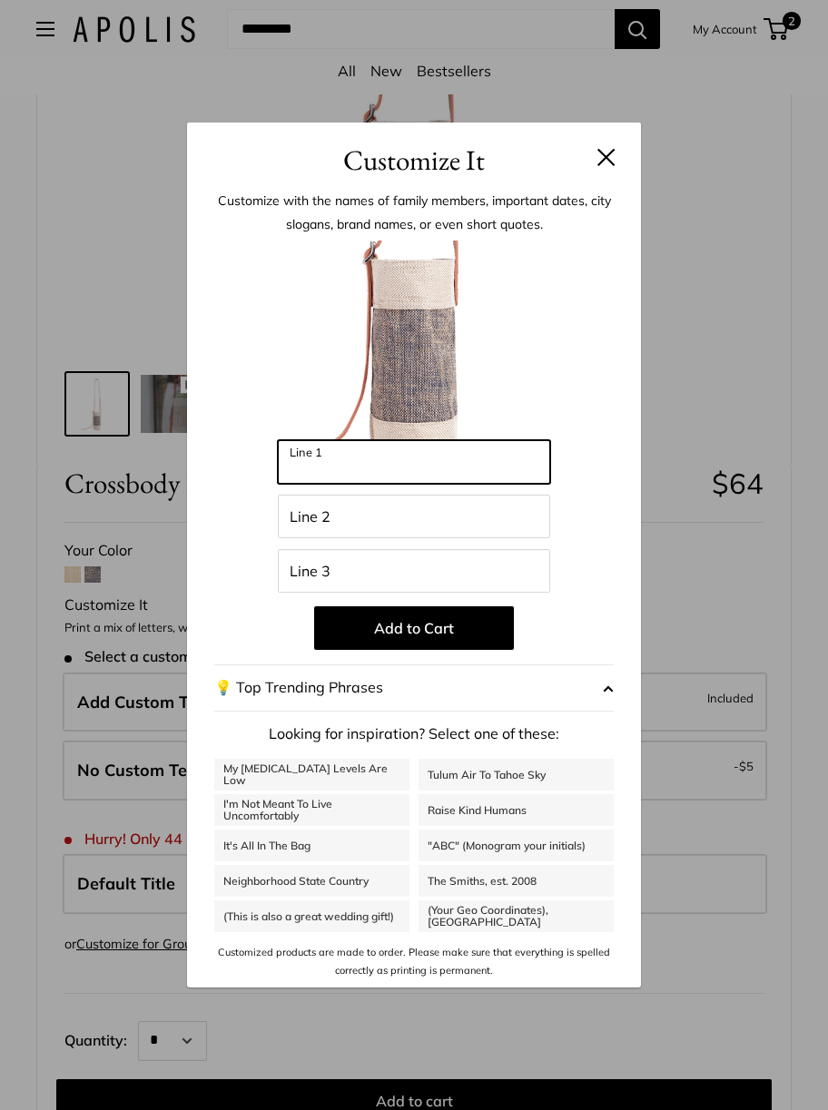
click at [439, 468] on input "Line 1" at bounding box center [414, 462] width 272 height 44
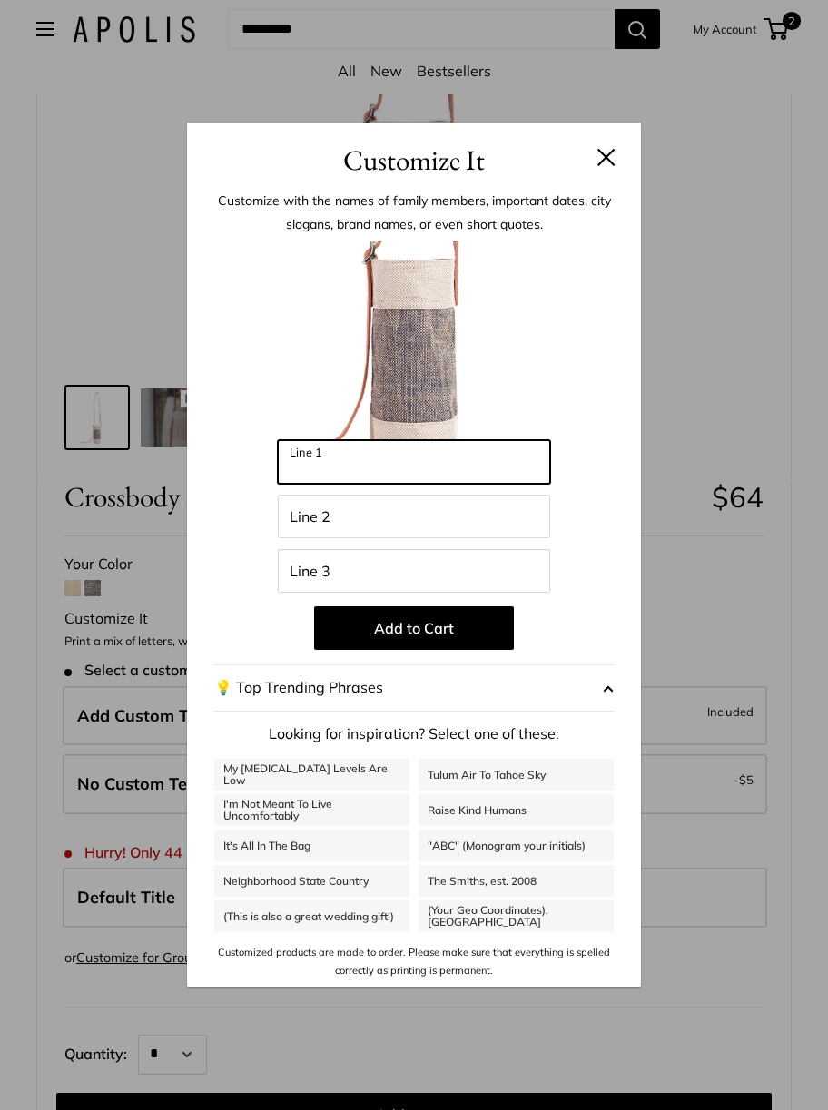
click at [451, 464] on input "Line 1" at bounding box center [414, 462] width 272 height 44
type input "***"
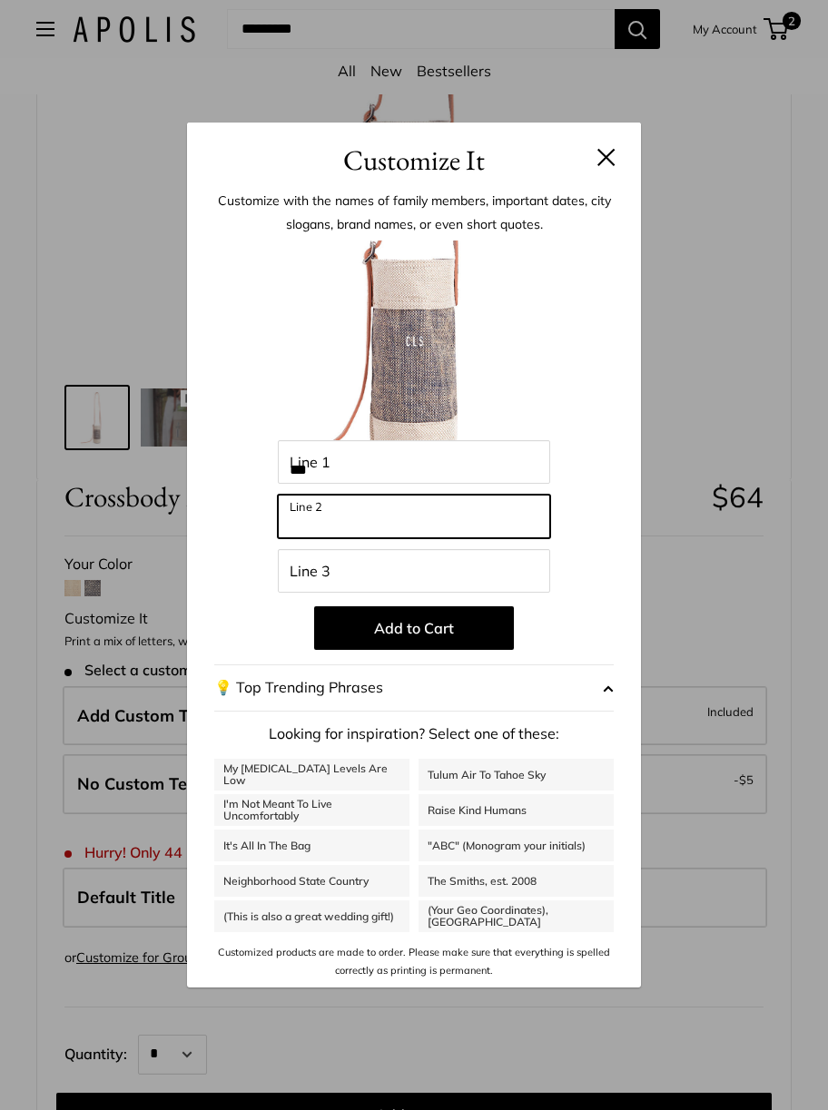
click at [436, 519] on input "Line 2" at bounding box center [414, 517] width 272 height 44
type input "**********"
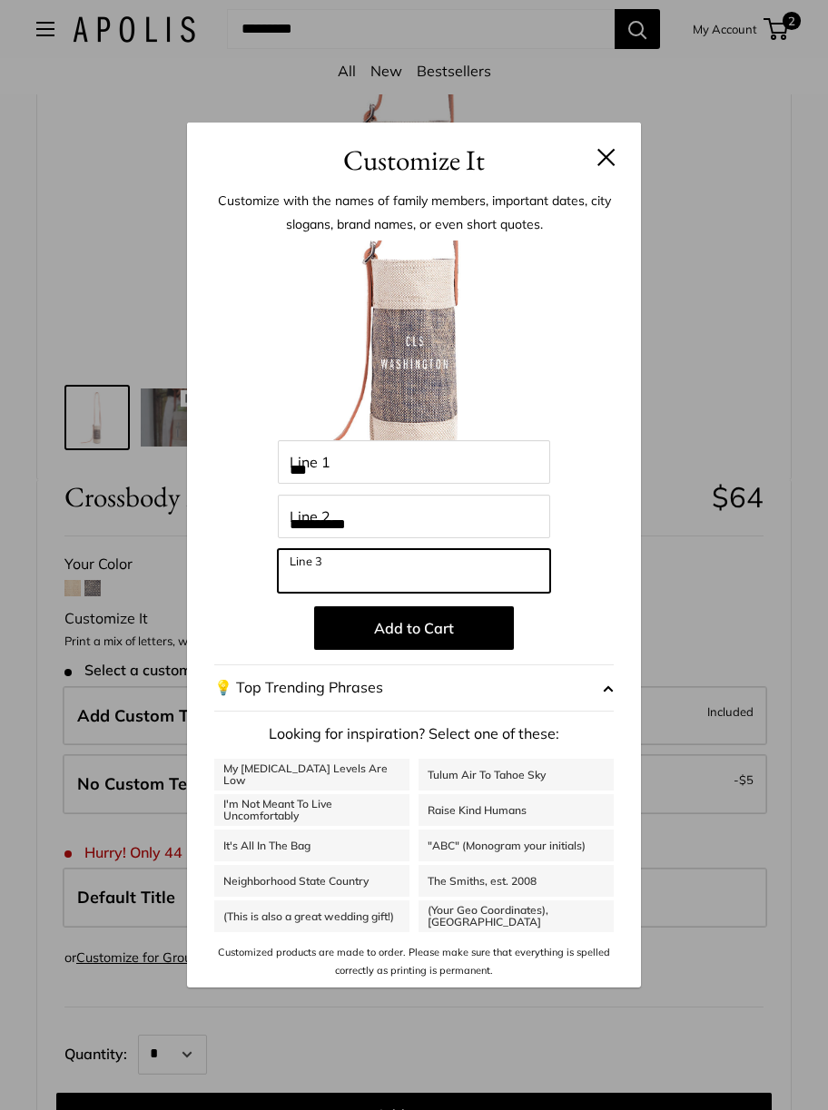
click at [436, 570] on input "Line 3" at bounding box center [414, 571] width 272 height 44
type input "****"
click at [442, 631] on button "Add to Cart" at bounding box center [414, 628] width 200 height 44
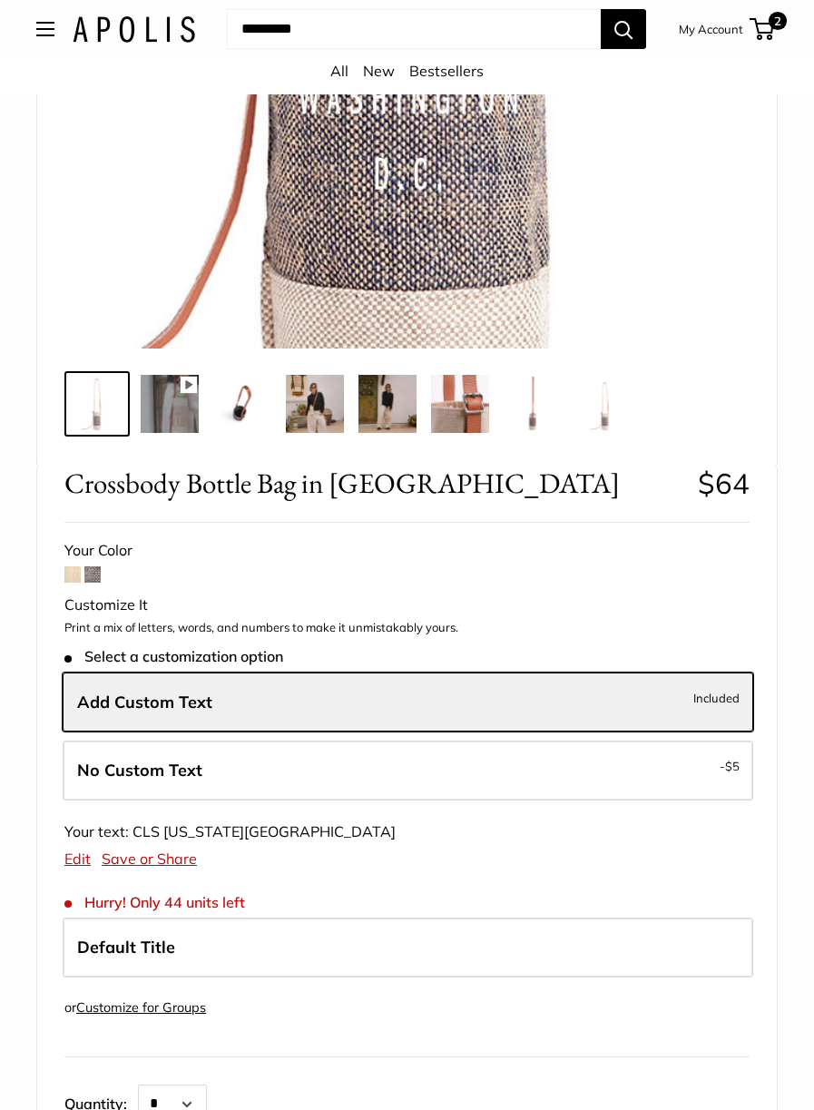
scroll to position [437, 0]
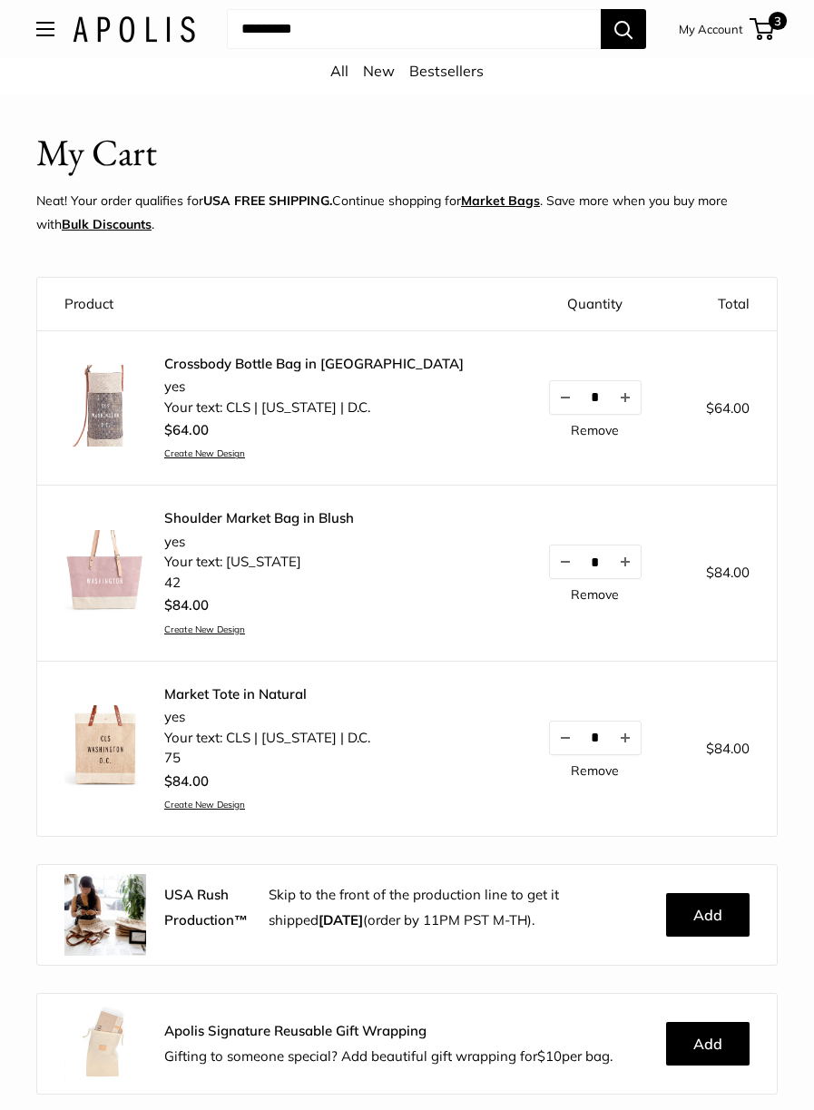
click at [99, 400] on img at bounding box center [105, 406] width 82 height 82
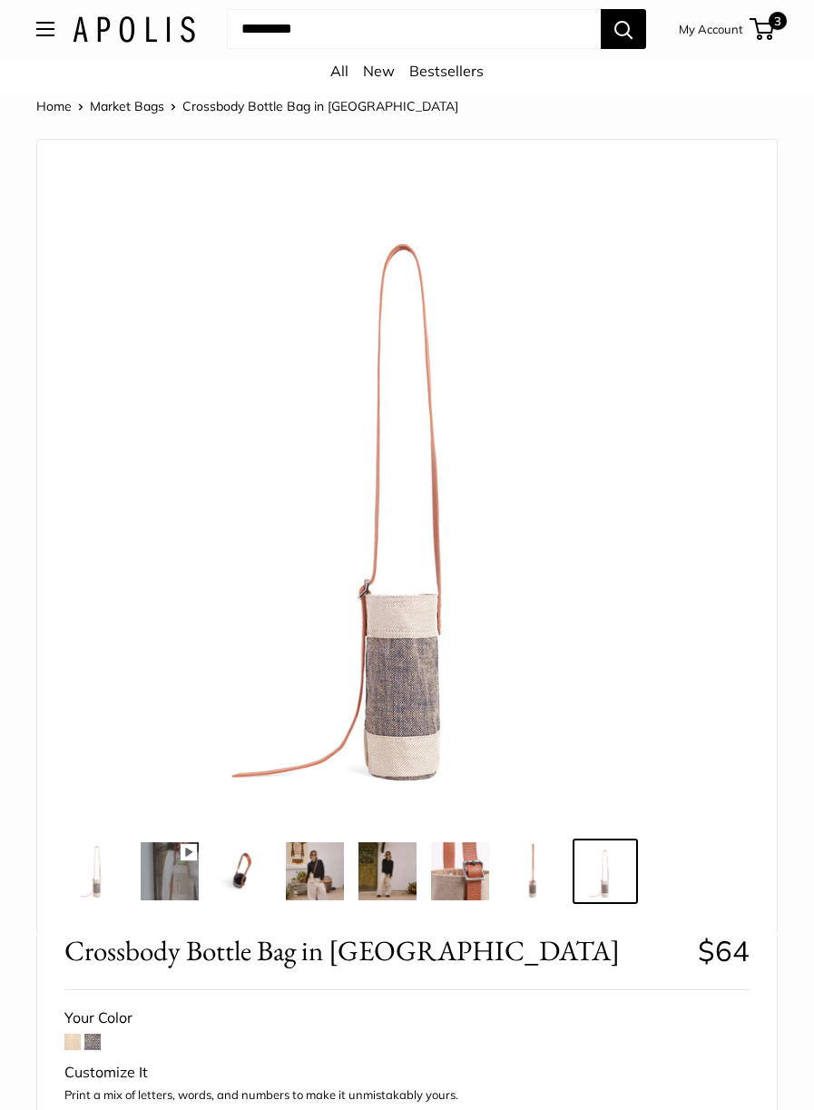
click at [321, 888] on img at bounding box center [315, 871] width 58 height 58
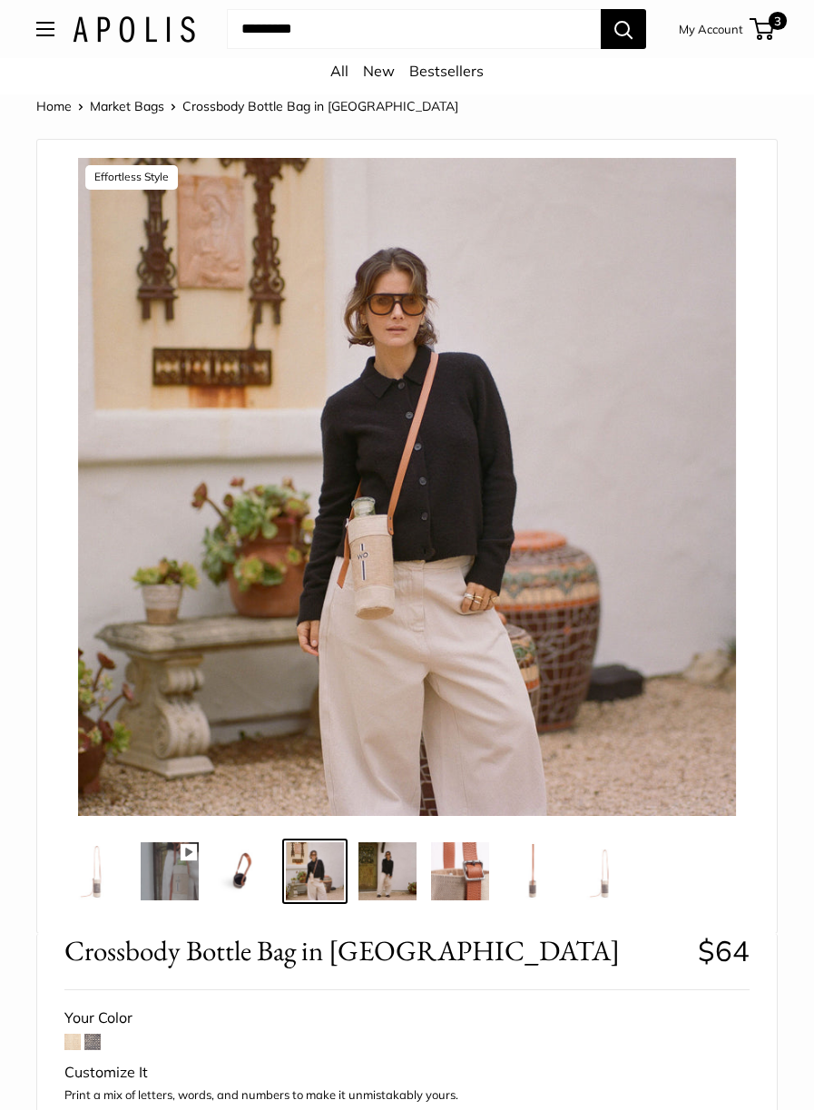
click at [389, 867] on img at bounding box center [387, 871] width 58 height 58
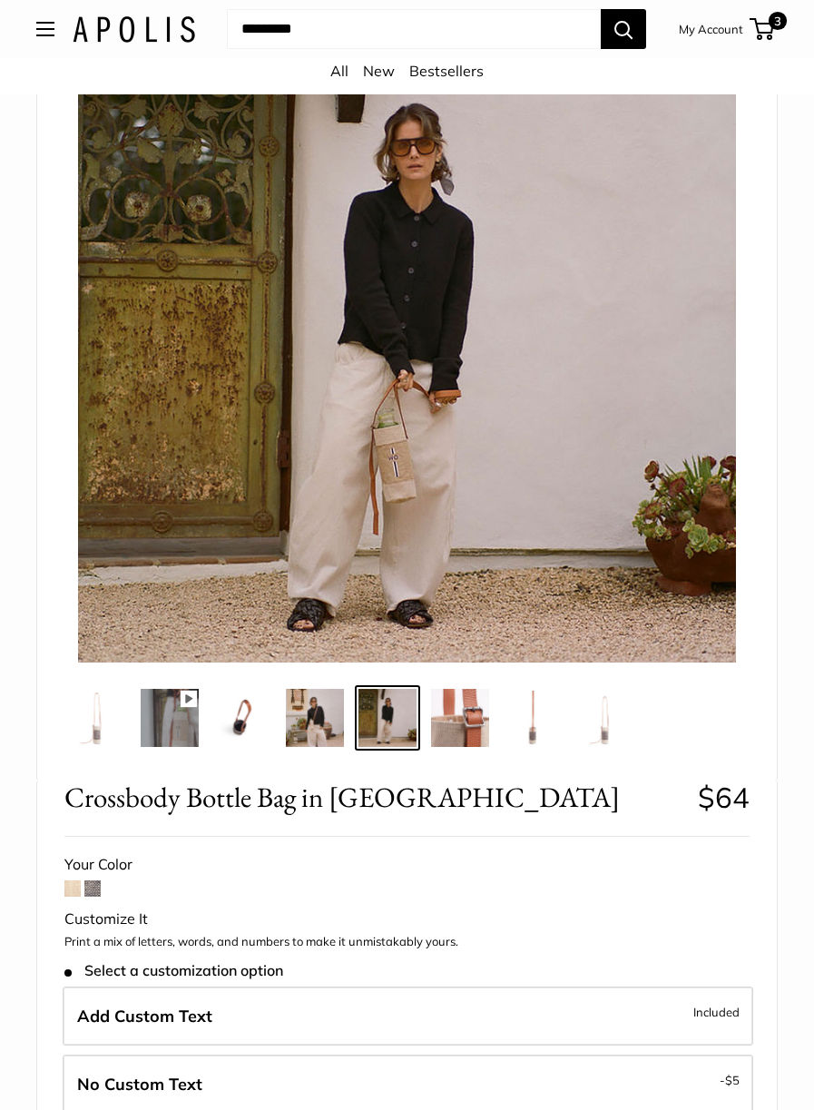
scroll to position [152, 0]
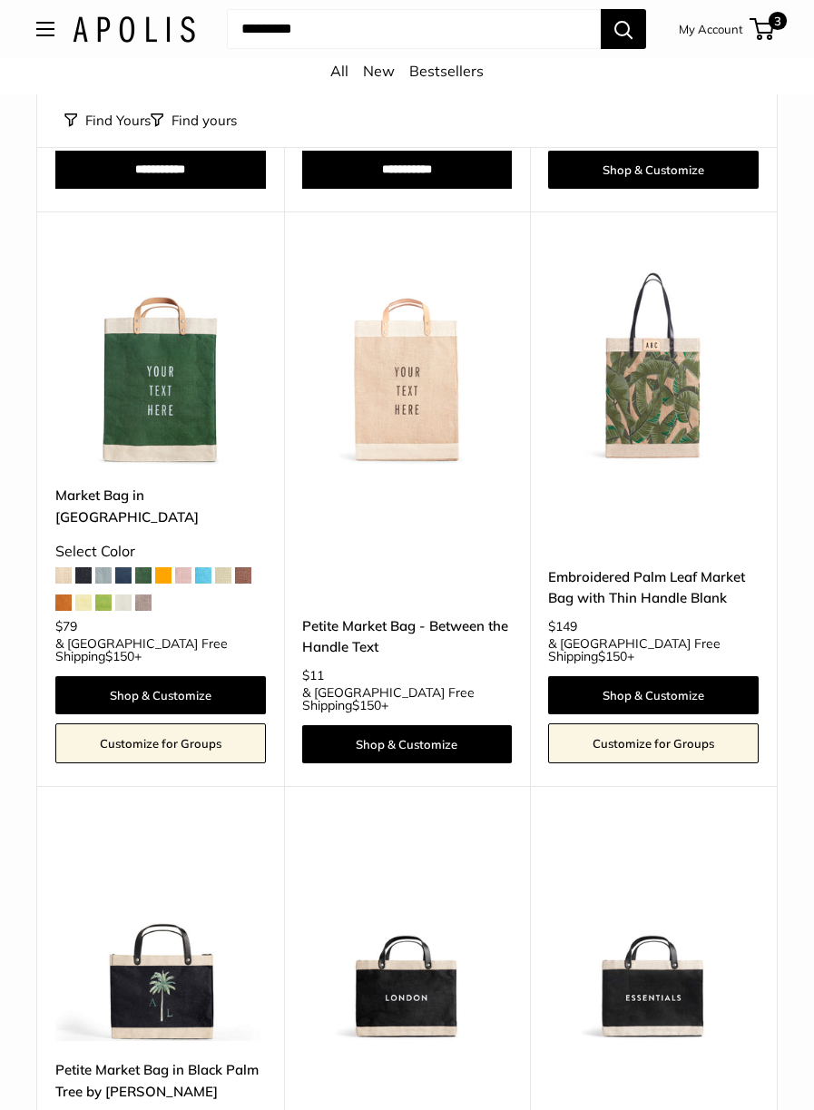
scroll to position [7359, 0]
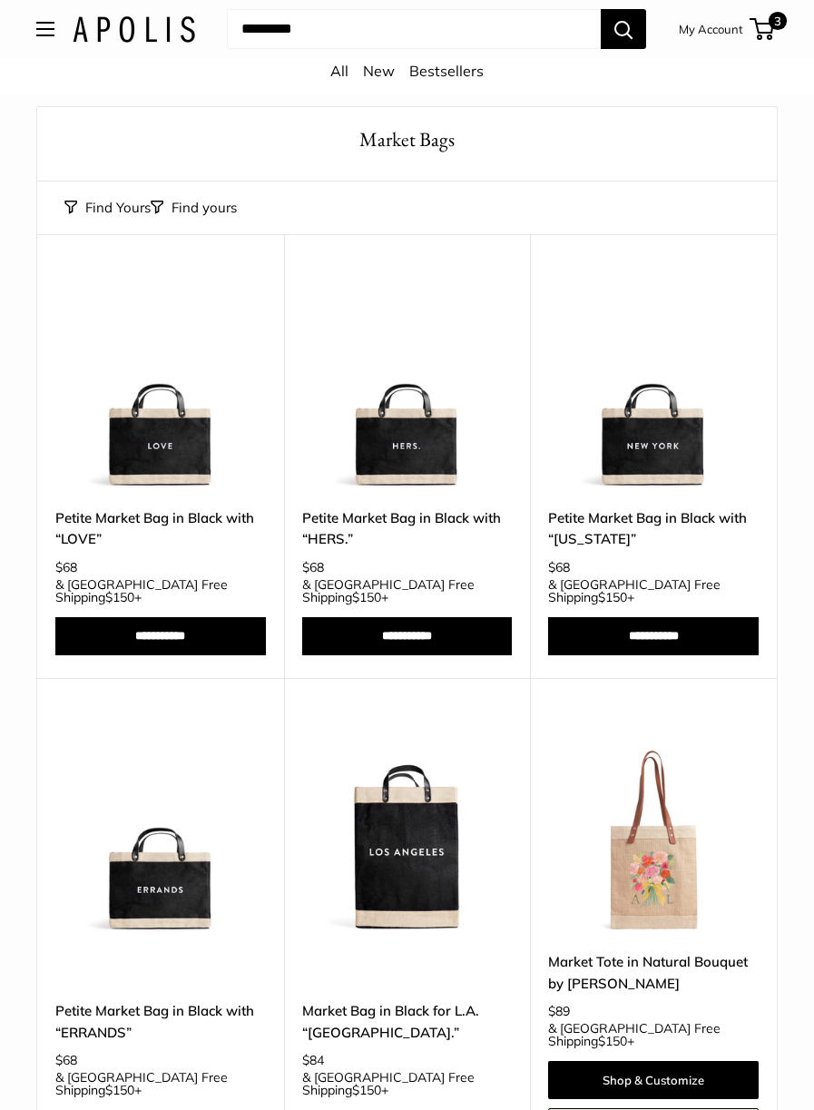
scroll to position [22, 0]
